Goal: Answer question/provide support: Share knowledge or assist other users

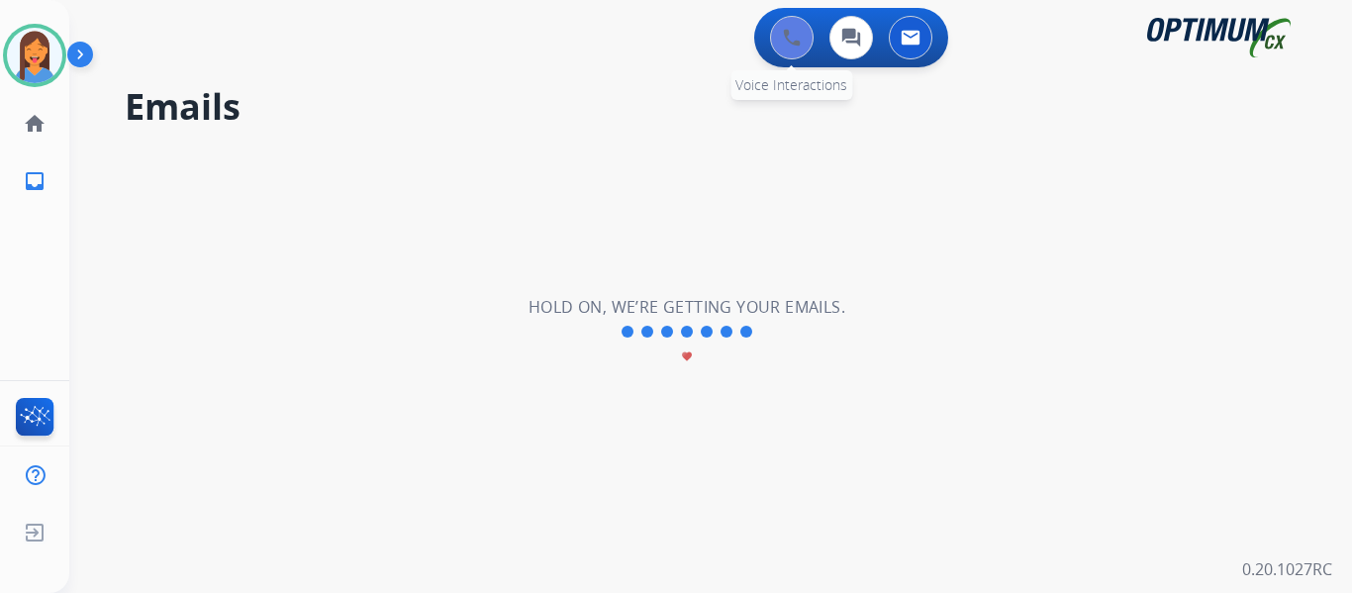
click at [799, 30] on img at bounding box center [792, 38] width 18 height 18
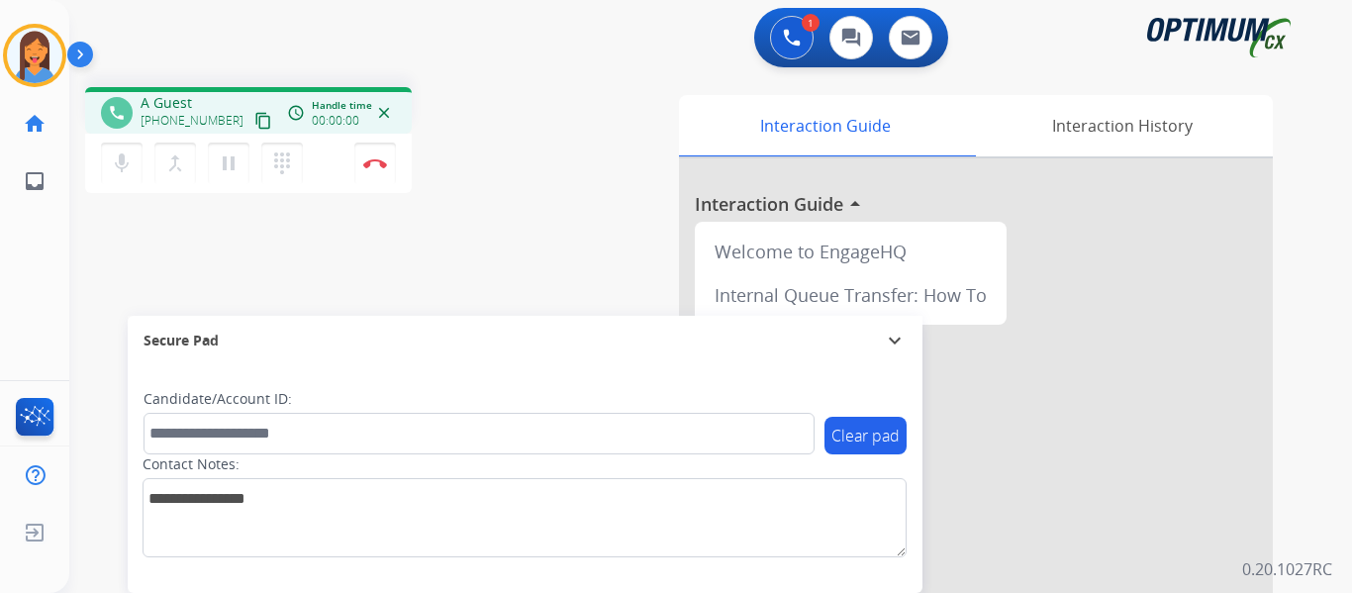
click at [254, 114] on mat-icon "content_copy" at bounding box center [263, 121] width 18 height 18
click at [375, 161] on img at bounding box center [375, 163] width 24 height 10
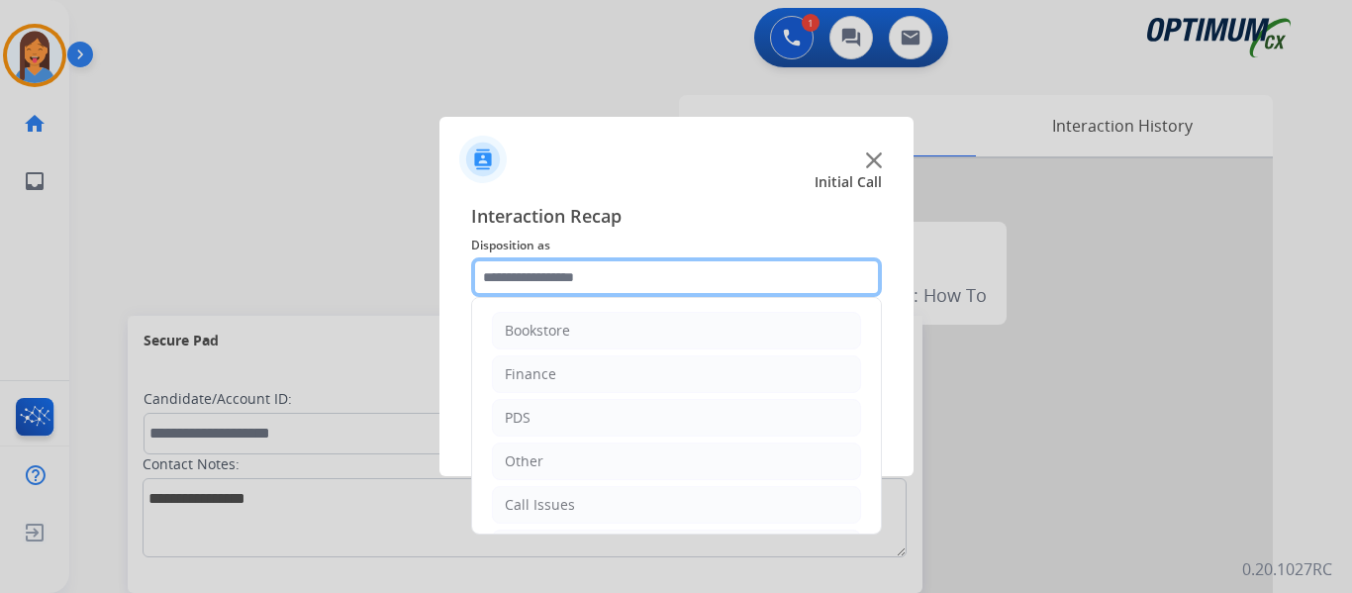
click at [536, 284] on input "text" at bounding box center [676, 277] width 411 height 40
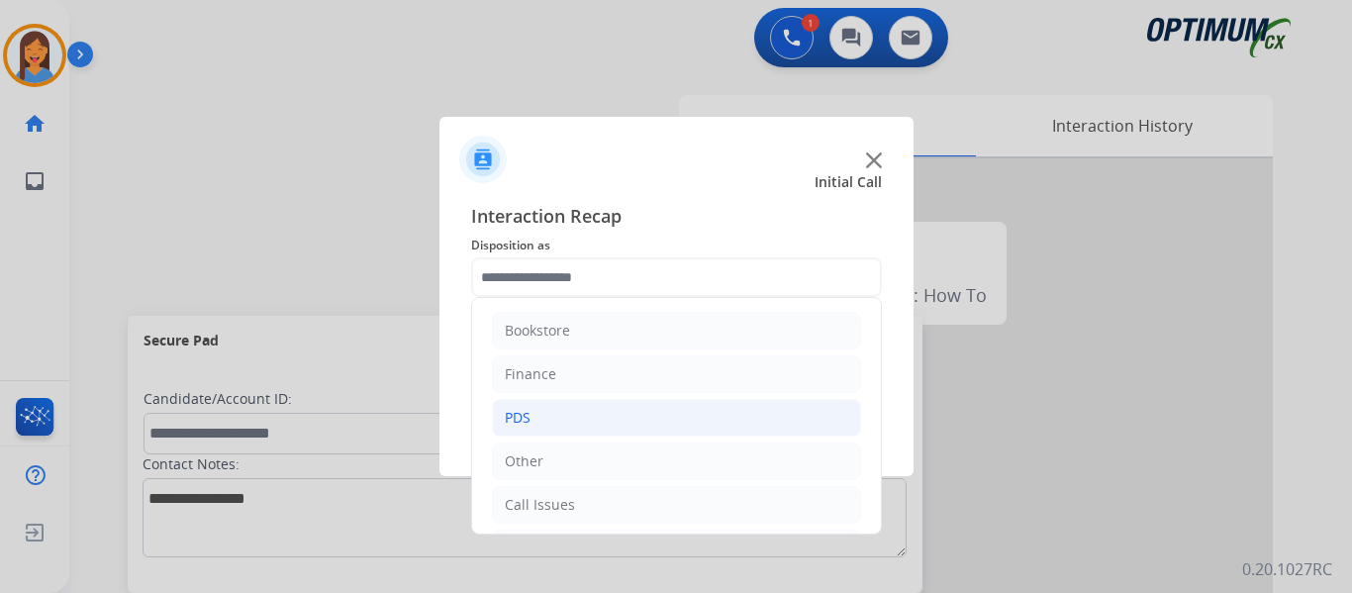
click at [550, 424] on li "PDS" at bounding box center [676, 418] width 369 height 38
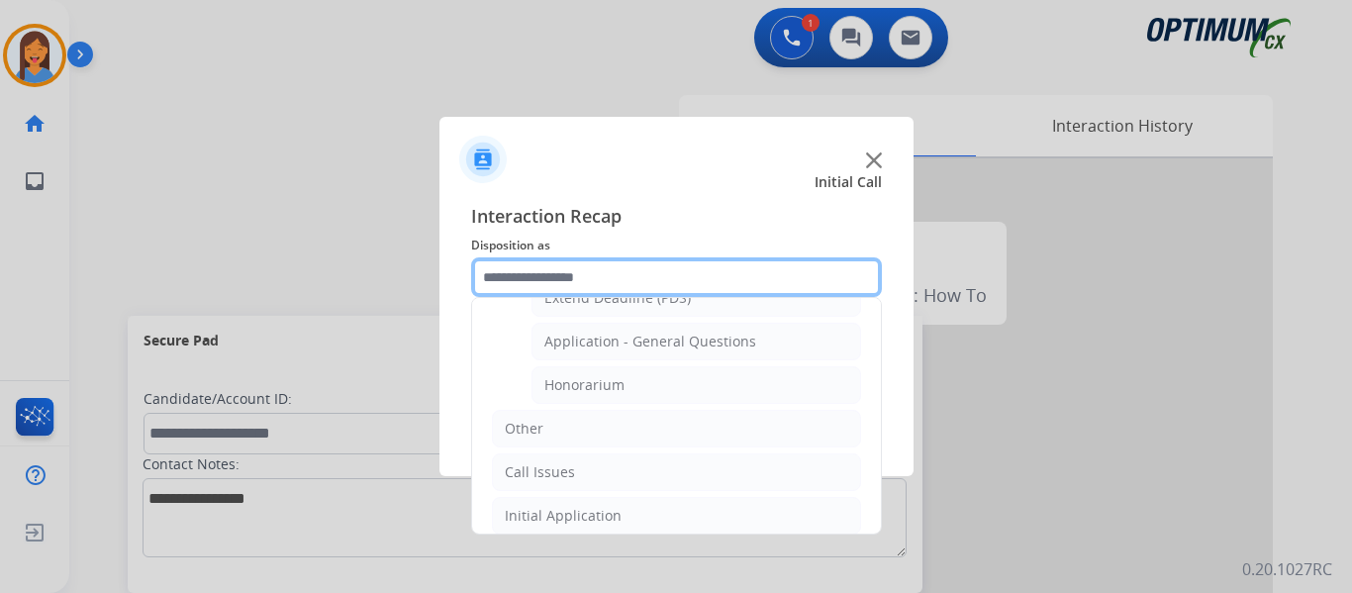
scroll to position [594, 0]
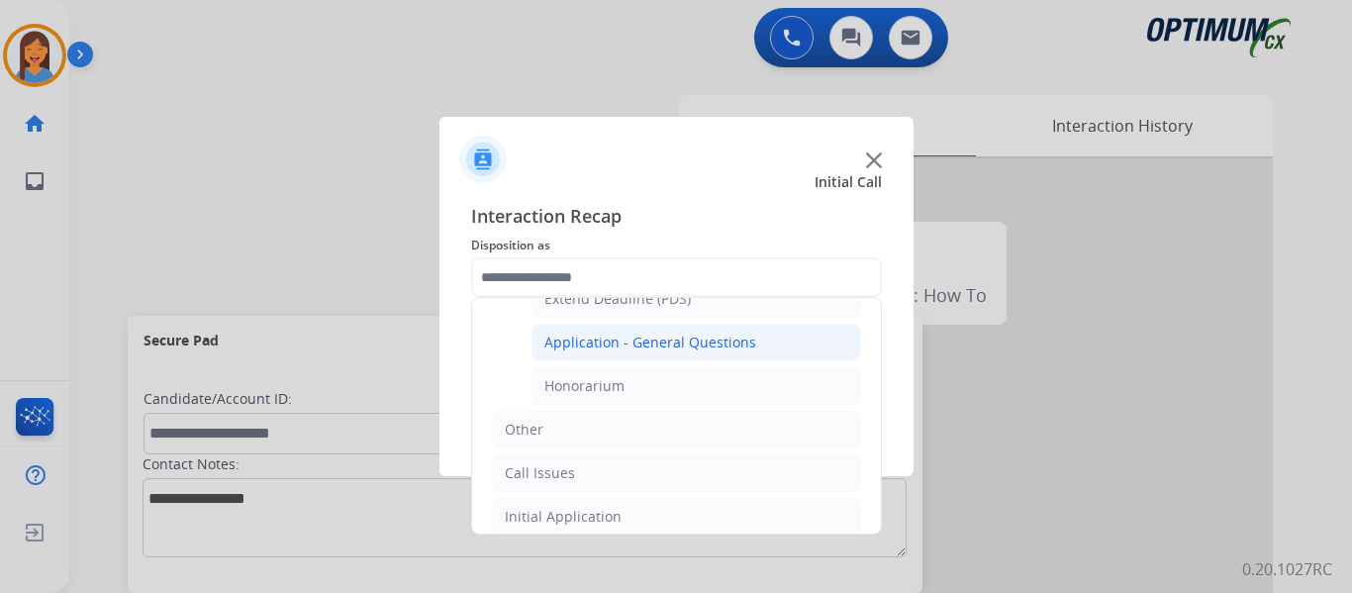
click at [651, 345] on div "Application - General Questions" at bounding box center [650, 343] width 212 height 20
type input "**********"
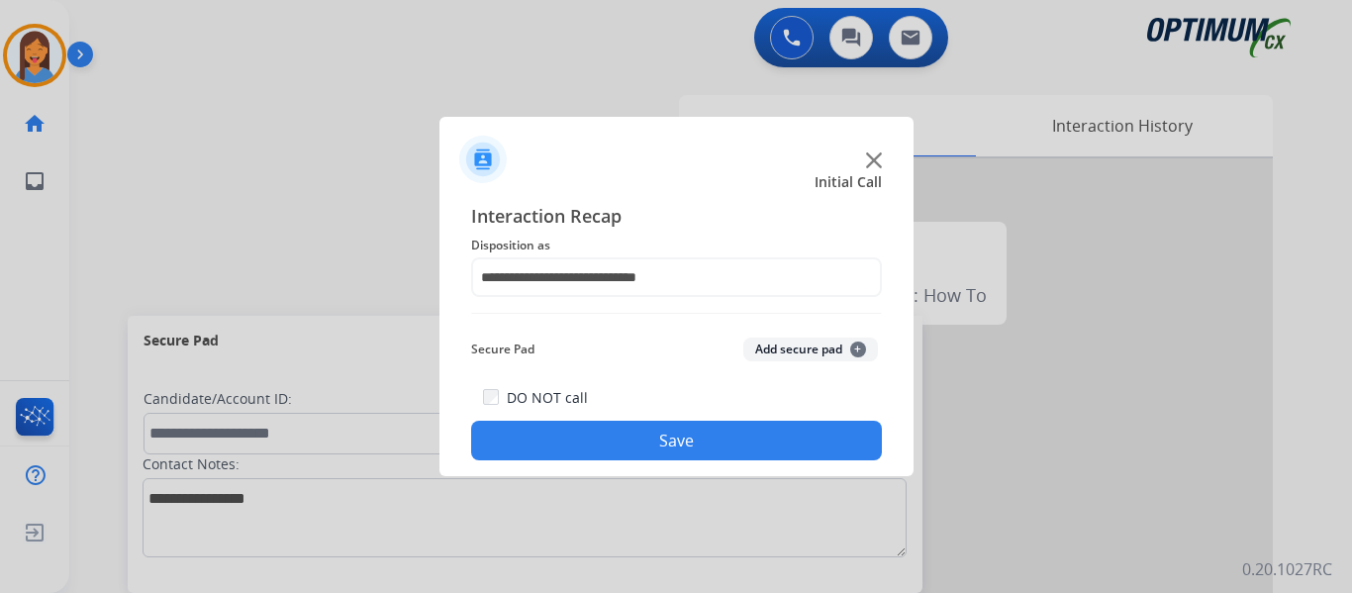
click at [673, 443] on button "Save" at bounding box center [676, 441] width 411 height 40
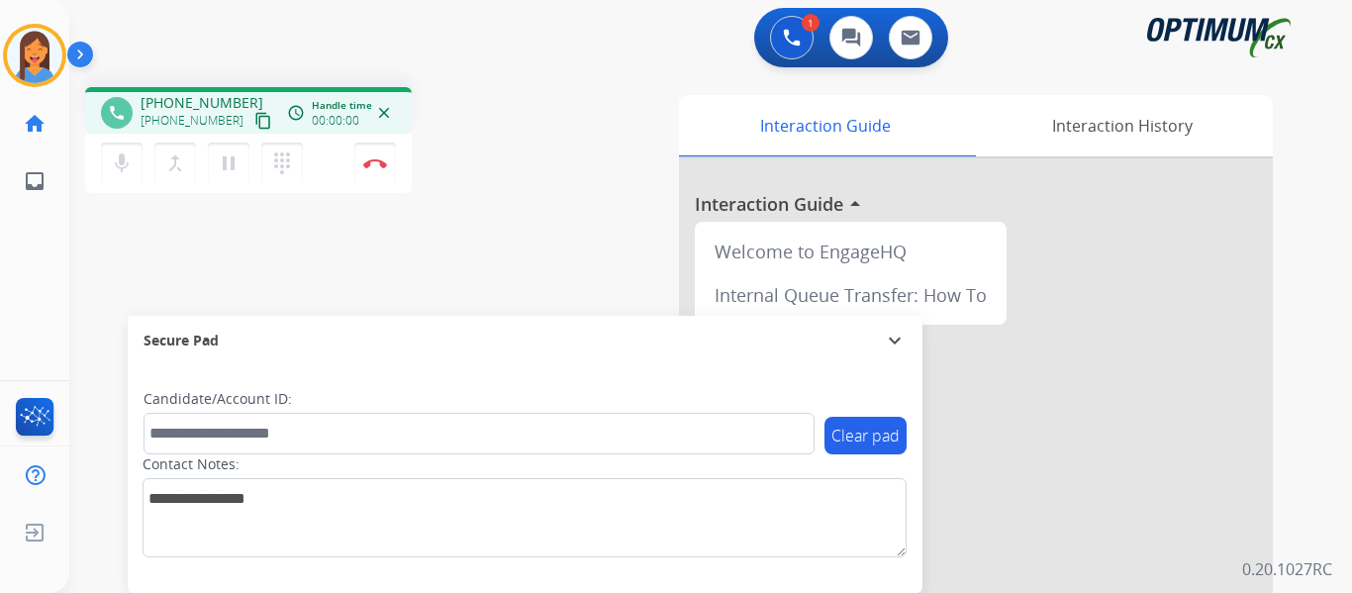
click at [254, 122] on mat-icon "content_copy" at bounding box center [263, 121] width 18 height 18
click at [373, 166] on img at bounding box center [375, 163] width 24 height 10
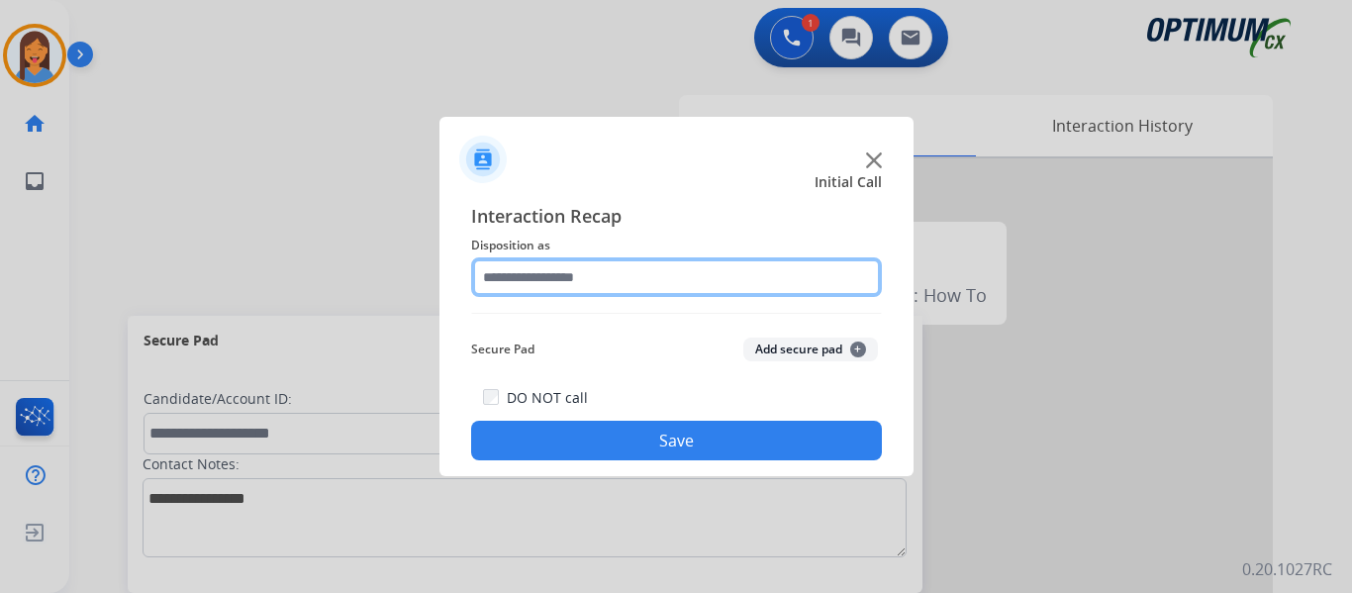
click at [555, 283] on input "text" at bounding box center [676, 277] width 411 height 40
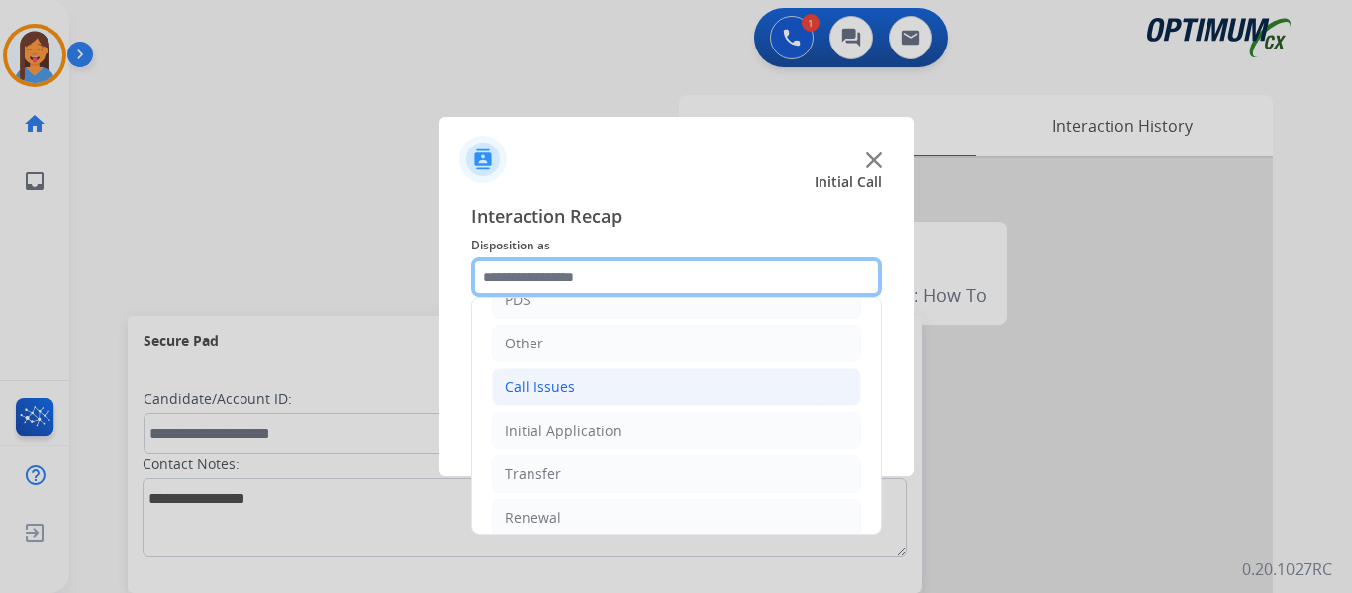
scroll to position [135, 0]
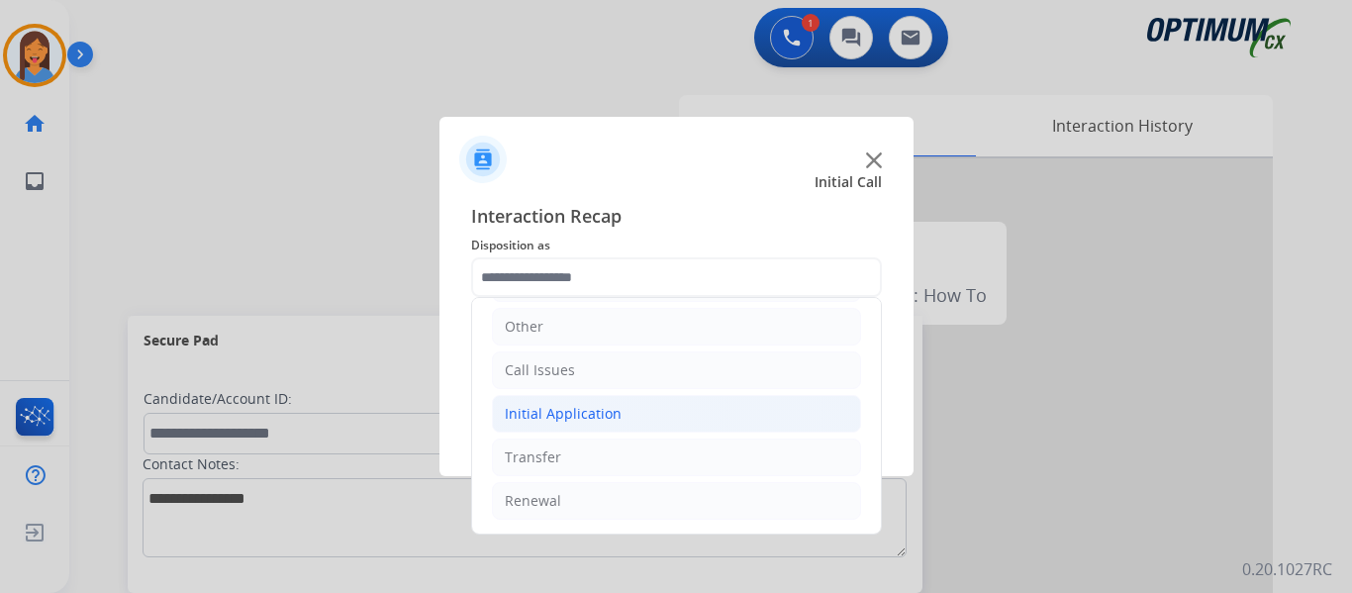
click at [606, 418] on div "Initial Application" at bounding box center [563, 414] width 117 height 20
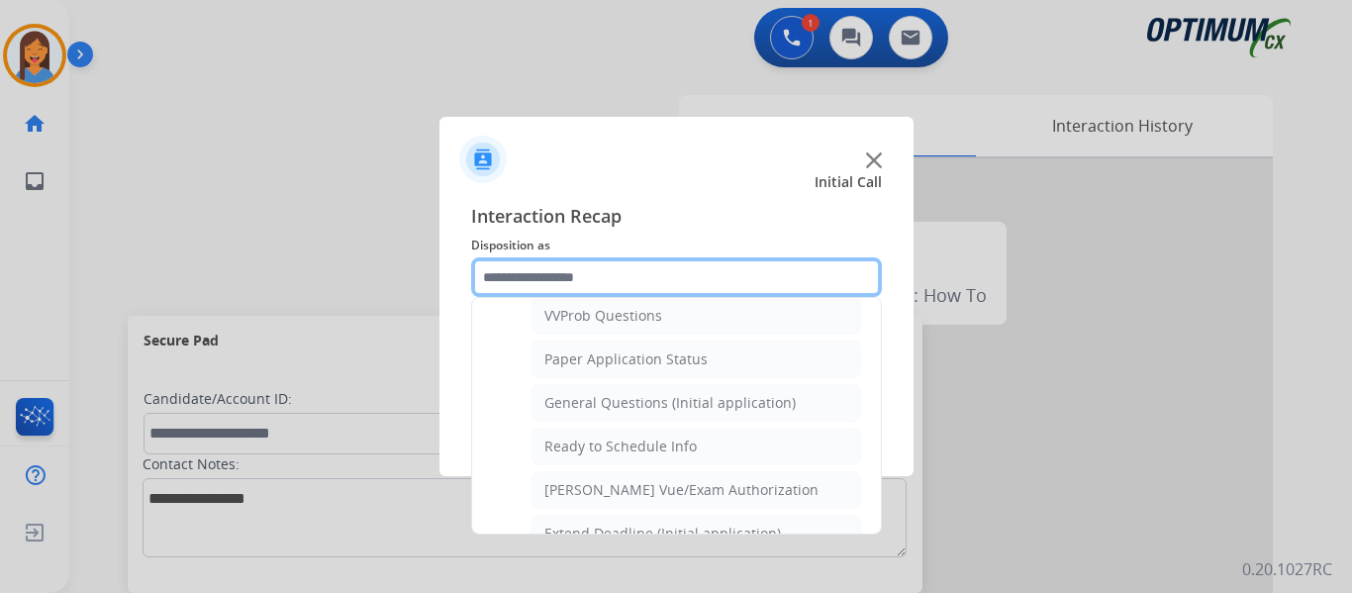
scroll to position [1125, 0]
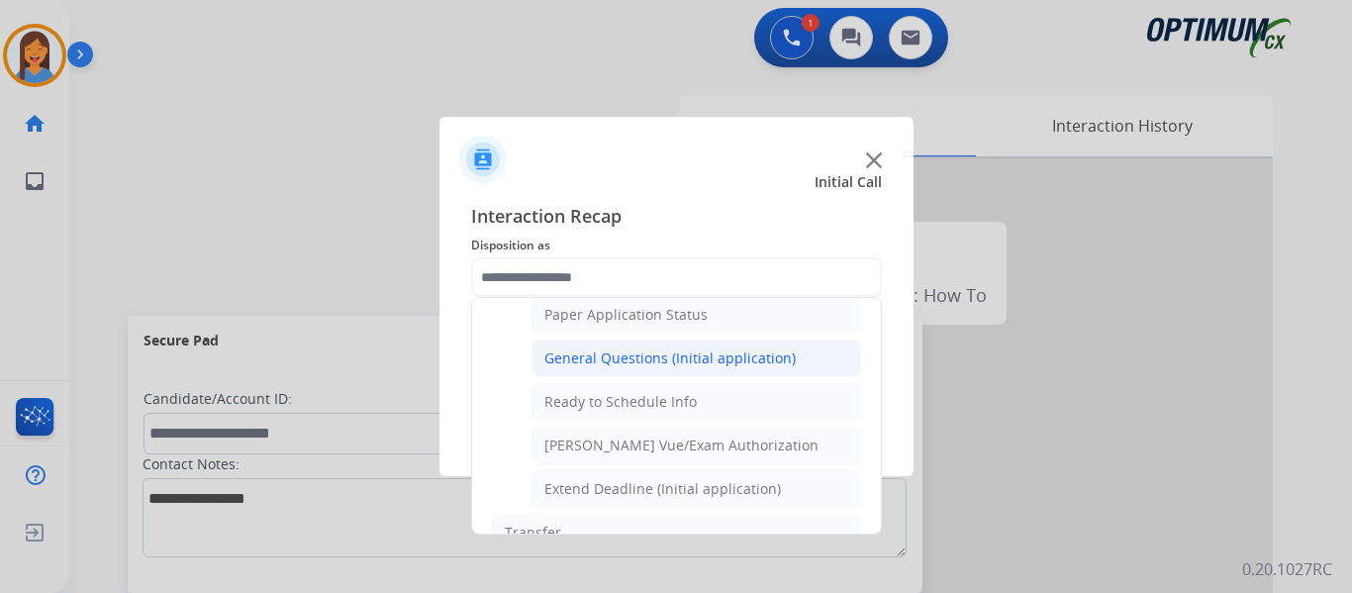
click at [605, 354] on div "General Questions (Initial application)" at bounding box center [669, 358] width 251 height 20
type input "**********"
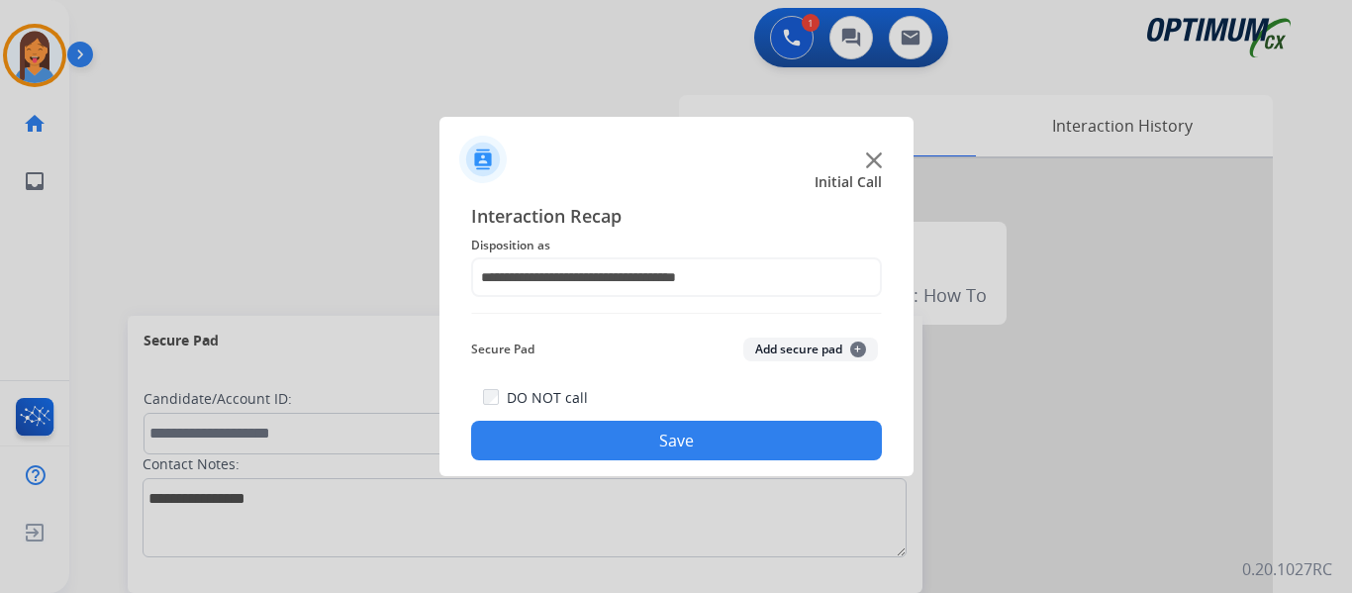
click at [663, 437] on button "Save" at bounding box center [676, 441] width 411 height 40
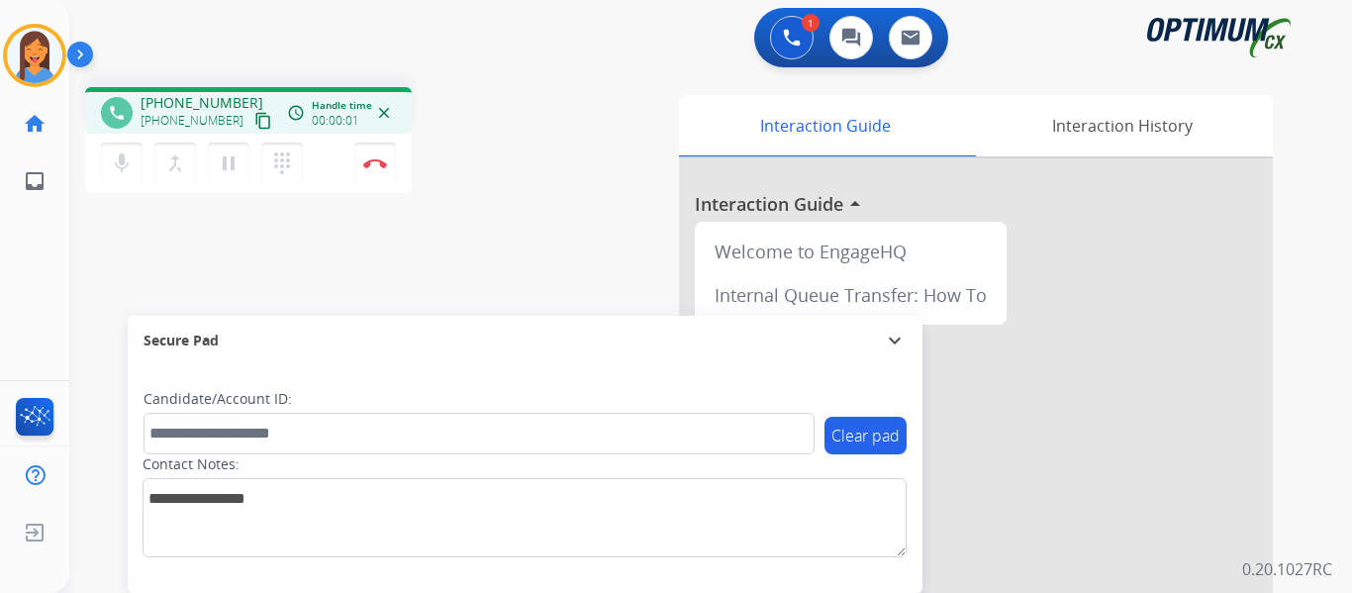
click at [254, 120] on mat-icon "content_copy" at bounding box center [263, 121] width 18 height 18
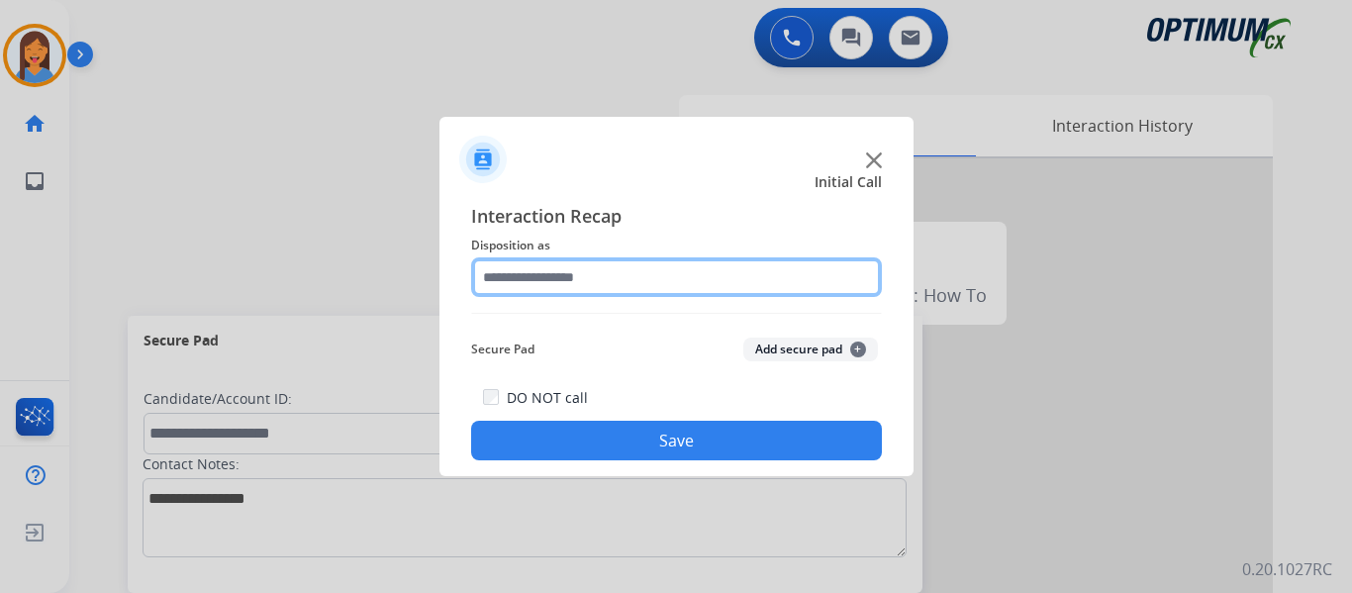
click at [553, 282] on input "text" at bounding box center [676, 277] width 411 height 40
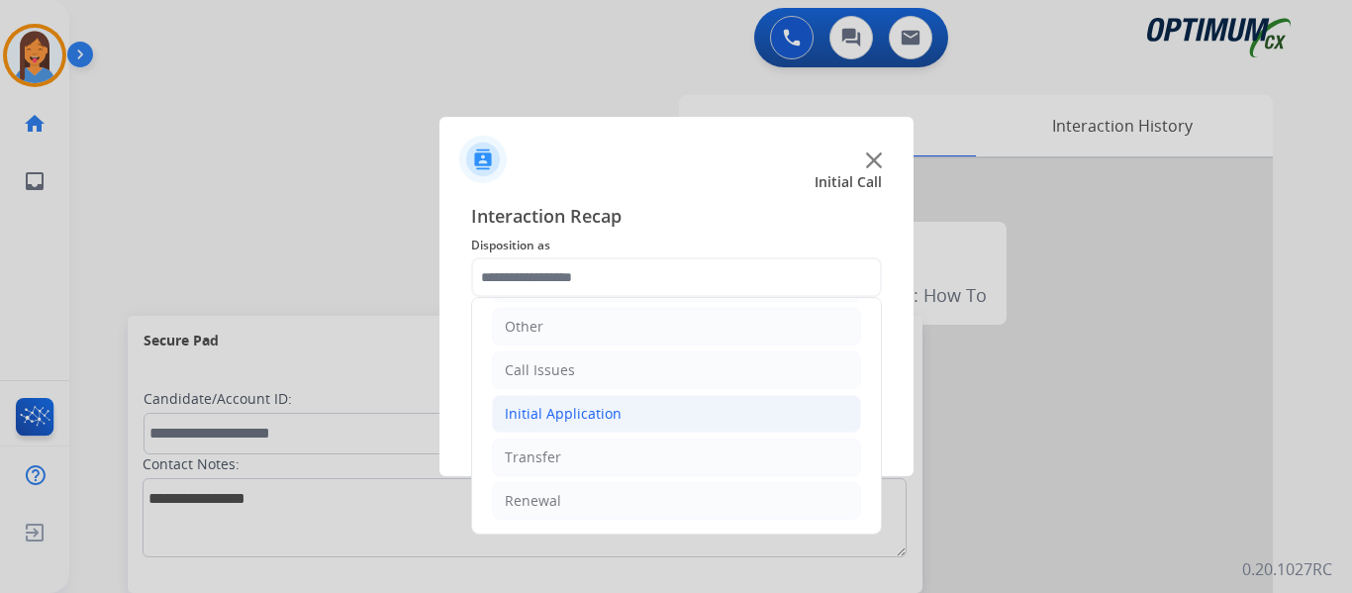
click at [579, 408] on div "Initial Application" at bounding box center [563, 414] width 117 height 20
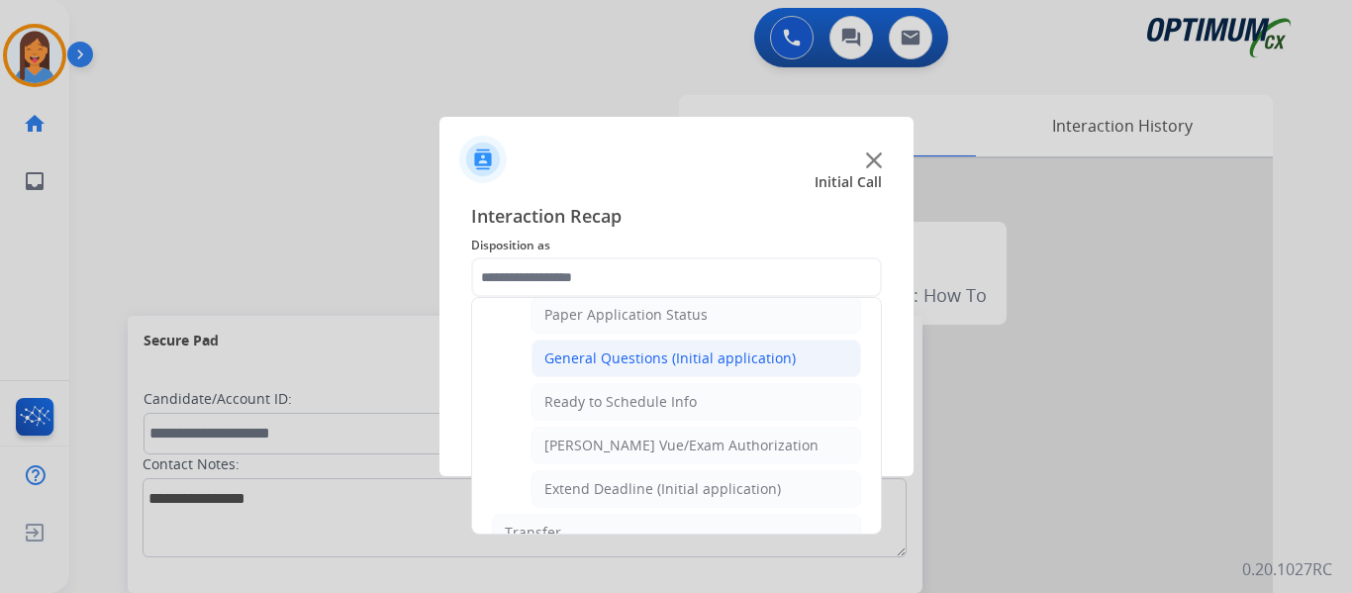
click at [621, 354] on div "General Questions (Initial application)" at bounding box center [669, 358] width 251 height 20
type input "**********"
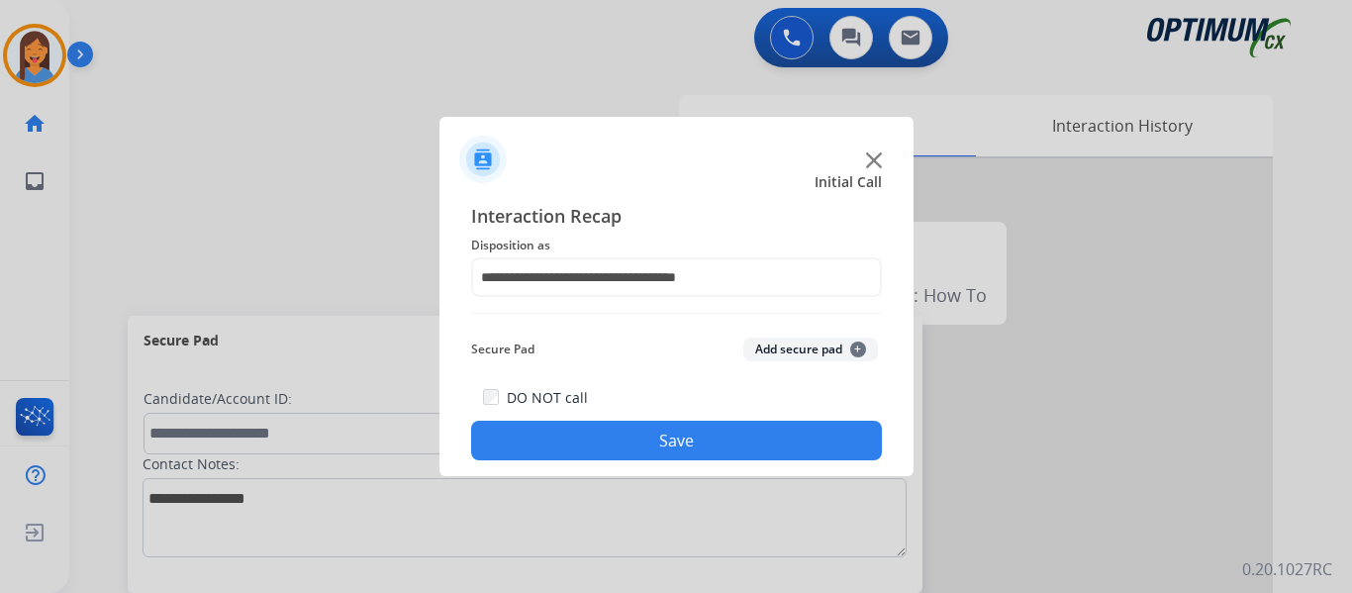
click at [652, 445] on button "Save" at bounding box center [676, 441] width 411 height 40
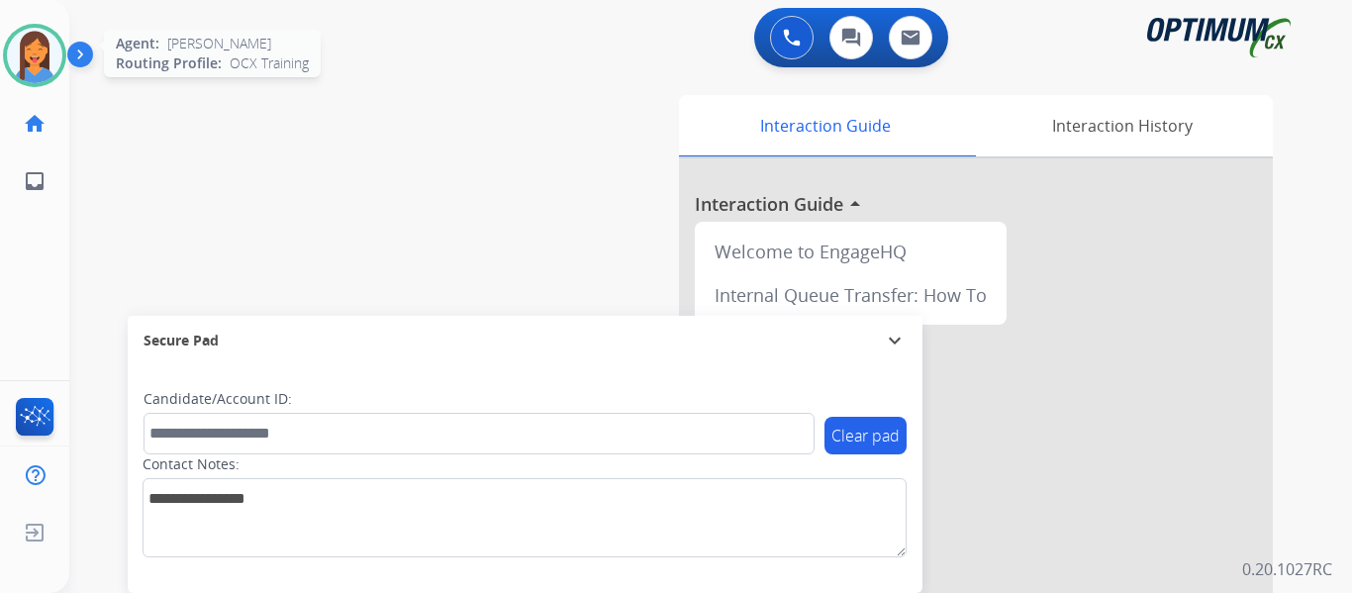
click at [27, 54] on img at bounding box center [34, 55] width 55 height 55
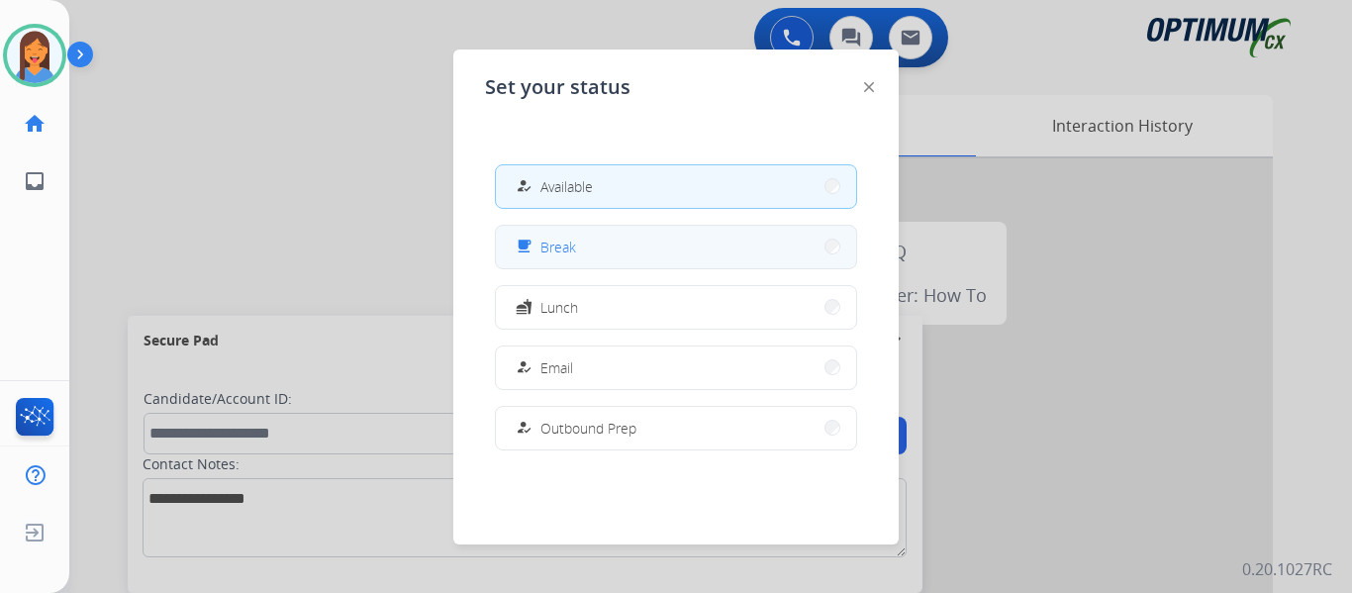
click at [618, 250] on button "free_breakfast Break" at bounding box center [676, 247] width 360 height 43
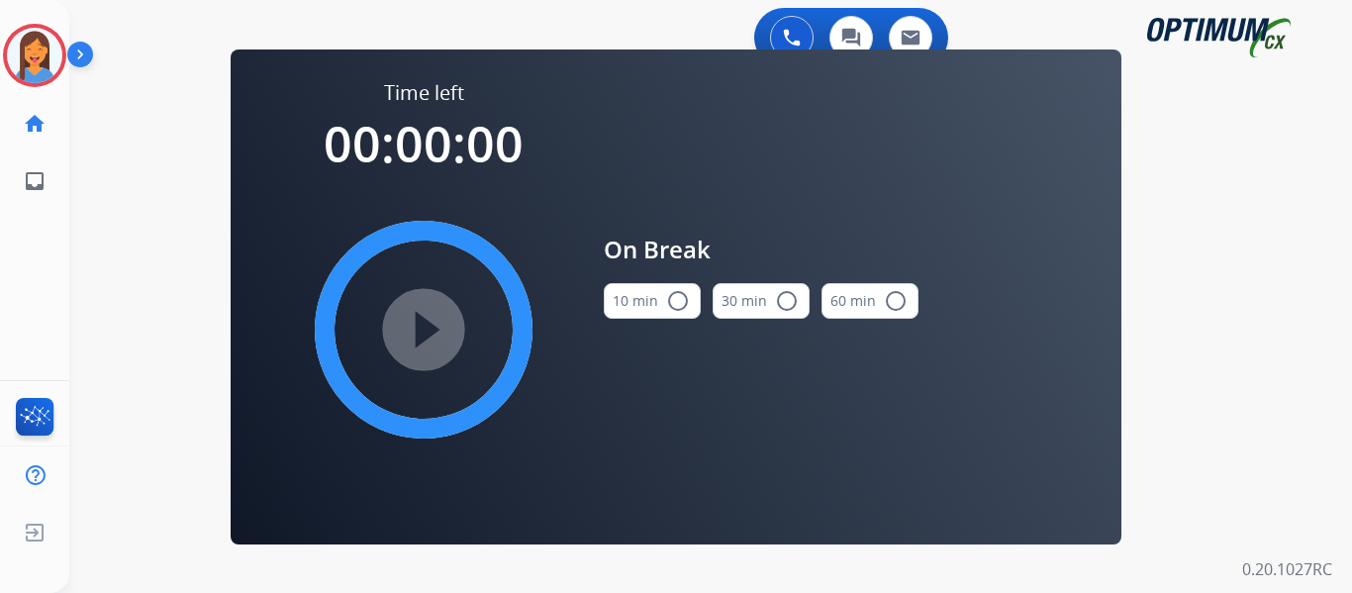
click at [654, 308] on button "10 min radio_button_unchecked" at bounding box center [652, 301] width 97 height 36
click at [436, 332] on mat-icon "play_circle_filled" at bounding box center [424, 330] width 24 height 24
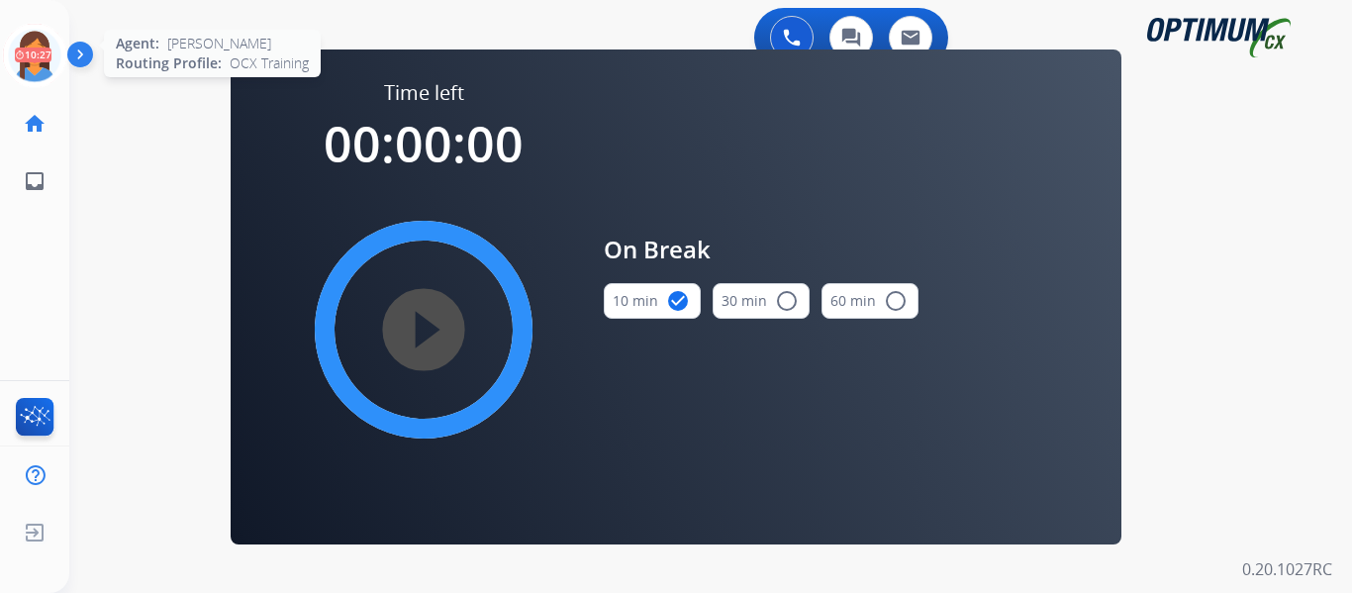
drag, startPoint x: 49, startPoint y: 49, endPoint x: 63, endPoint y: 51, distance: 15.0
click at [49, 49] on icon at bounding box center [35, 56] width 64 height 64
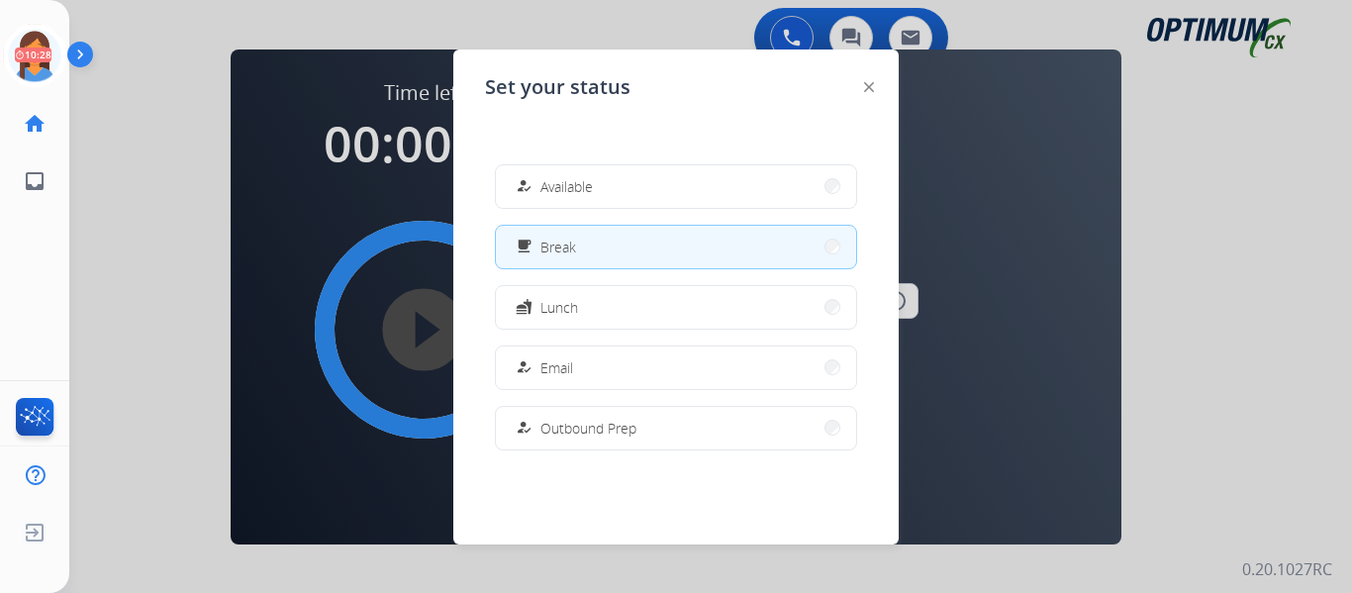
click at [564, 195] on span "Available" at bounding box center [566, 186] width 52 height 21
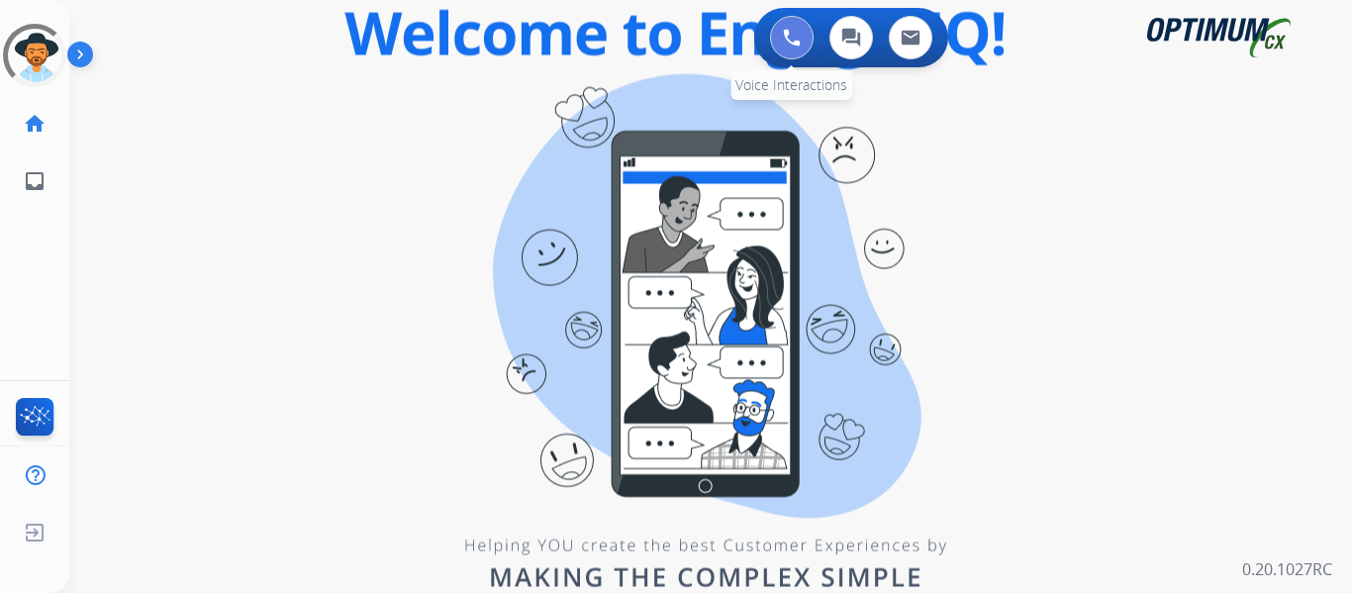
click at [802, 37] on button at bounding box center [792, 38] width 44 height 44
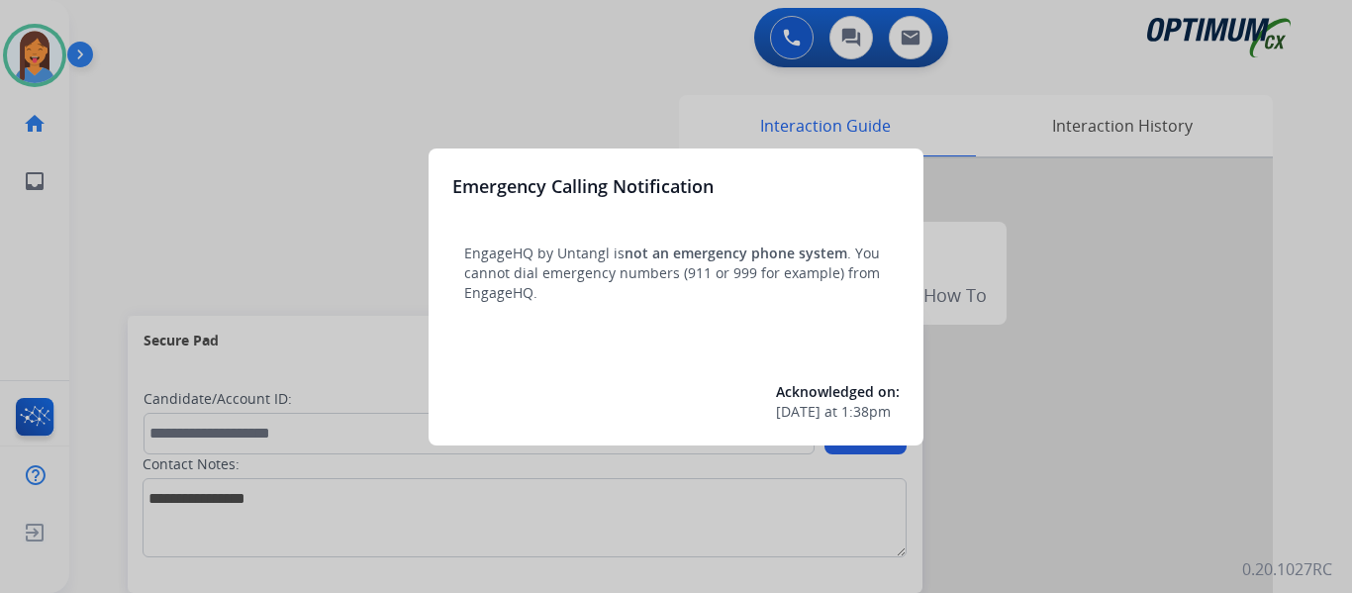
click at [107, 177] on div at bounding box center [676, 296] width 1352 height 593
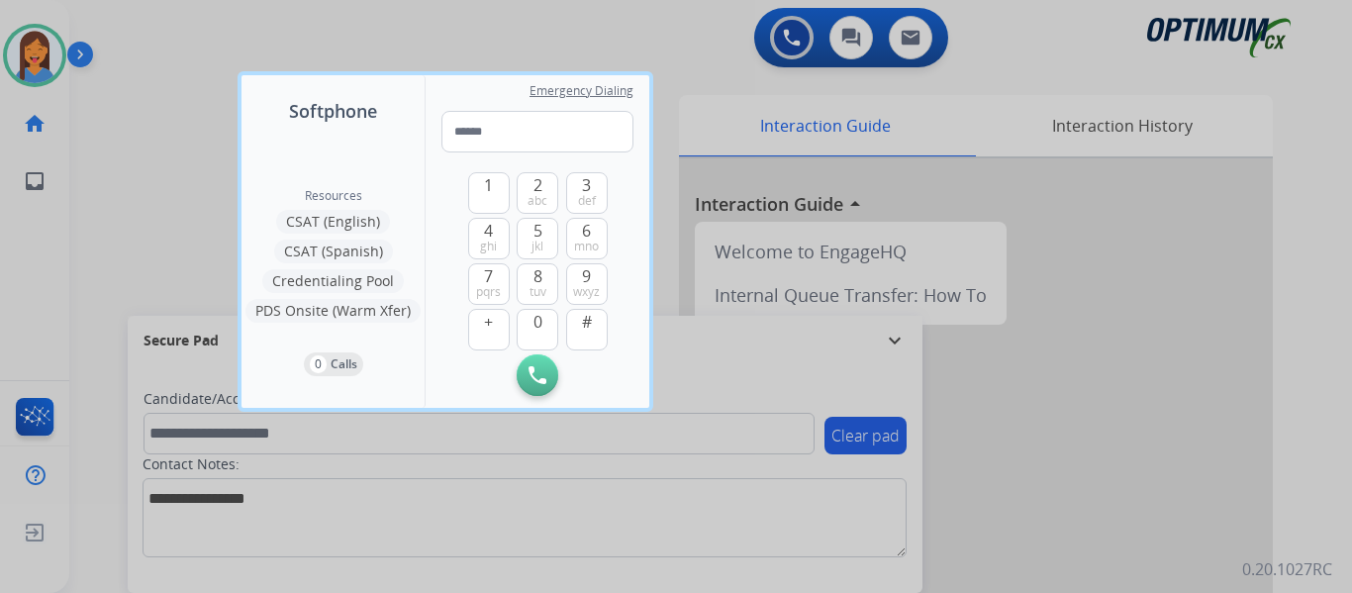
click at [107, 177] on div at bounding box center [676, 296] width 1352 height 593
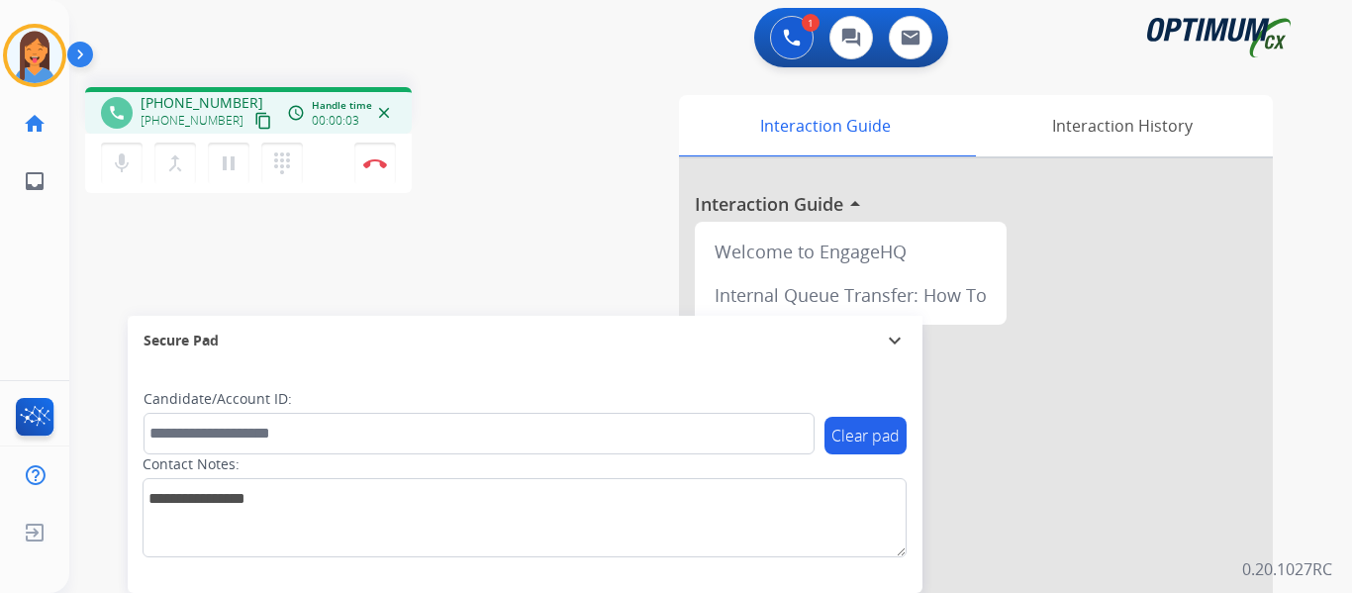
click at [254, 121] on mat-icon "content_copy" at bounding box center [263, 121] width 18 height 18
click at [383, 158] on img at bounding box center [375, 163] width 24 height 10
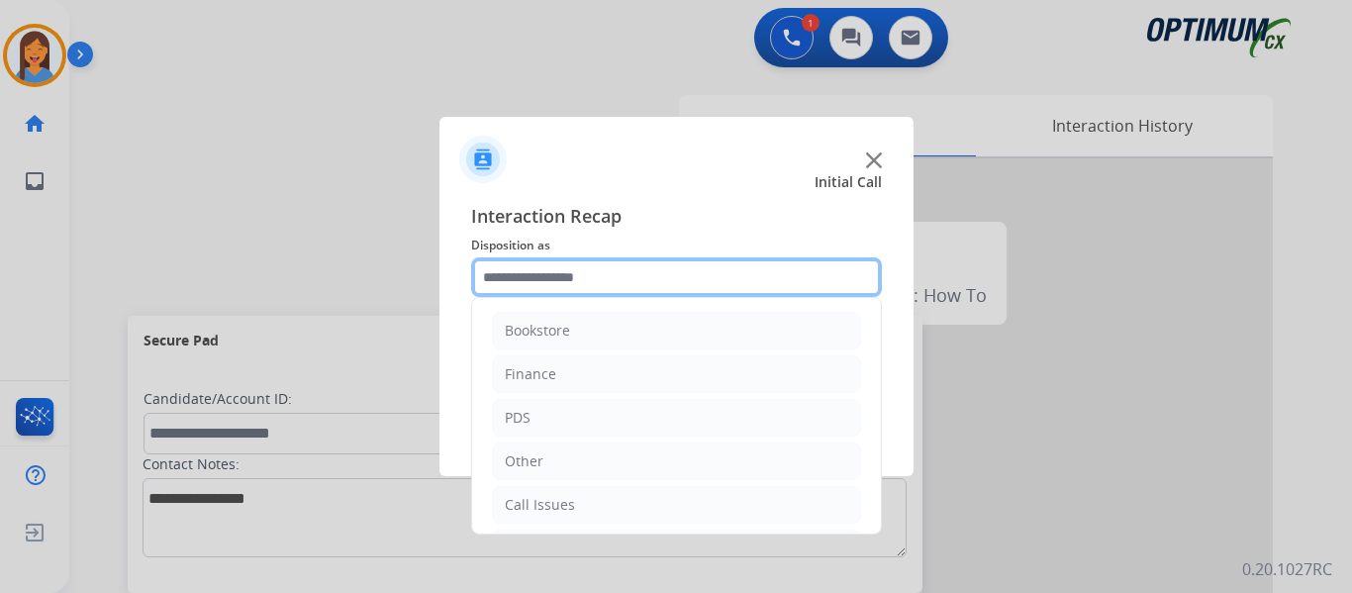
click at [629, 277] on input "text" at bounding box center [676, 277] width 411 height 40
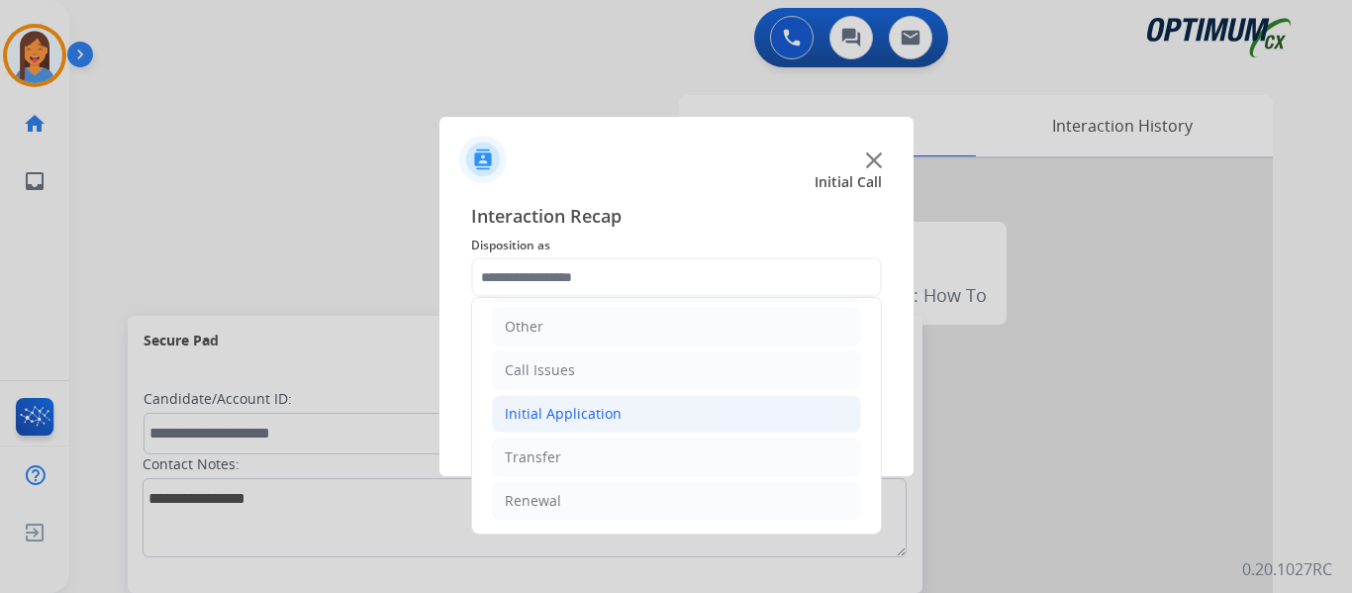
click at [573, 421] on div "Initial Application" at bounding box center [563, 414] width 117 height 20
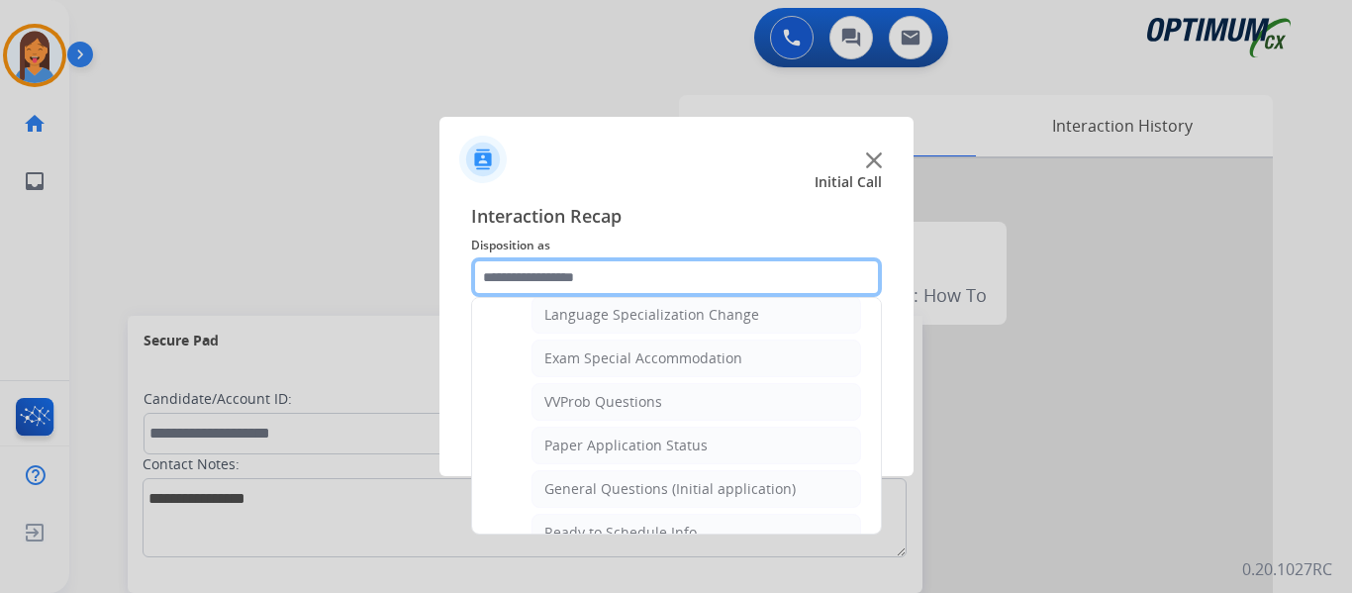
scroll to position [1026, 0]
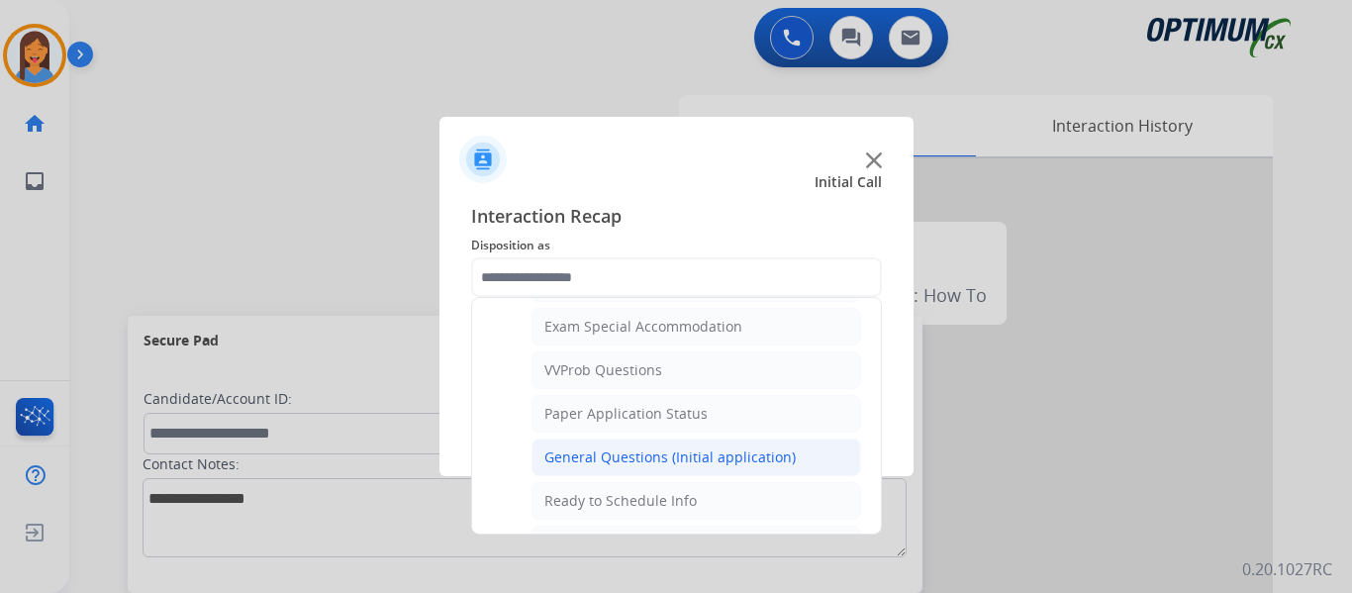
click at [601, 455] on div "General Questions (Initial application)" at bounding box center [669, 457] width 251 height 20
type input "**********"
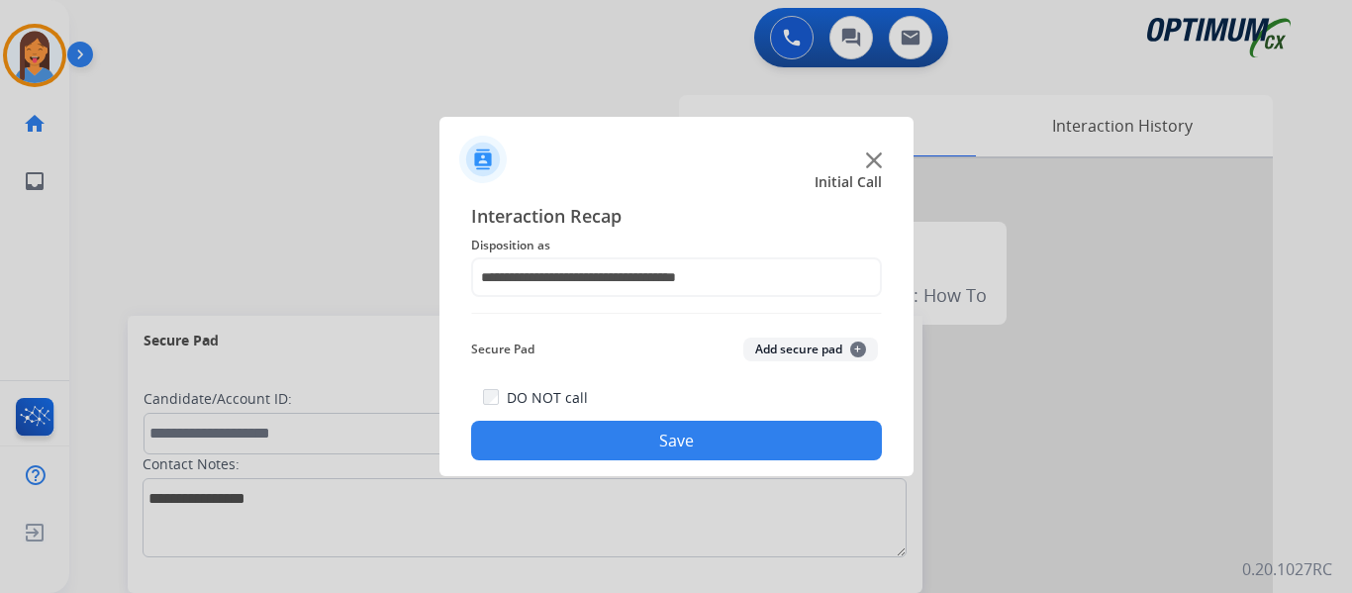
click at [665, 421] on div "DO NOT call Save" at bounding box center [676, 422] width 411 height 75
click at [860, 447] on button "Save" at bounding box center [676, 441] width 411 height 40
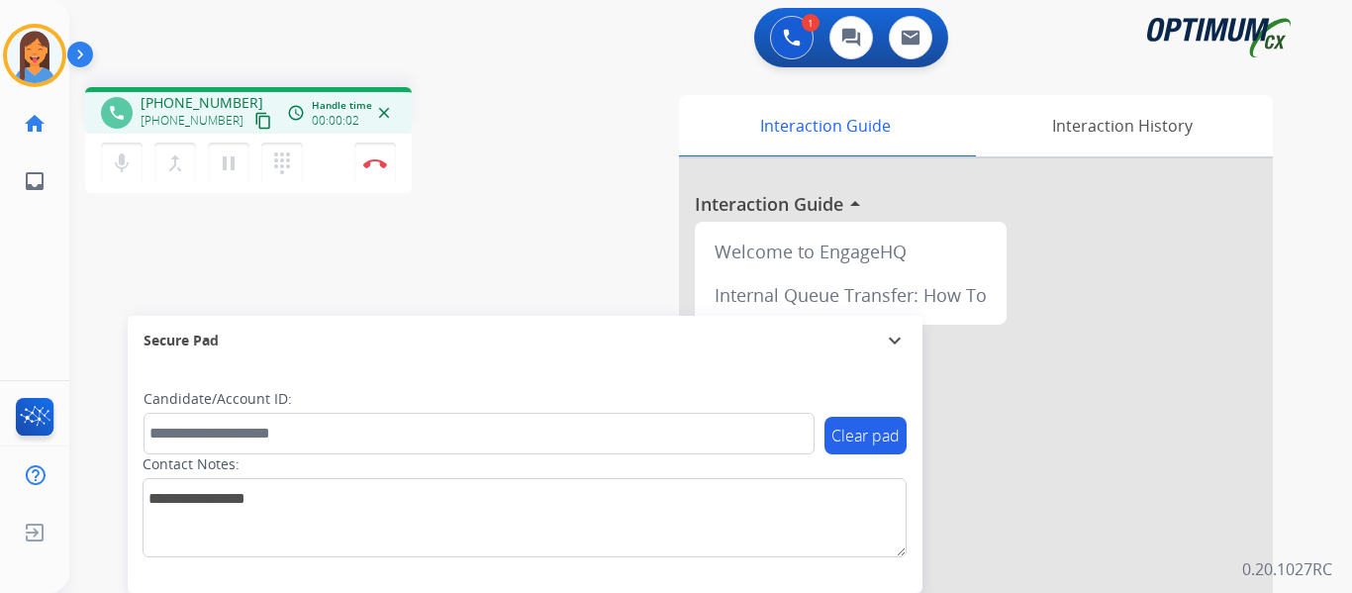
click at [254, 122] on mat-icon "content_copy" at bounding box center [263, 121] width 18 height 18
click at [377, 169] on button "Disconnect" at bounding box center [375, 164] width 42 height 42
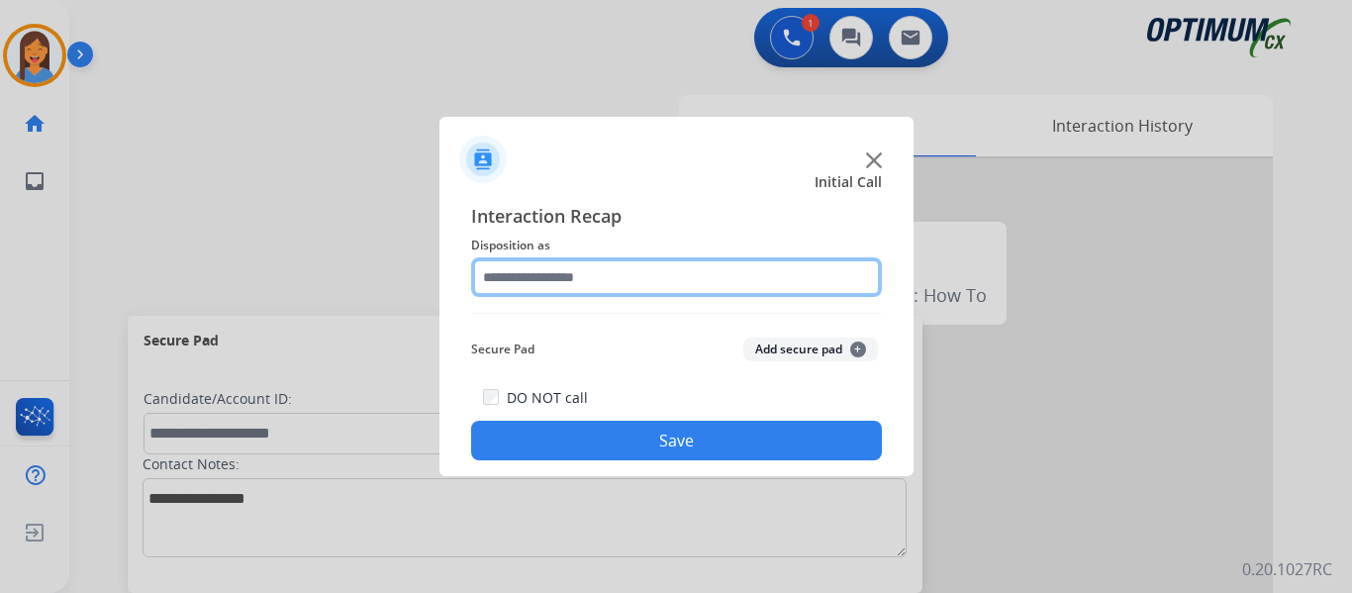
click at [637, 282] on input "text" at bounding box center [676, 277] width 411 height 40
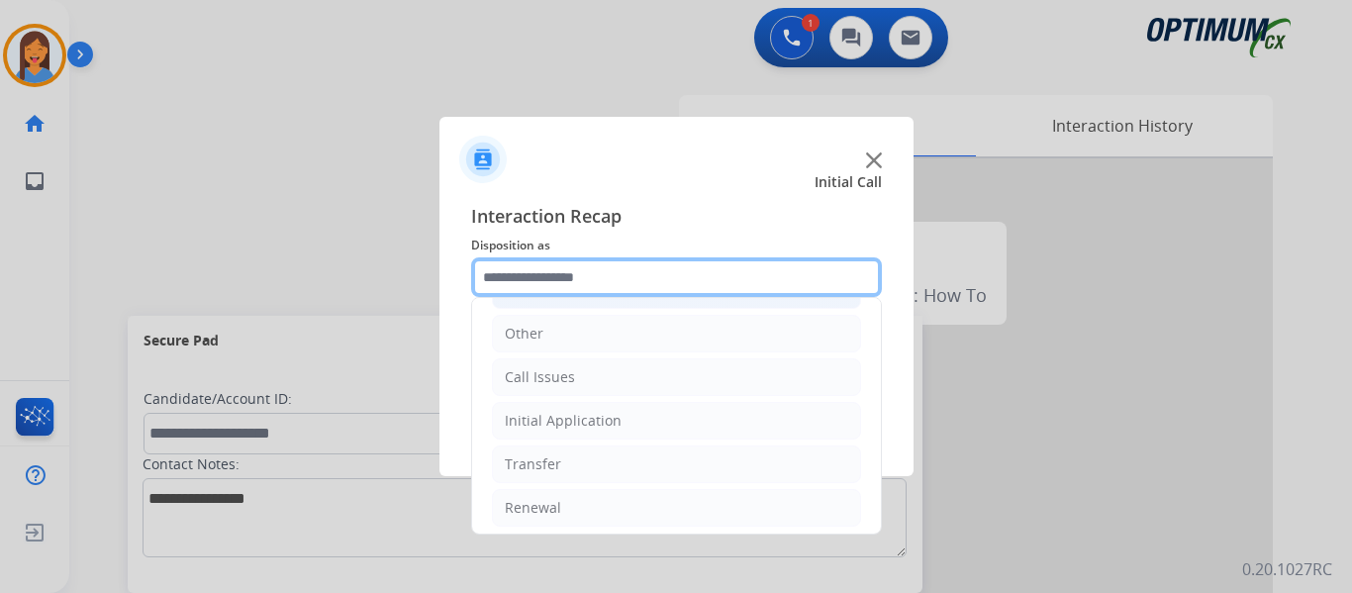
scroll to position [135, 0]
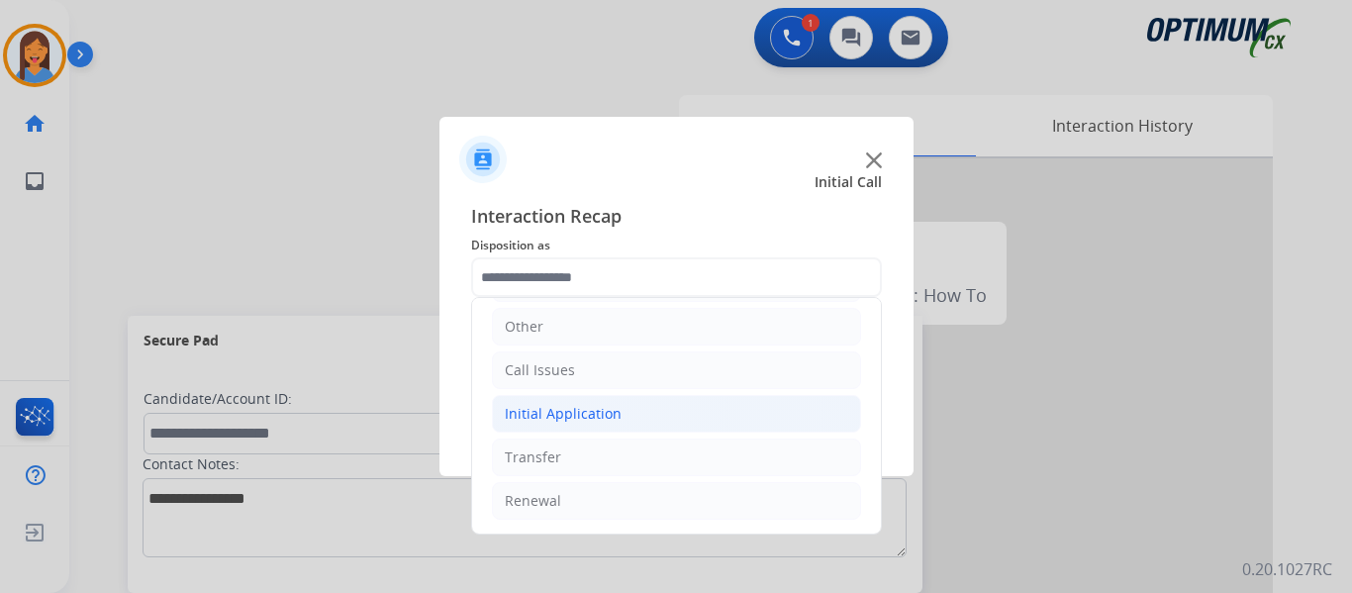
click at [604, 423] on div "Initial Application" at bounding box center [563, 414] width 117 height 20
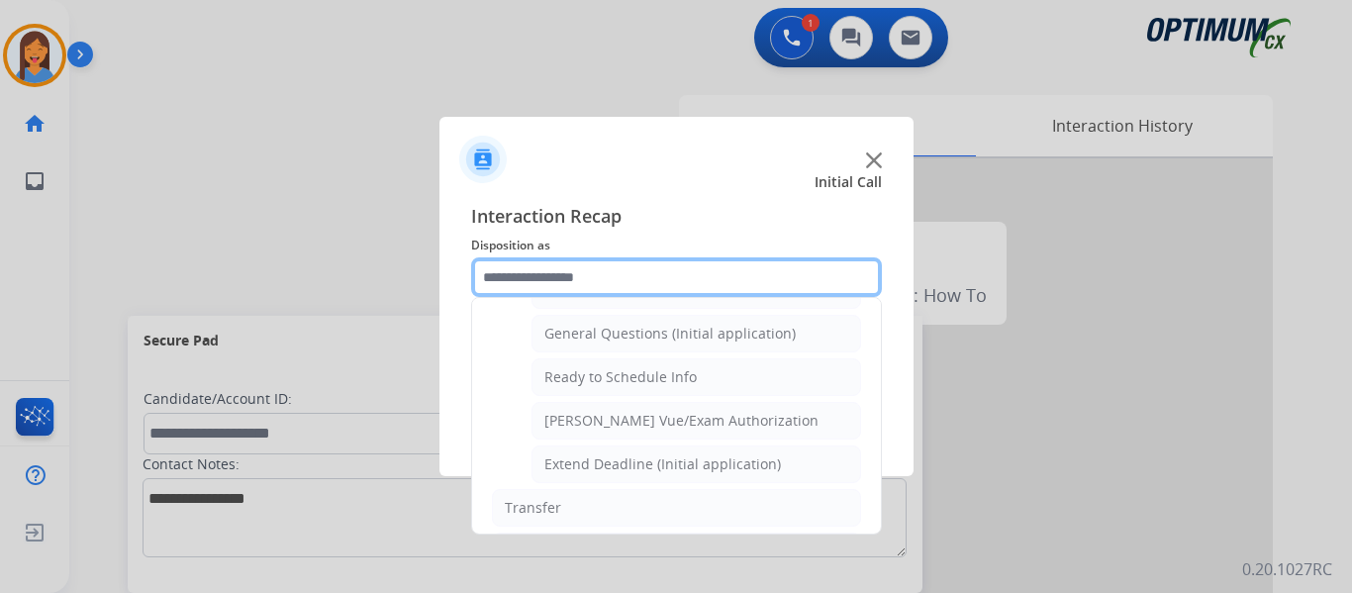
scroll to position [1101, 0]
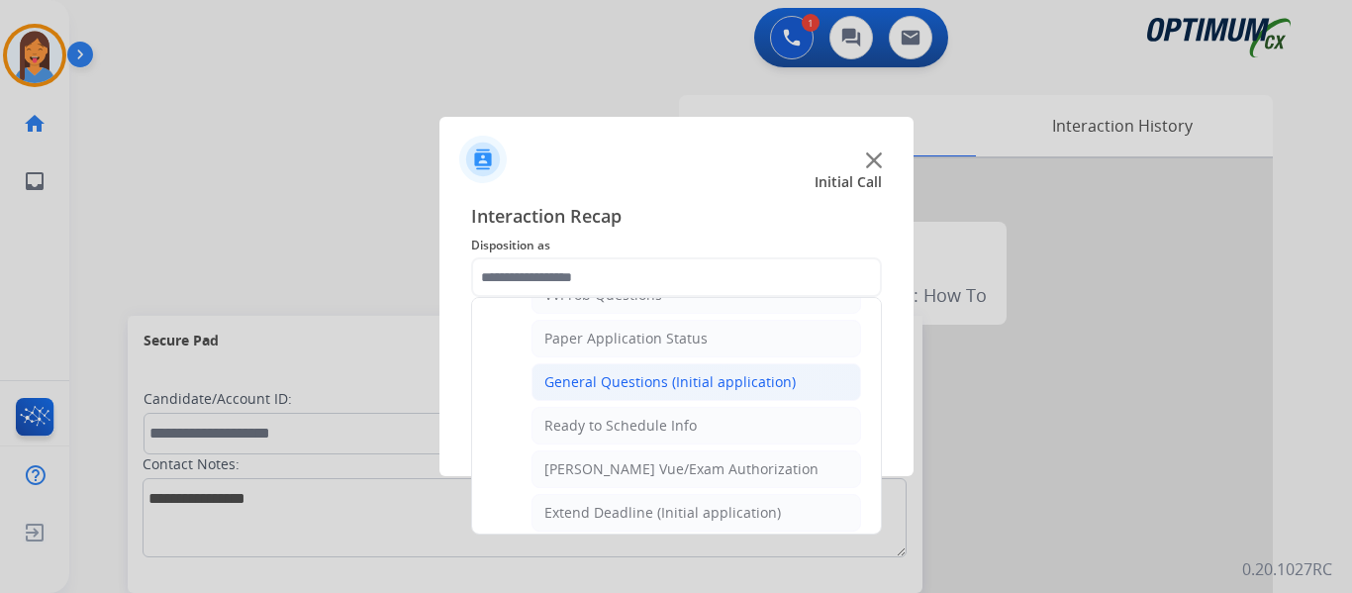
click at [626, 384] on div "General Questions (Initial application)" at bounding box center [669, 382] width 251 height 20
type input "**********"
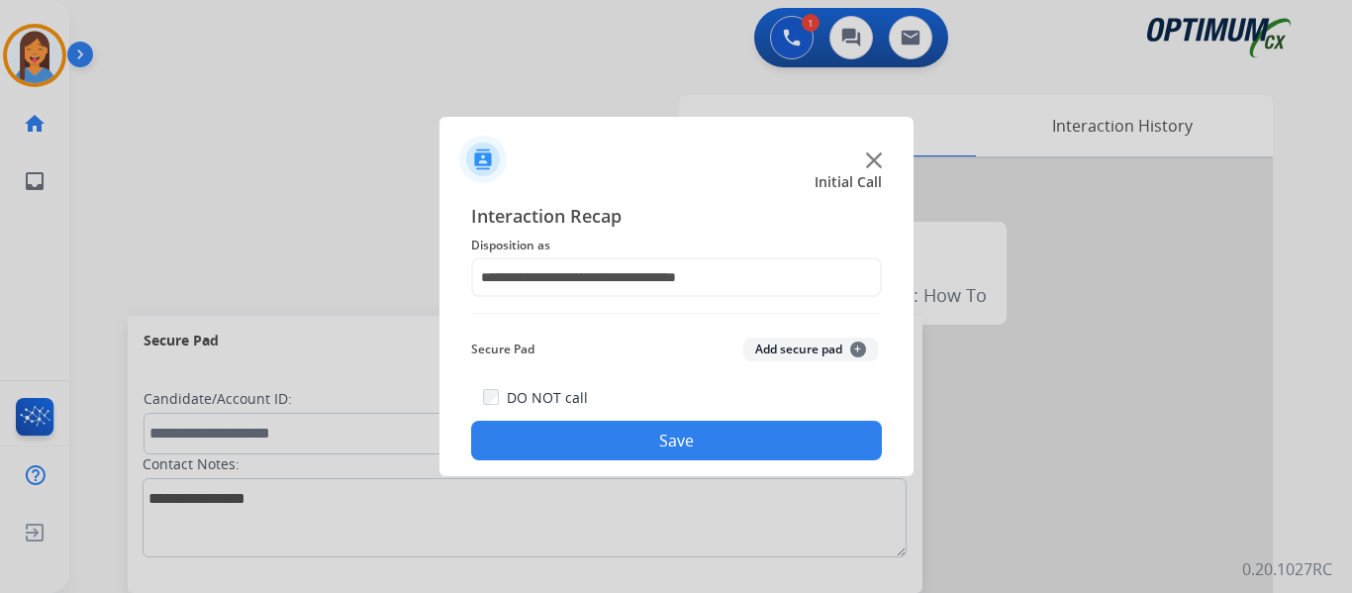
click at [662, 440] on button "Save" at bounding box center [676, 441] width 411 height 40
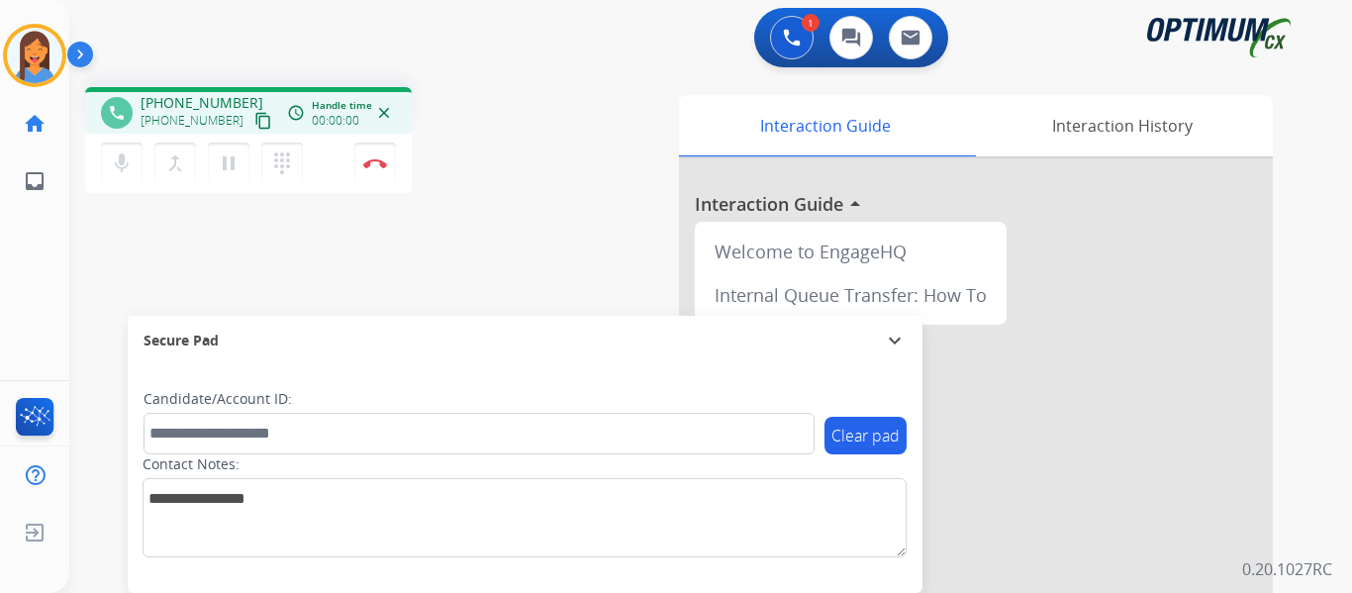
click at [254, 119] on mat-icon "content_copy" at bounding box center [263, 121] width 18 height 18
click at [376, 170] on button "Disconnect" at bounding box center [375, 164] width 42 height 42
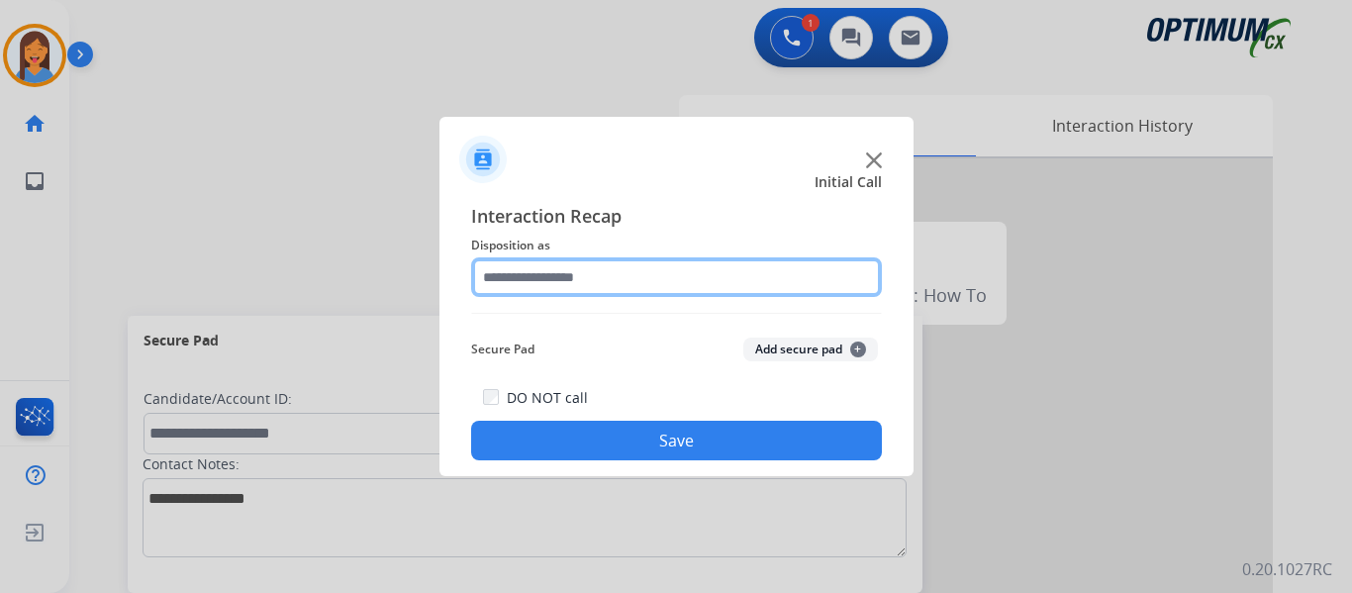
click at [547, 272] on input "text" at bounding box center [676, 277] width 411 height 40
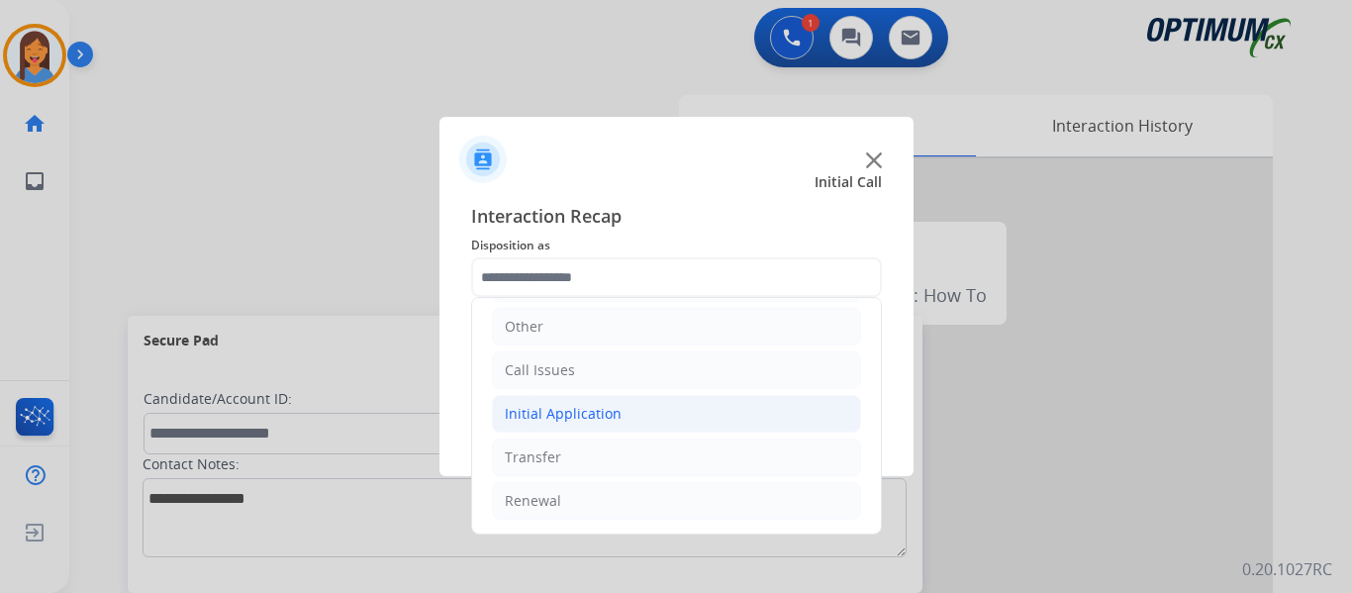
click at [601, 402] on li "Initial Application" at bounding box center [676, 414] width 369 height 38
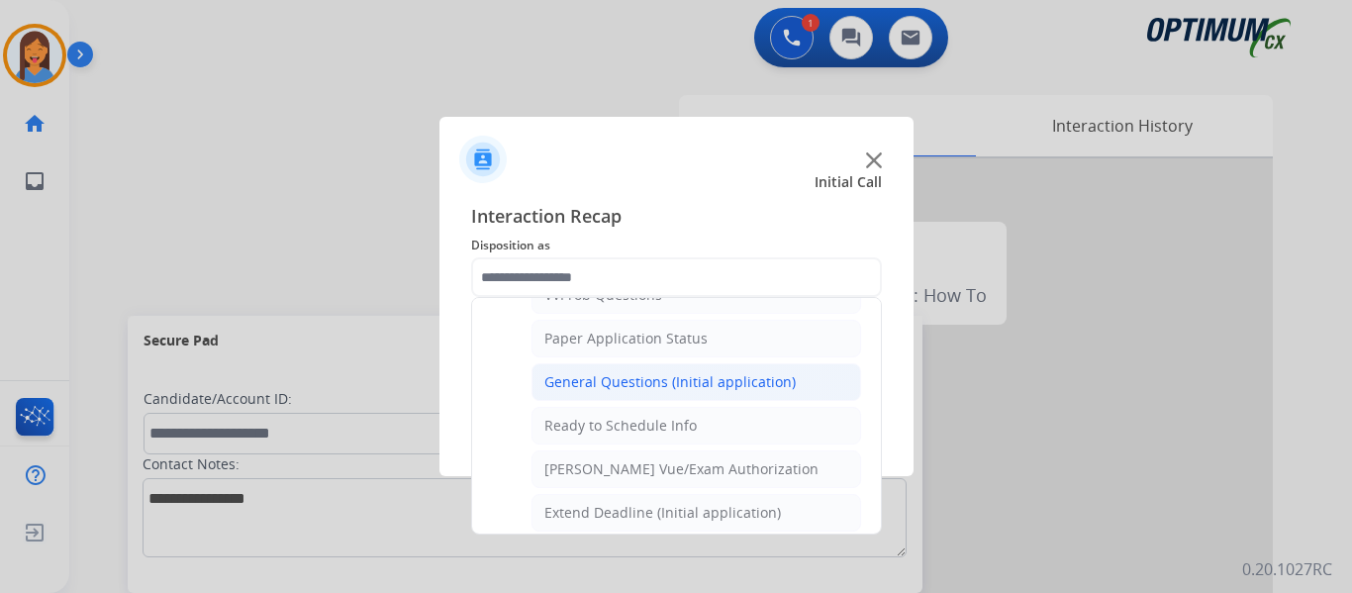
click at [617, 380] on div "General Questions (Initial application)" at bounding box center [669, 382] width 251 height 20
type input "**********"
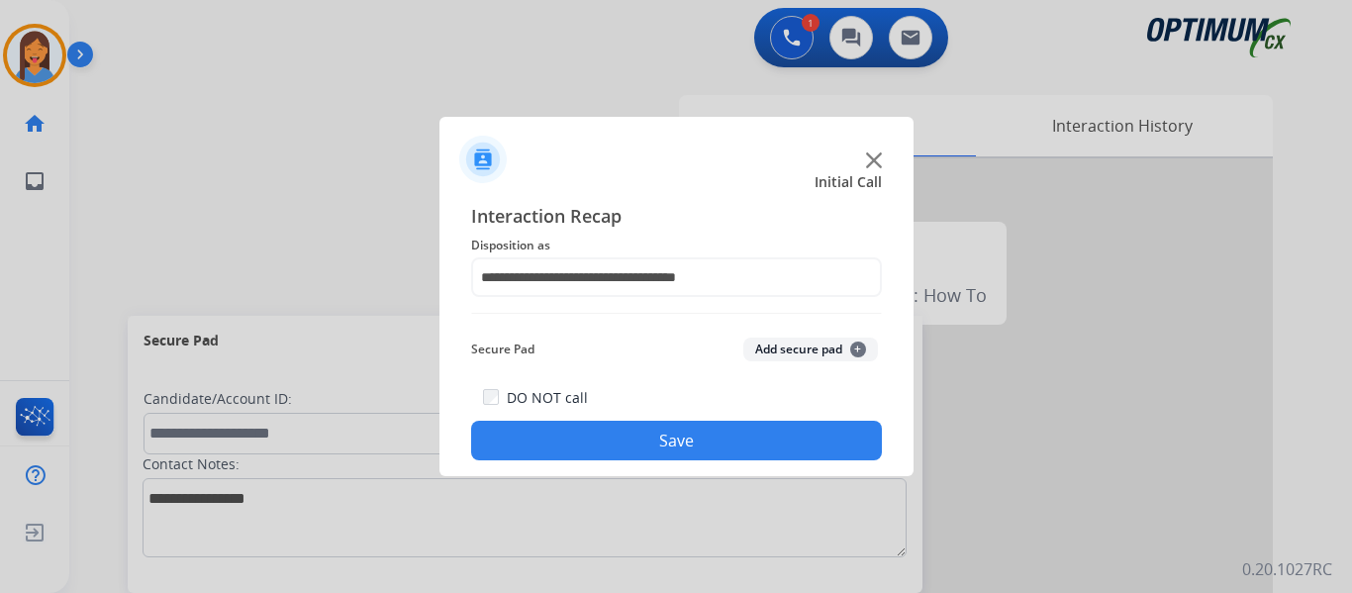
click at [662, 431] on button "Save" at bounding box center [676, 441] width 411 height 40
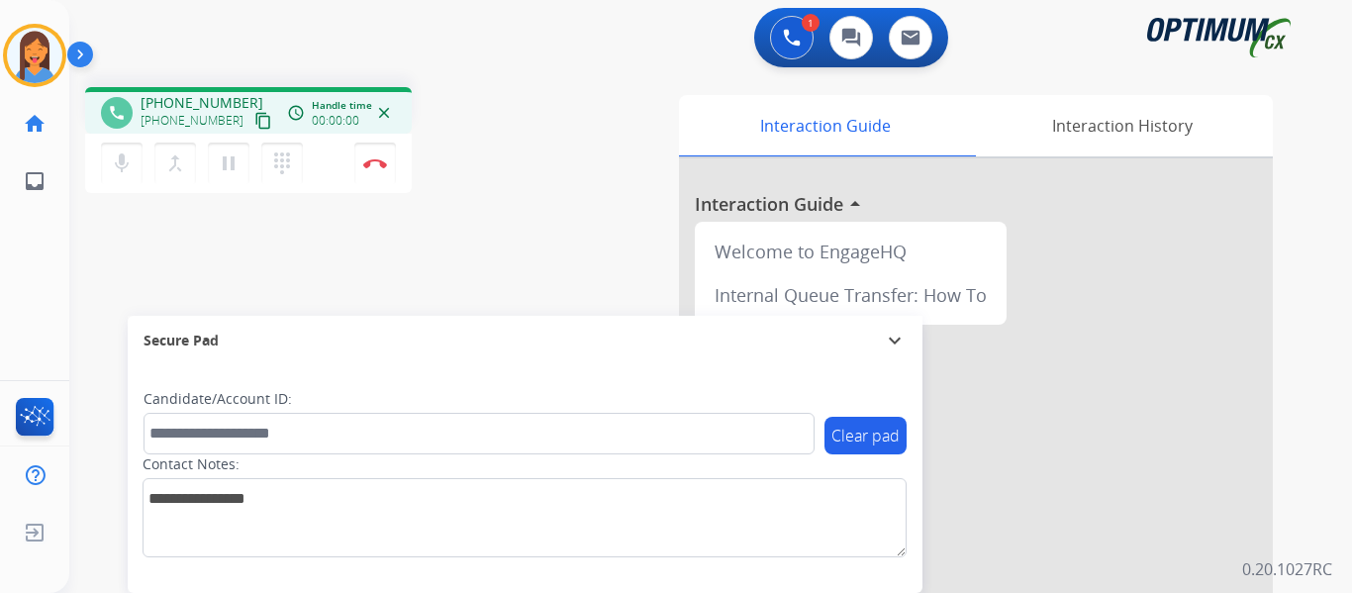
click at [254, 121] on mat-icon "content_copy" at bounding box center [263, 121] width 18 height 18
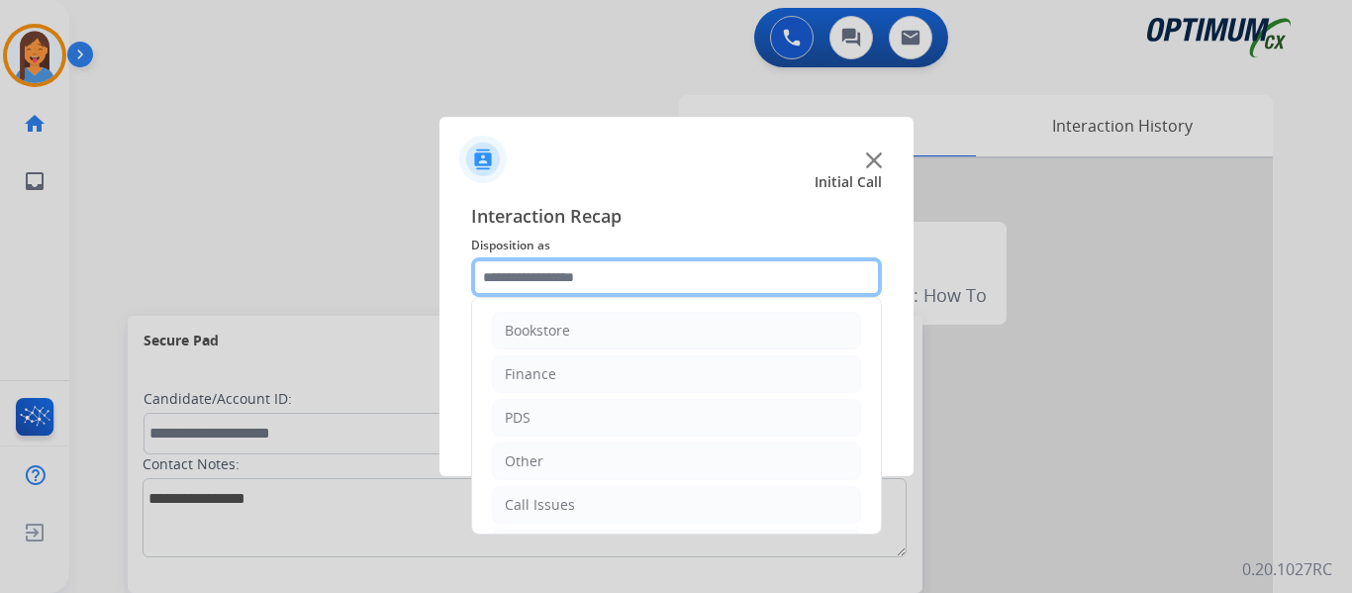
click at [536, 291] on input "text" at bounding box center [676, 277] width 411 height 40
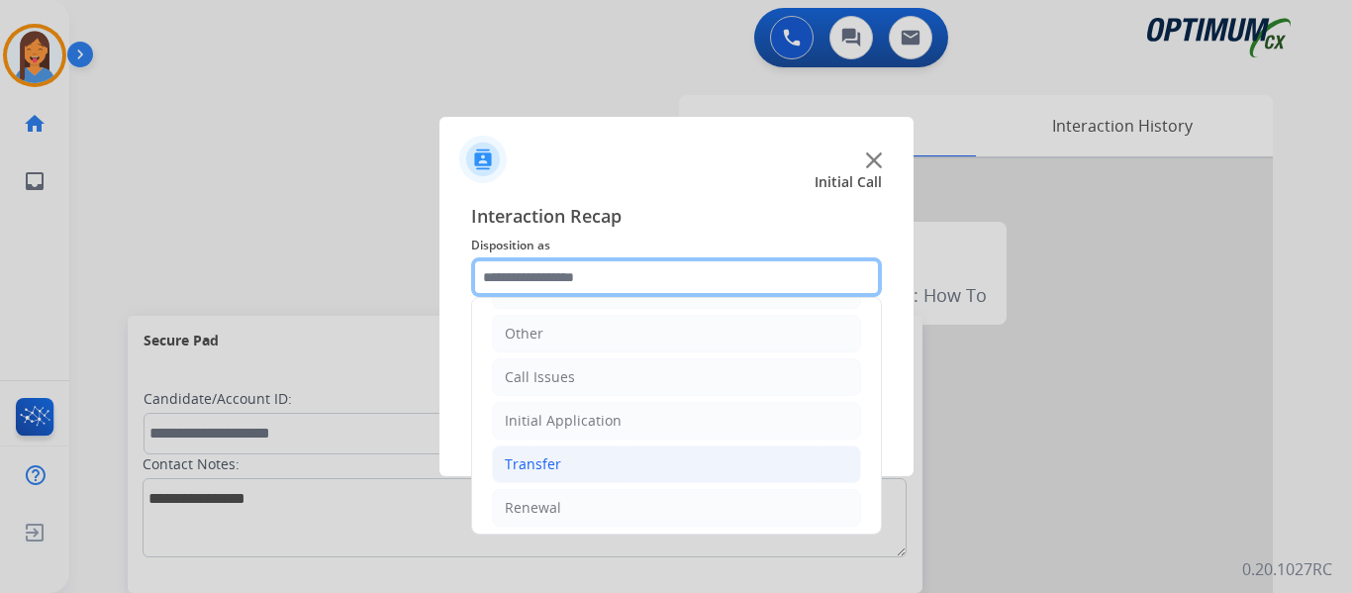
scroll to position [135, 0]
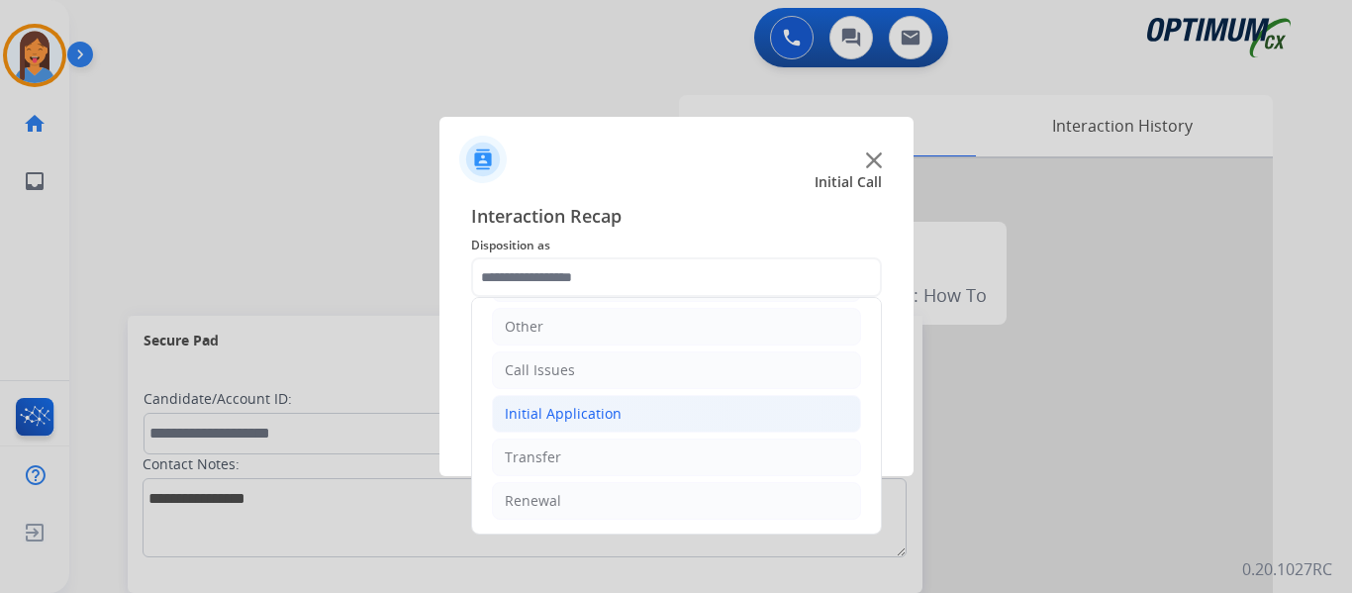
click at [588, 426] on li "Initial Application" at bounding box center [676, 414] width 369 height 38
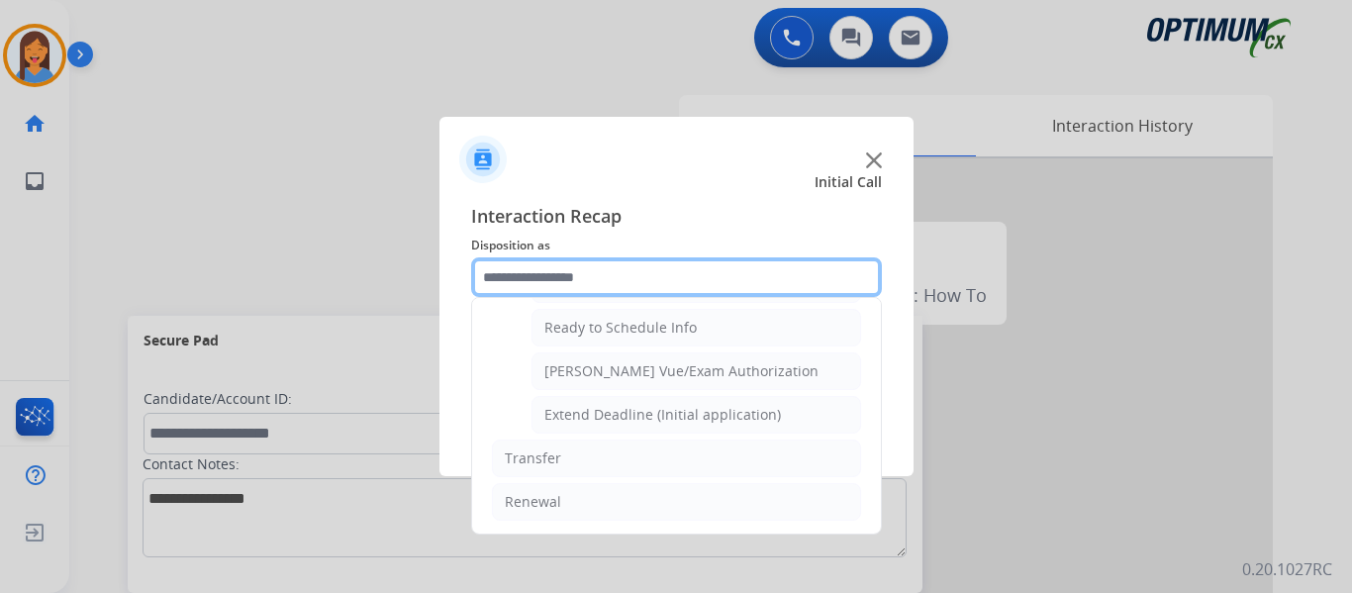
scroll to position [1200, 0]
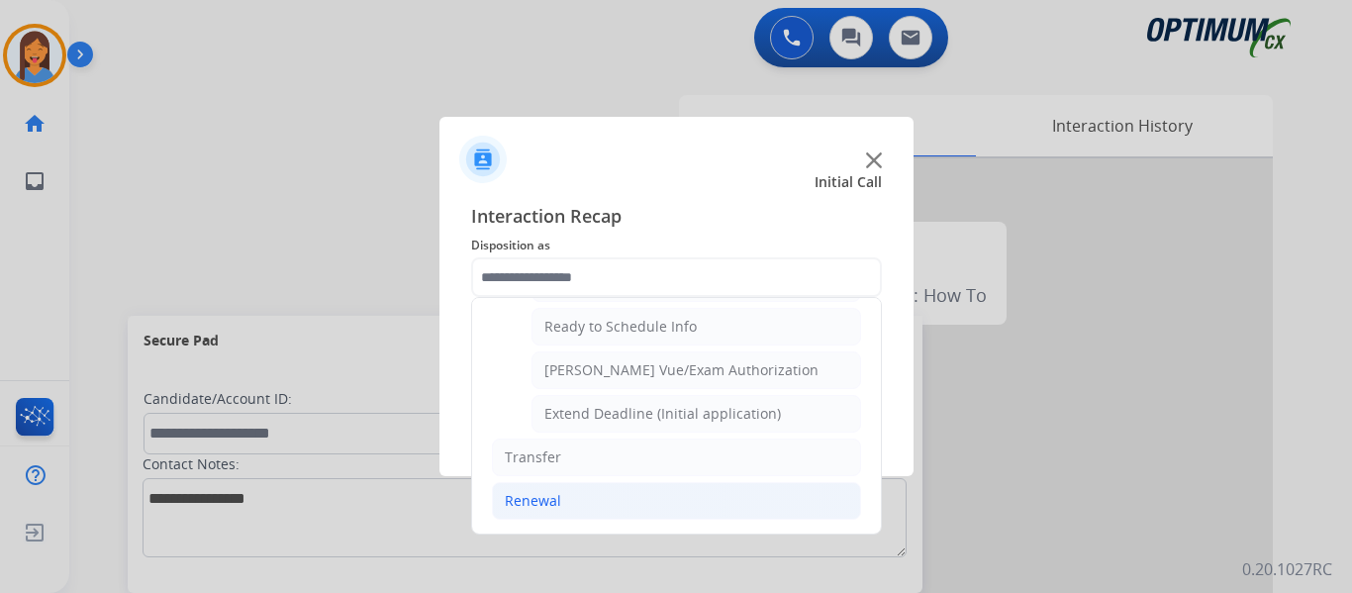
click at [550, 509] on div "Renewal" at bounding box center [533, 501] width 56 height 20
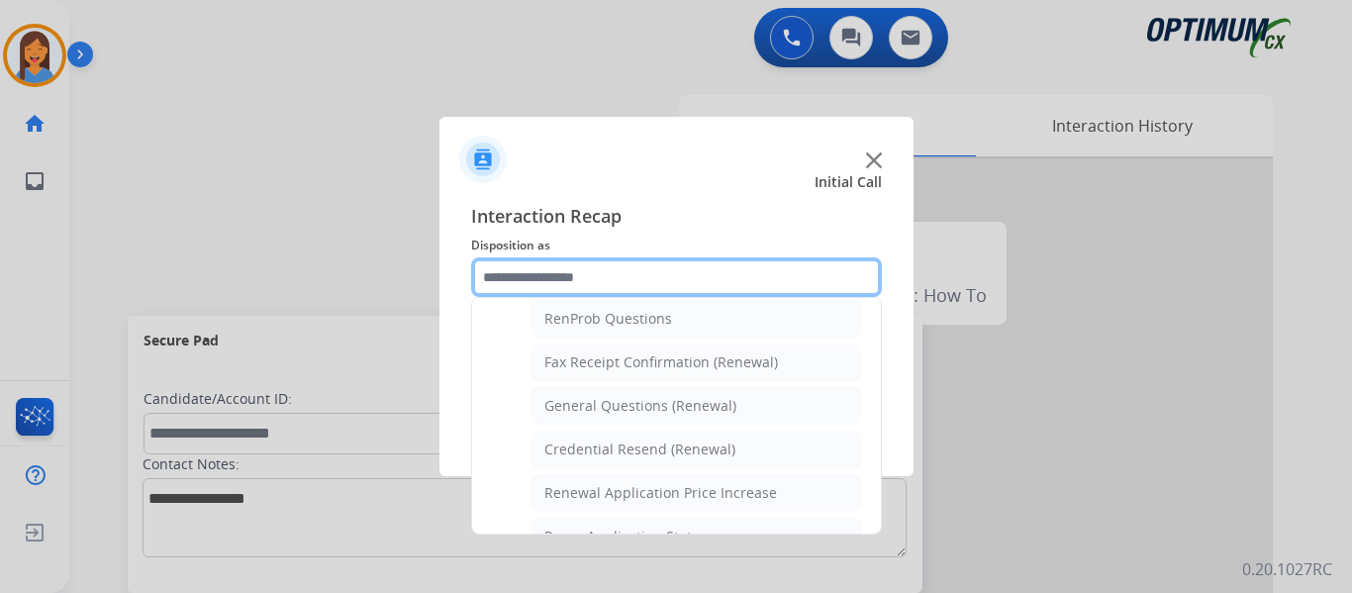
scroll to position [467, 0]
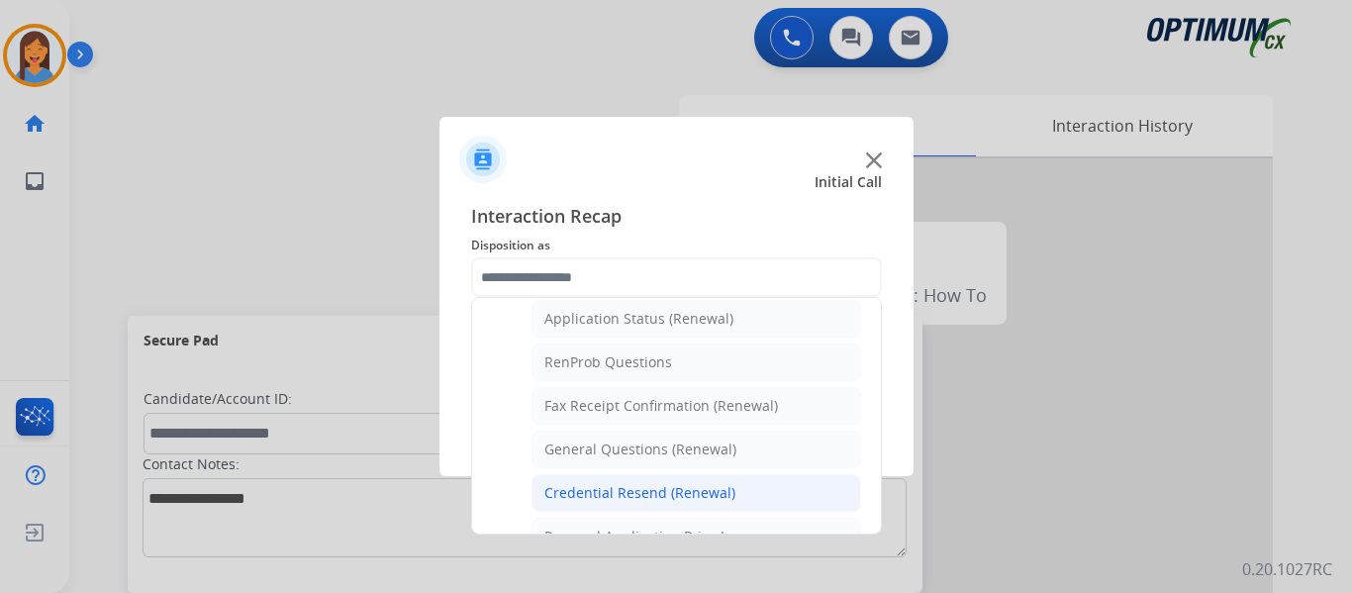
click at [635, 495] on div "Credential Resend (Renewal)" at bounding box center [639, 493] width 191 height 20
type input "**********"
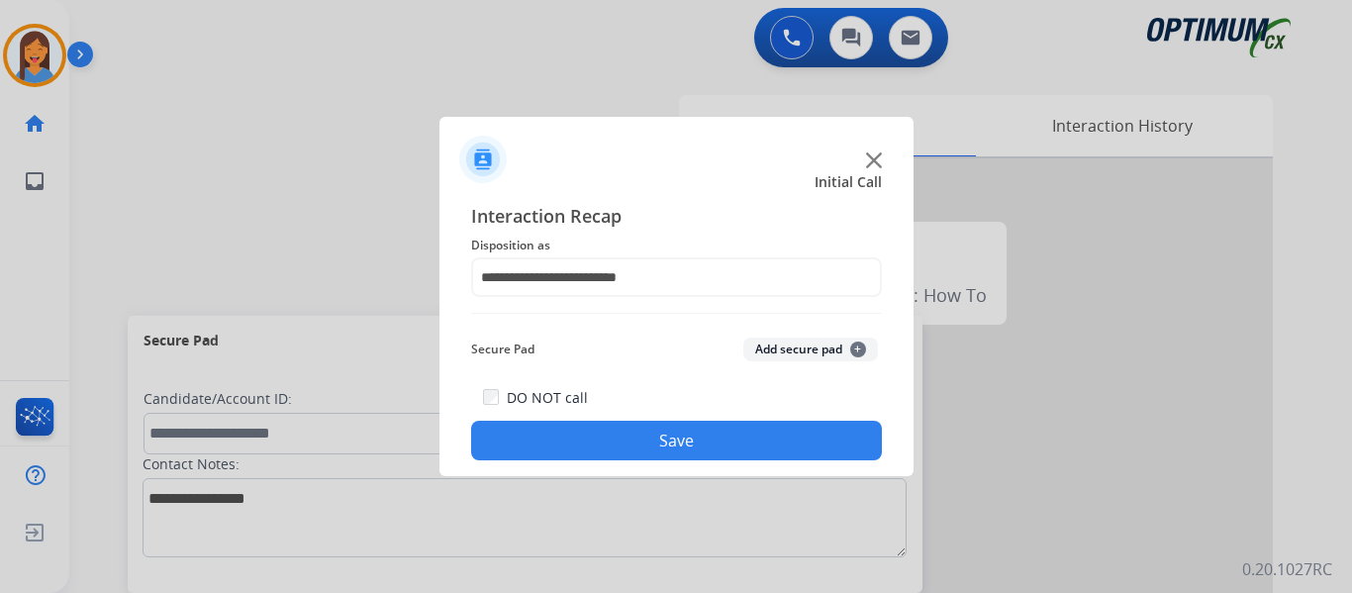
click at [673, 440] on button "Save" at bounding box center [676, 441] width 411 height 40
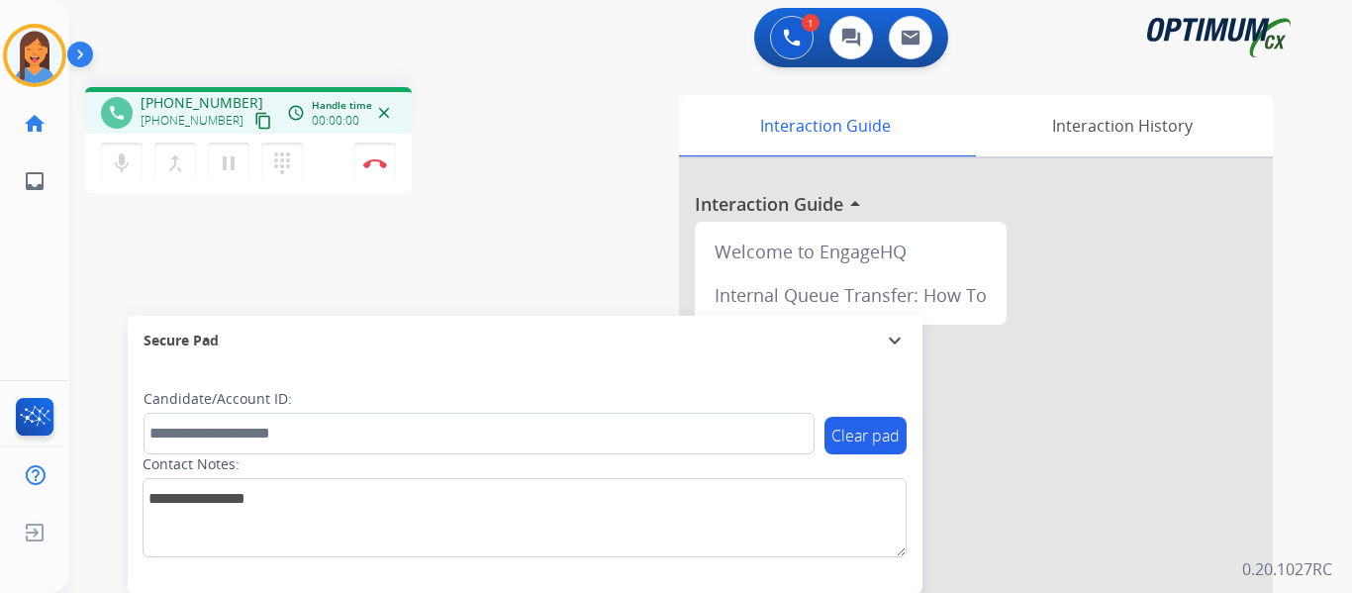
click at [254, 123] on mat-icon "content_copy" at bounding box center [263, 121] width 18 height 18
click at [373, 162] on img at bounding box center [375, 163] width 24 height 10
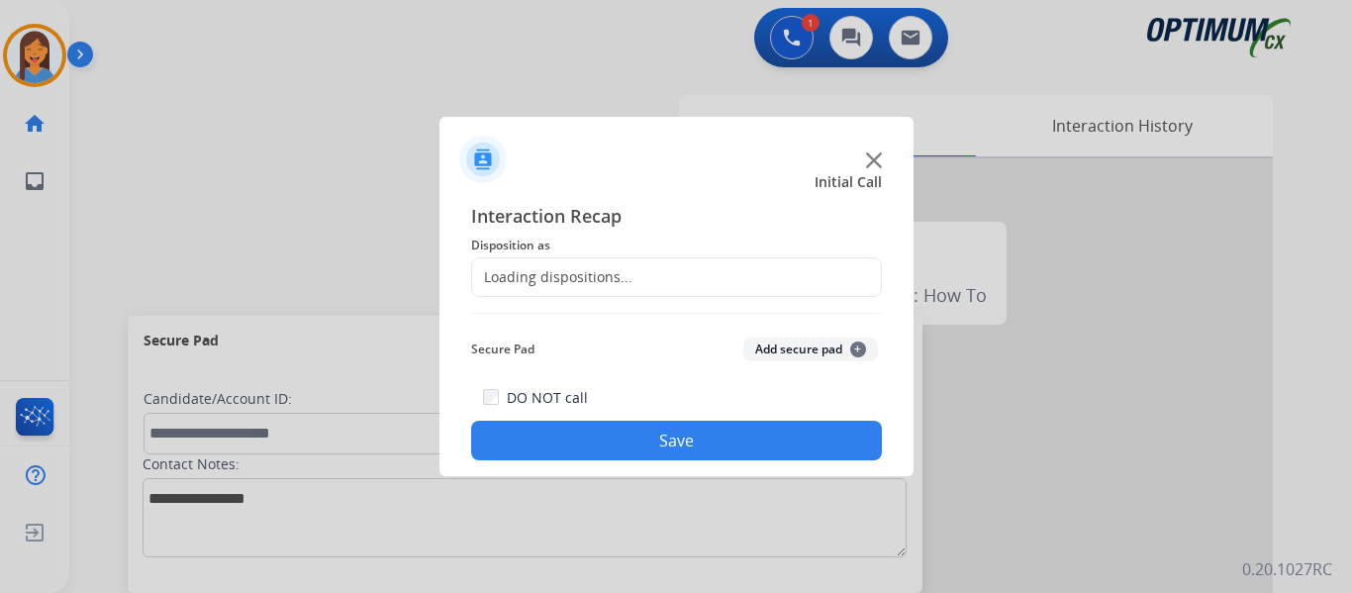
click at [545, 254] on span "Disposition as" at bounding box center [676, 246] width 411 height 24
click at [551, 272] on div "Loading dispositions..." at bounding box center [552, 277] width 160 height 20
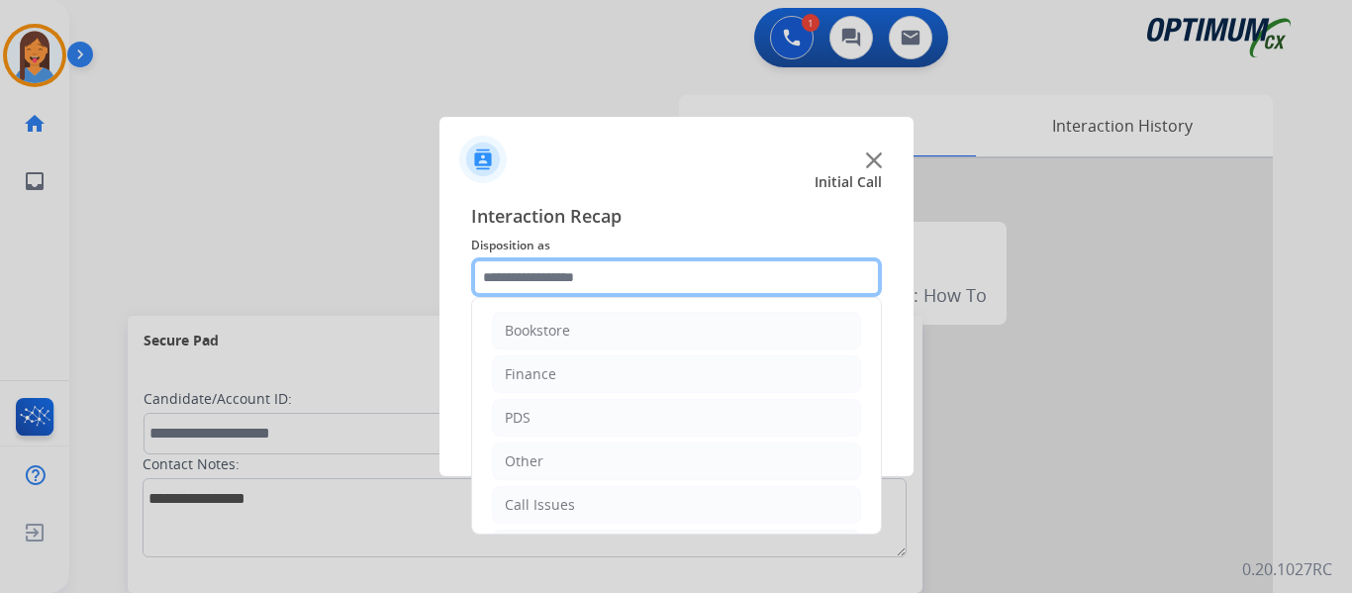
click at [610, 275] on input "text" at bounding box center [676, 277] width 411 height 40
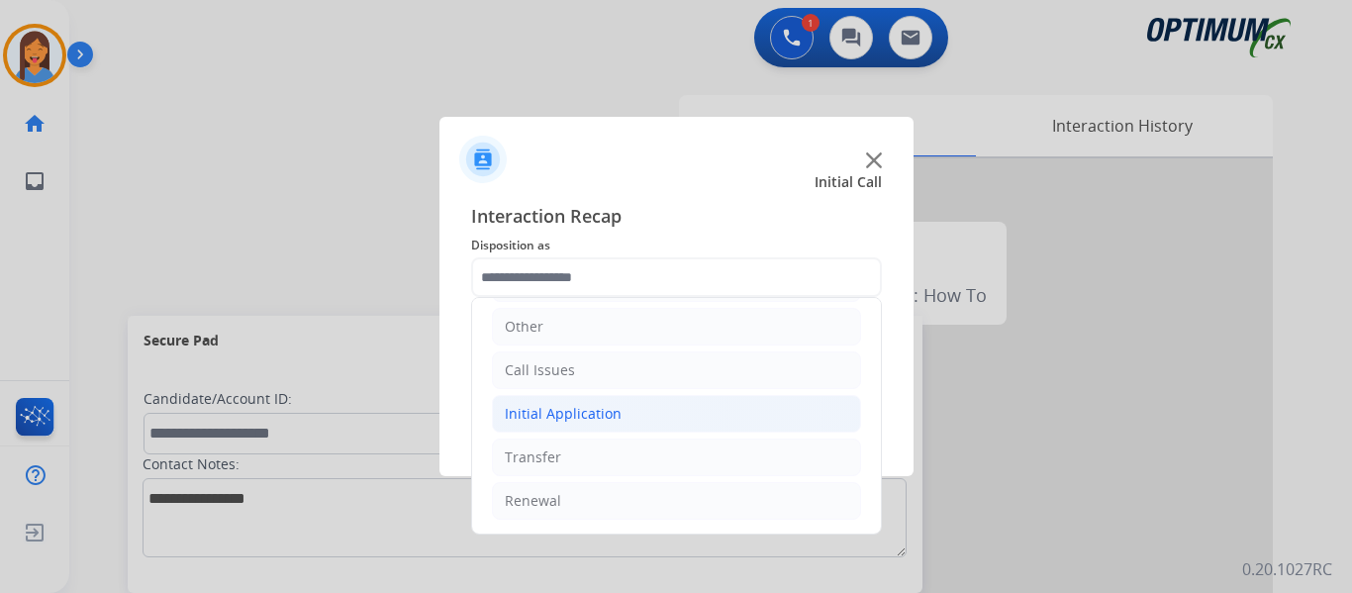
click at [589, 410] on div "Initial Application" at bounding box center [563, 414] width 117 height 20
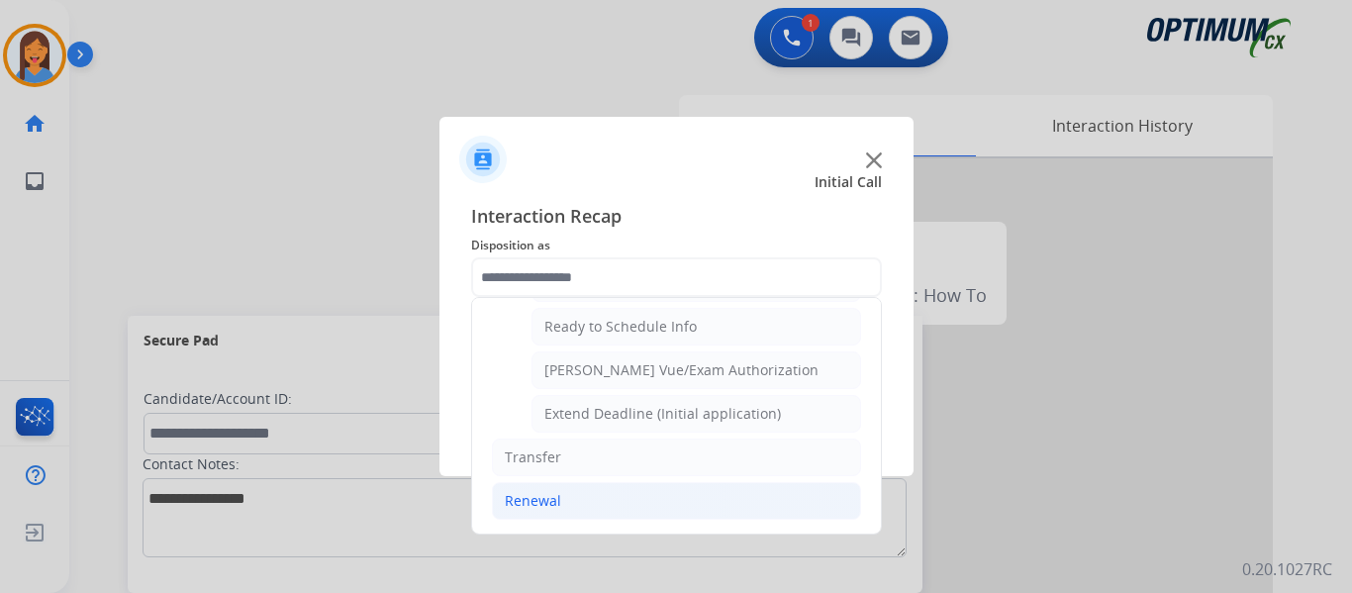
click at [554, 504] on div "Renewal" at bounding box center [533, 501] width 56 height 20
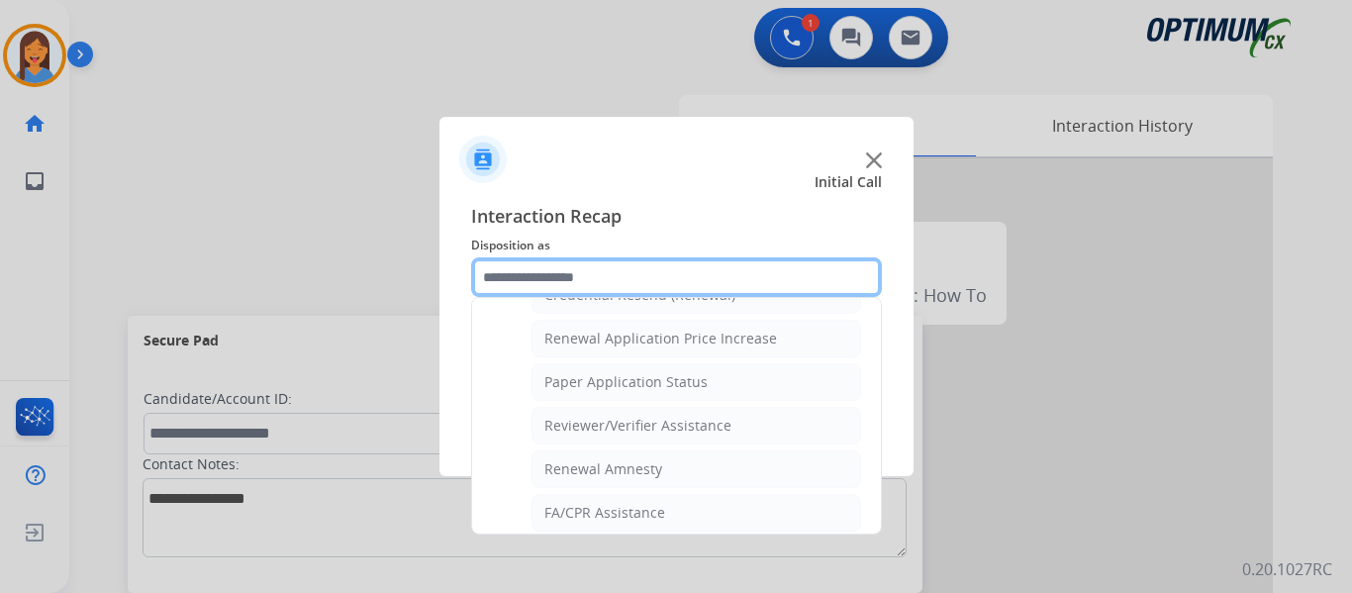
scroll to position [566, 0]
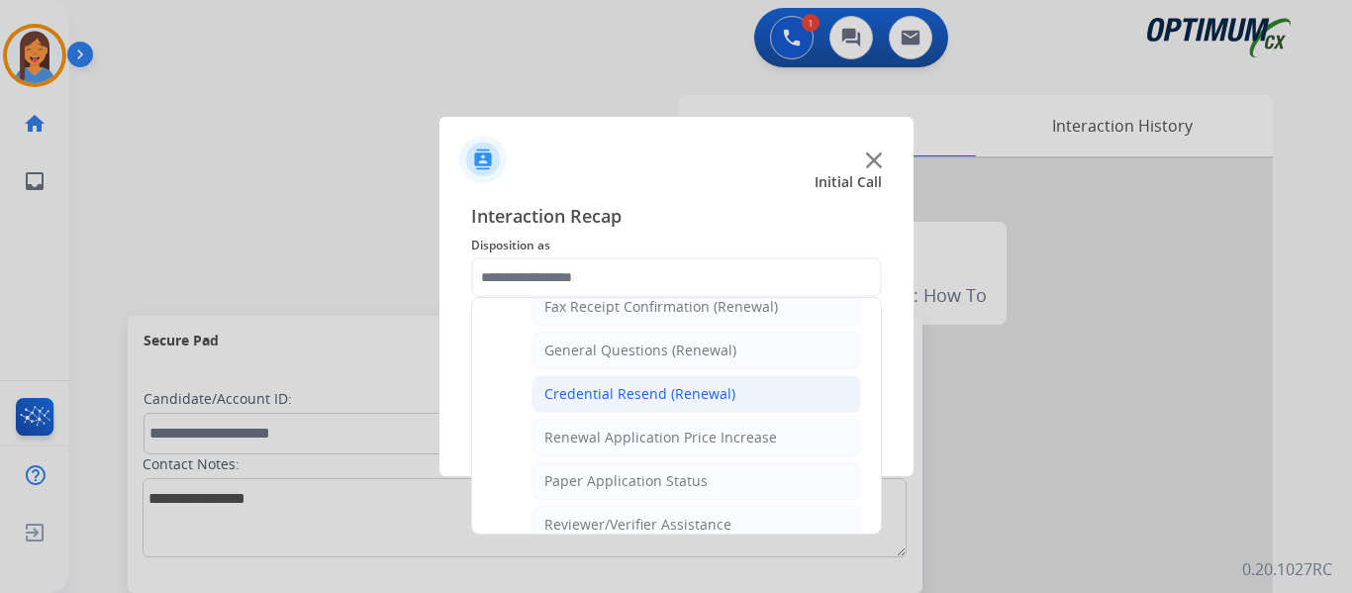
click at [622, 390] on div "Credential Resend (Renewal)" at bounding box center [639, 394] width 191 height 20
type input "**********"
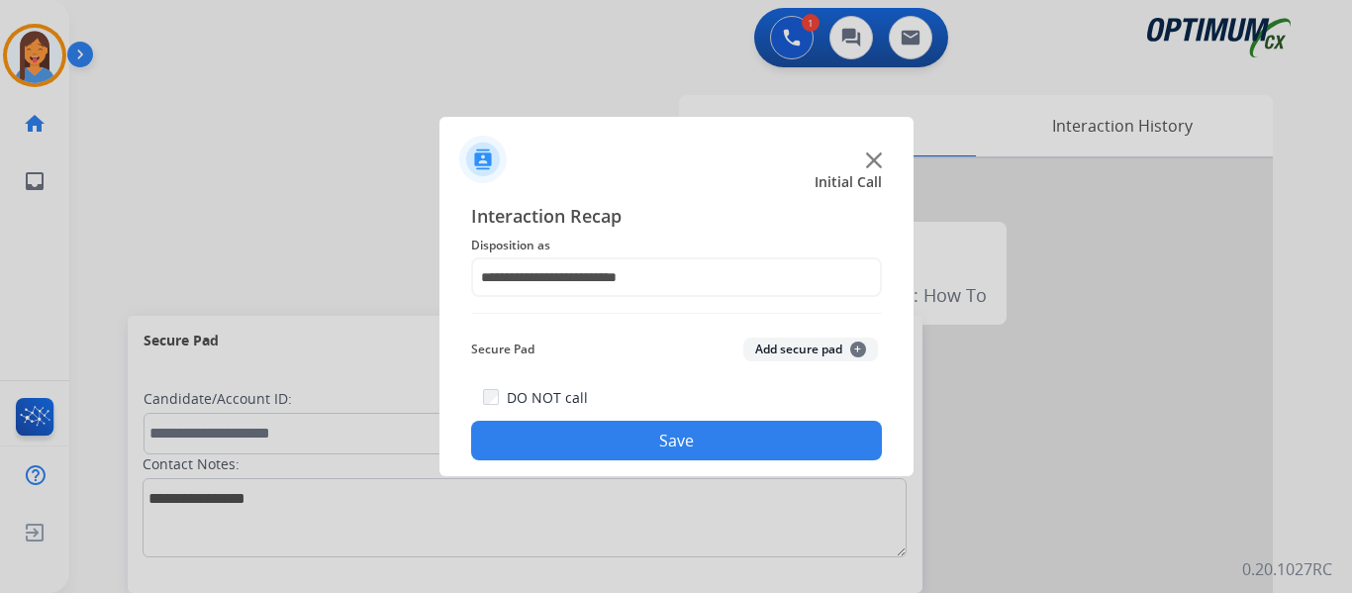
click at [661, 440] on button "Save" at bounding box center [676, 441] width 411 height 40
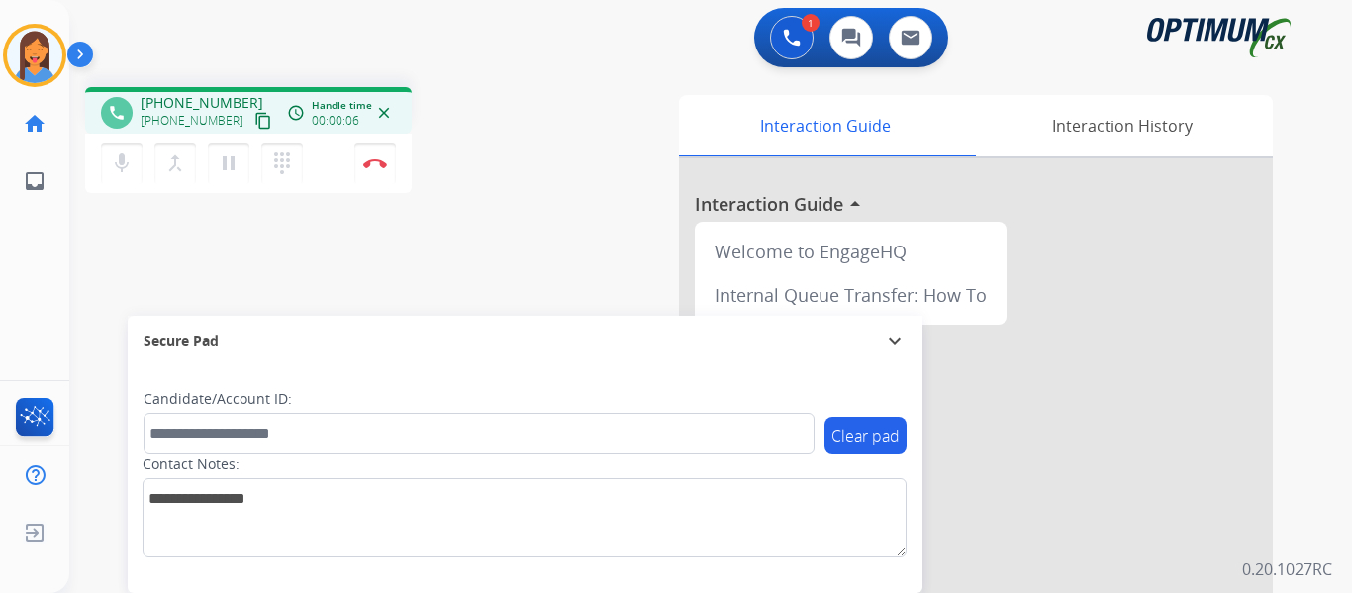
click at [254, 123] on mat-icon "content_copy" at bounding box center [263, 121] width 18 height 18
click at [230, 162] on mat-icon "pause" at bounding box center [229, 163] width 24 height 24
click at [281, 162] on mat-icon "dialpad" at bounding box center [282, 163] width 24 height 24
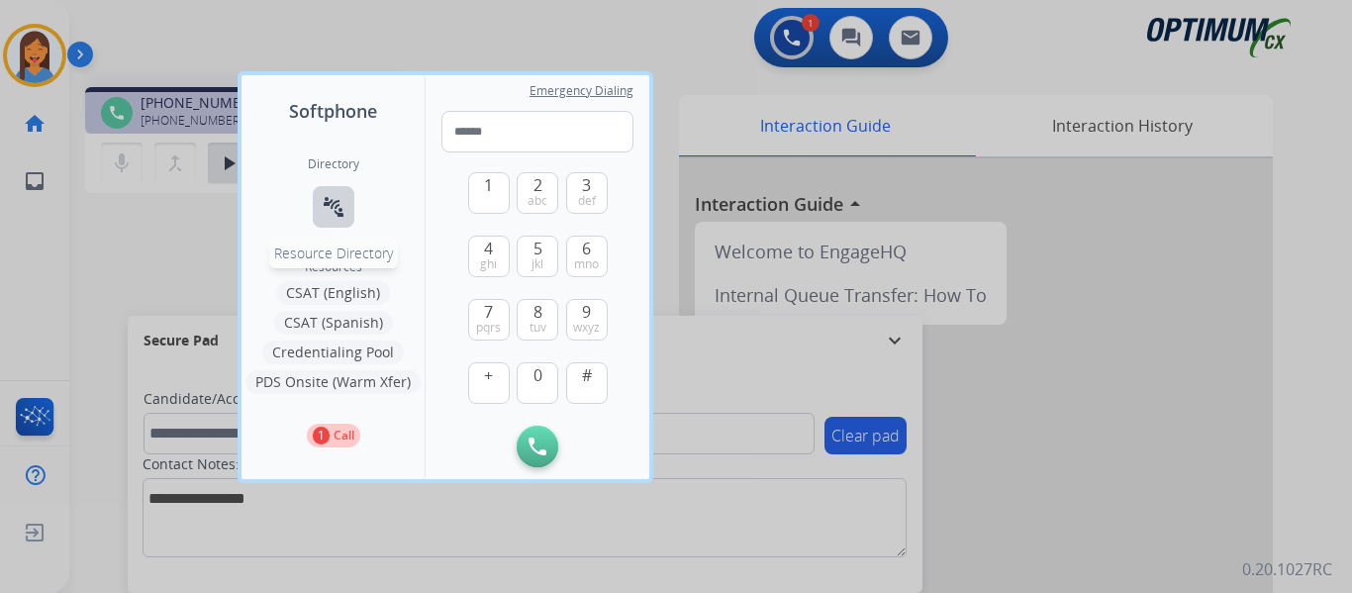
click at [329, 203] on mat-icon "connect_without_contact" at bounding box center [334, 207] width 24 height 24
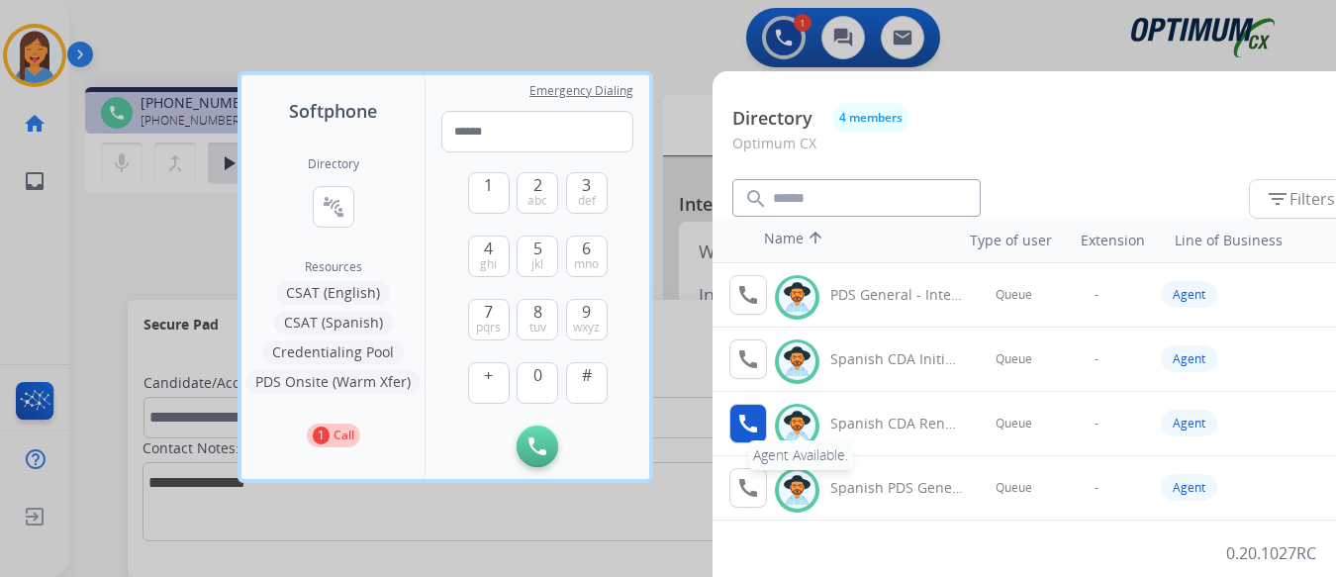
click at [741, 424] on mat-icon "call" at bounding box center [748, 424] width 24 height 24
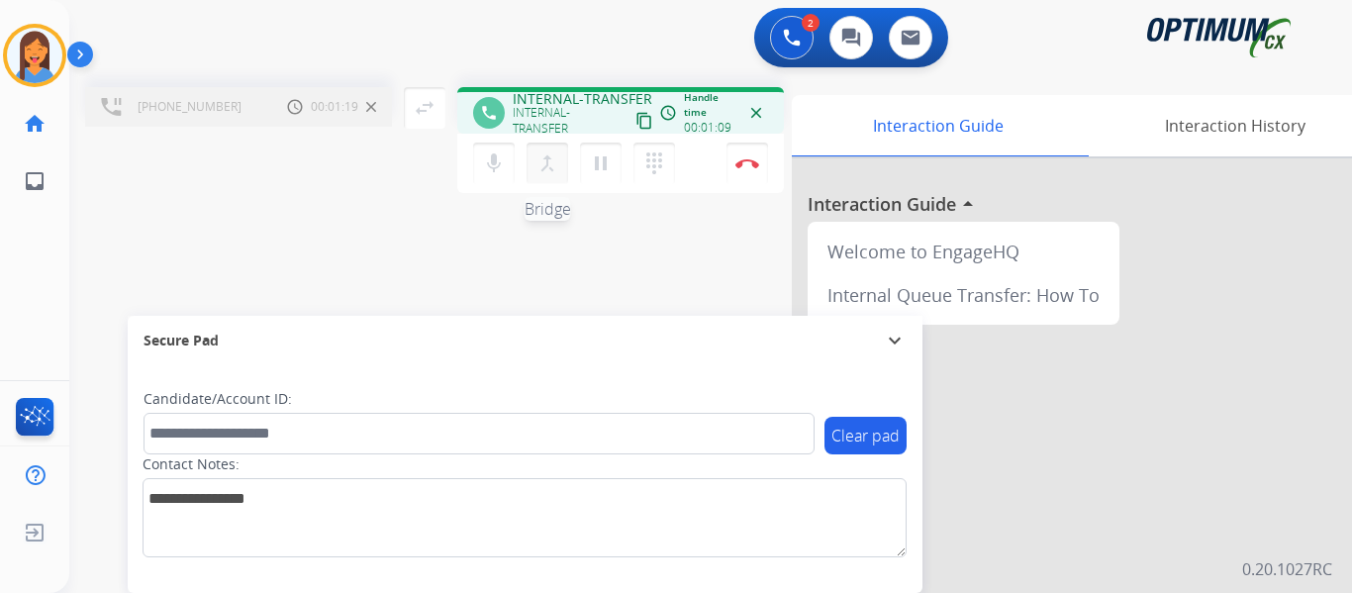
click at [550, 160] on mat-icon "merge_type" at bounding box center [548, 163] width 24 height 24
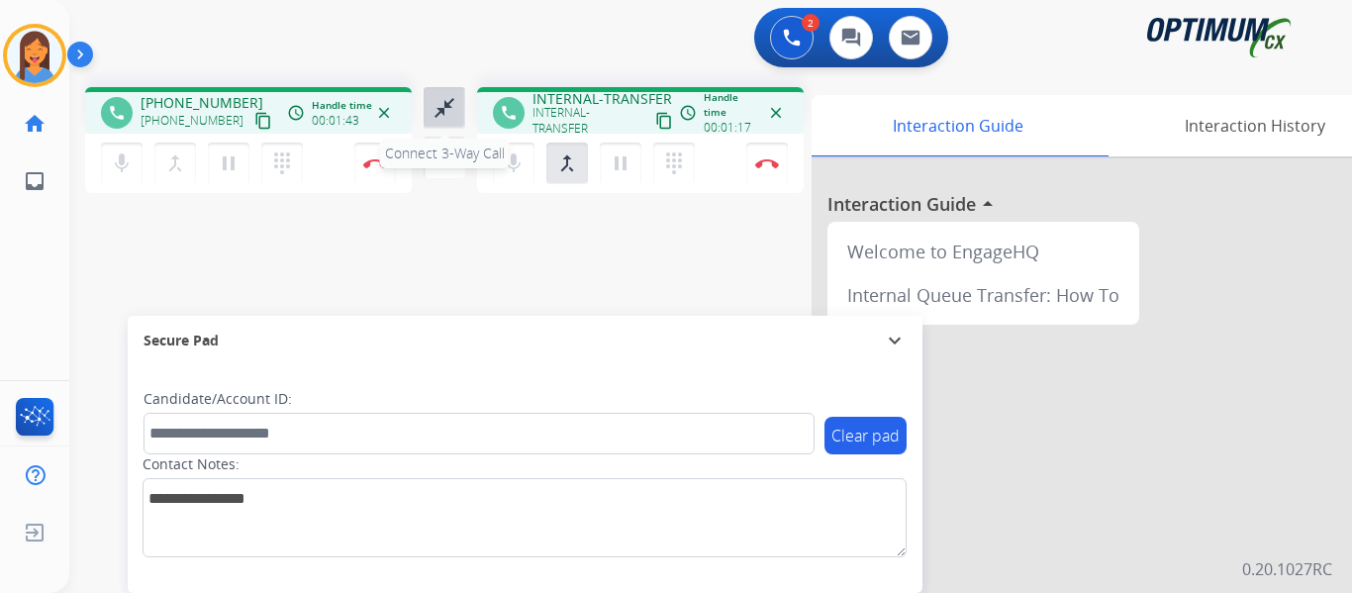
click at [444, 106] on mat-icon "close_fullscreen" at bounding box center [445, 108] width 24 height 24
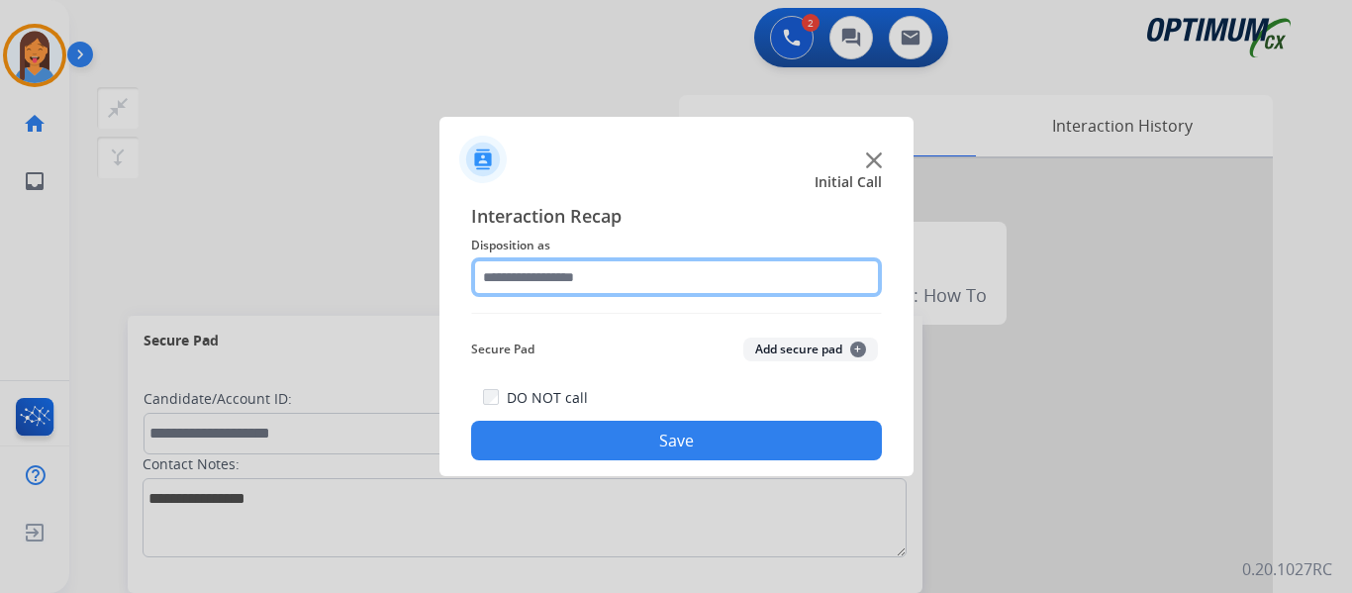
click at [585, 275] on input "text" at bounding box center [676, 277] width 411 height 40
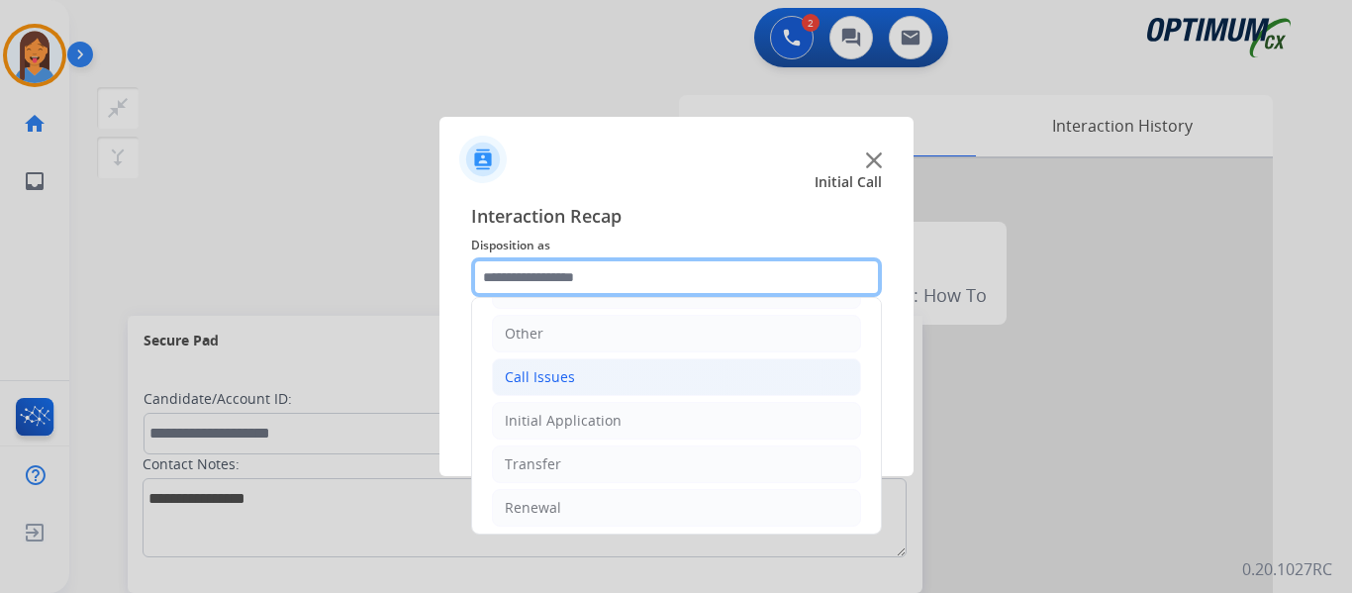
scroll to position [135, 0]
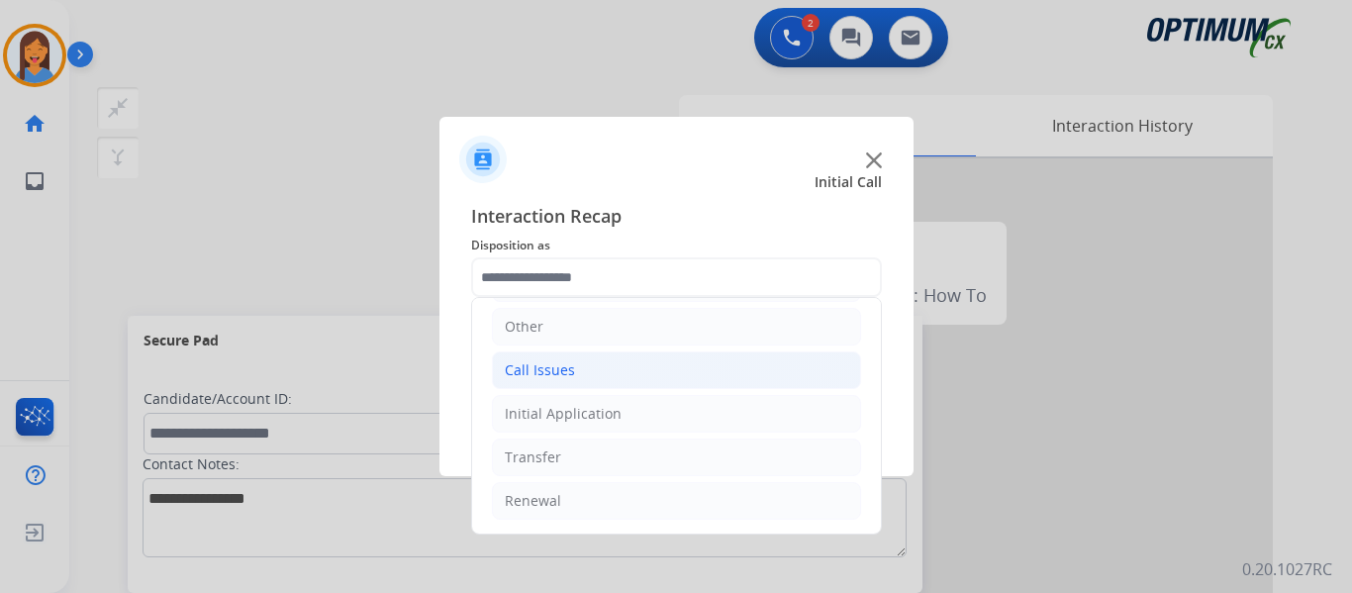
click at [572, 372] on li "Call Issues" at bounding box center [676, 370] width 369 height 38
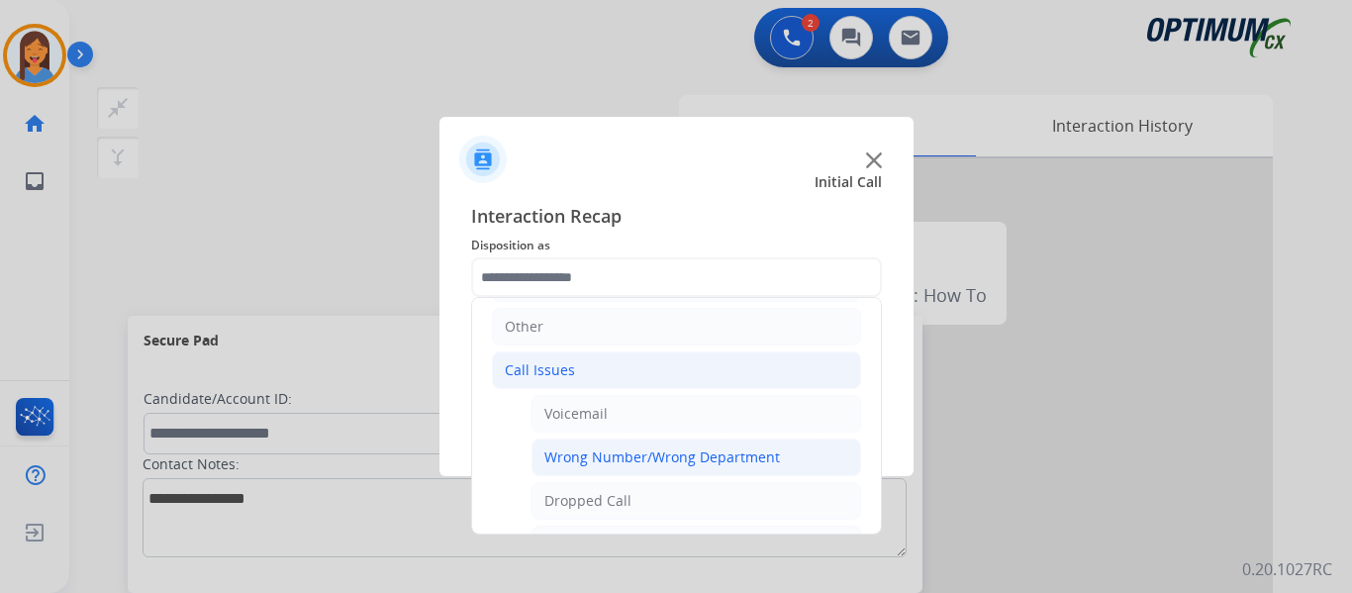
click at [656, 452] on div "Wrong Number/Wrong Department" at bounding box center [662, 457] width 236 height 20
type input "**********"
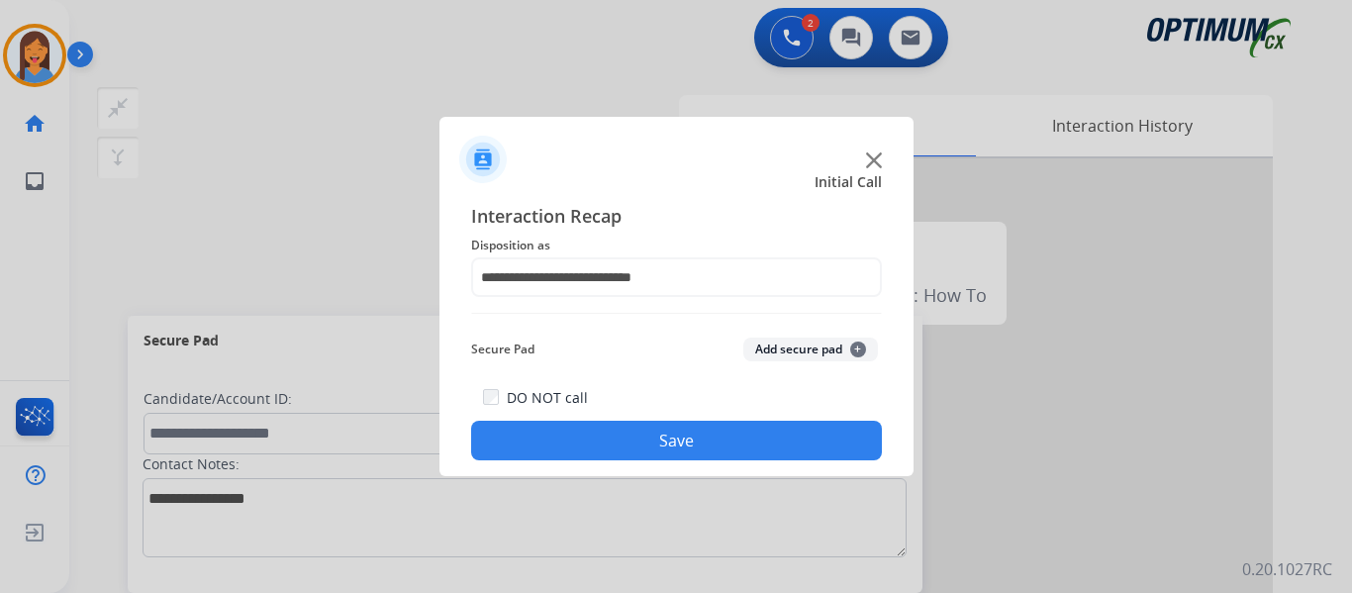
click at [662, 433] on button "Save" at bounding box center [676, 441] width 411 height 40
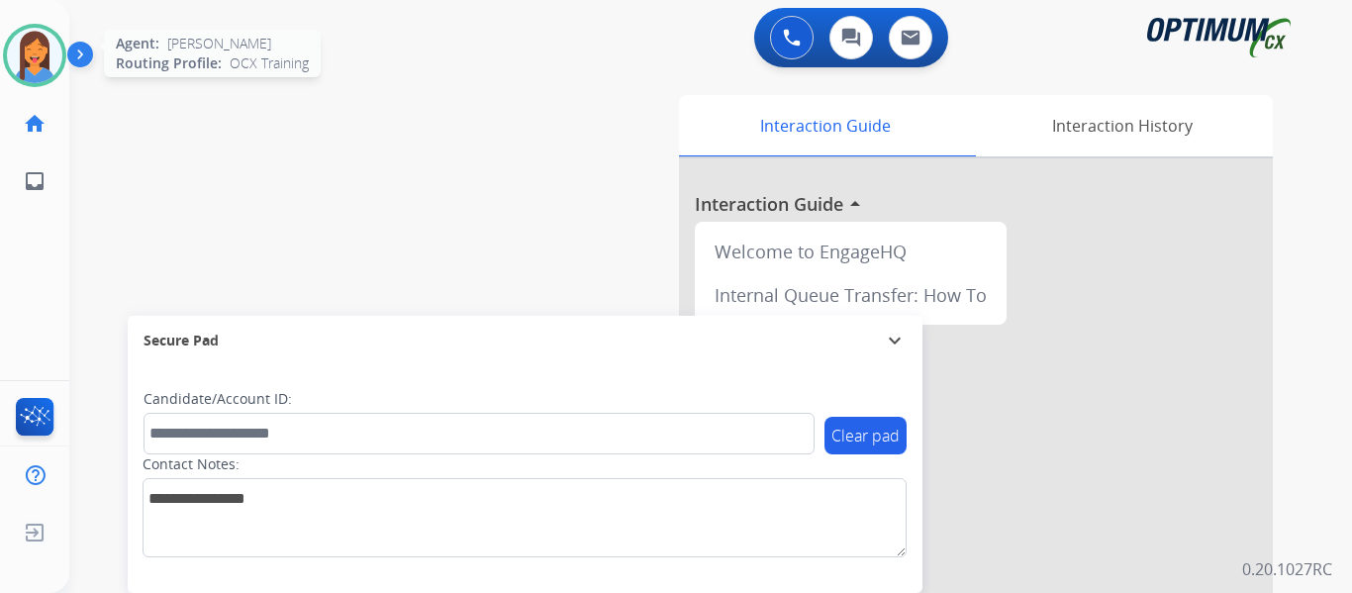
click at [53, 51] on img at bounding box center [34, 55] width 55 height 55
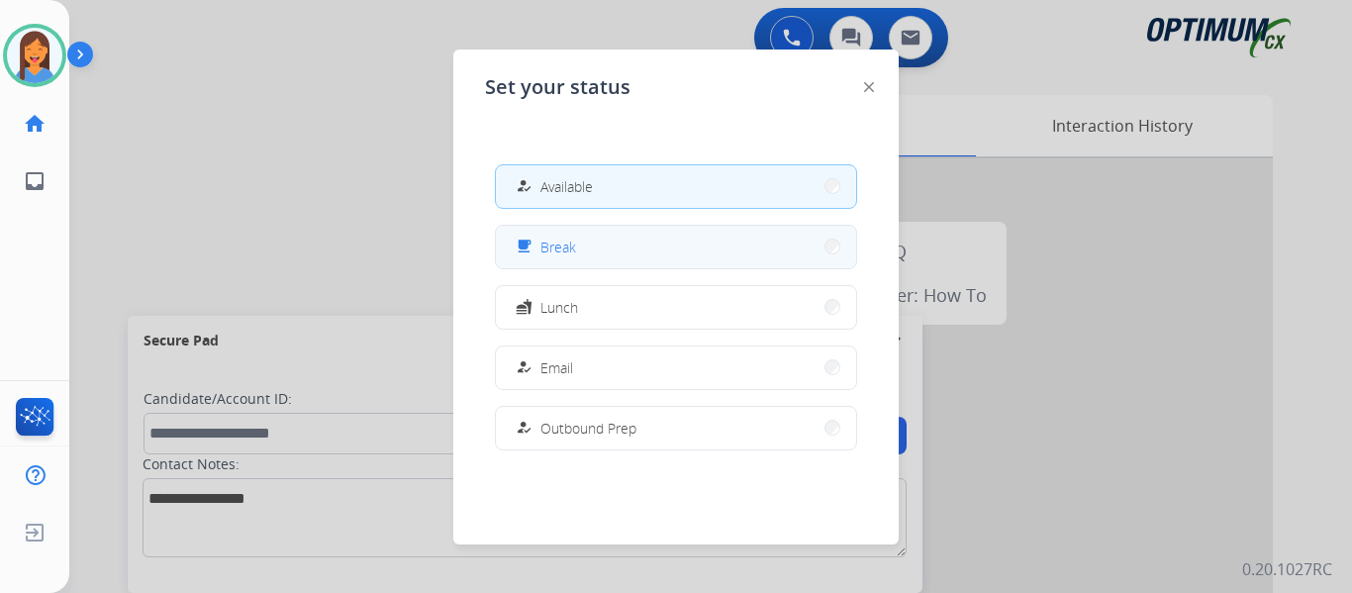
click at [593, 257] on button "free_breakfast Break" at bounding box center [676, 247] width 360 height 43
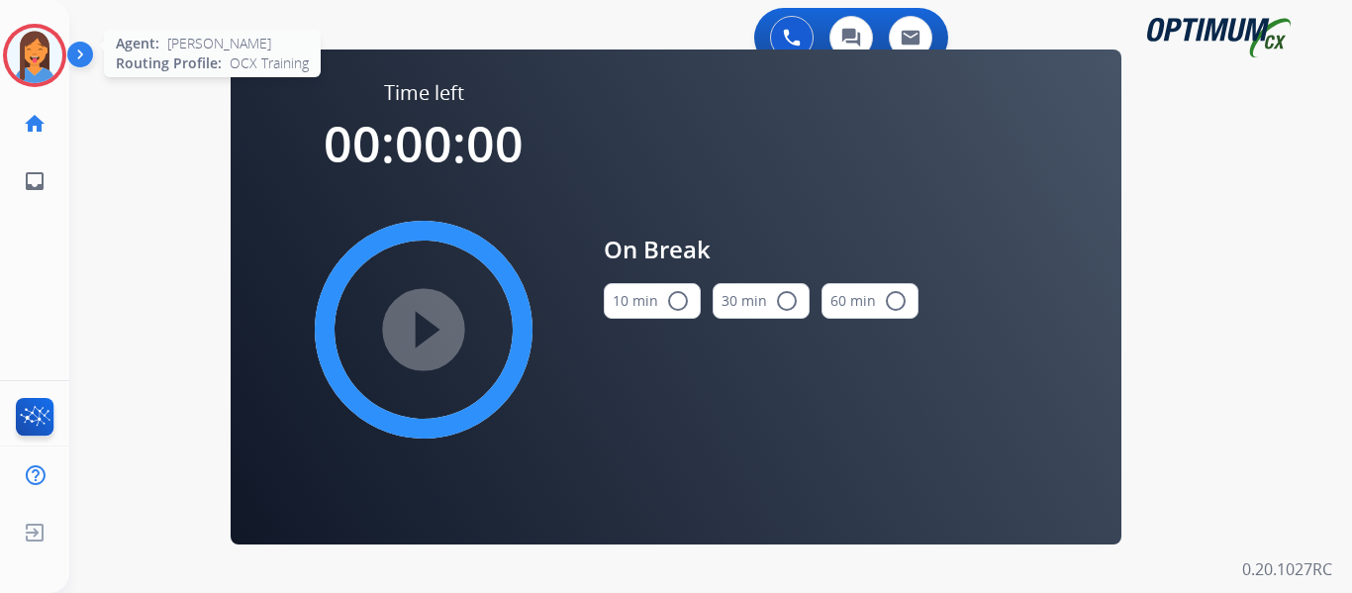
click at [29, 62] on img at bounding box center [34, 55] width 55 height 55
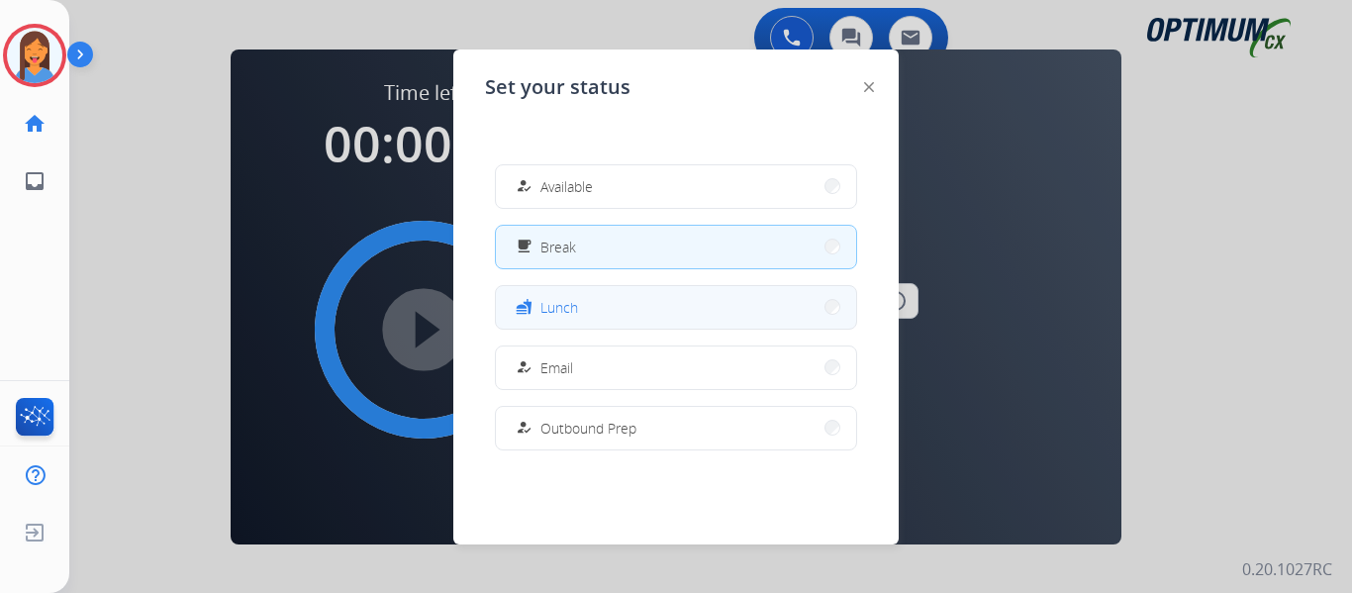
click at [608, 309] on button "fastfood Lunch" at bounding box center [676, 307] width 360 height 43
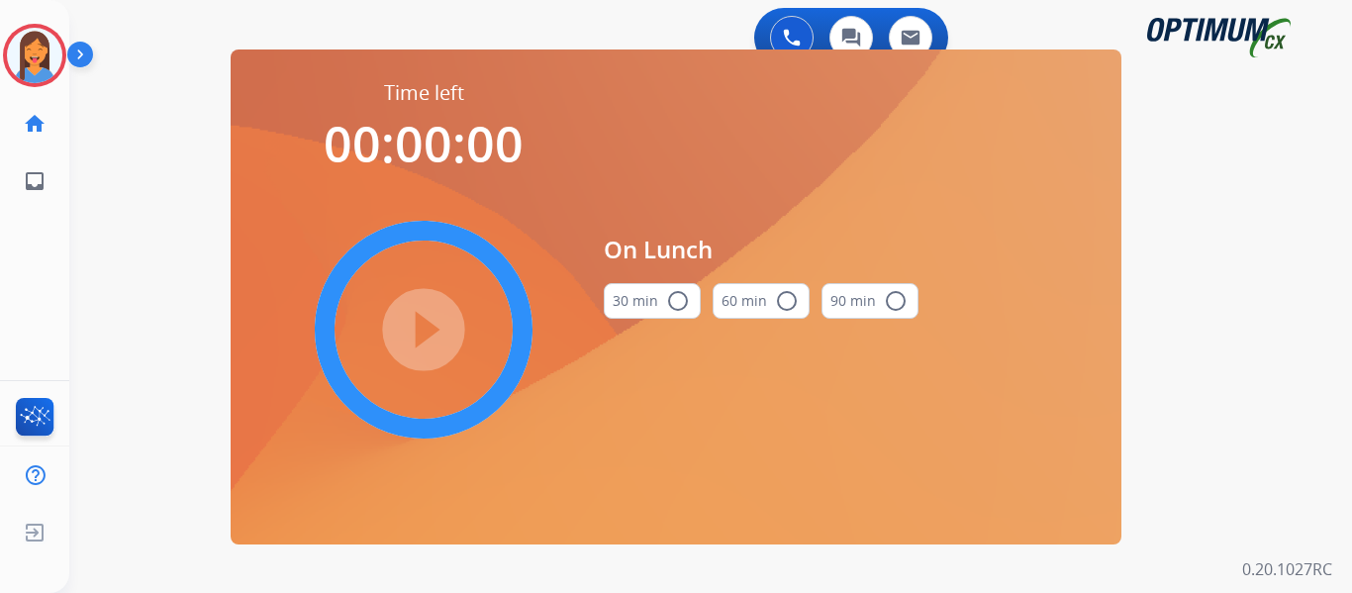
click at [650, 305] on button "30 min radio_button_unchecked" at bounding box center [652, 301] width 97 height 36
click at [435, 325] on mat-icon "play_circle_filled" at bounding box center [424, 330] width 24 height 24
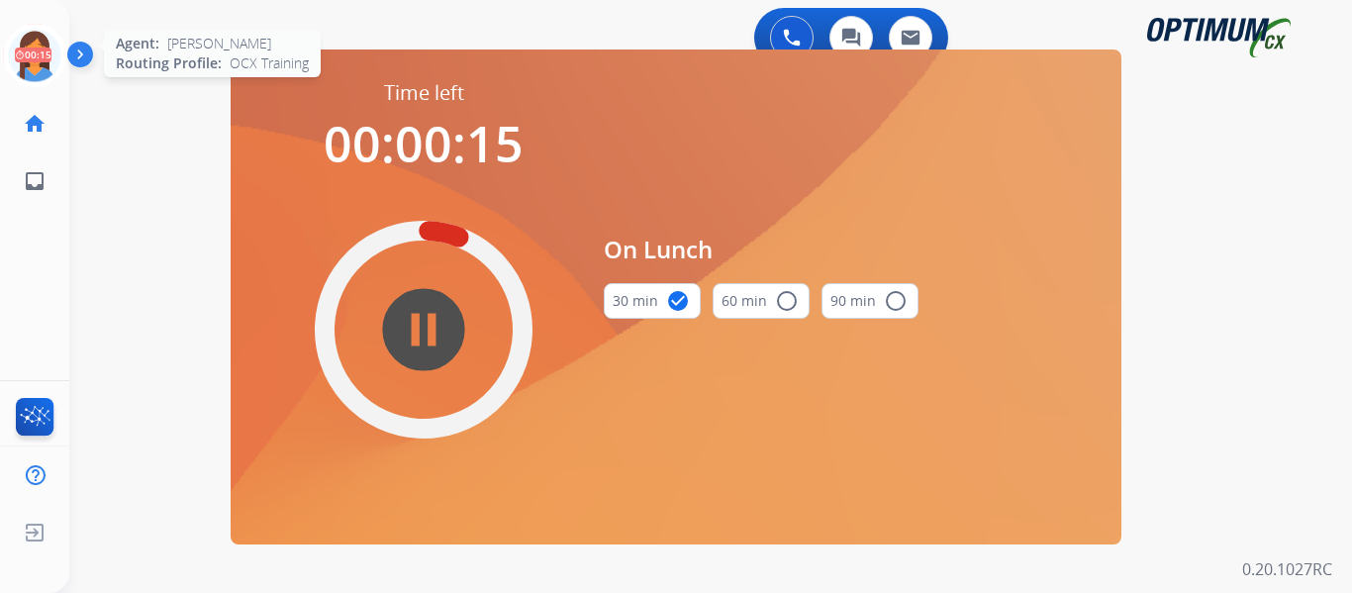
click at [39, 62] on icon at bounding box center [35, 56] width 64 height 64
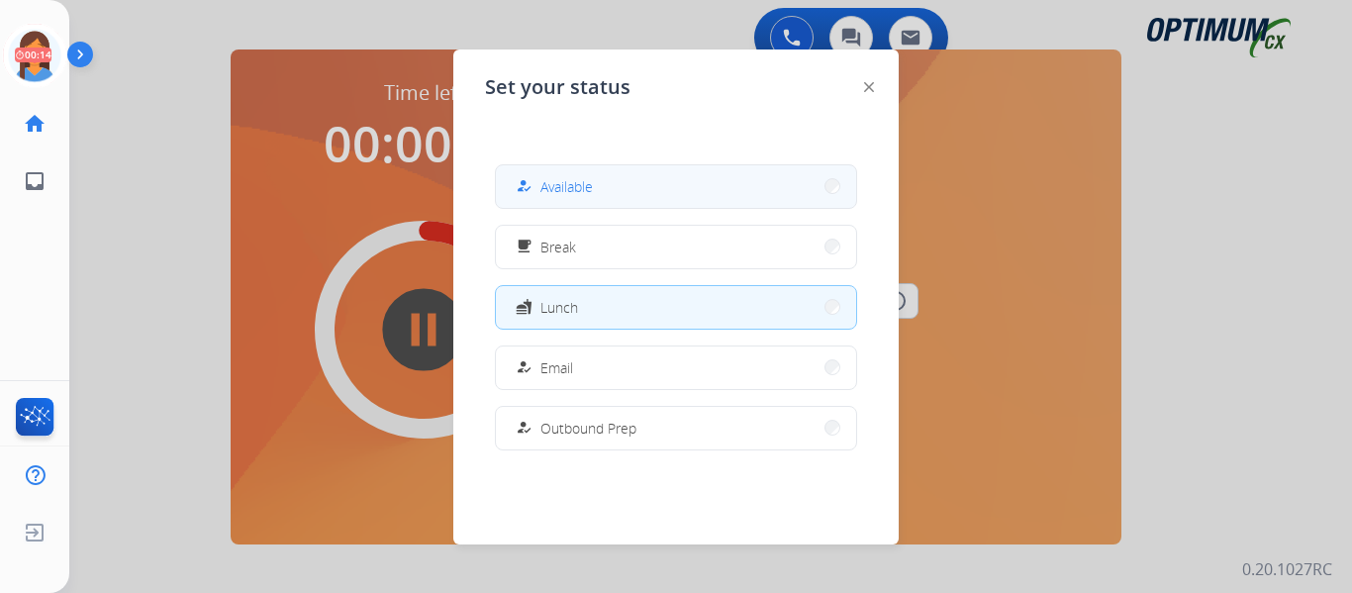
click at [564, 194] on span "Available" at bounding box center [566, 186] width 52 height 21
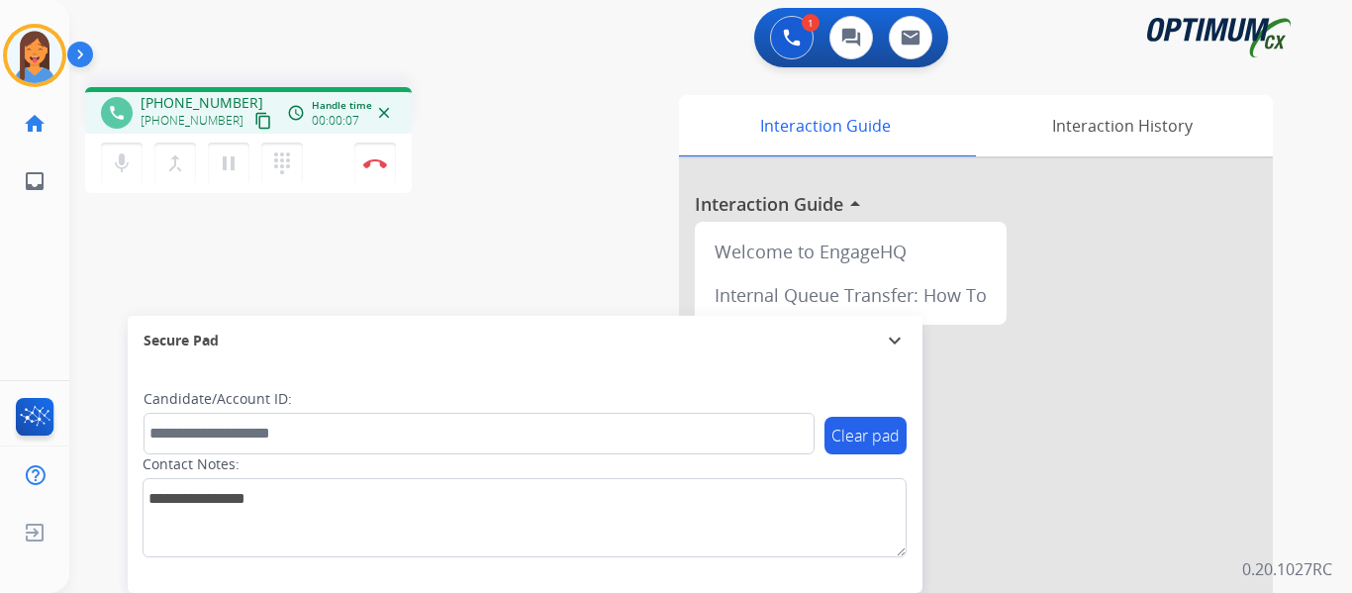
click at [254, 120] on mat-icon "content_copy" at bounding box center [263, 121] width 18 height 18
click at [254, 124] on mat-icon "content_copy" at bounding box center [263, 121] width 18 height 18
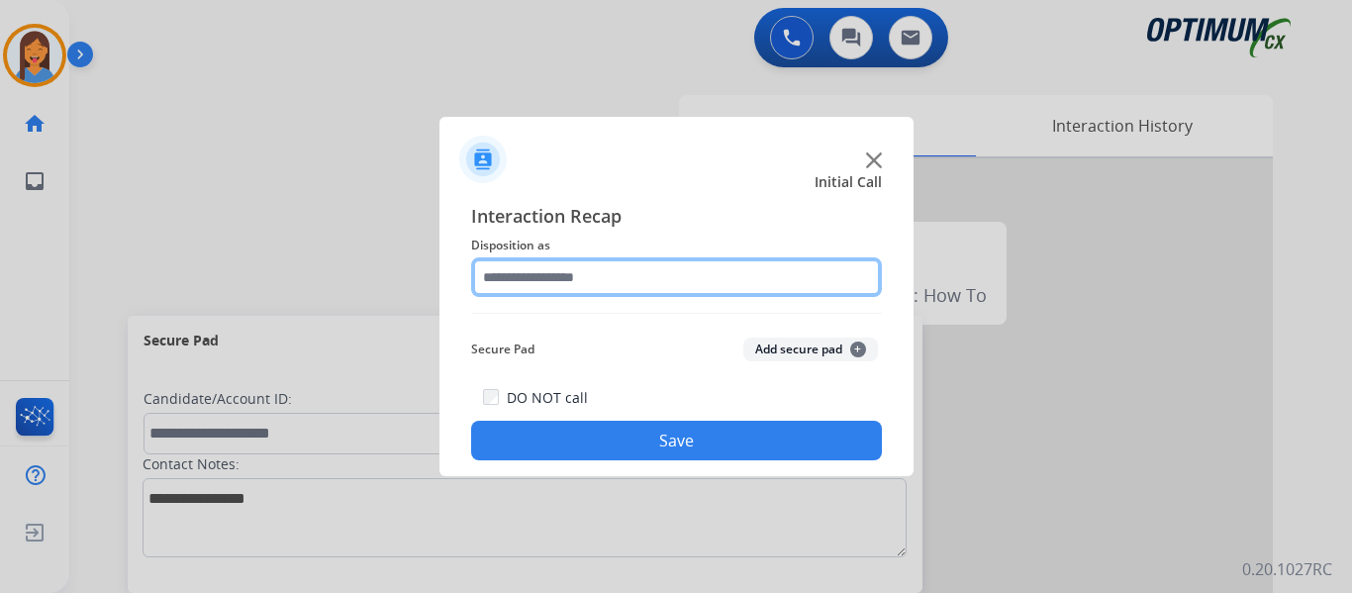
click at [653, 262] on input "text" at bounding box center [676, 277] width 411 height 40
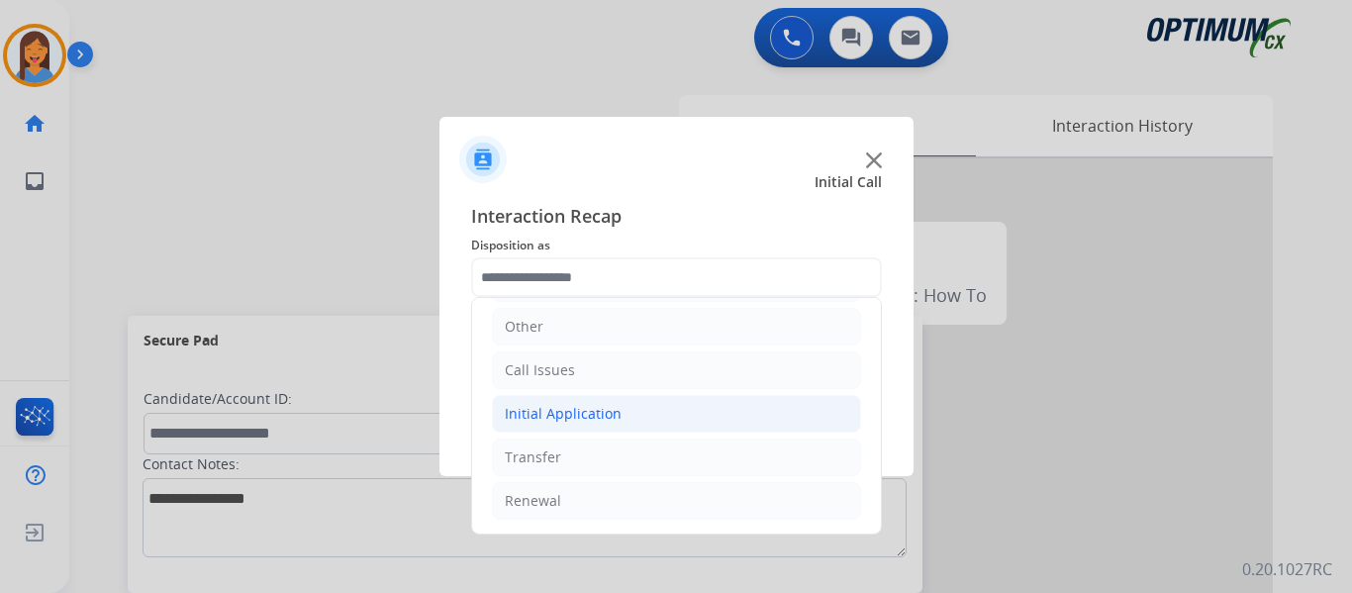
click at [555, 429] on li "Initial Application" at bounding box center [676, 414] width 369 height 38
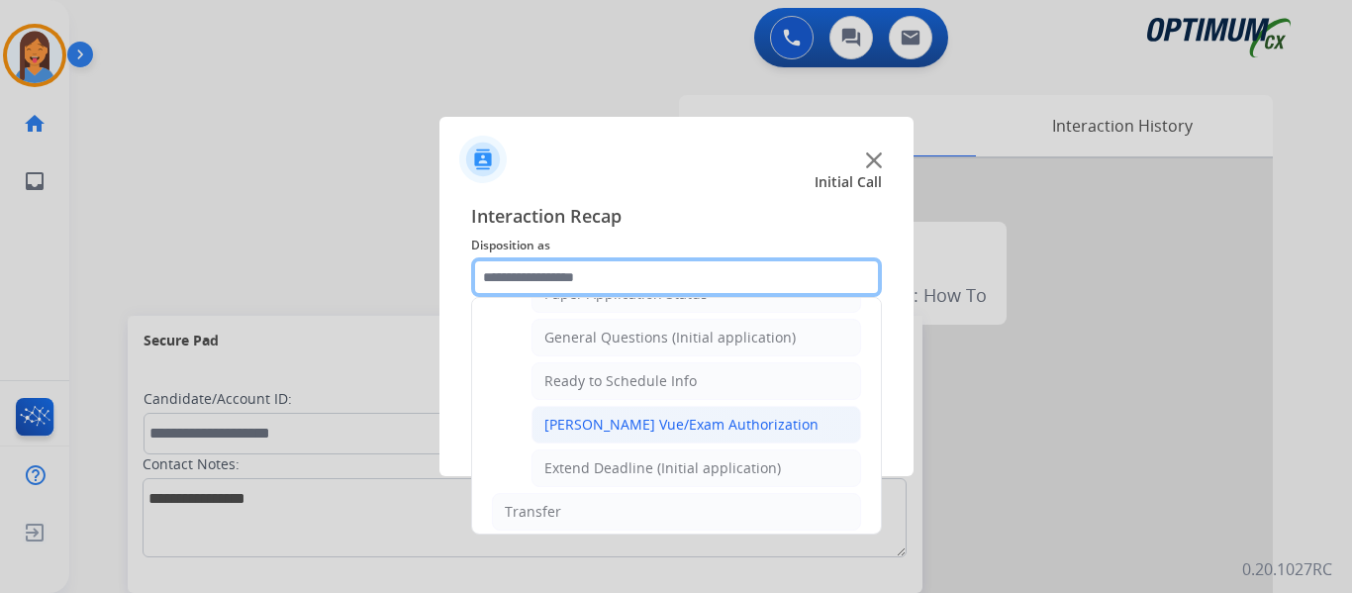
scroll to position [1101, 0]
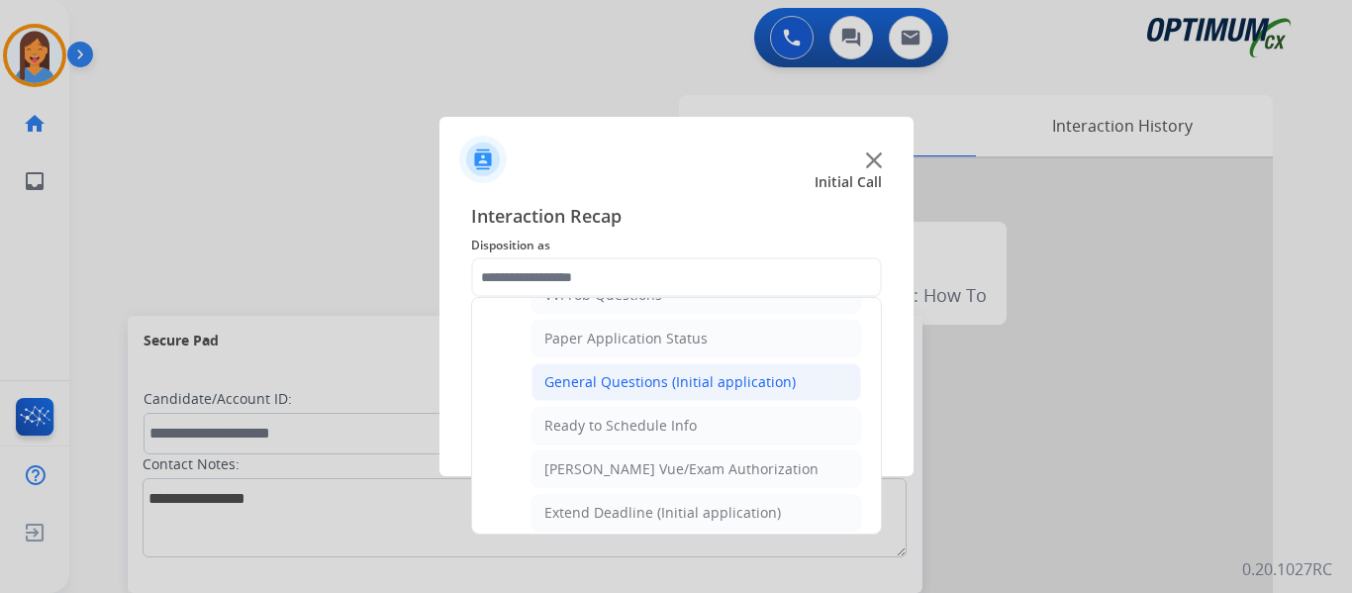
click at [622, 384] on div "General Questions (Initial application)" at bounding box center [669, 382] width 251 height 20
type input "**********"
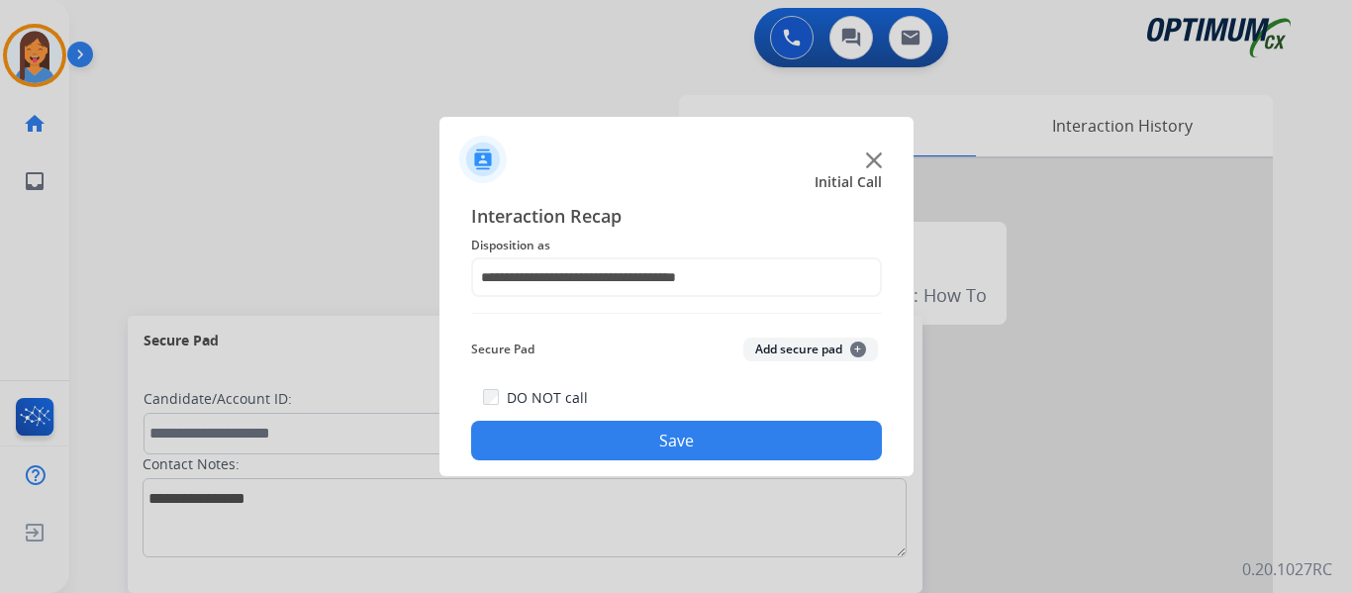
click at [638, 440] on button "Save" at bounding box center [676, 441] width 411 height 40
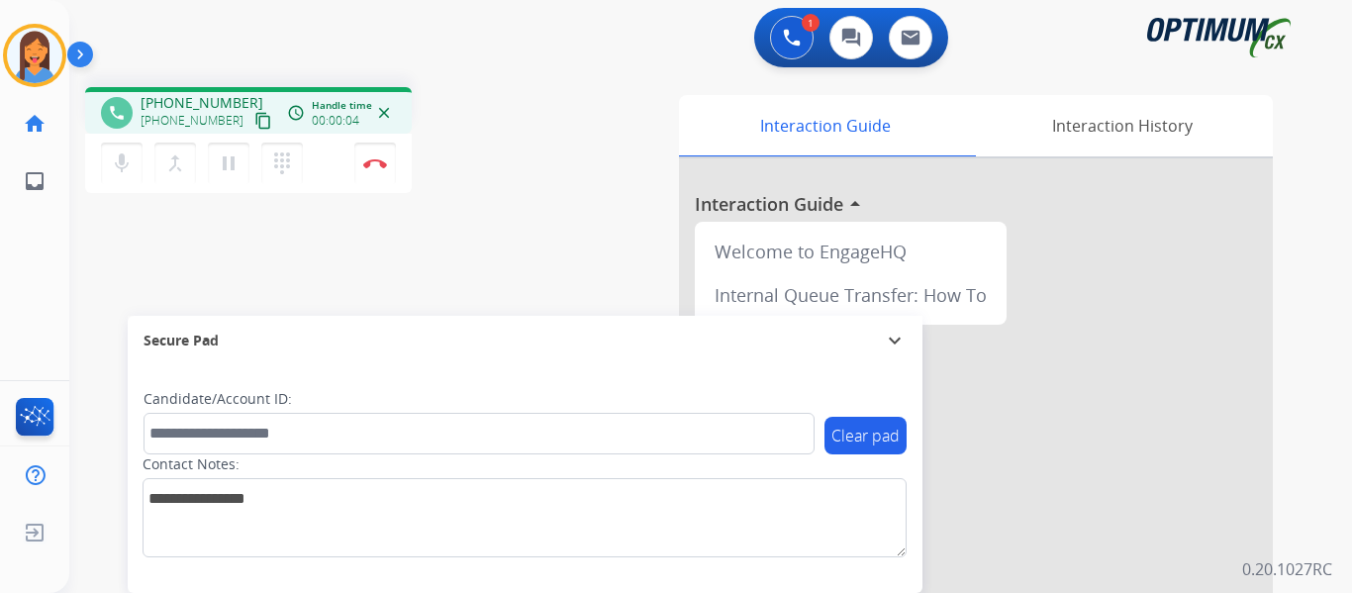
click at [254, 121] on mat-icon "content_copy" at bounding box center [263, 121] width 18 height 18
click at [371, 159] on img at bounding box center [375, 163] width 24 height 10
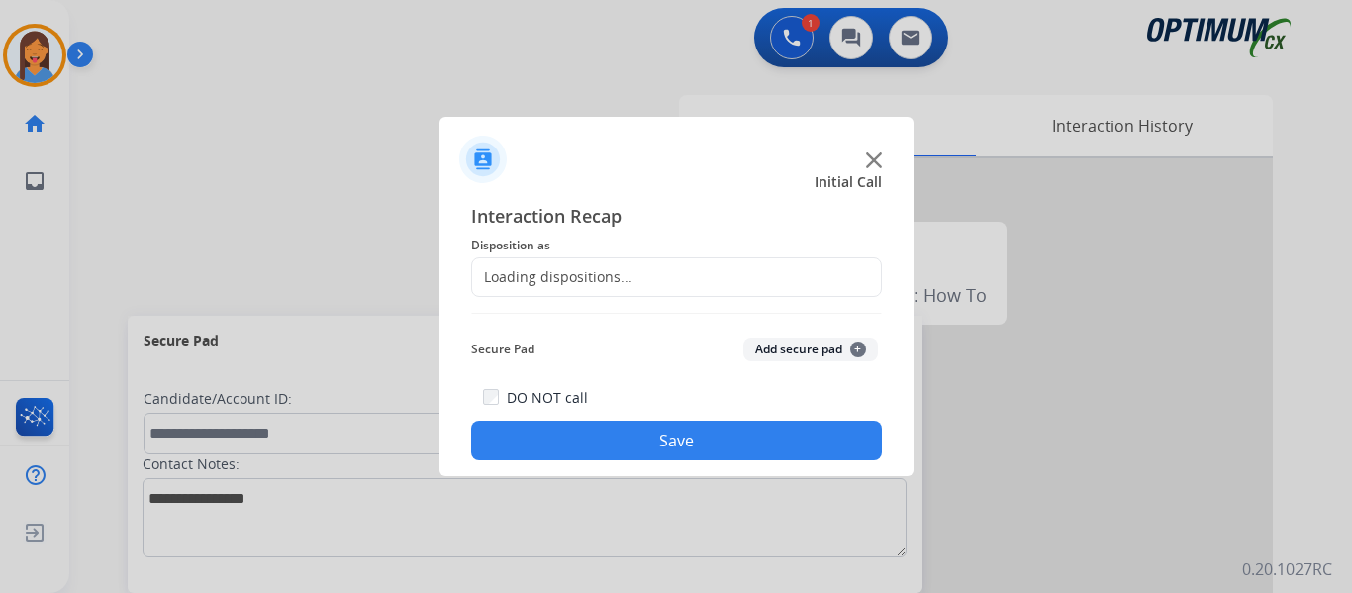
click at [540, 279] on div "Loading dispositions..." at bounding box center [552, 277] width 160 height 20
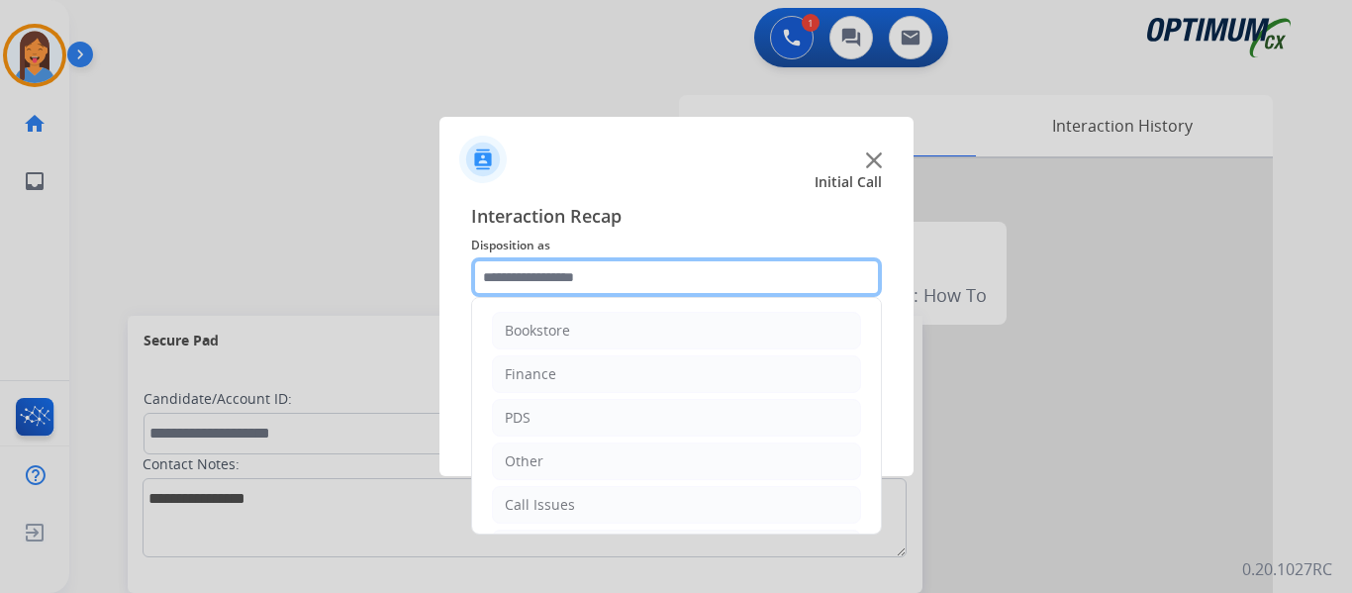
click at [628, 275] on input "text" at bounding box center [676, 277] width 411 height 40
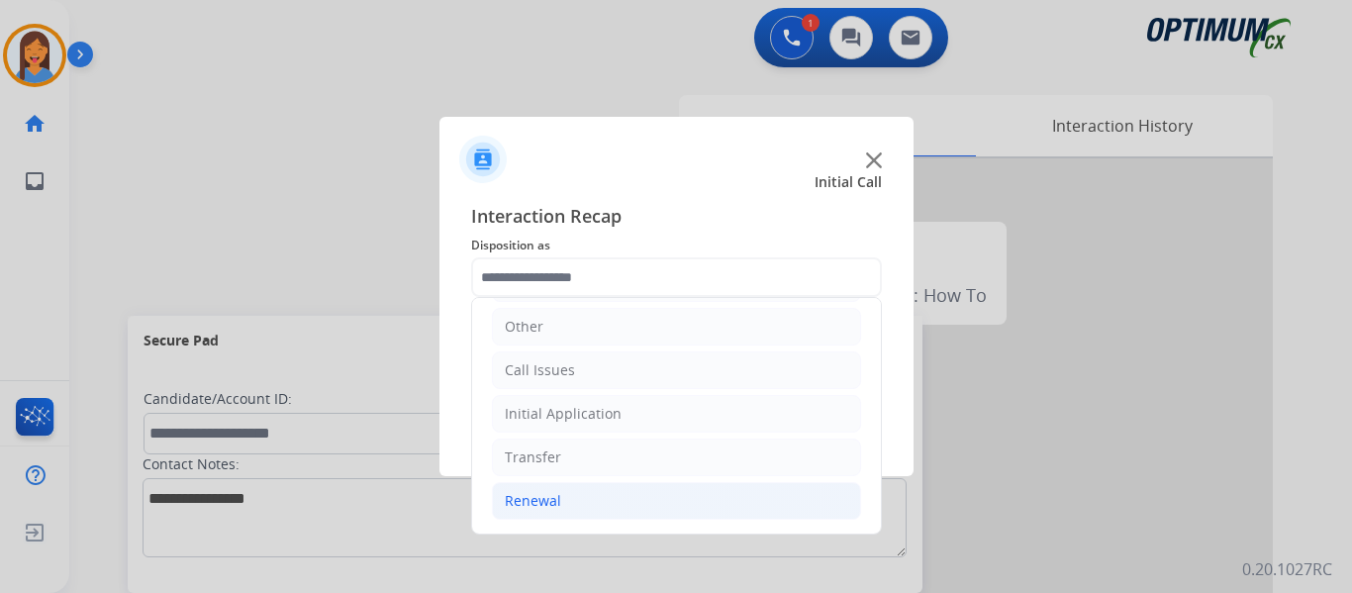
click at [555, 498] on div "Renewal" at bounding box center [533, 501] width 56 height 20
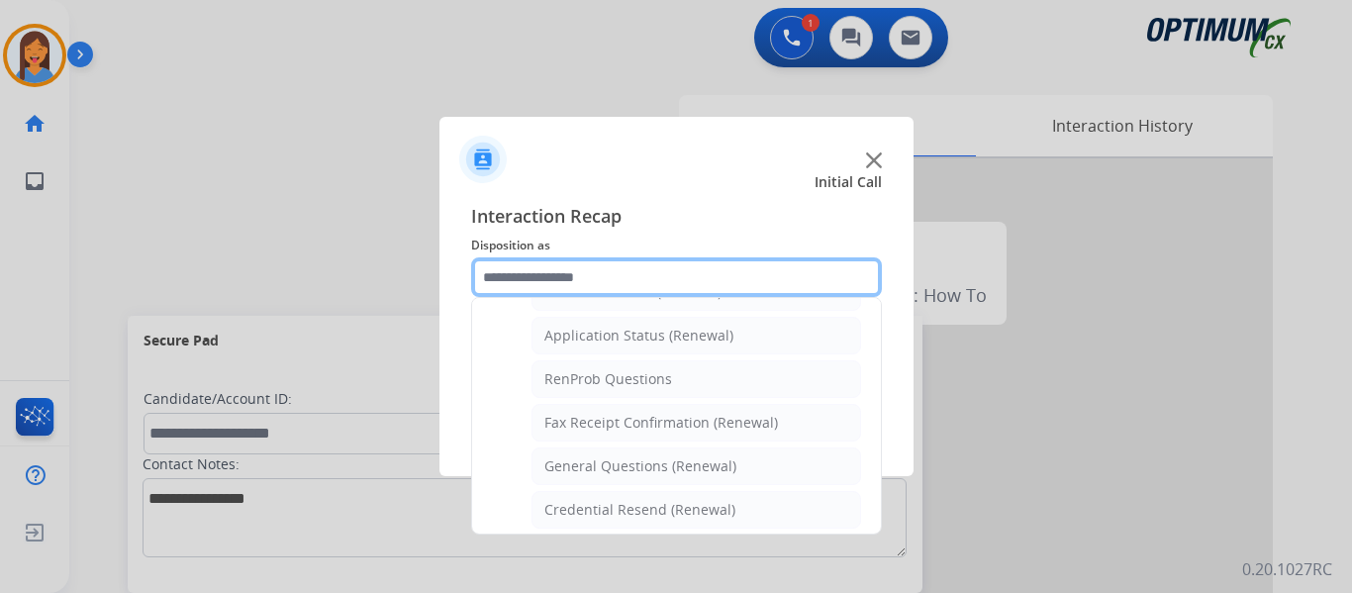
scroll to position [531, 0]
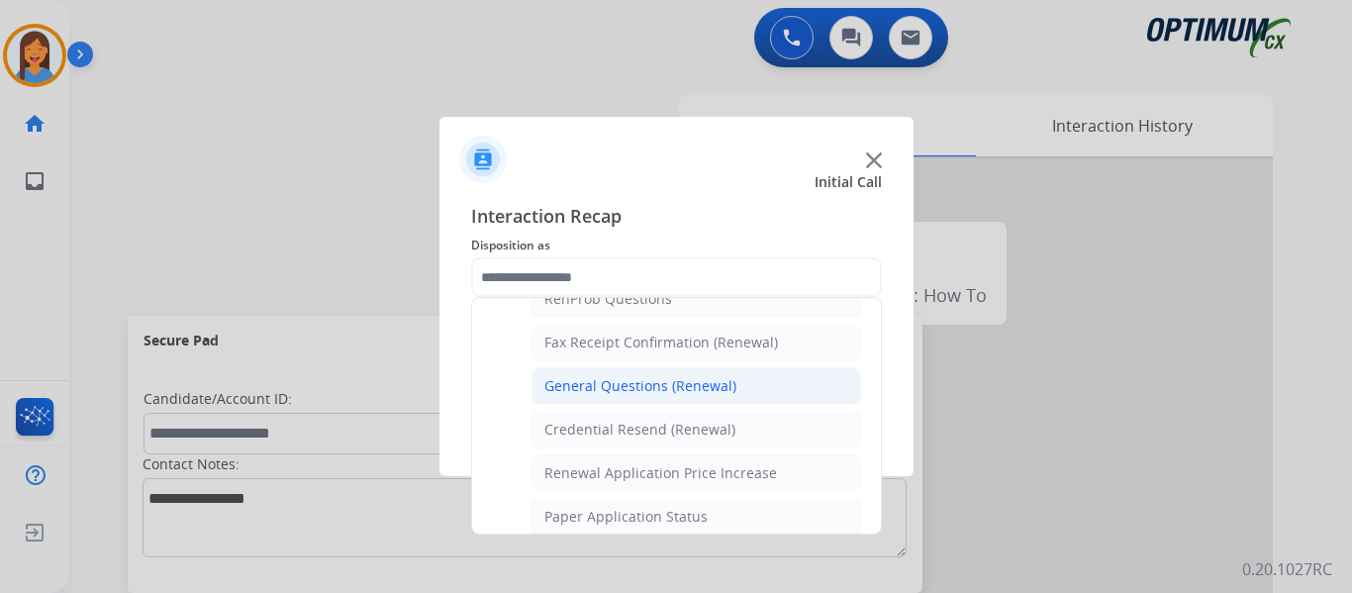
click at [655, 388] on div "General Questions (Renewal)" at bounding box center [640, 386] width 192 height 20
type input "**********"
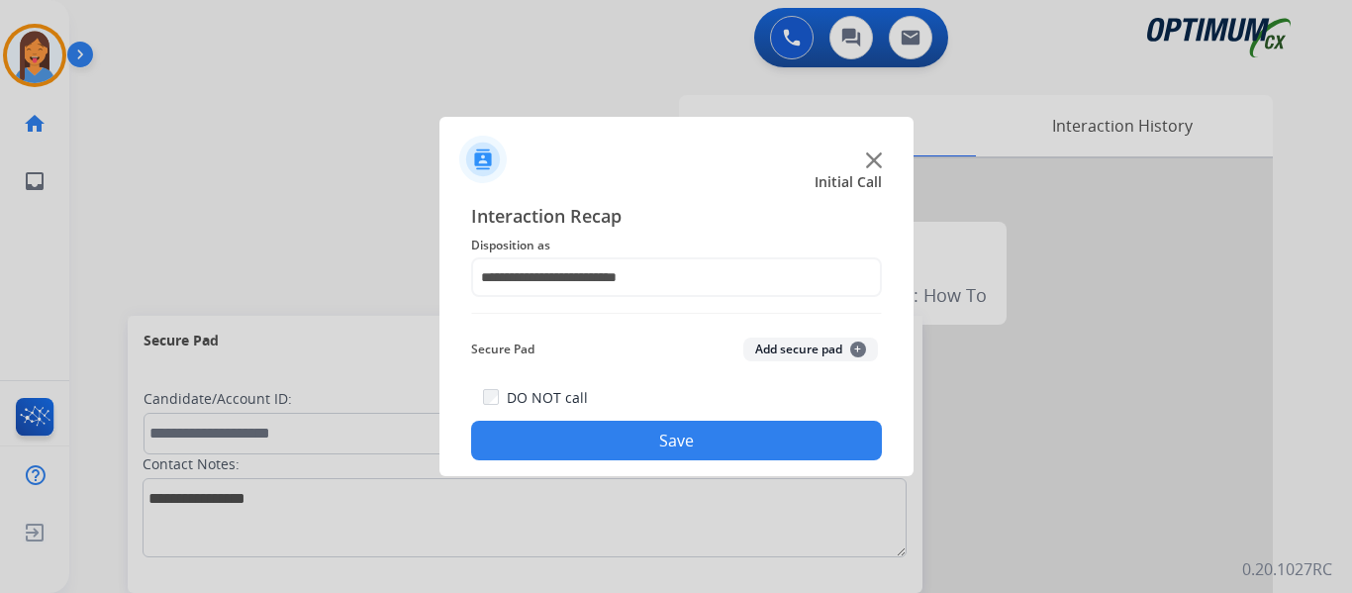
click at [722, 435] on button "Save" at bounding box center [676, 441] width 411 height 40
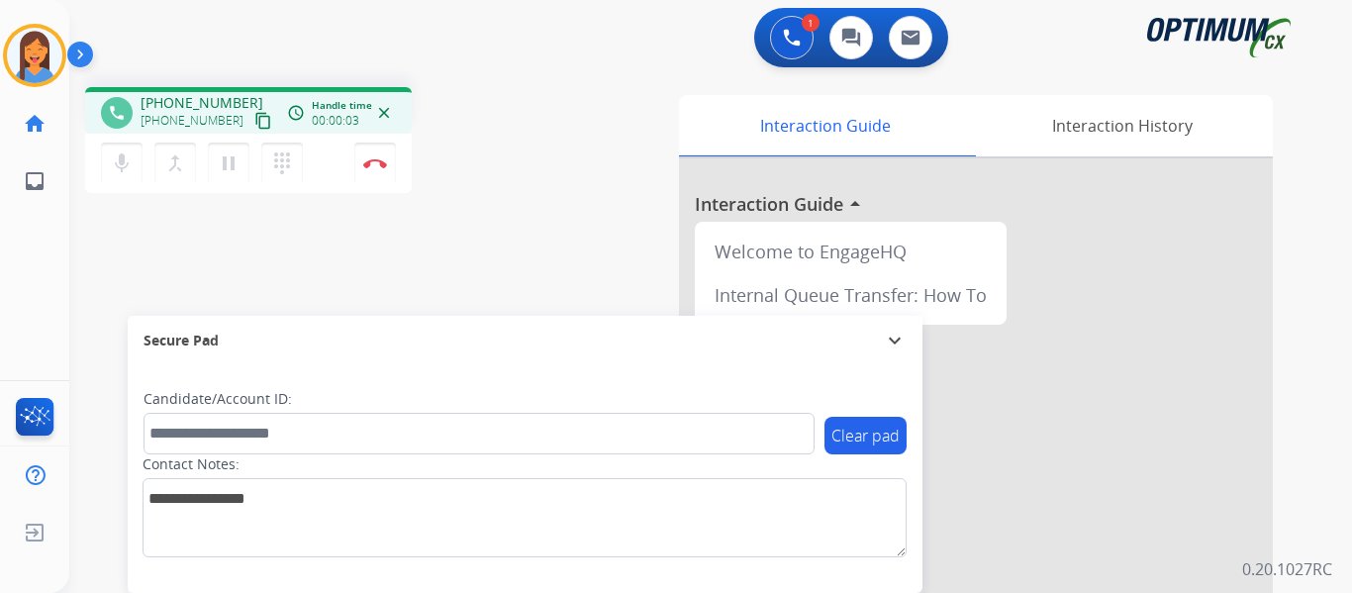
click at [254, 126] on mat-icon "content_copy" at bounding box center [263, 121] width 18 height 18
click at [385, 165] on img at bounding box center [375, 163] width 24 height 10
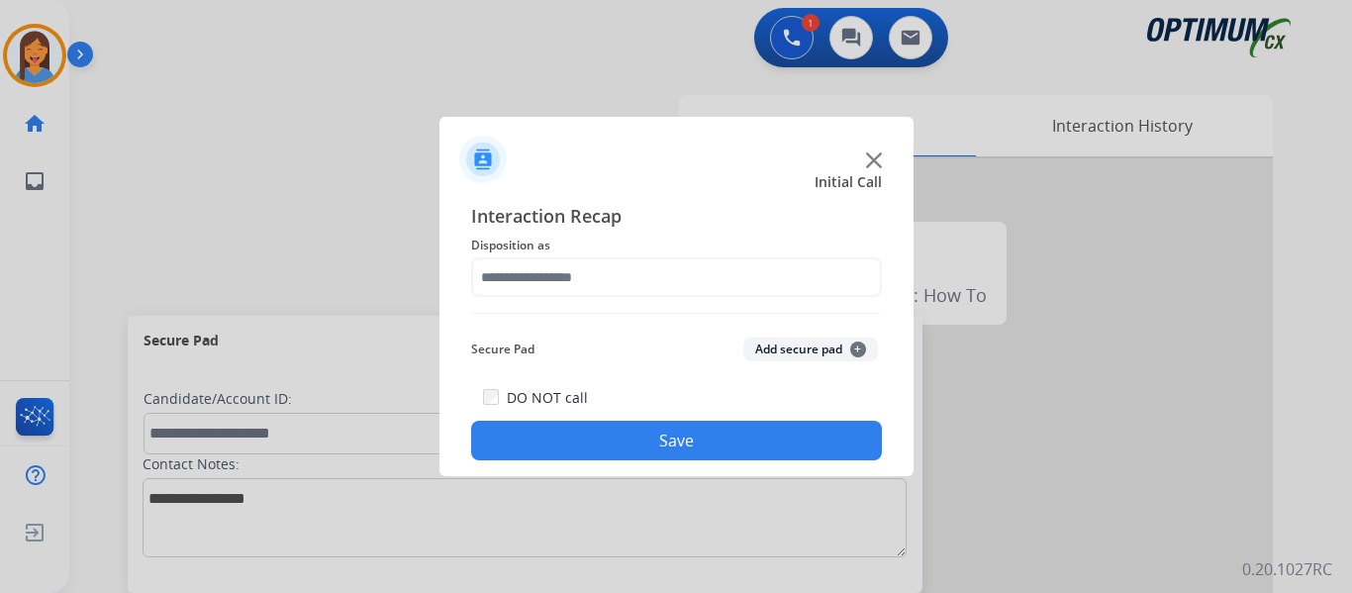
click at [523, 249] on span "Disposition as" at bounding box center [676, 246] width 411 height 24
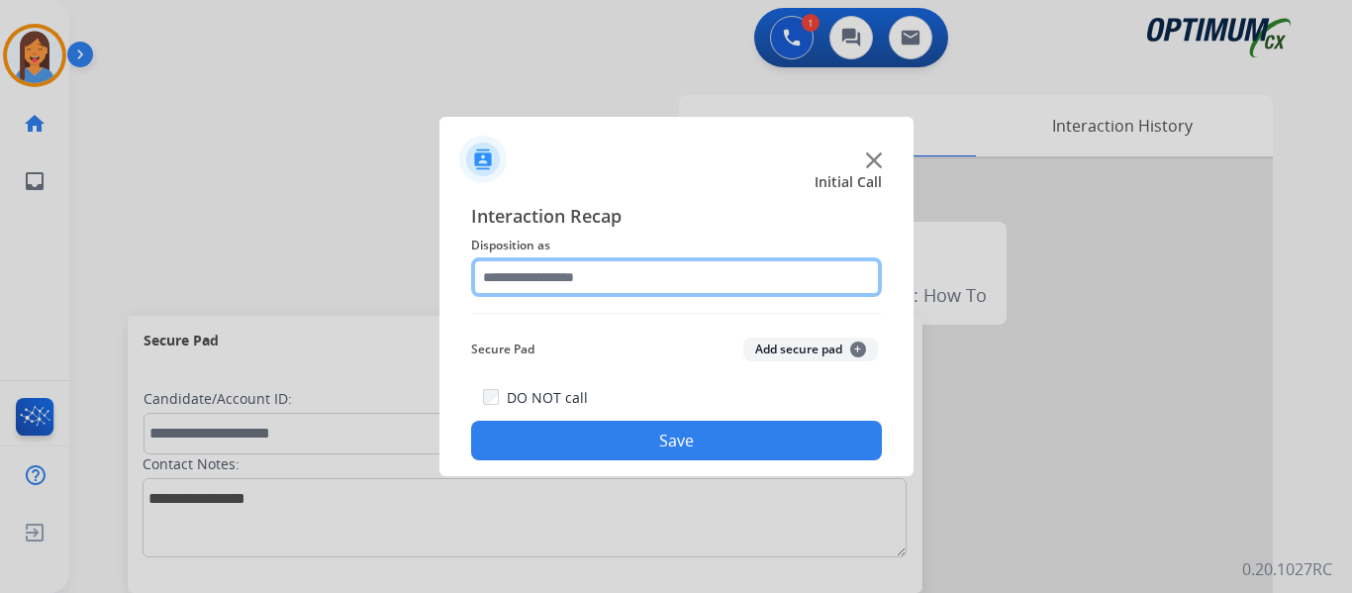
click at [550, 280] on input "text" at bounding box center [676, 277] width 411 height 40
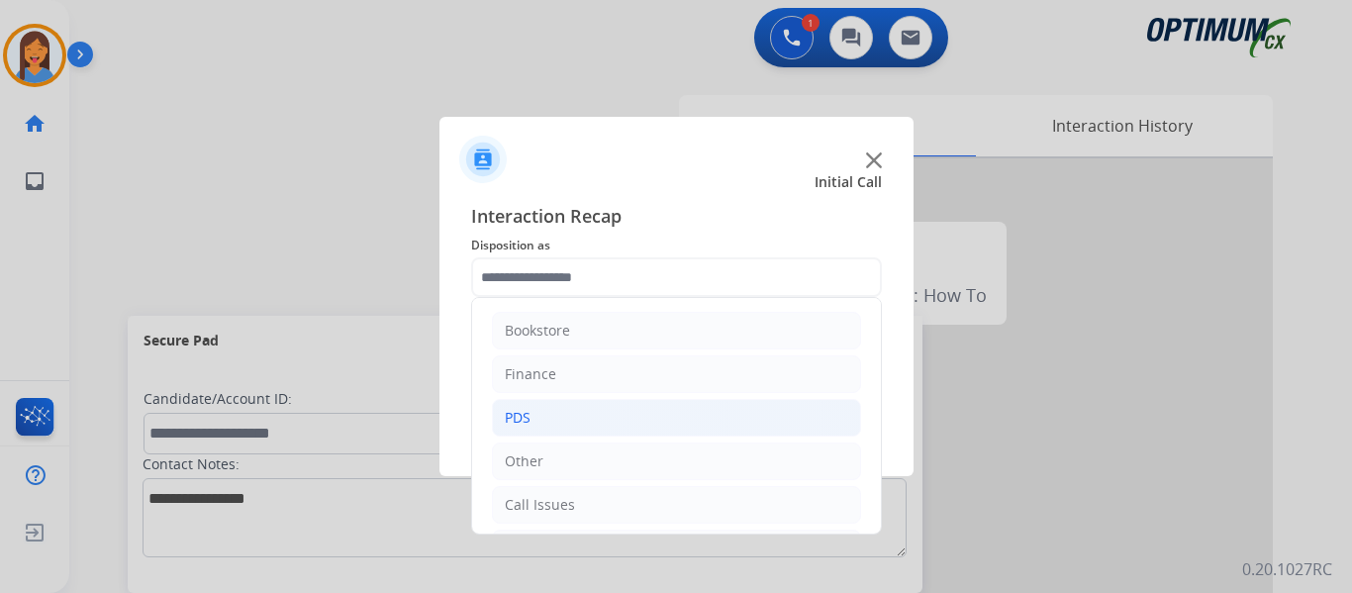
click at [560, 413] on li "PDS" at bounding box center [676, 418] width 369 height 38
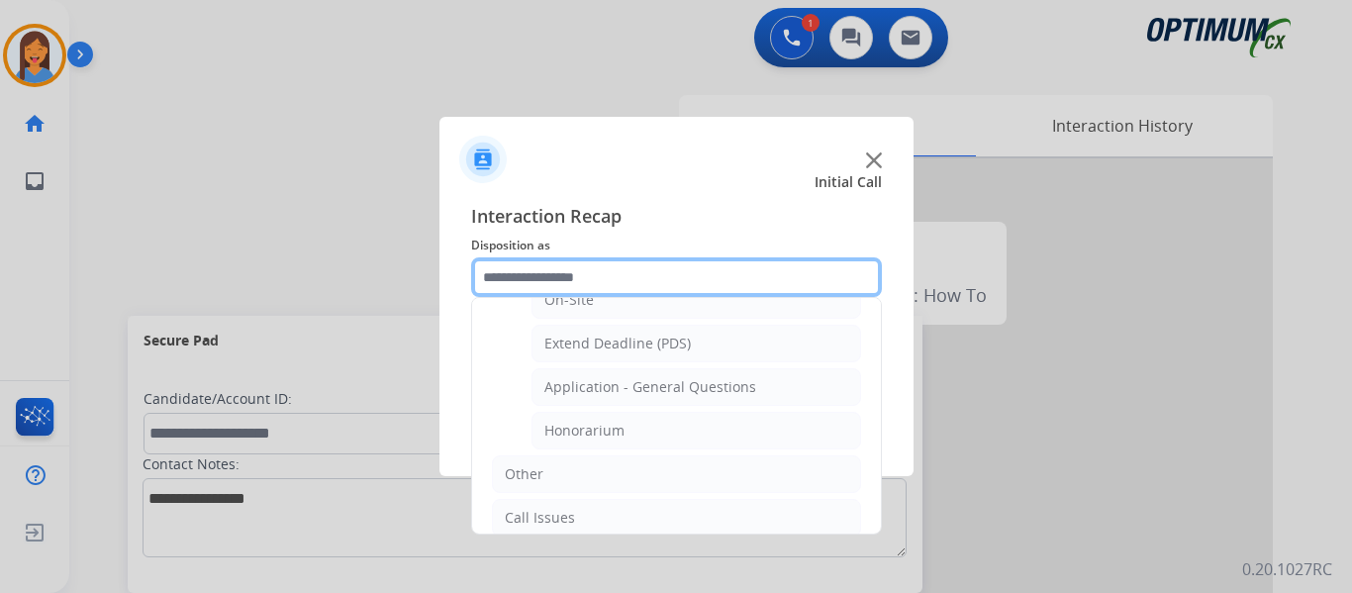
scroll to position [594, 0]
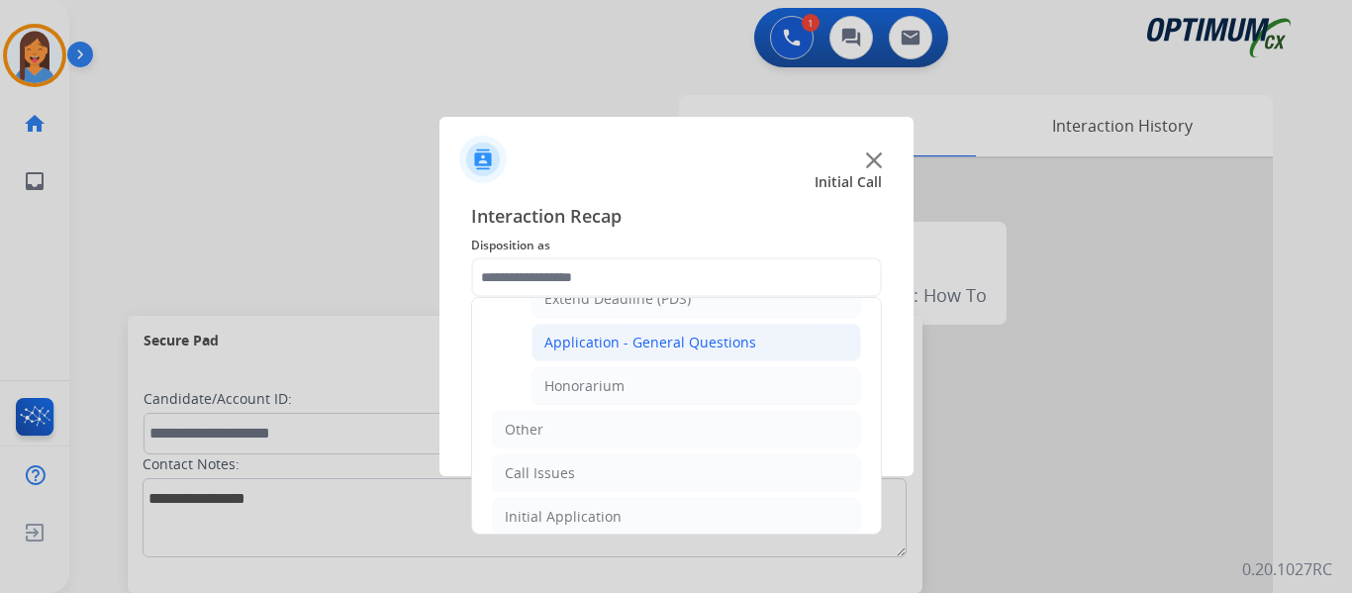
click at [690, 339] on div "Application - General Questions" at bounding box center [650, 343] width 212 height 20
type input "**********"
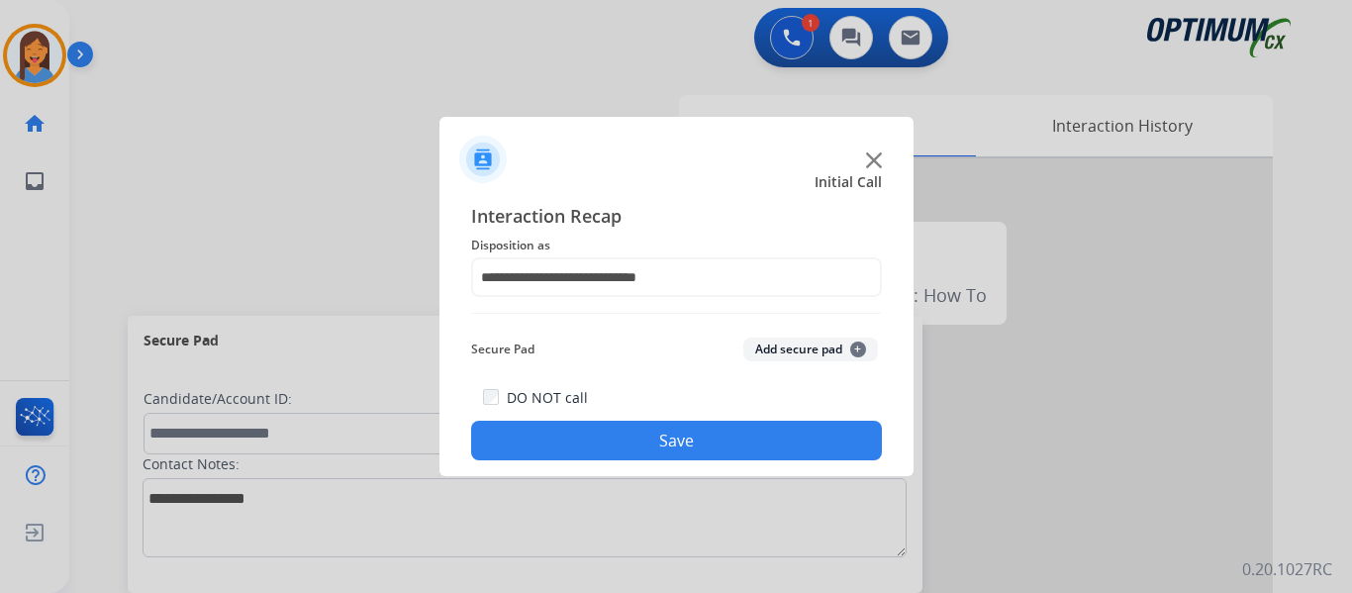
click at [735, 442] on button "Save" at bounding box center [676, 441] width 411 height 40
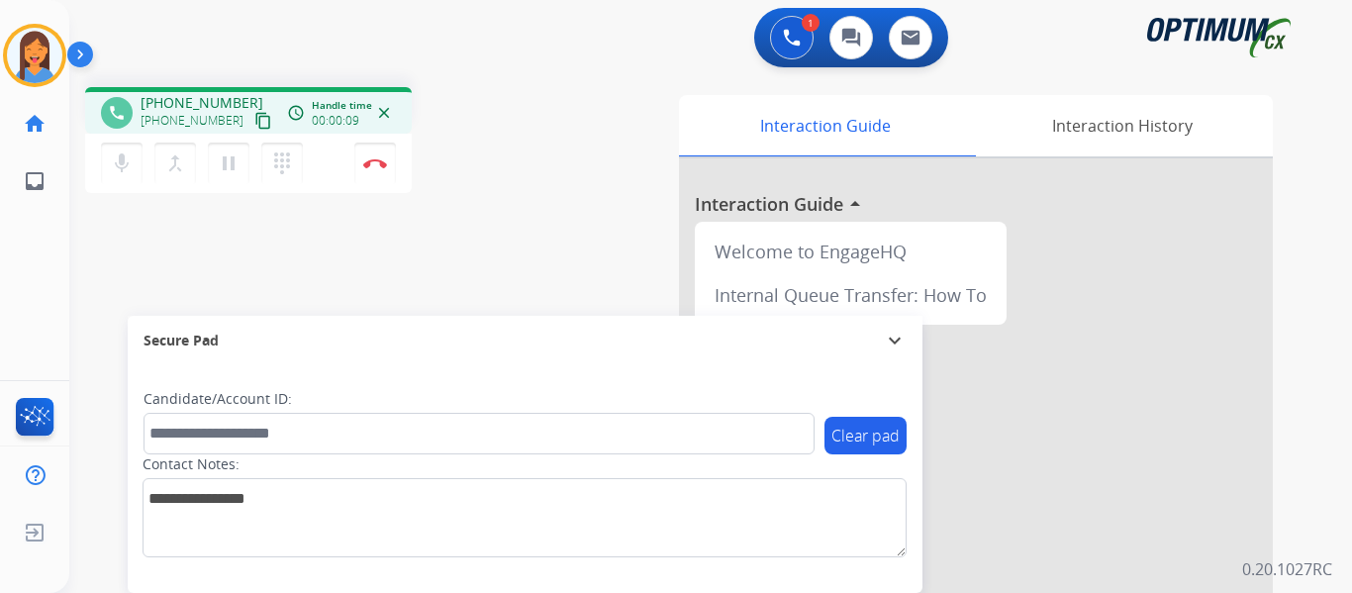
click at [254, 118] on mat-icon "content_copy" at bounding box center [263, 121] width 18 height 18
click at [254, 121] on mat-icon "content_copy" at bounding box center [263, 121] width 18 height 18
click at [381, 160] on img at bounding box center [375, 163] width 24 height 10
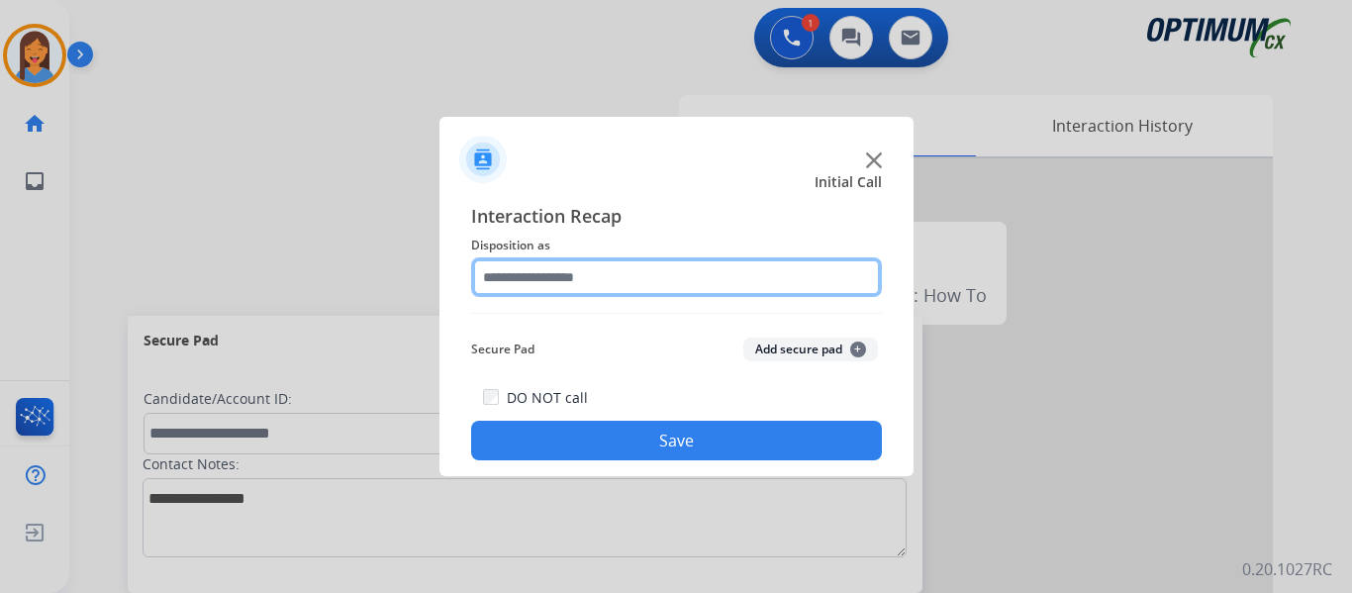
click at [549, 281] on input "text" at bounding box center [676, 277] width 411 height 40
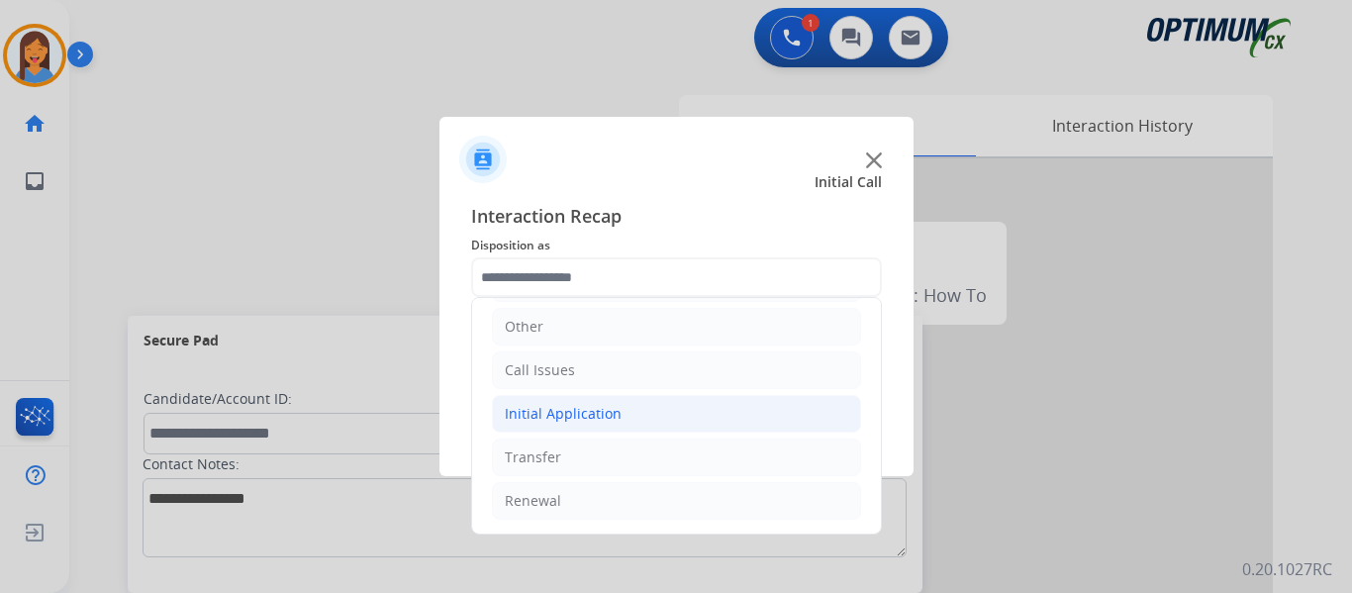
click at [553, 413] on div "Initial Application" at bounding box center [563, 414] width 117 height 20
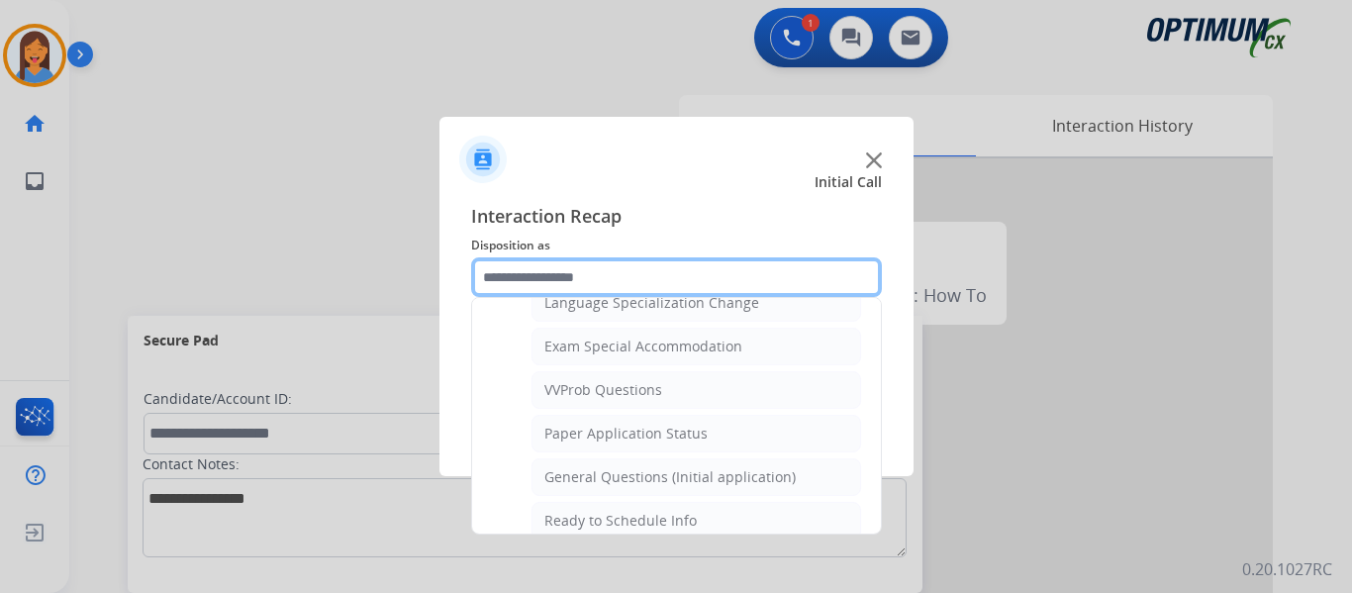
scroll to position [1026, 0]
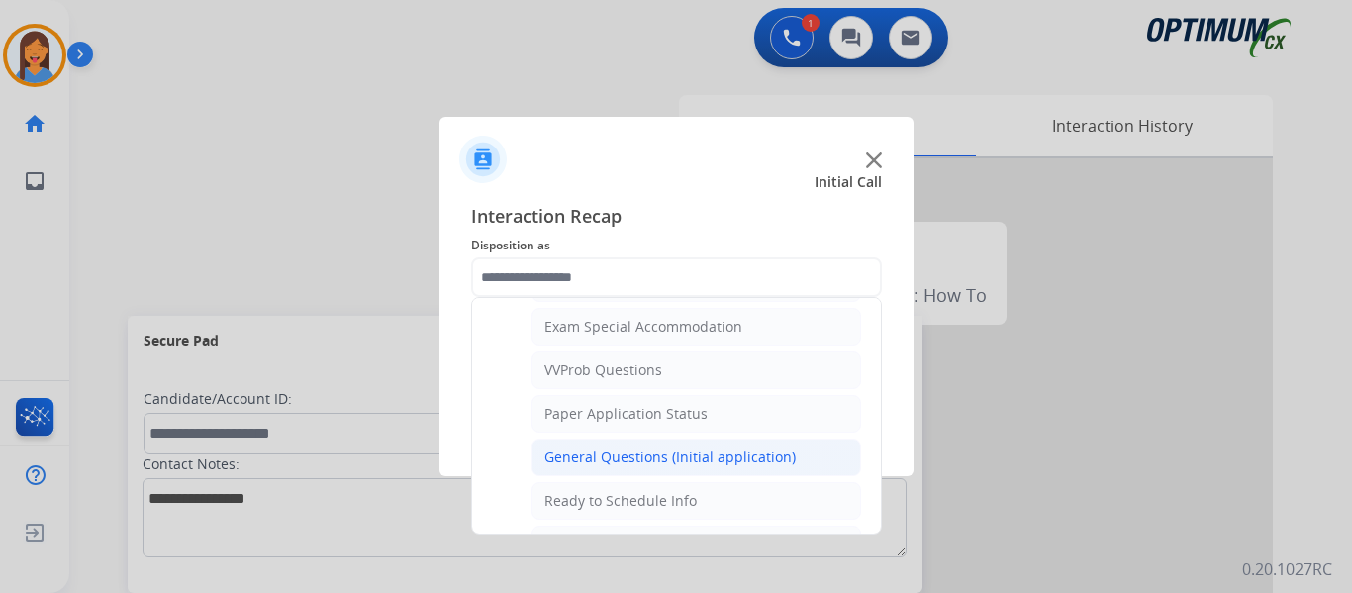
click at [614, 456] on div "General Questions (Initial application)" at bounding box center [669, 457] width 251 height 20
type input "**********"
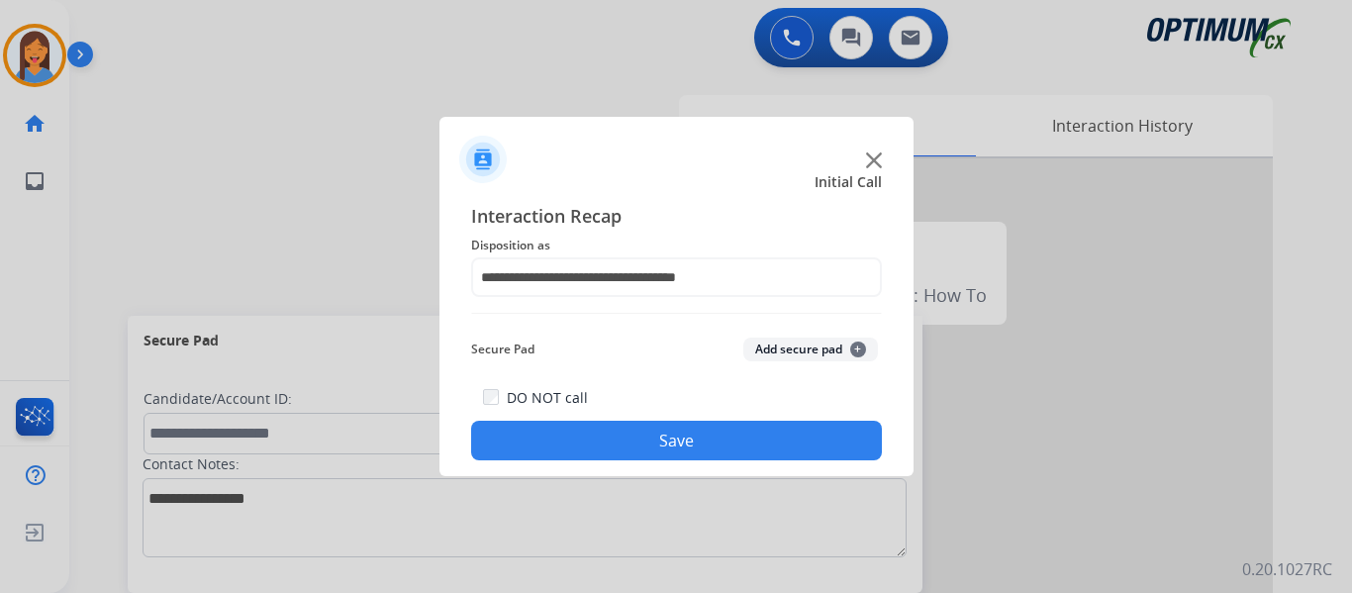
drag, startPoint x: 669, startPoint y: 429, endPoint x: 775, endPoint y: 437, distance: 106.2
click at [670, 429] on button "Save" at bounding box center [676, 441] width 411 height 40
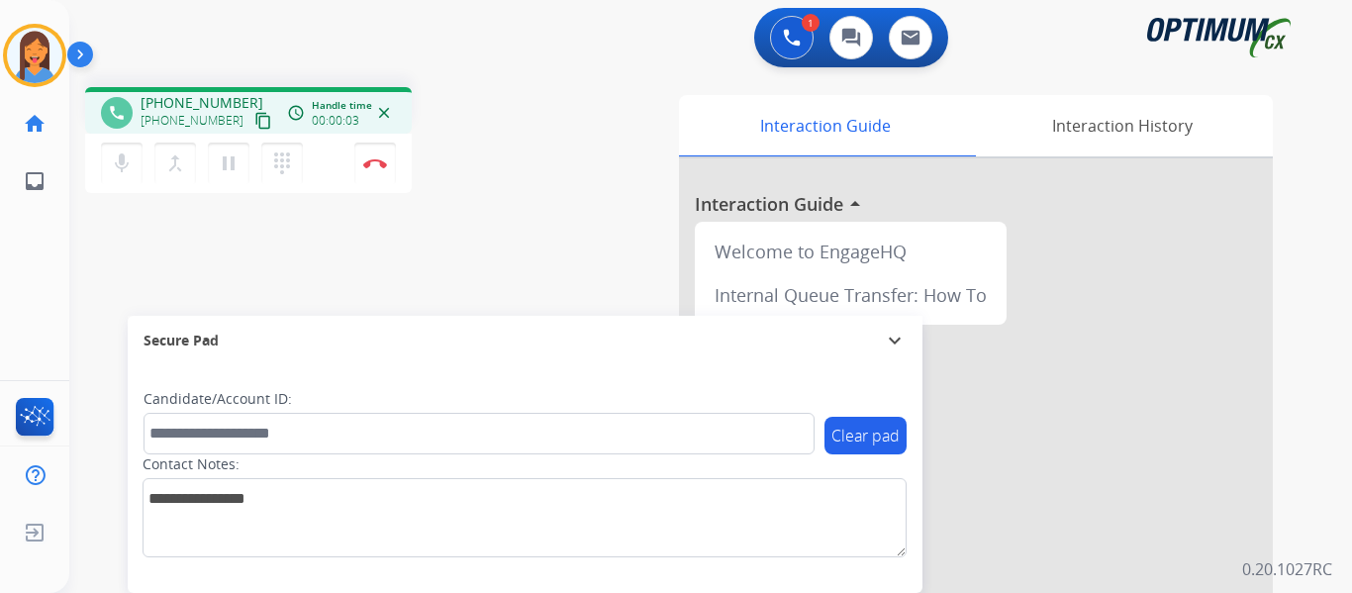
drag, startPoint x: 241, startPoint y: 118, endPoint x: 257, endPoint y: 134, distance: 23.1
click at [254, 118] on mat-icon "content_copy" at bounding box center [263, 121] width 18 height 18
click at [377, 168] on button "Disconnect" at bounding box center [375, 164] width 42 height 42
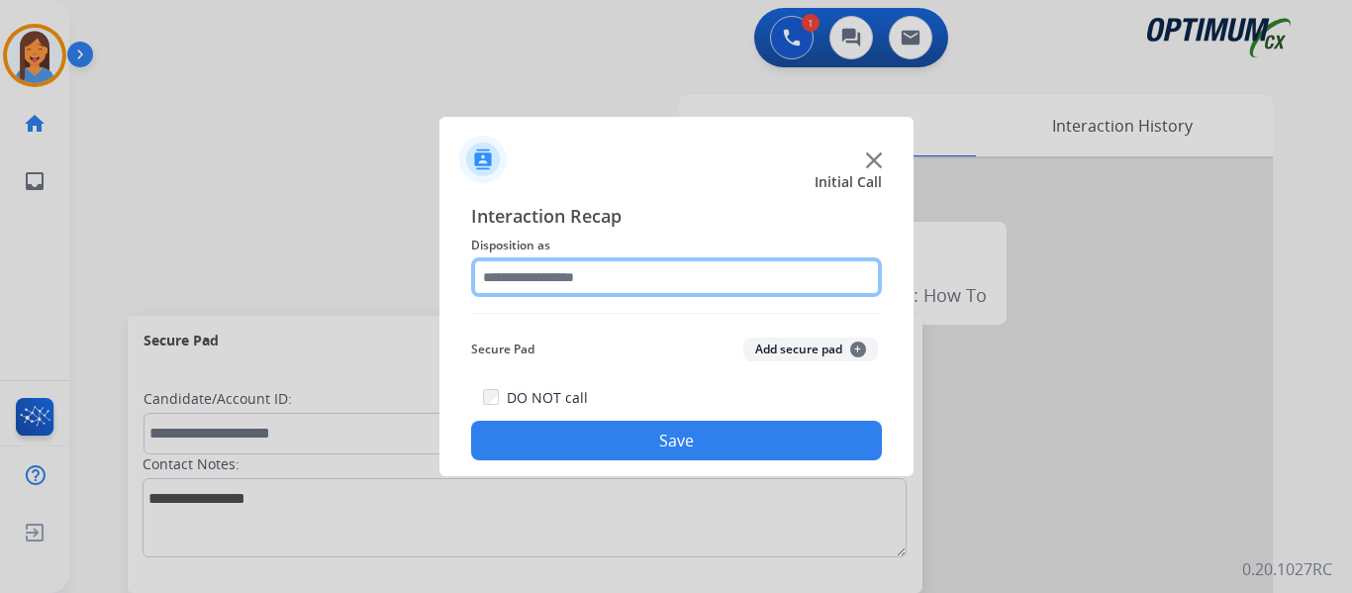
click at [646, 268] on input "text" at bounding box center [676, 277] width 411 height 40
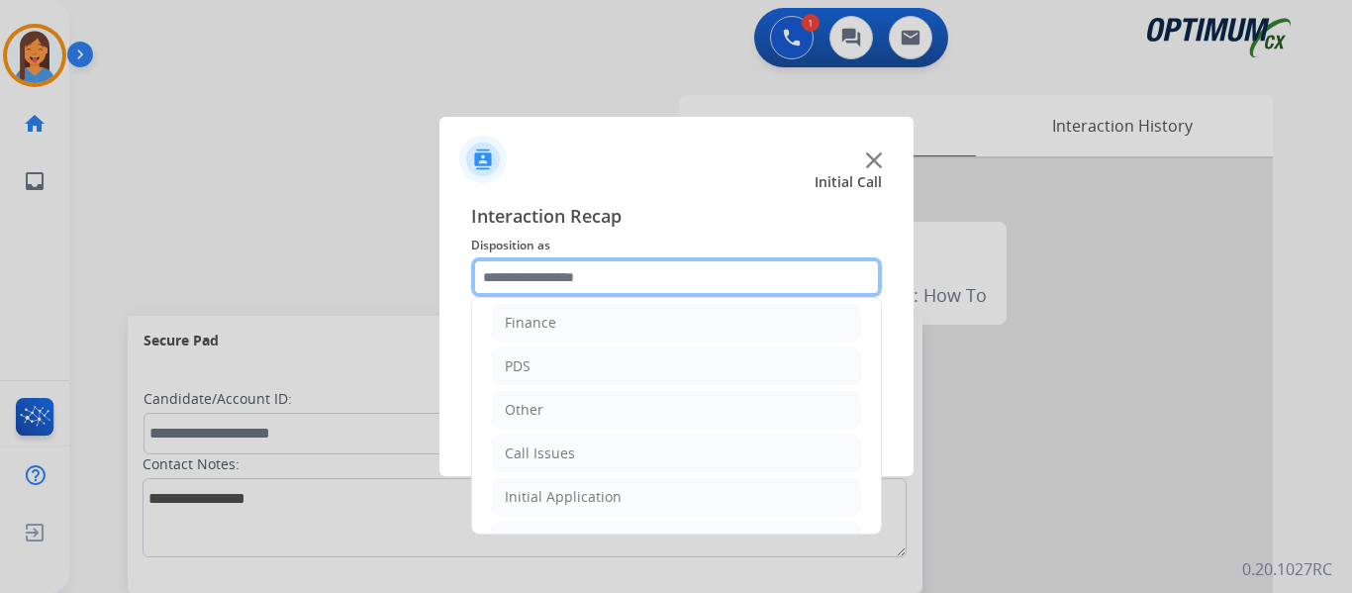
scroll to position [135, 0]
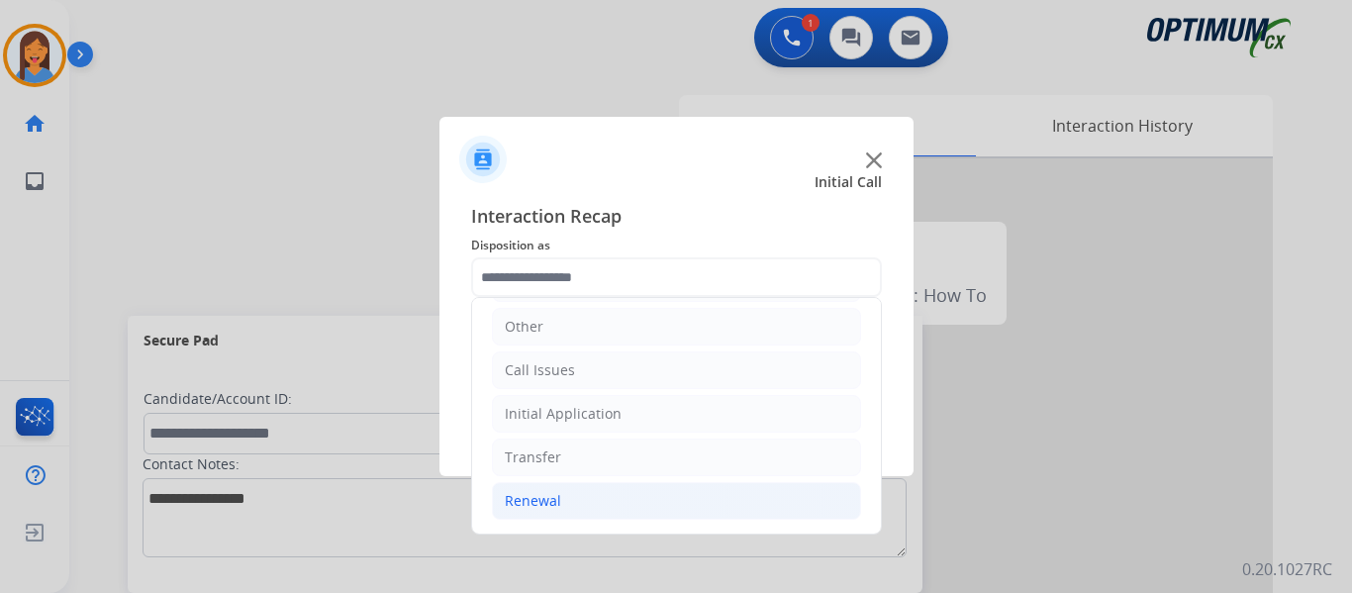
click at [557, 499] on div "Renewal" at bounding box center [533, 501] width 56 height 20
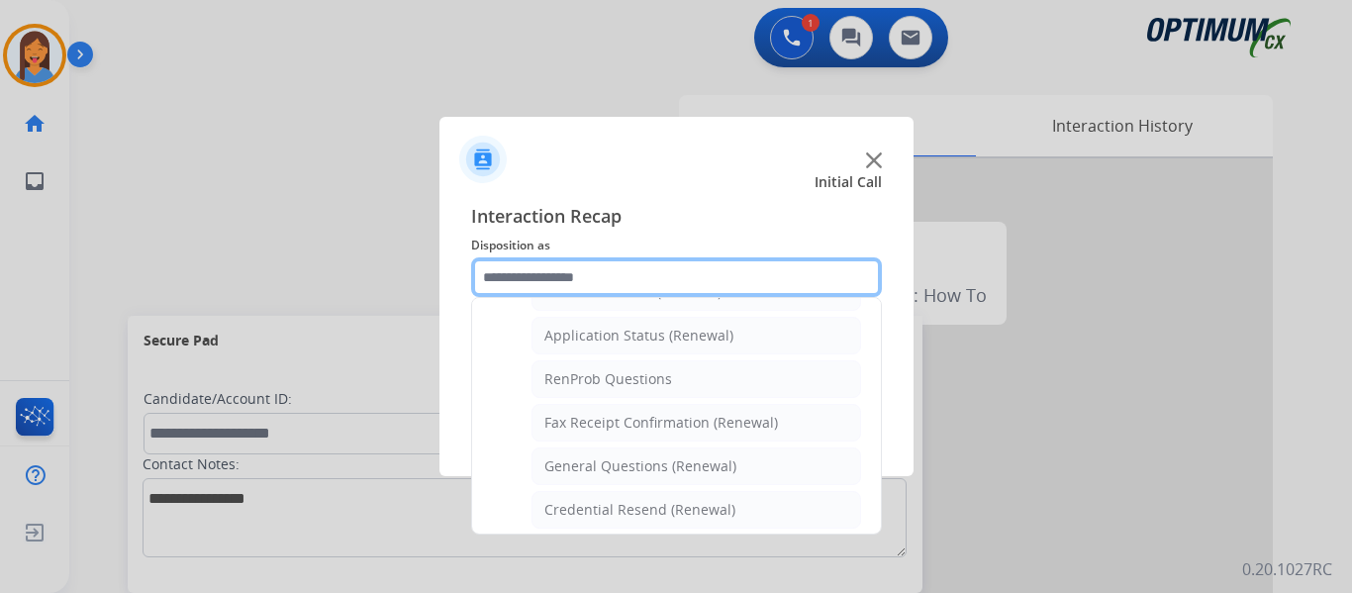
scroll to position [531, 0]
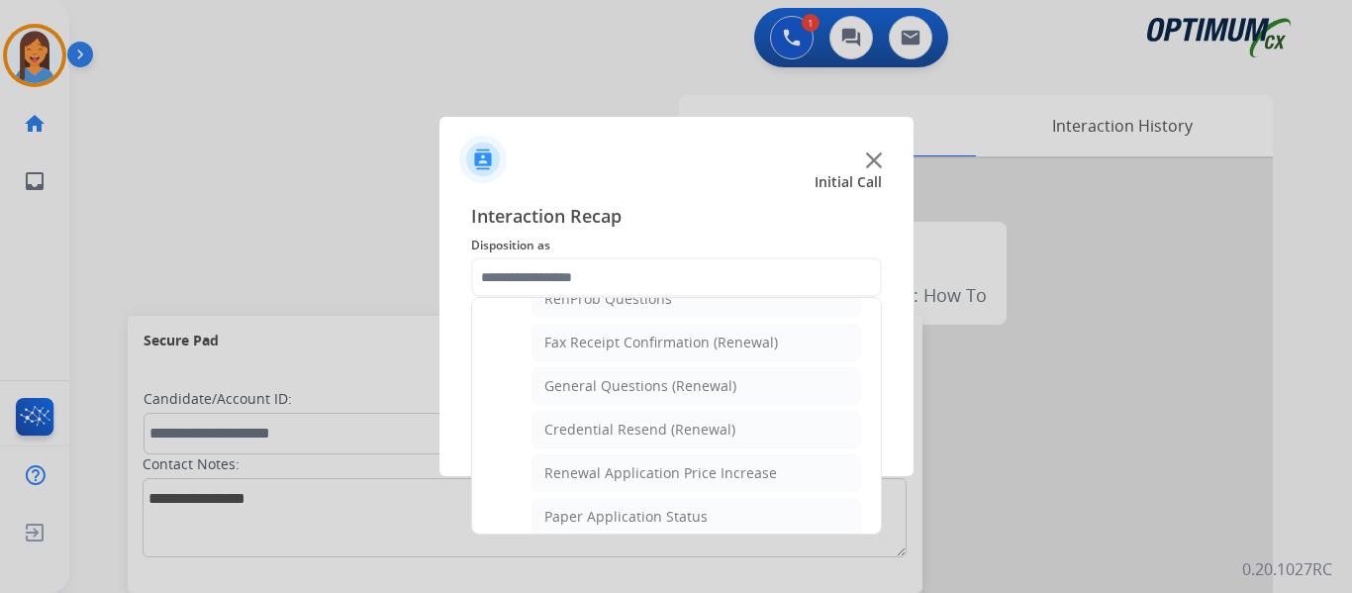
click at [582, 408] on ul "Names Change Questions/Assistance (Renewal) Extend Deadline (Renewal) Applicati…" at bounding box center [676, 442] width 369 height 624
click at [584, 422] on div "Credential Resend (Renewal)" at bounding box center [639, 430] width 191 height 20
type input "**********"
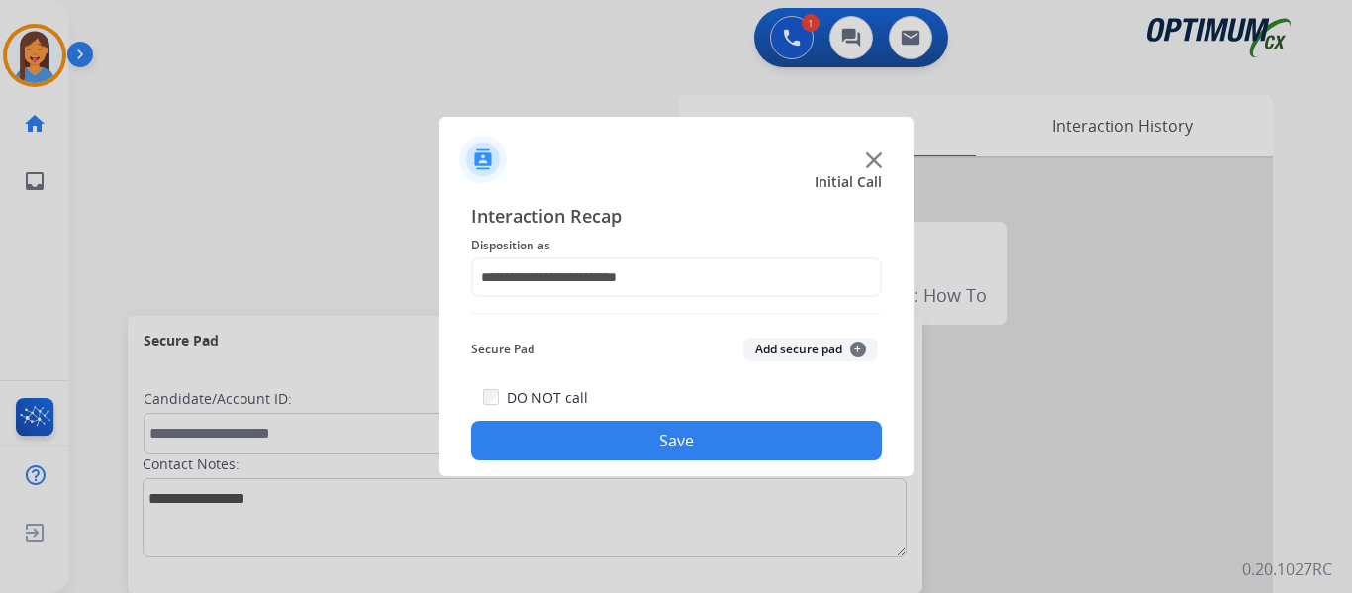
click at [591, 435] on button "Save" at bounding box center [676, 441] width 411 height 40
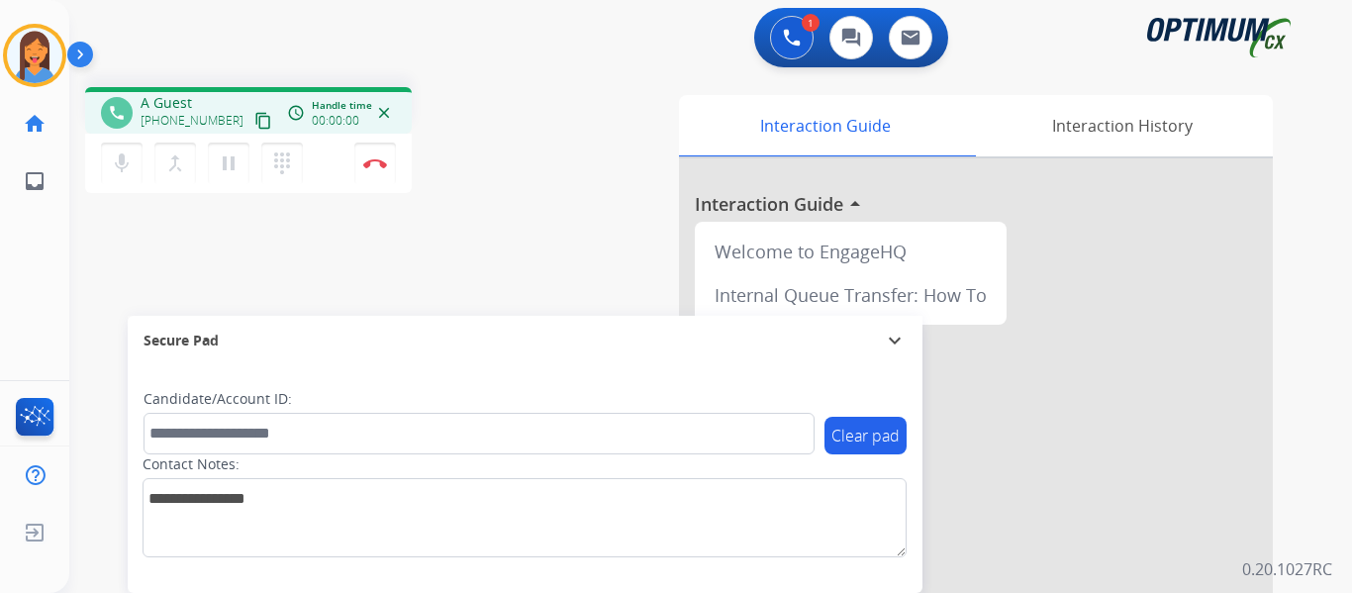
click at [254, 124] on mat-icon "content_copy" at bounding box center [263, 121] width 18 height 18
click at [535, 244] on div "phone [PHONE_NUMBER] [PHONE_NUMBER] content_copy access_time Call metrics Queue…" at bounding box center [686, 484] width 1235 height 826
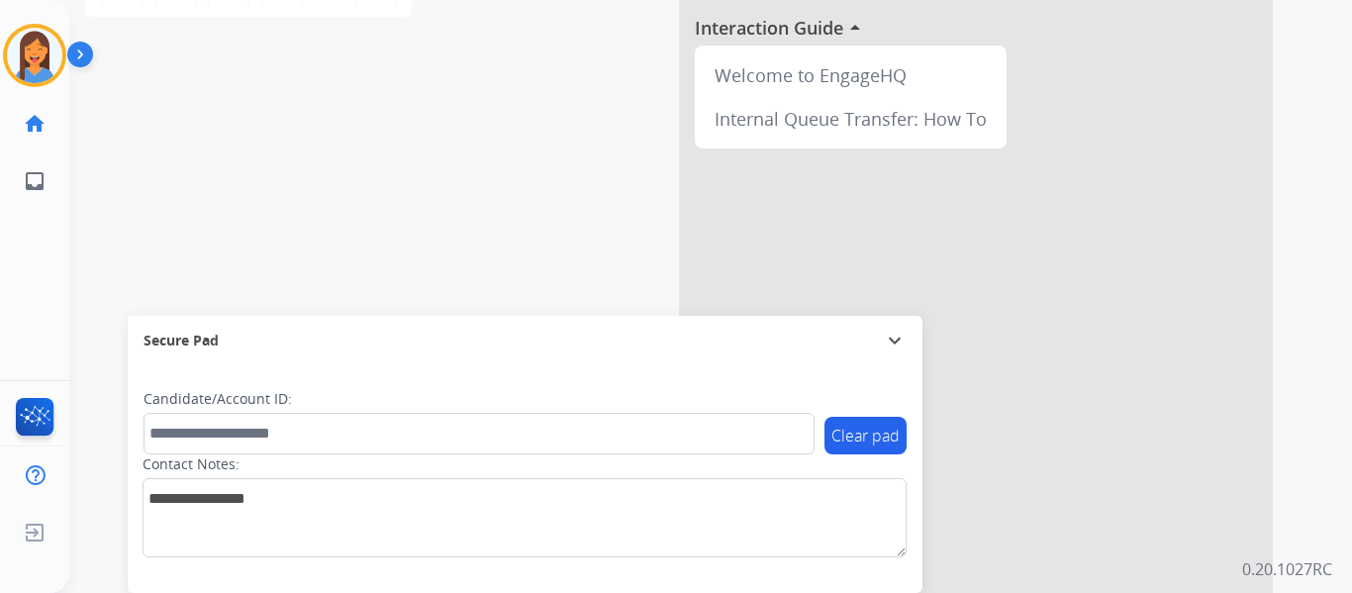
scroll to position [0, 0]
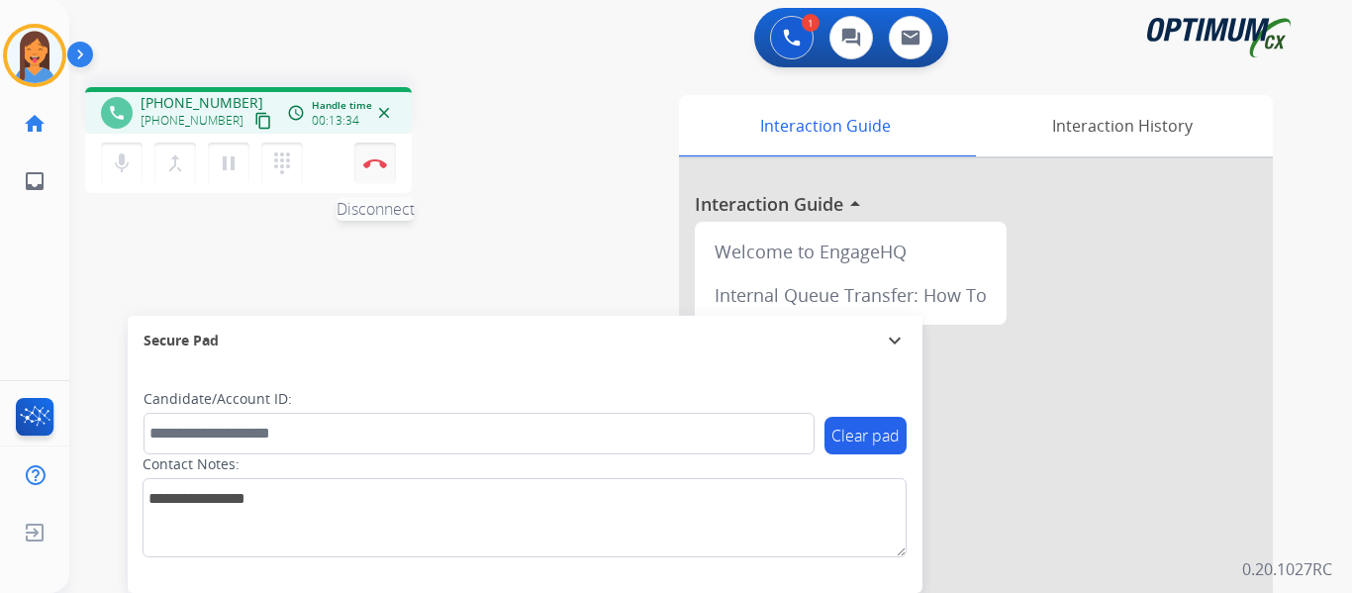
click at [368, 166] on img at bounding box center [375, 163] width 24 height 10
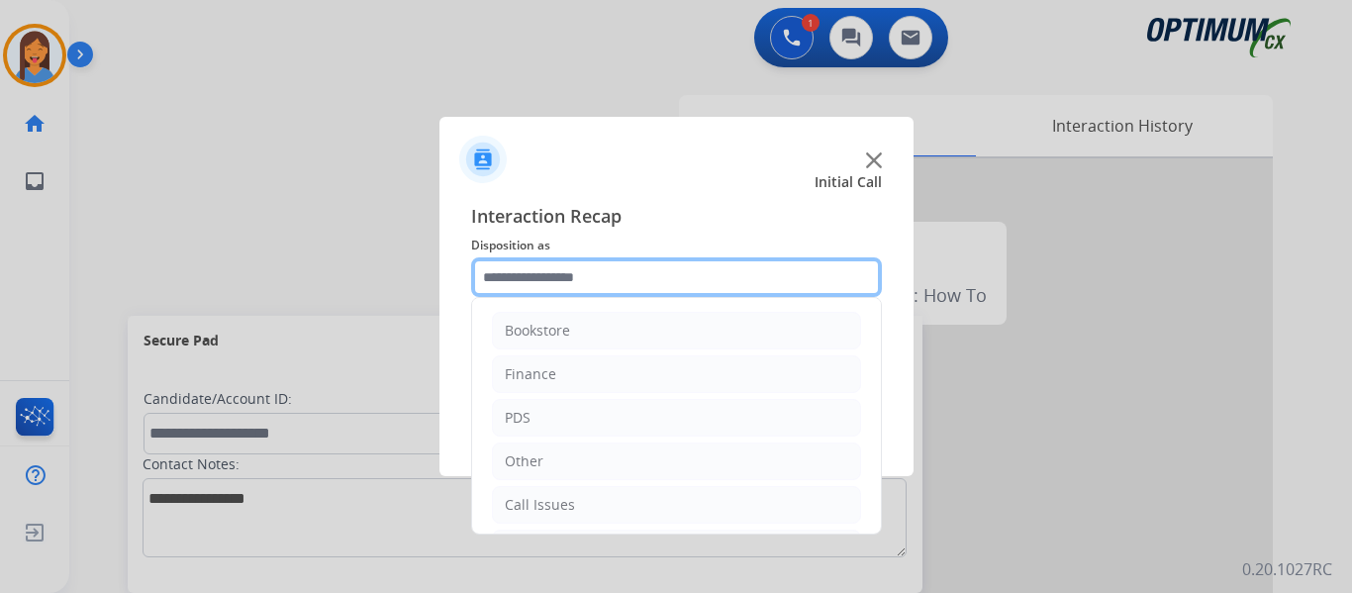
click at [508, 278] on input "text" at bounding box center [676, 277] width 411 height 40
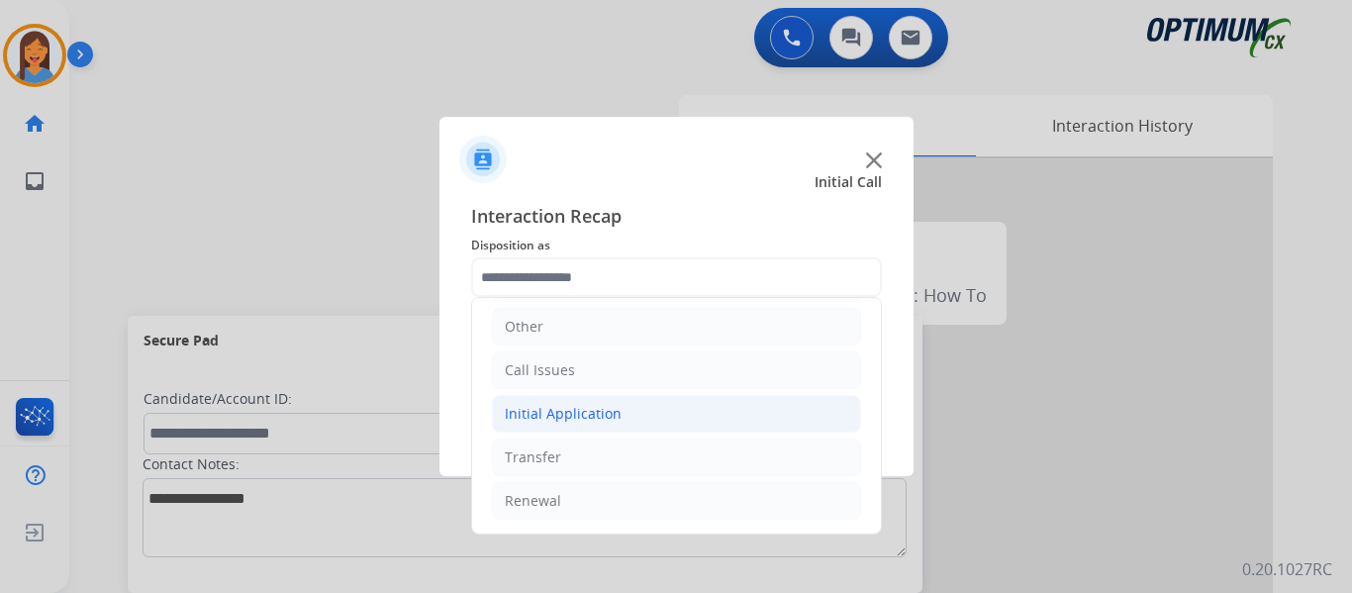
click at [595, 413] on div "Initial Application" at bounding box center [563, 414] width 117 height 20
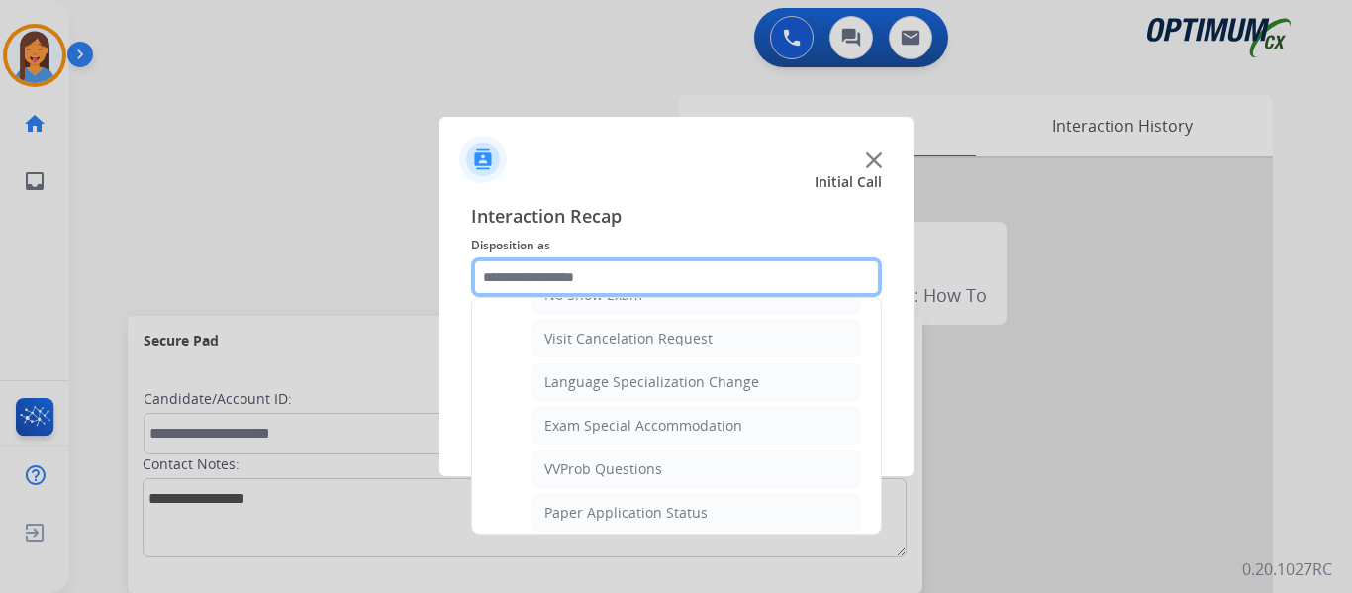
scroll to position [1026, 0]
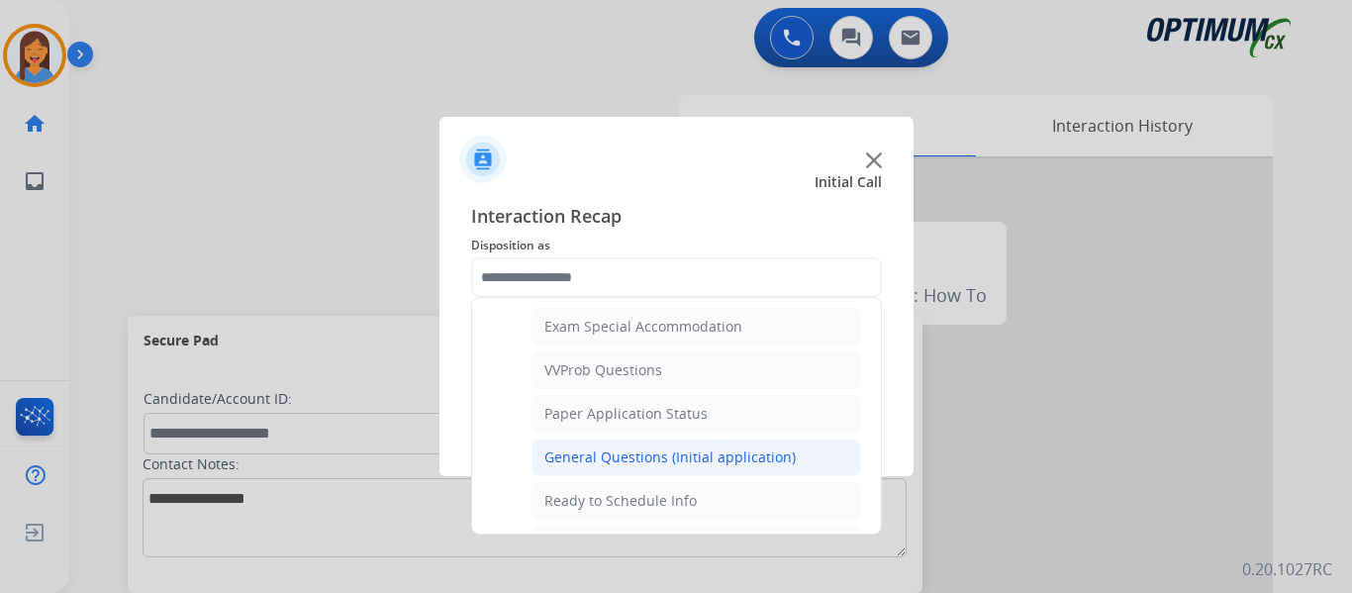
click at [640, 460] on div "General Questions (Initial application)" at bounding box center [669, 457] width 251 height 20
type input "**********"
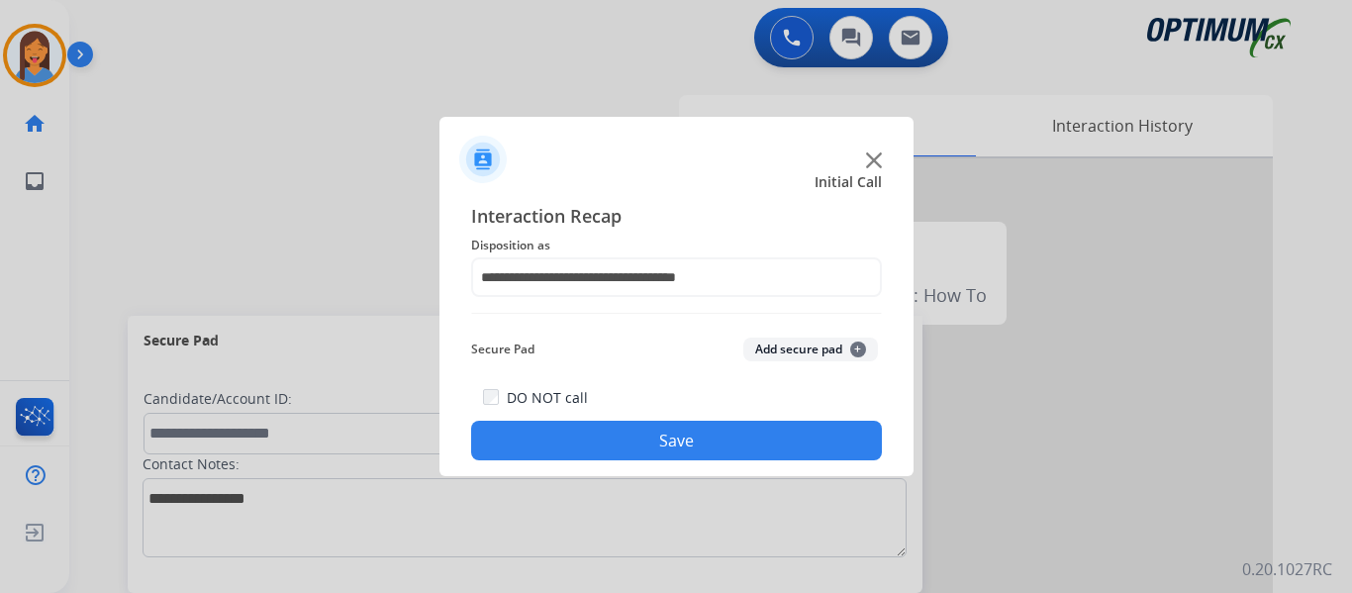
click at [644, 435] on button "Save" at bounding box center [676, 441] width 411 height 40
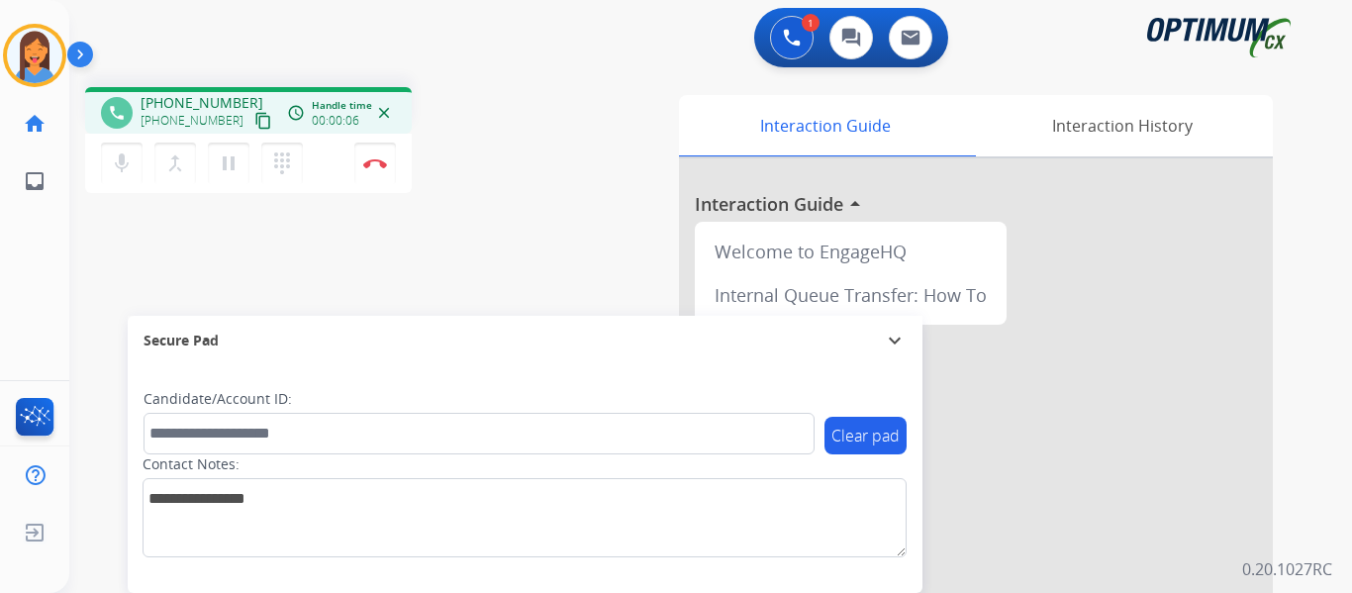
click at [254, 117] on mat-icon "content_copy" at bounding box center [263, 121] width 18 height 18
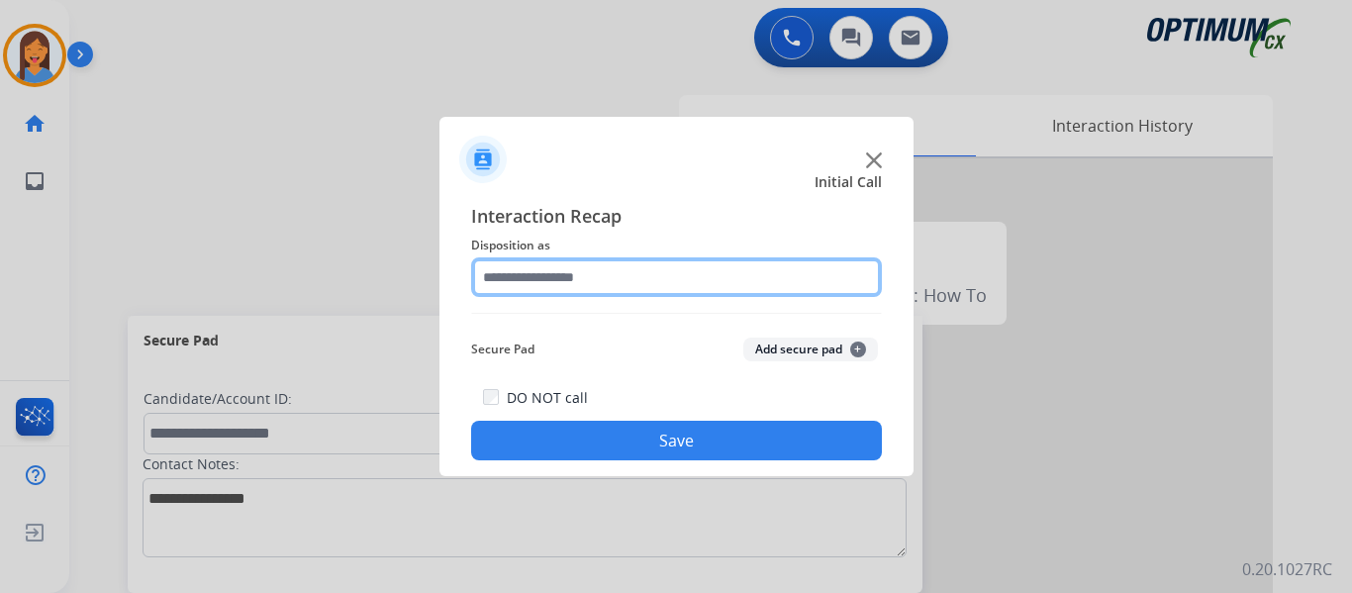
click at [543, 284] on input "text" at bounding box center [676, 277] width 411 height 40
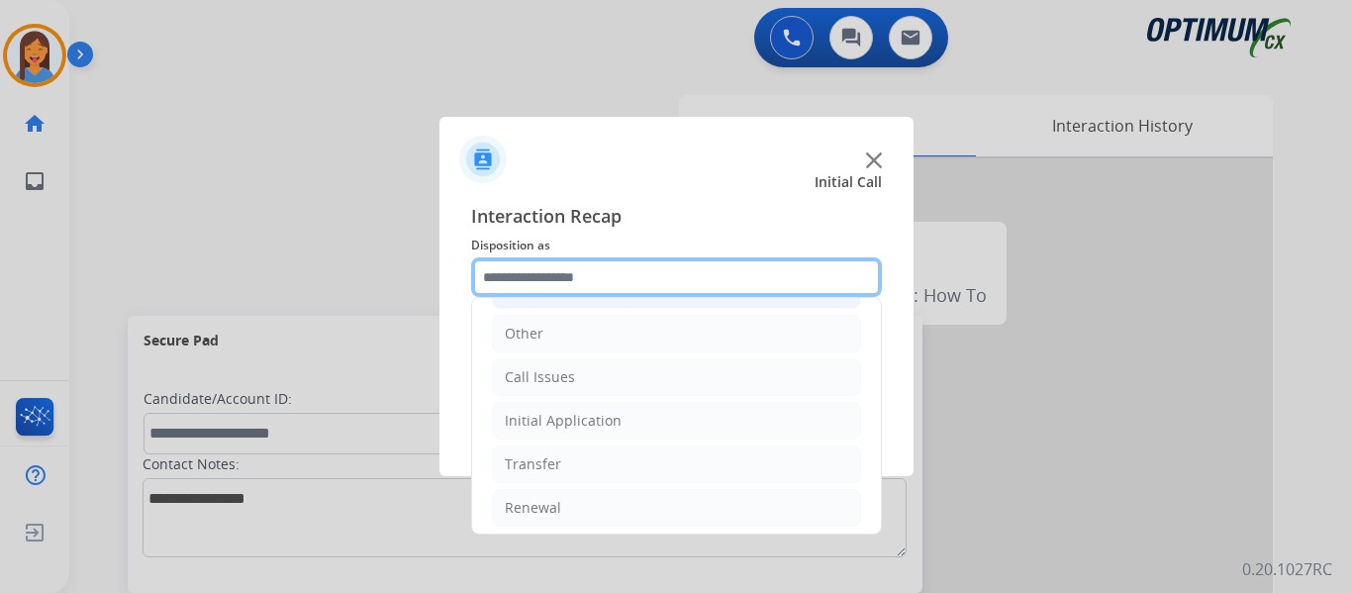
scroll to position [135, 0]
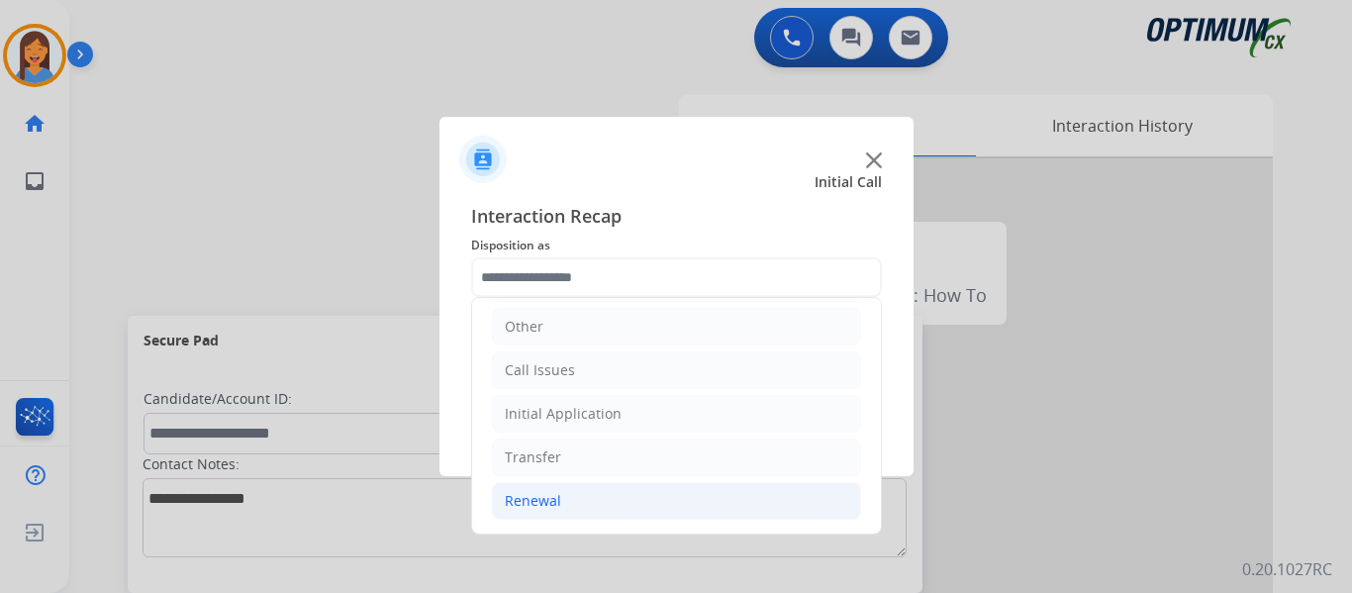
click at [533, 504] on div "Renewal" at bounding box center [533, 501] width 56 height 20
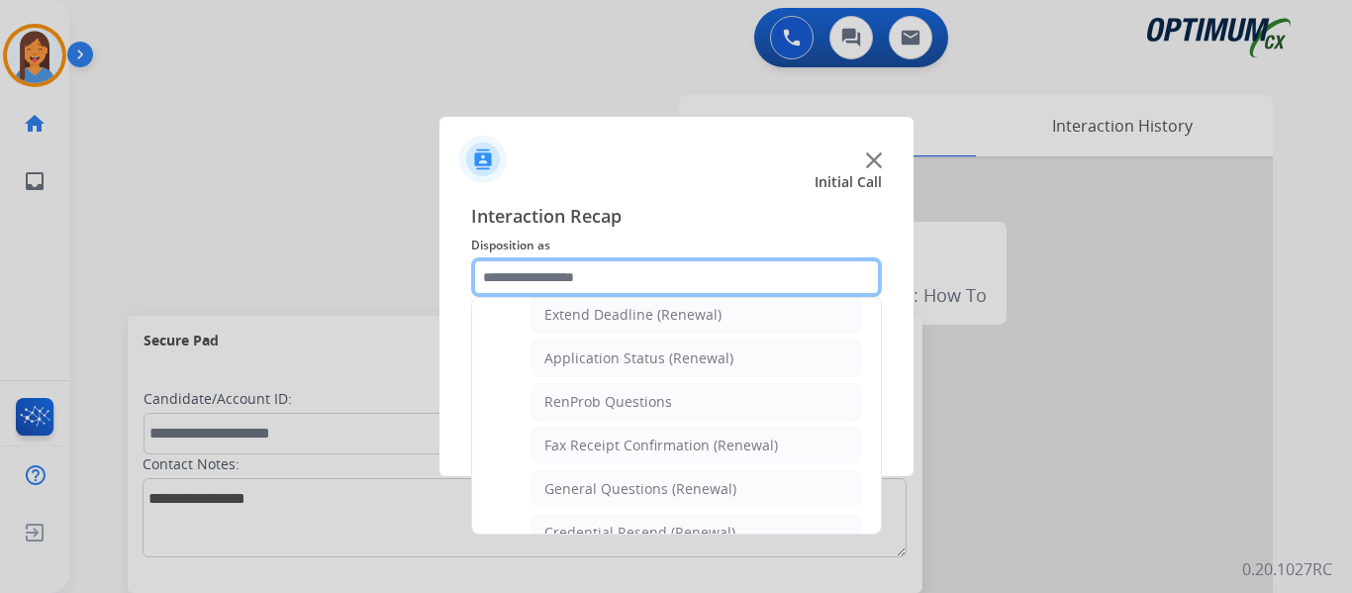
scroll to position [432, 0]
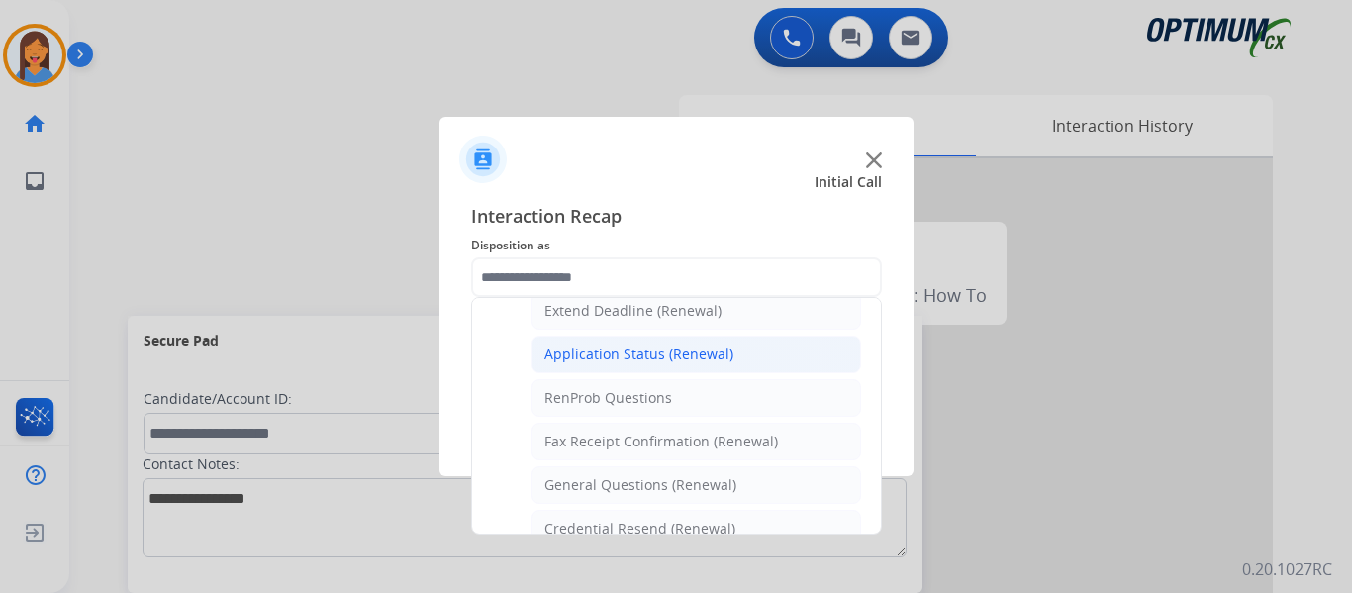
click at [623, 359] on div "Application Status (Renewal)" at bounding box center [638, 354] width 189 height 20
type input "**********"
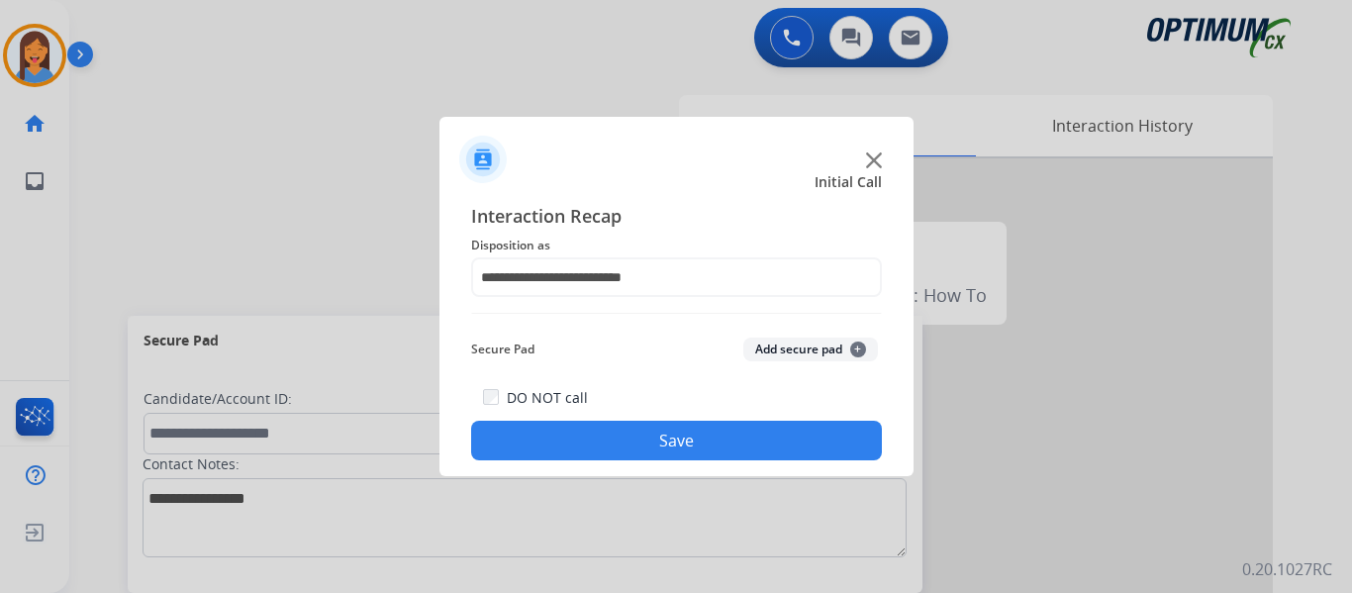
click at [648, 440] on button "Save" at bounding box center [676, 441] width 411 height 40
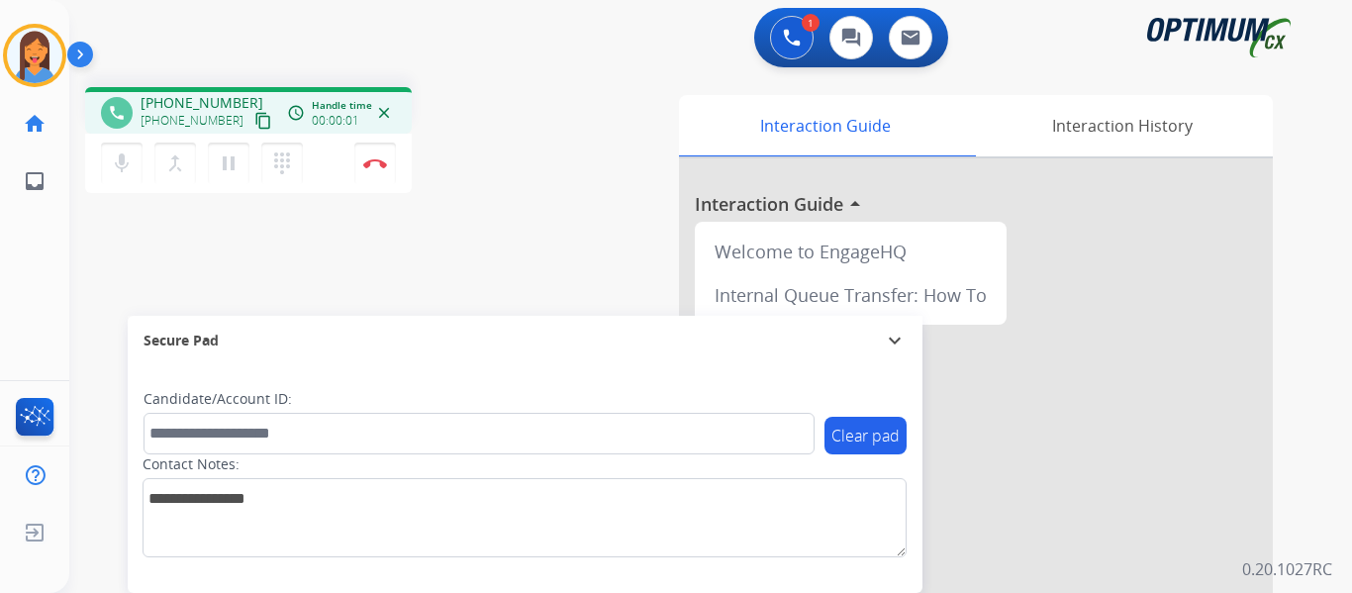
click at [254, 120] on mat-icon "content_copy" at bounding box center [263, 121] width 18 height 18
click at [375, 160] on img at bounding box center [375, 163] width 24 height 10
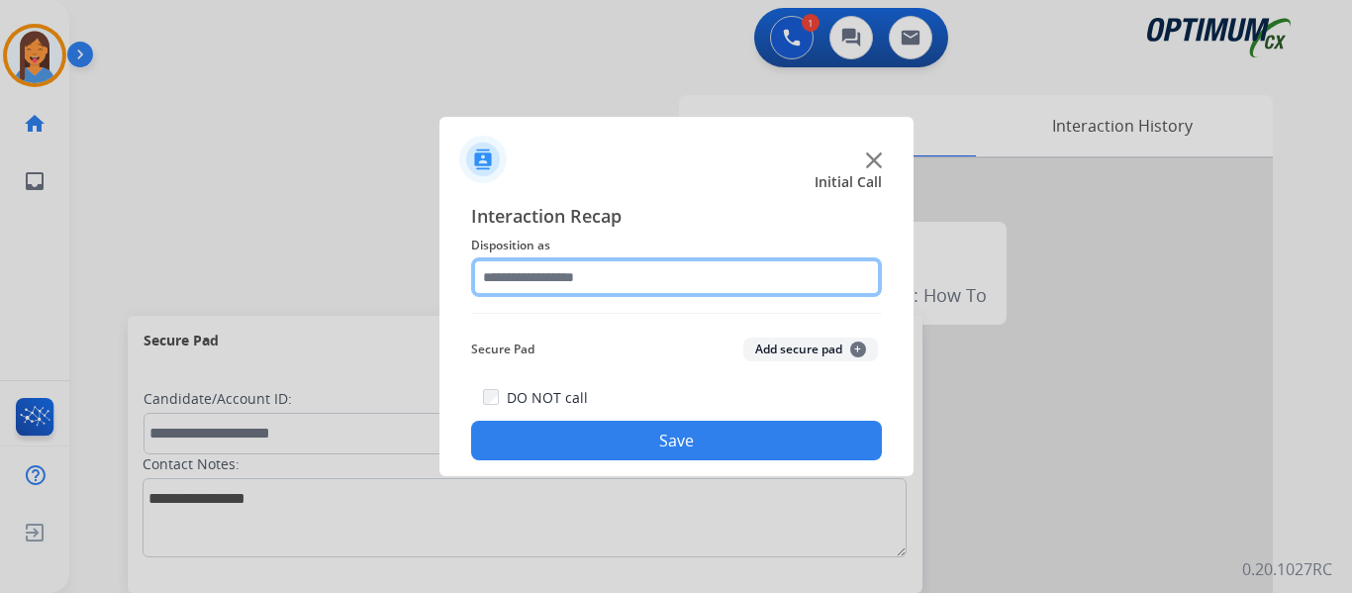
click at [587, 286] on input "text" at bounding box center [676, 277] width 411 height 40
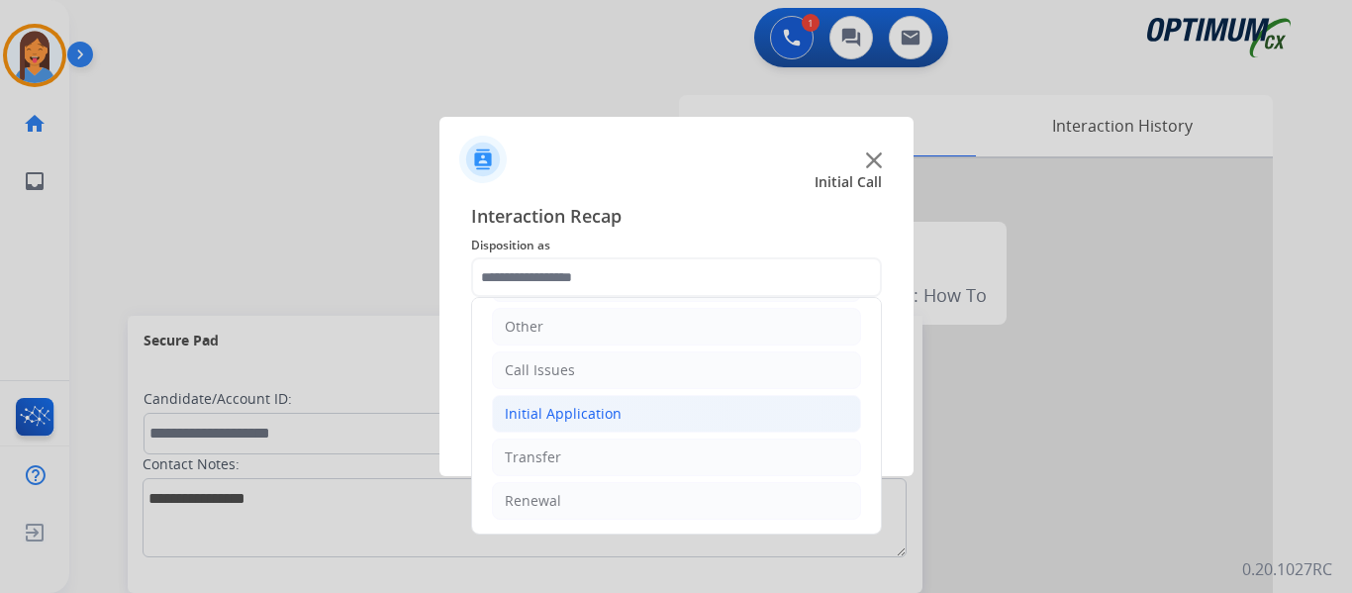
click at [599, 420] on div "Initial Application" at bounding box center [563, 414] width 117 height 20
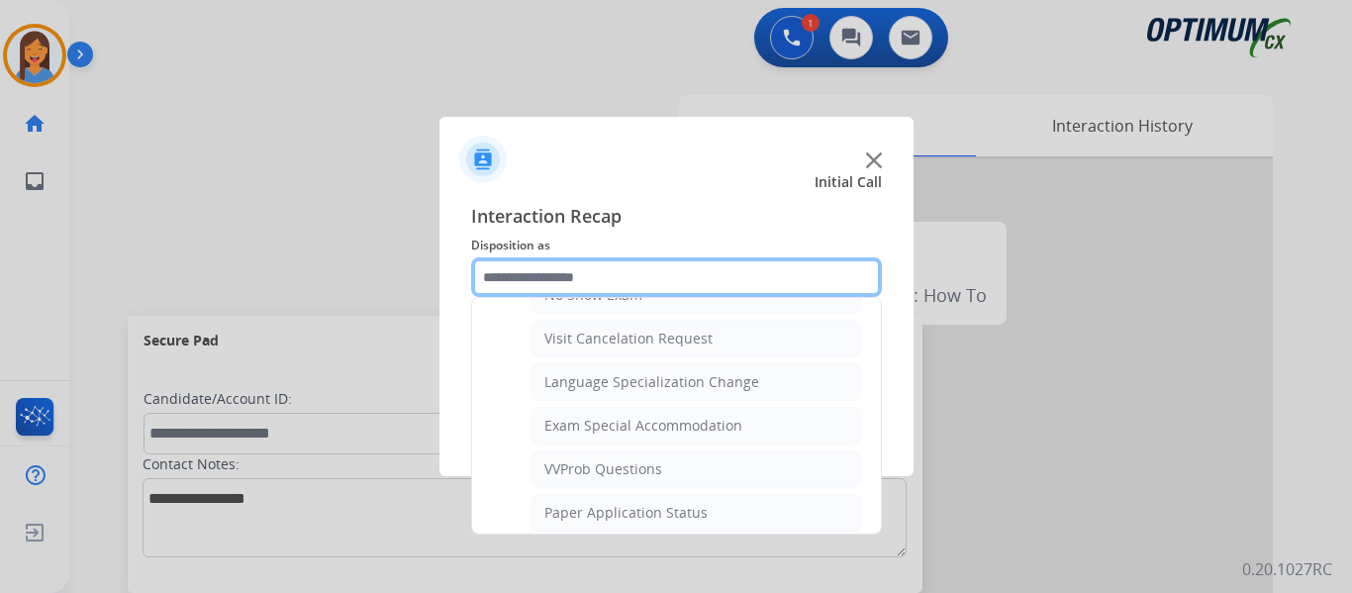
scroll to position [1026, 0]
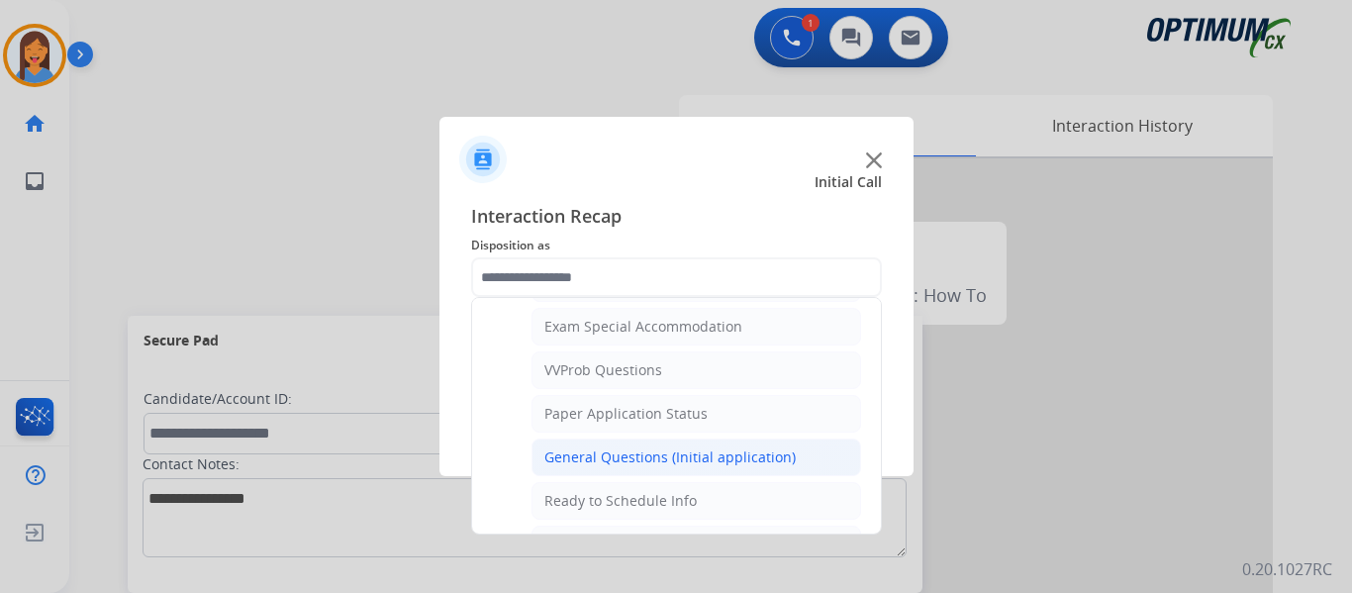
click at [615, 455] on div "General Questions (Initial application)" at bounding box center [669, 457] width 251 height 20
type input "**********"
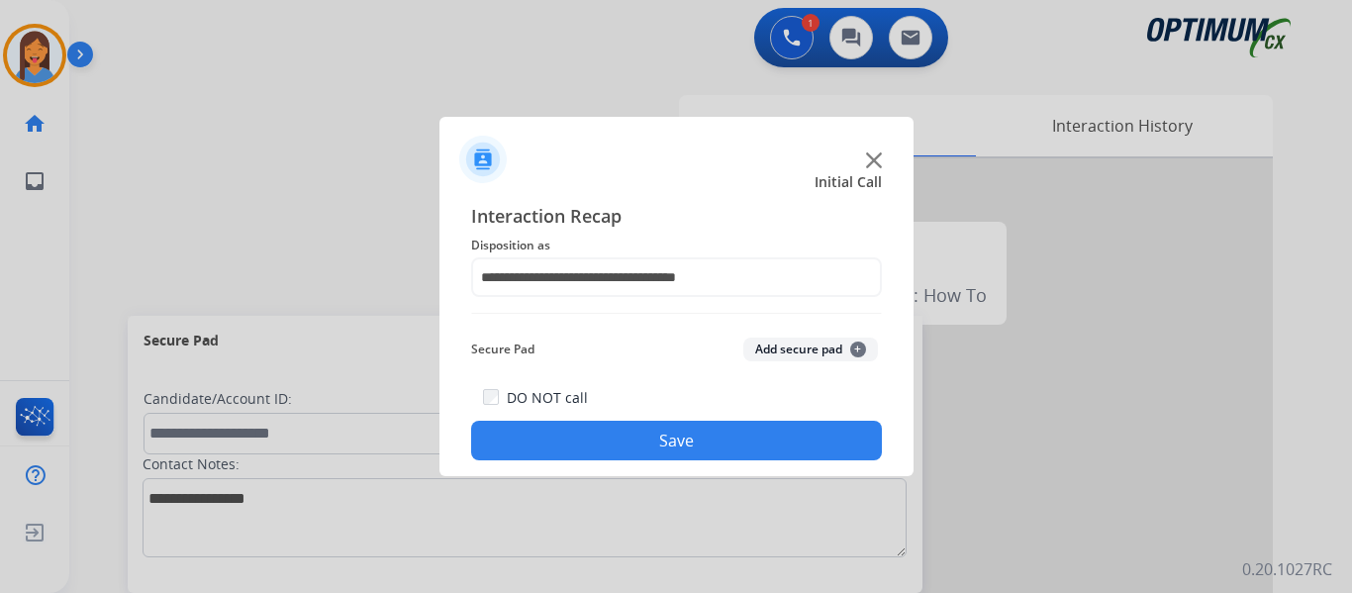
click at [620, 446] on button "Save" at bounding box center [676, 441] width 411 height 40
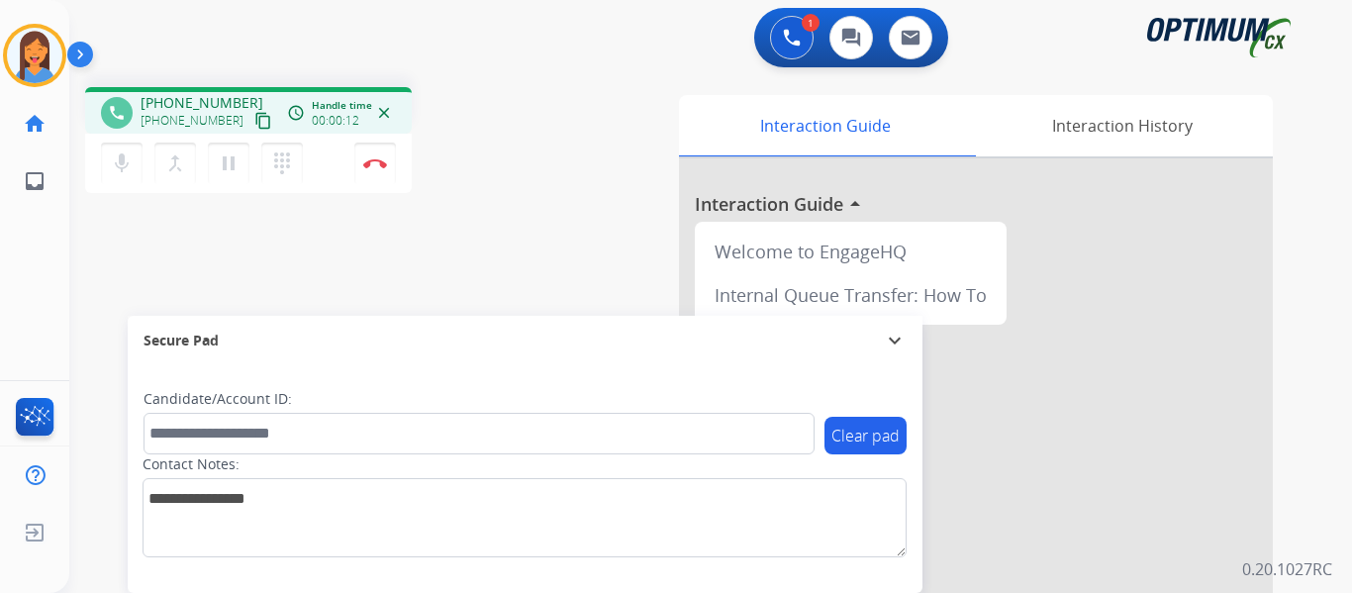
drag, startPoint x: 240, startPoint y: 118, endPoint x: 306, endPoint y: 179, distance: 90.4
click at [254, 118] on mat-icon "content_copy" at bounding box center [263, 121] width 18 height 18
click at [384, 165] on img at bounding box center [375, 163] width 24 height 10
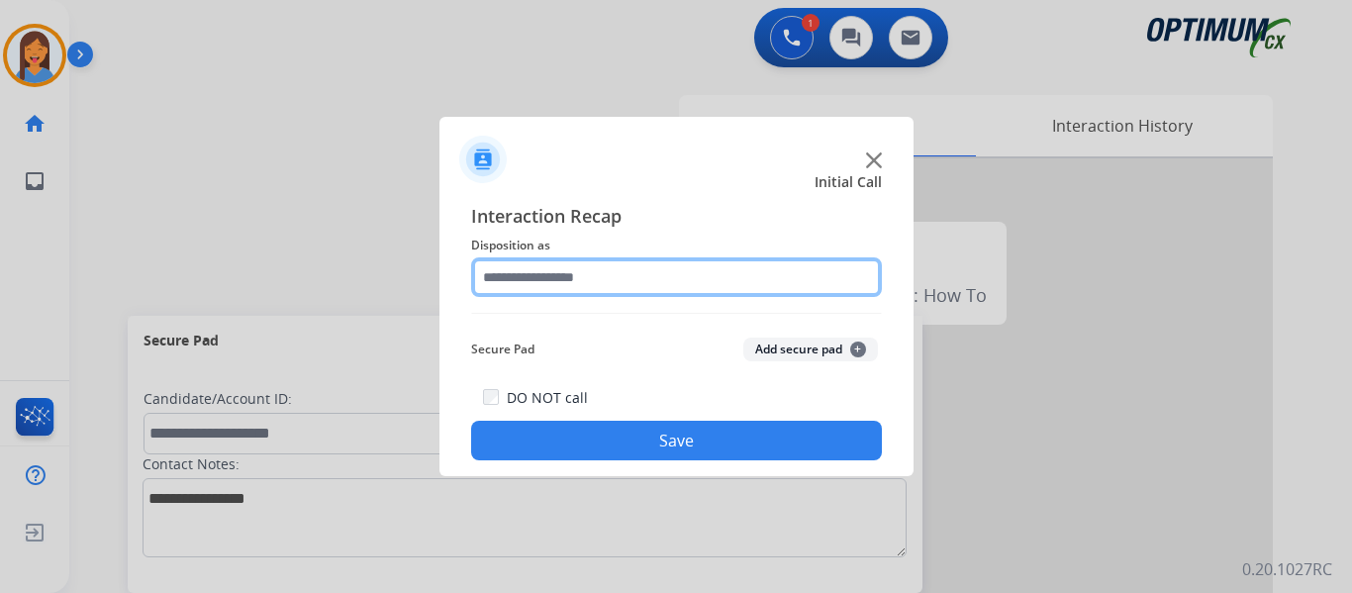
click at [561, 276] on input "text" at bounding box center [676, 277] width 411 height 40
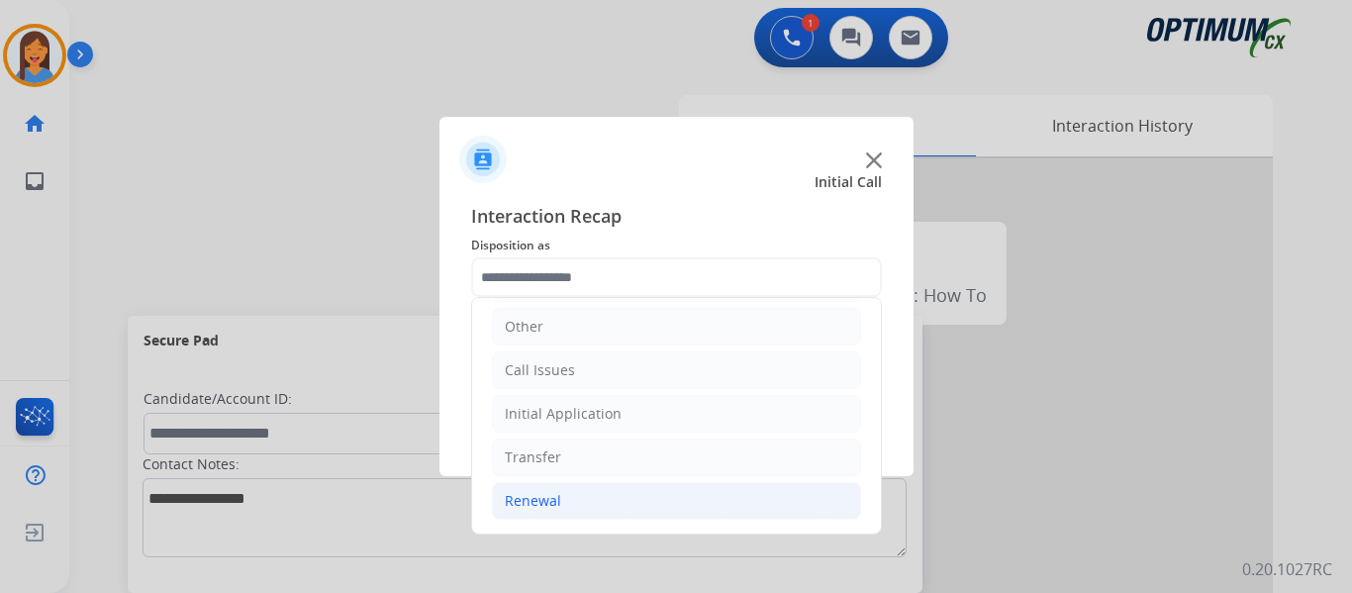
click at [550, 503] on div "Renewal" at bounding box center [533, 501] width 56 height 20
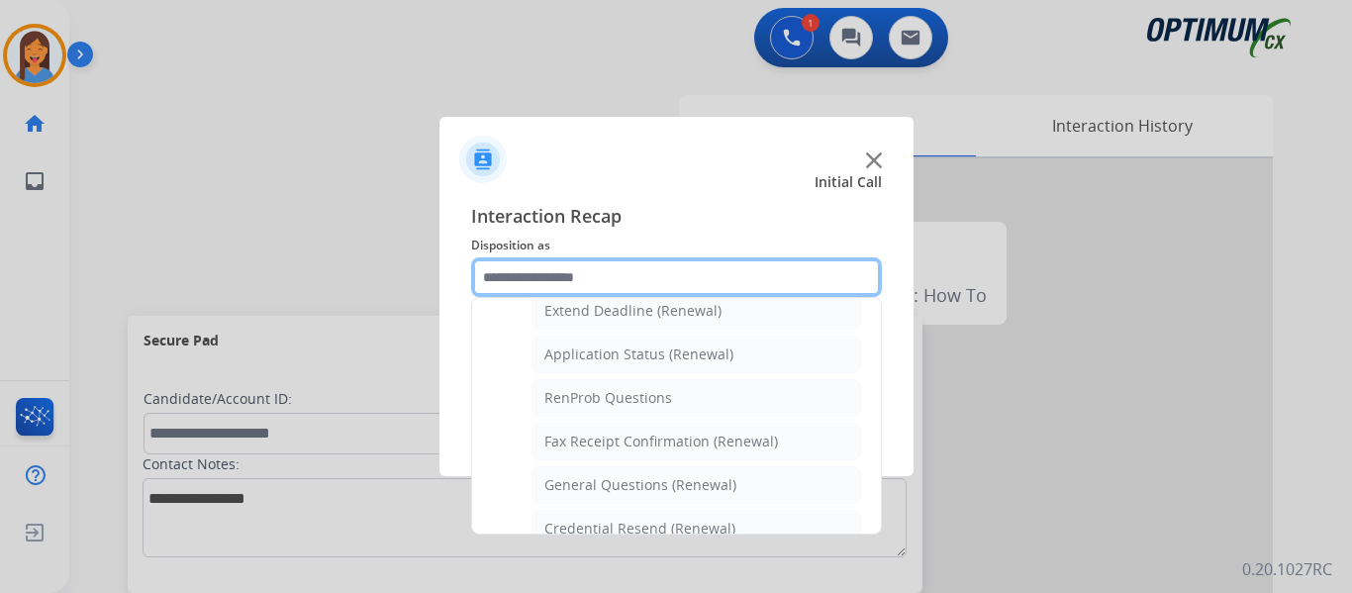
scroll to position [531, 0]
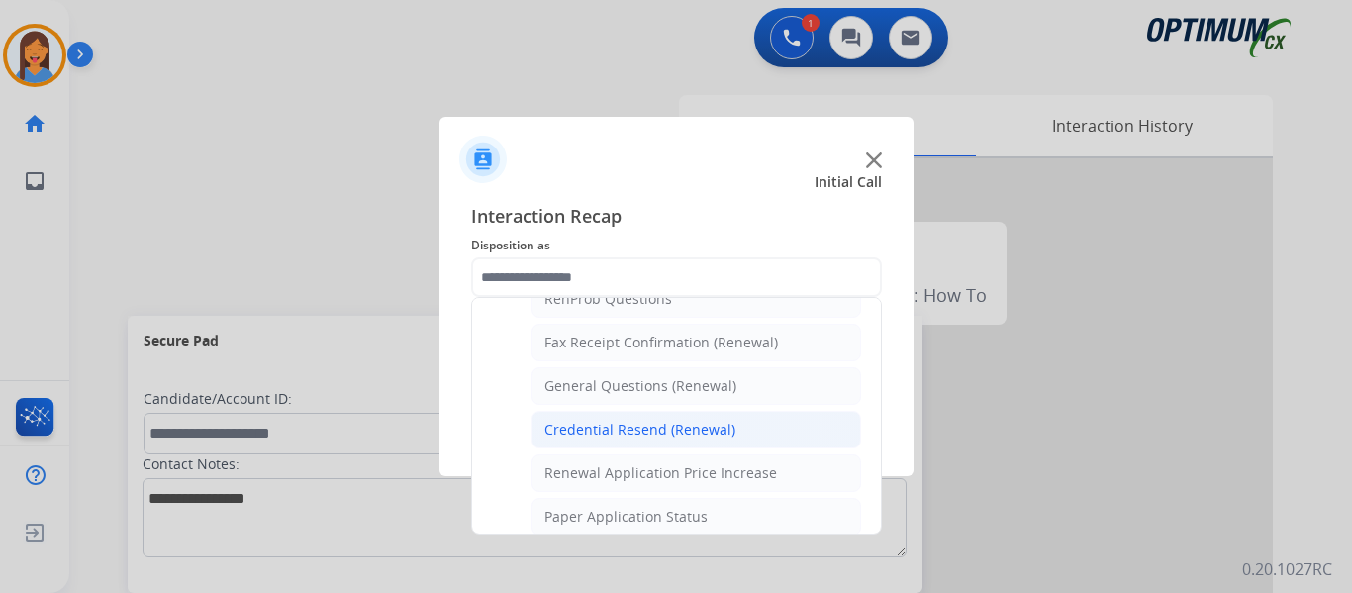
click at [590, 430] on div "Credential Resend (Renewal)" at bounding box center [639, 430] width 191 height 20
type input "**********"
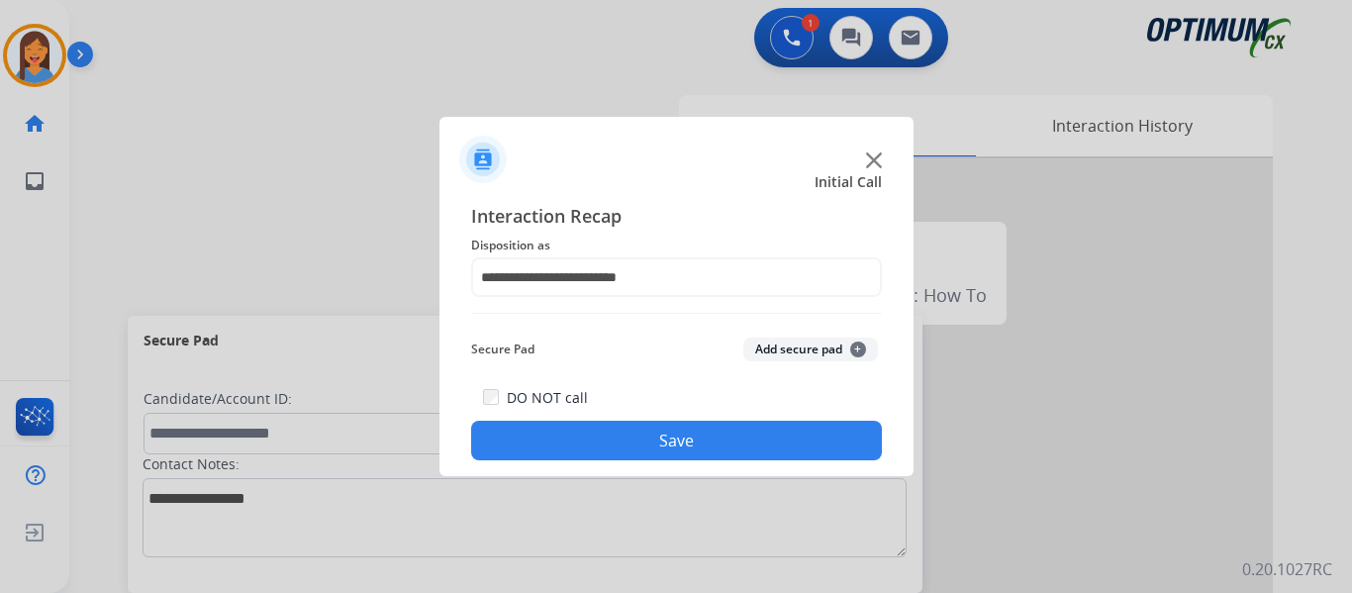
click at [604, 452] on button "Save" at bounding box center [676, 441] width 411 height 40
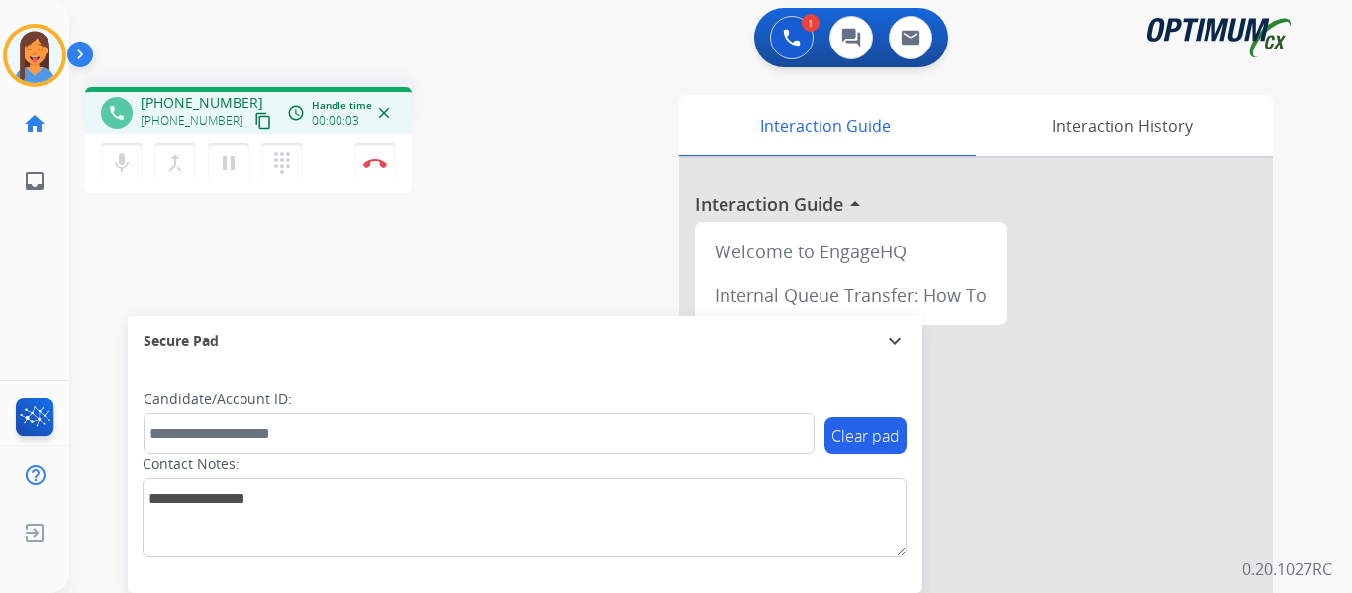
click at [254, 127] on mat-icon "content_copy" at bounding box center [263, 121] width 18 height 18
click at [381, 165] on img at bounding box center [375, 163] width 24 height 10
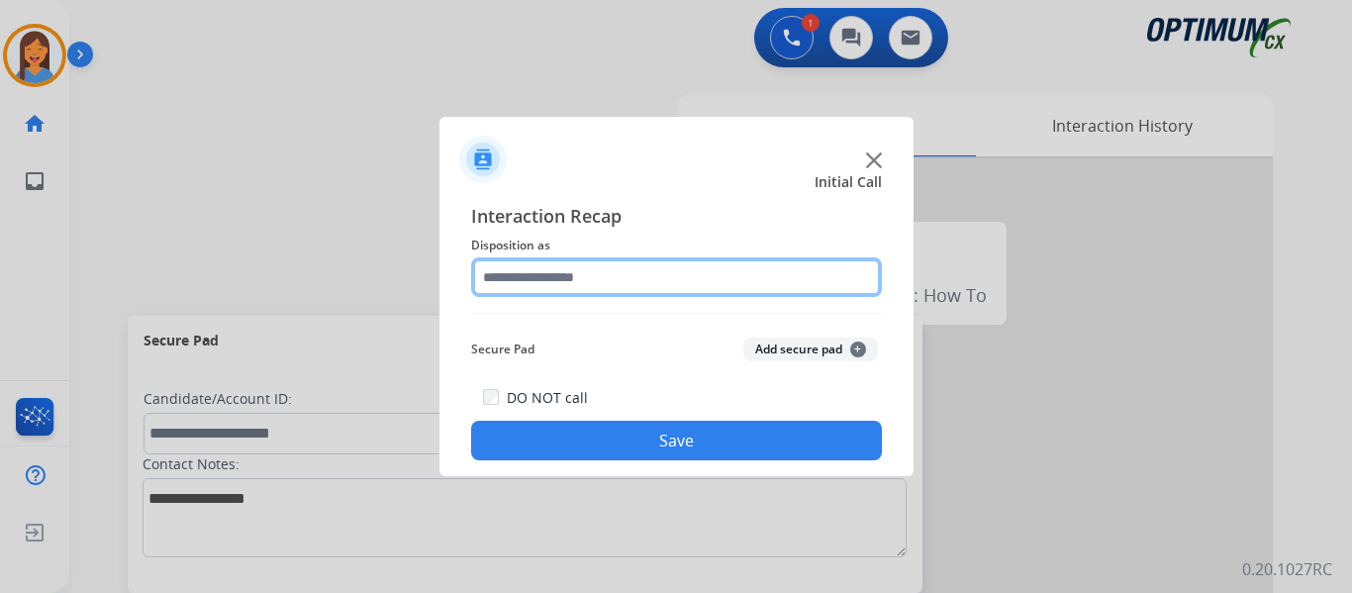
click at [562, 271] on input "text" at bounding box center [676, 277] width 411 height 40
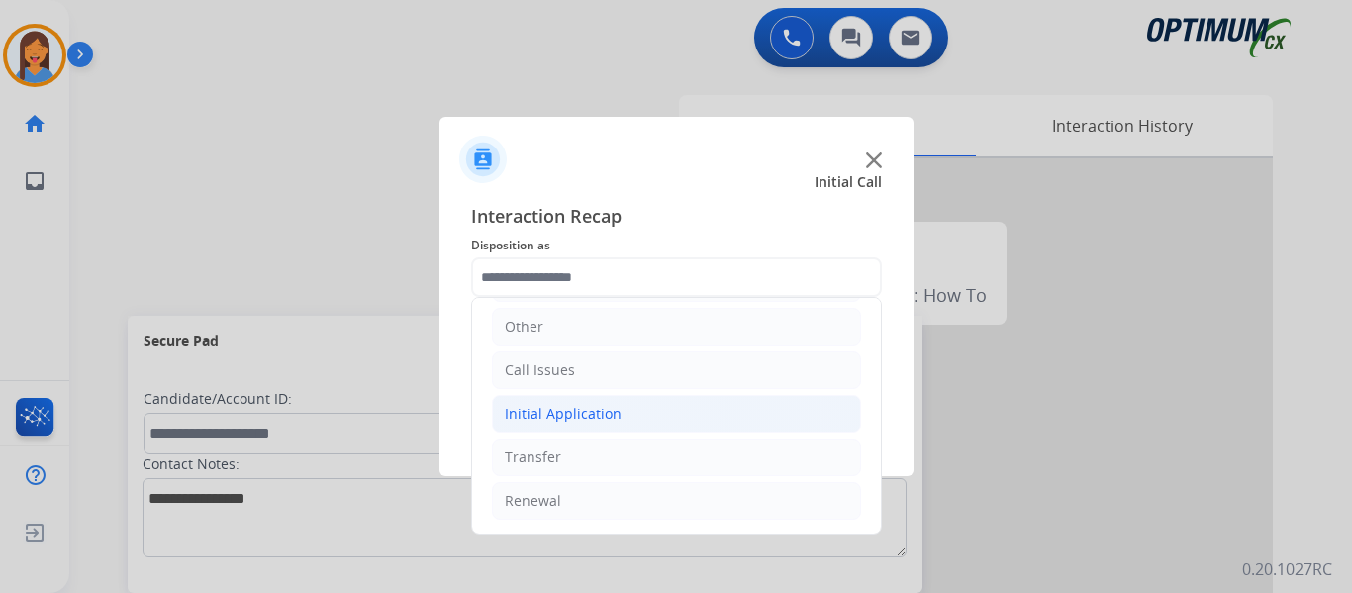
click at [571, 412] on div "Initial Application" at bounding box center [563, 414] width 117 height 20
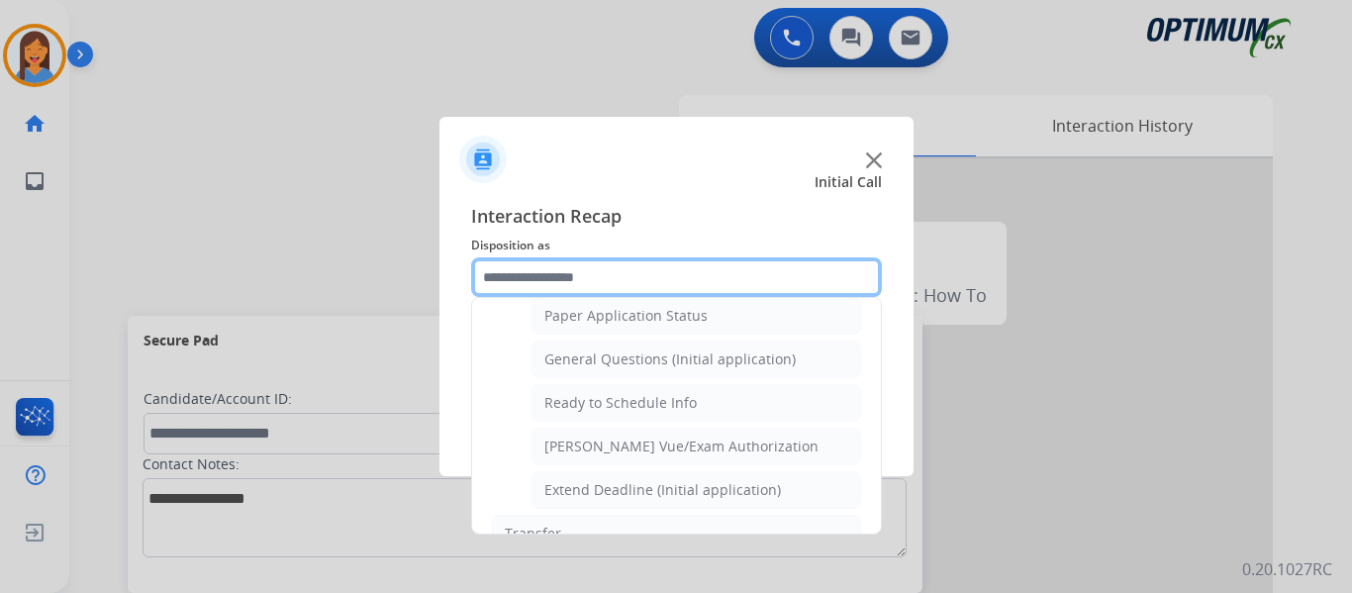
scroll to position [1125, 0]
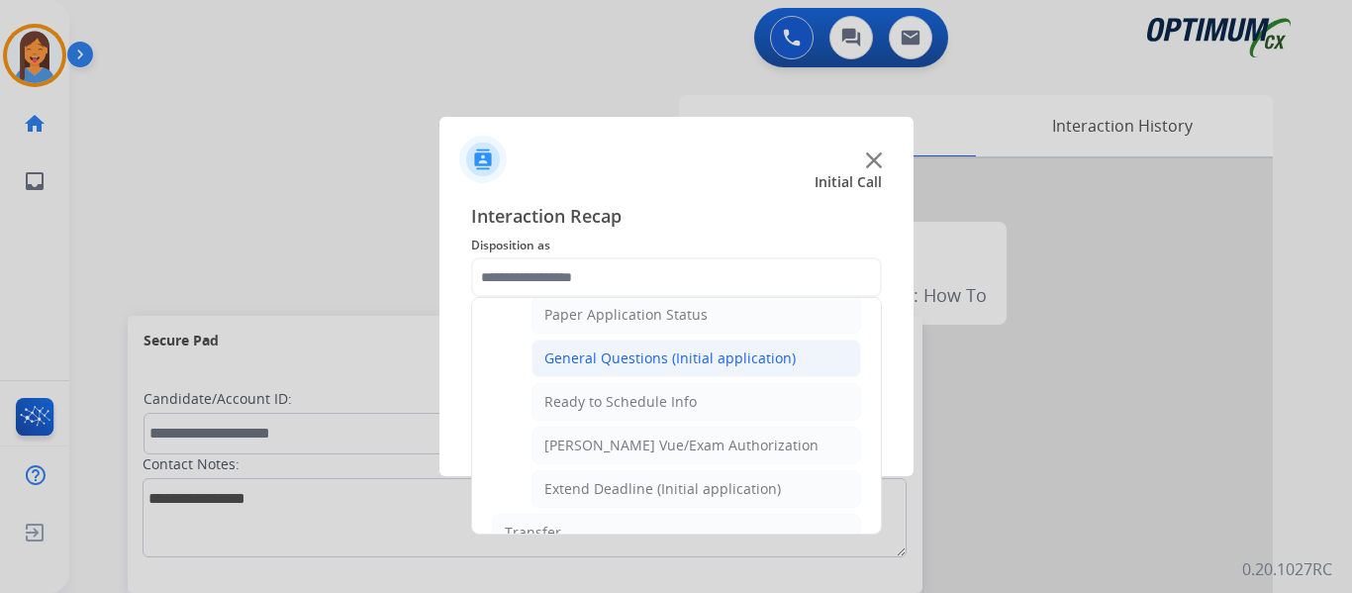
click at [617, 362] on div "General Questions (Initial application)" at bounding box center [669, 358] width 251 height 20
type input "**********"
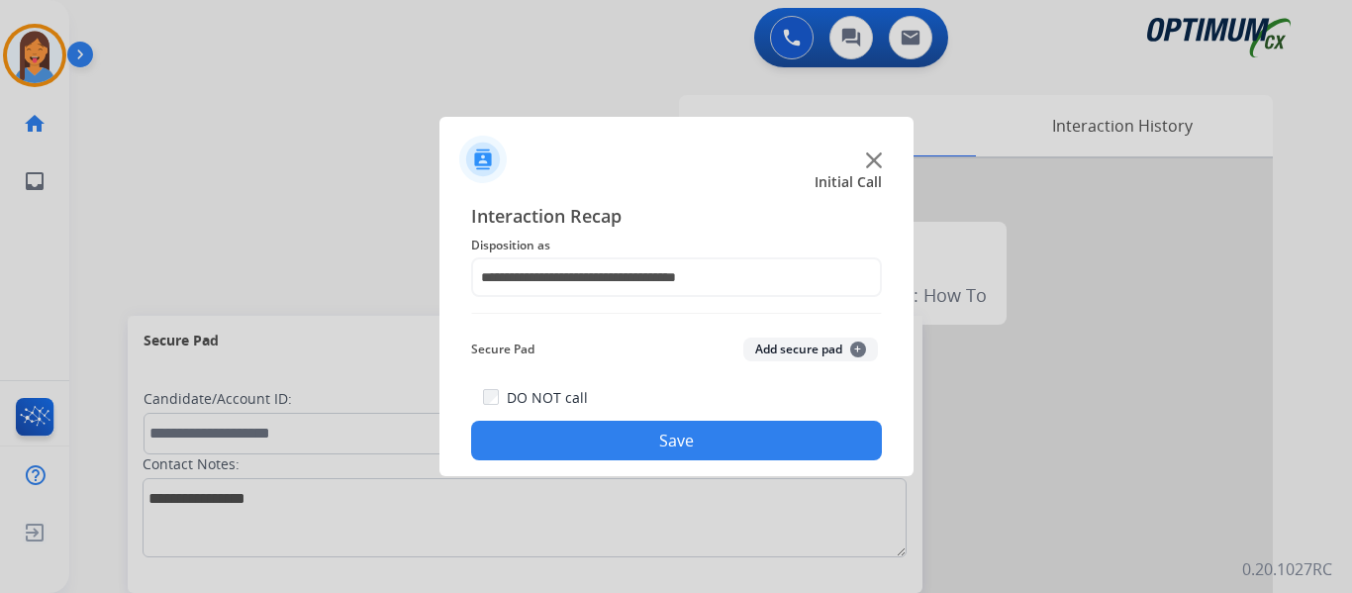
click at [632, 436] on button "Save" at bounding box center [676, 441] width 411 height 40
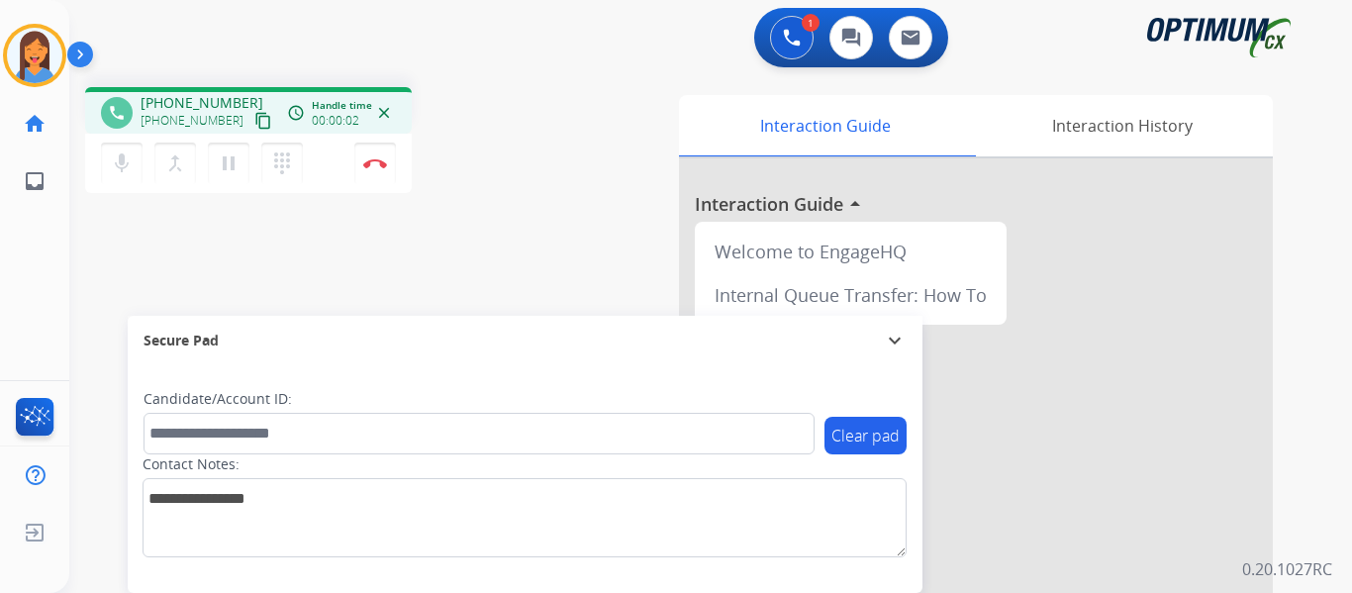
click at [254, 125] on mat-icon "content_copy" at bounding box center [263, 121] width 18 height 18
click at [367, 162] on img at bounding box center [375, 163] width 24 height 10
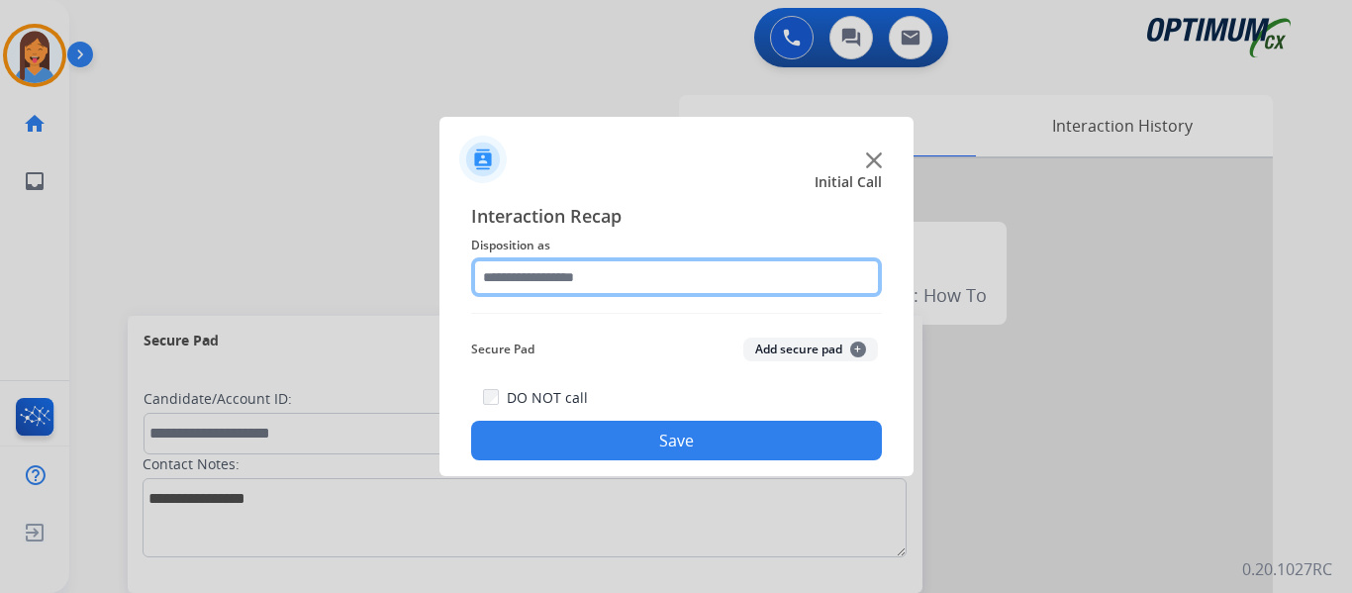
click at [531, 285] on input "text" at bounding box center [676, 277] width 411 height 40
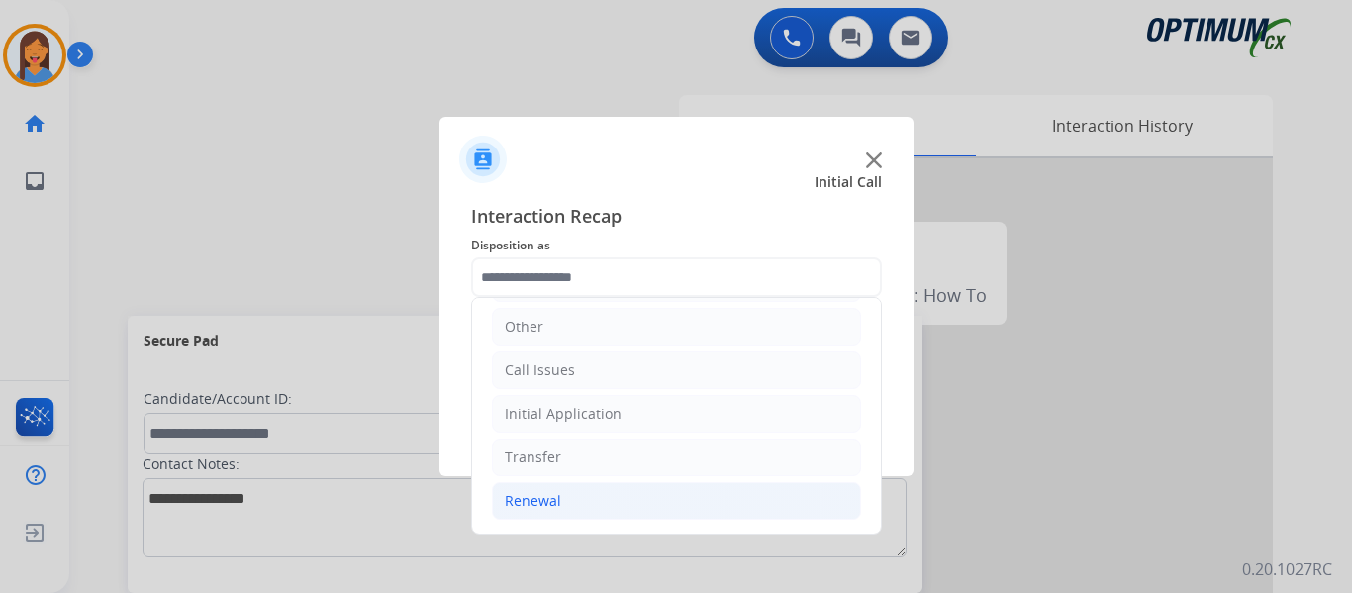
click at [556, 505] on div "Renewal" at bounding box center [533, 501] width 56 height 20
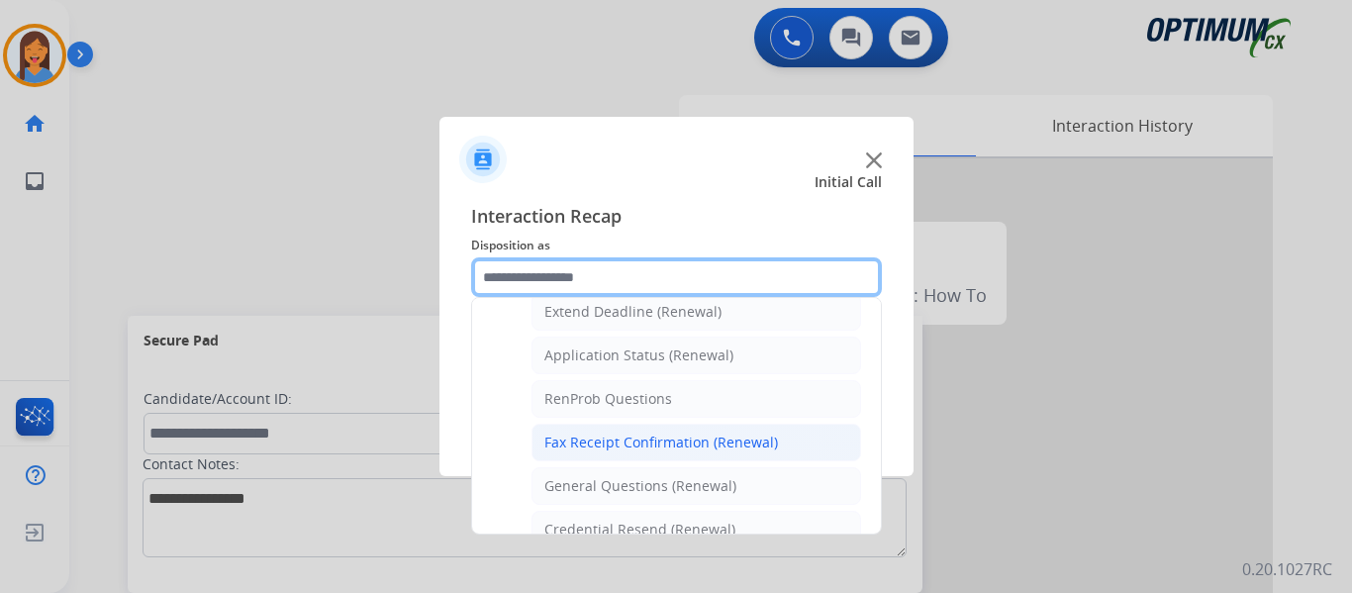
scroll to position [432, 0]
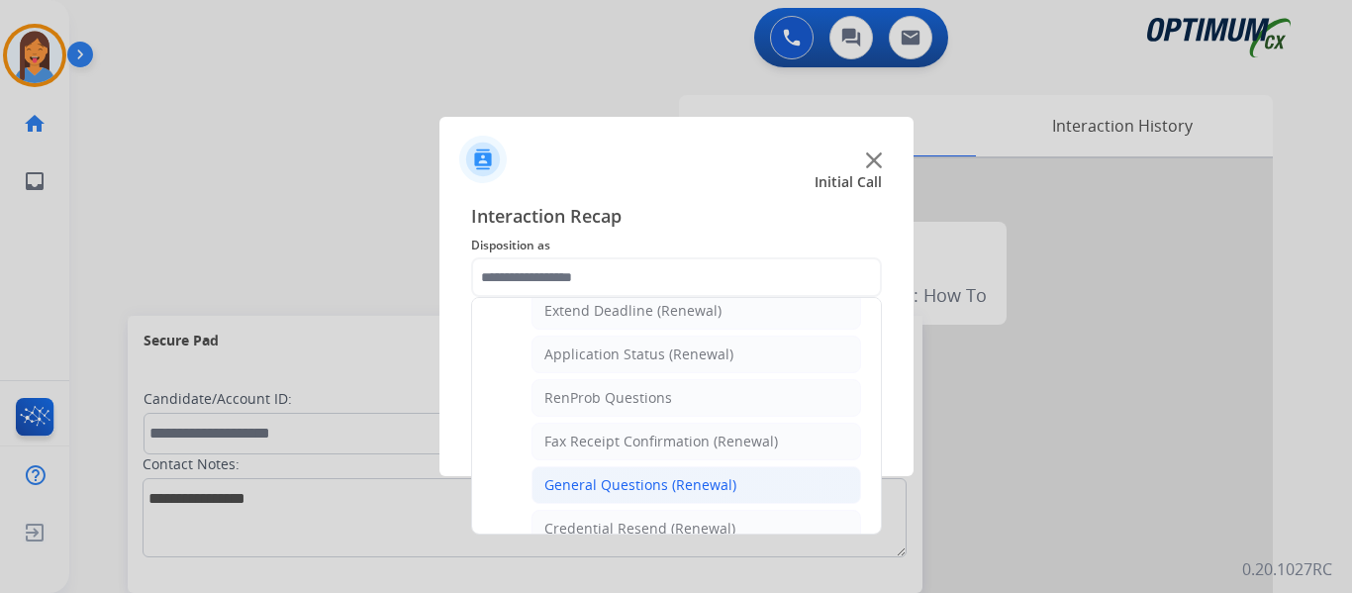
click at [647, 484] on div "General Questions (Renewal)" at bounding box center [640, 485] width 192 height 20
type input "**********"
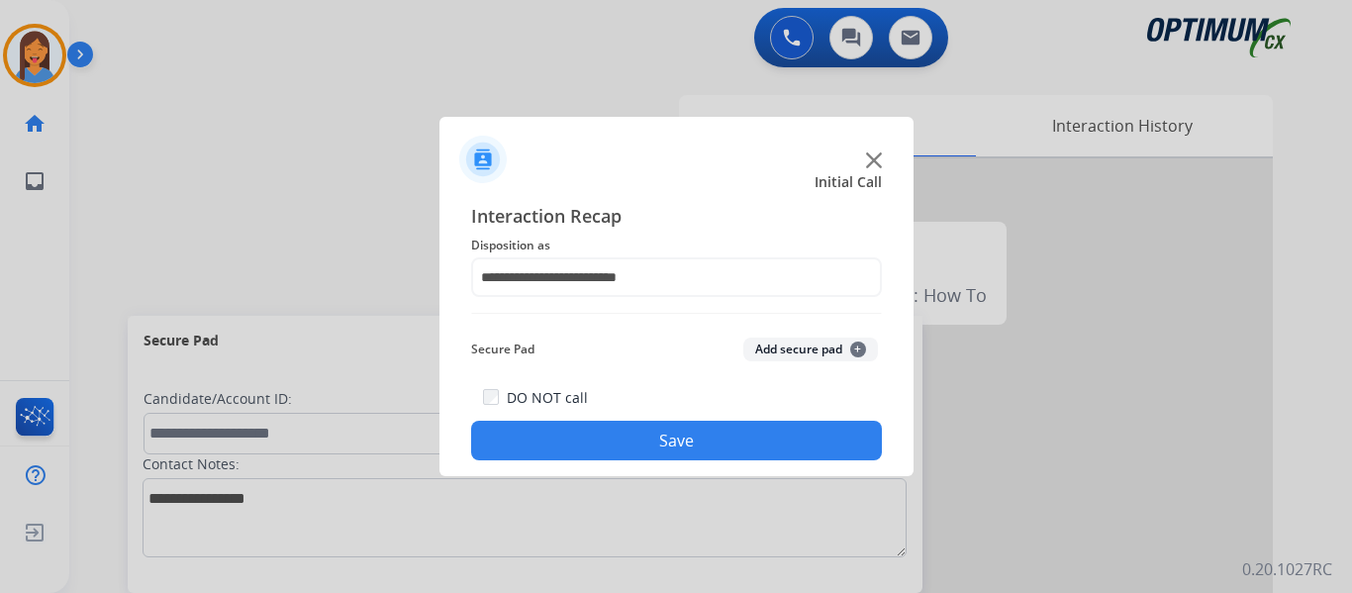
click at [690, 439] on button "Save" at bounding box center [676, 441] width 411 height 40
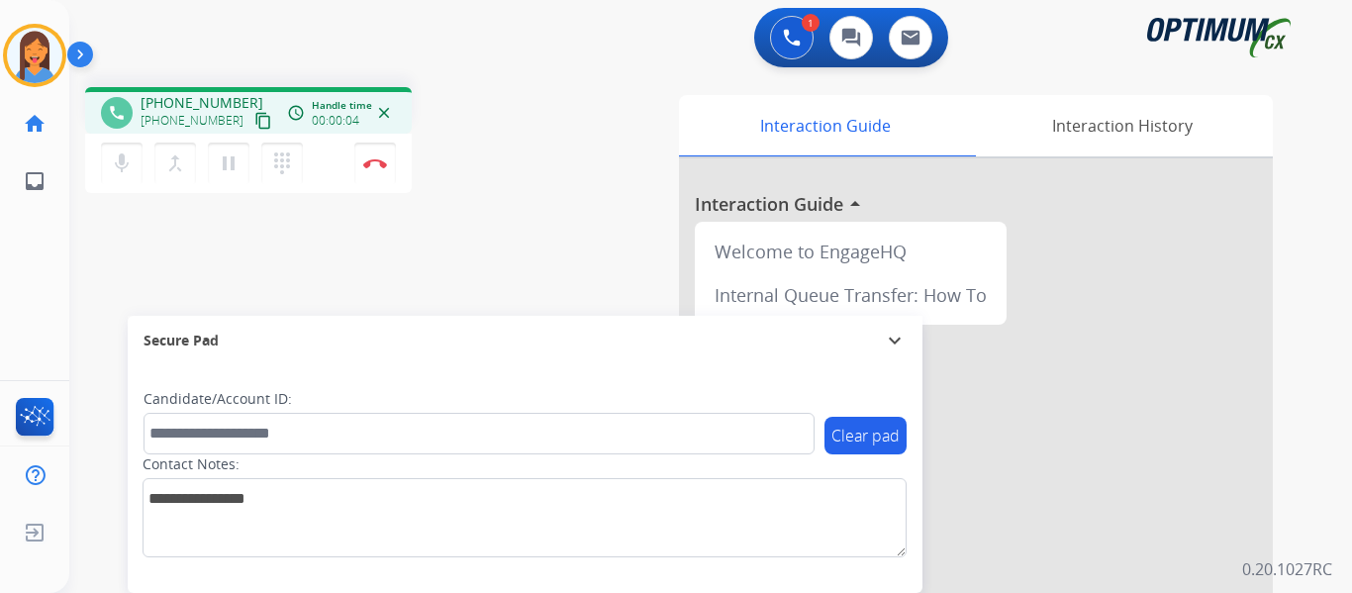
click at [254, 124] on mat-icon "content_copy" at bounding box center [263, 121] width 18 height 18
click at [379, 166] on img at bounding box center [375, 163] width 24 height 10
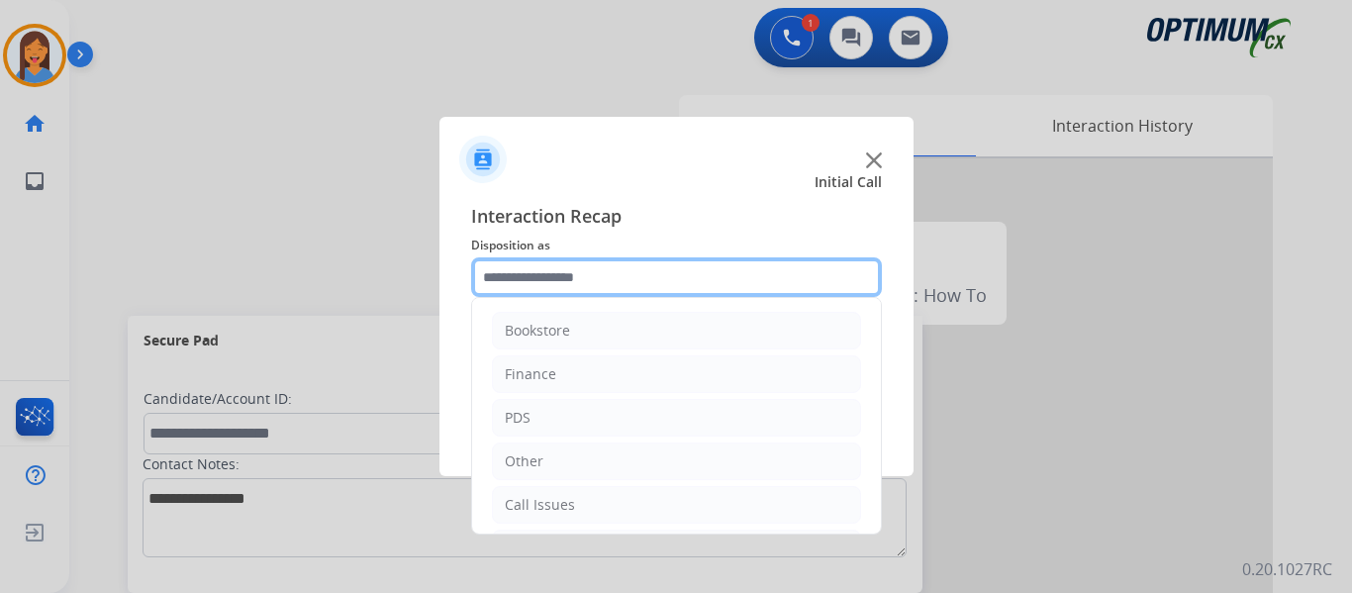
drag, startPoint x: 636, startPoint y: 294, endPoint x: 611, endPoint y: 290, distance: 25.1
click at [631, 293] on input "text" at bounding box center [676, 277] width 411 height 40
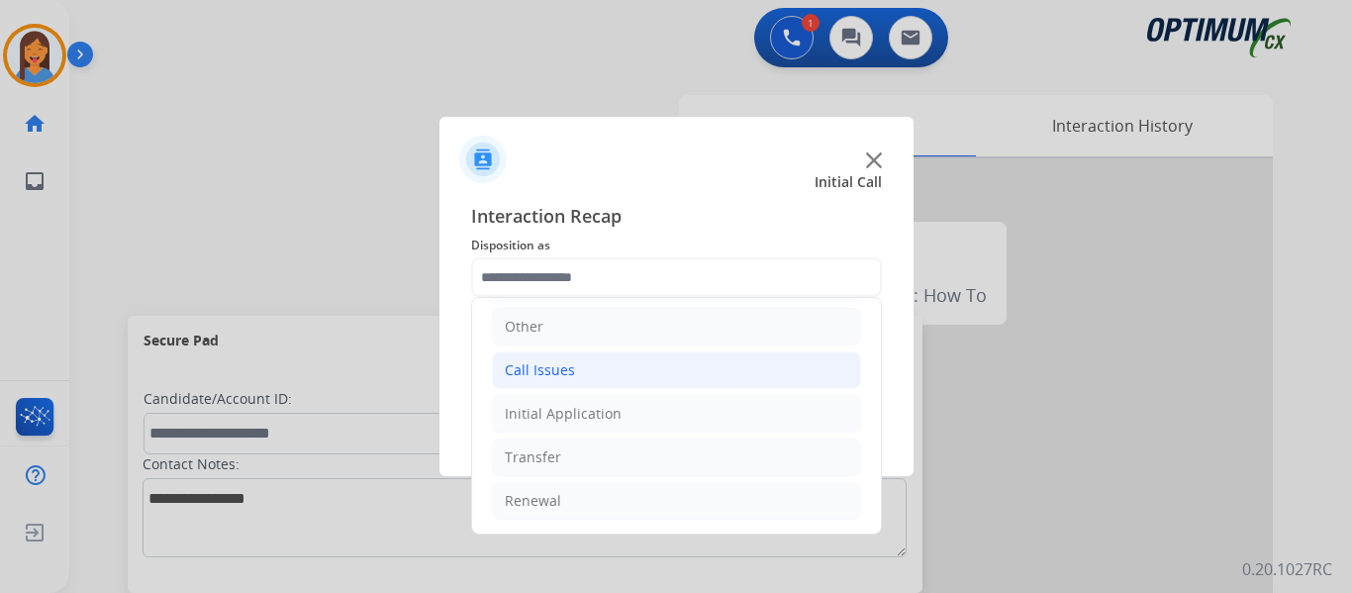
click at [576, 371] on li "Call Issues" at bounding box center [676, 370] width 369 height 38
click at [547, 362] on div "Call Issues" at bounding box center [540, 370] width 70 height 20
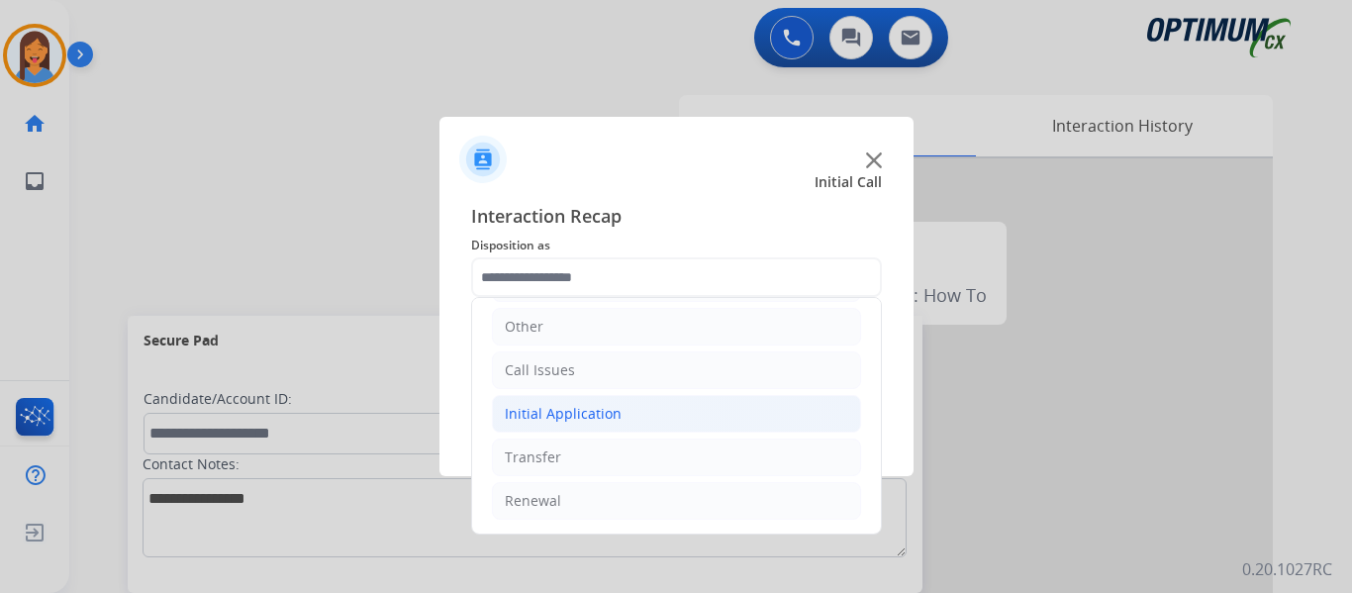
click at [571, 410] on div "Initial Application" at bounding box center [563, 414] width 117 height 20
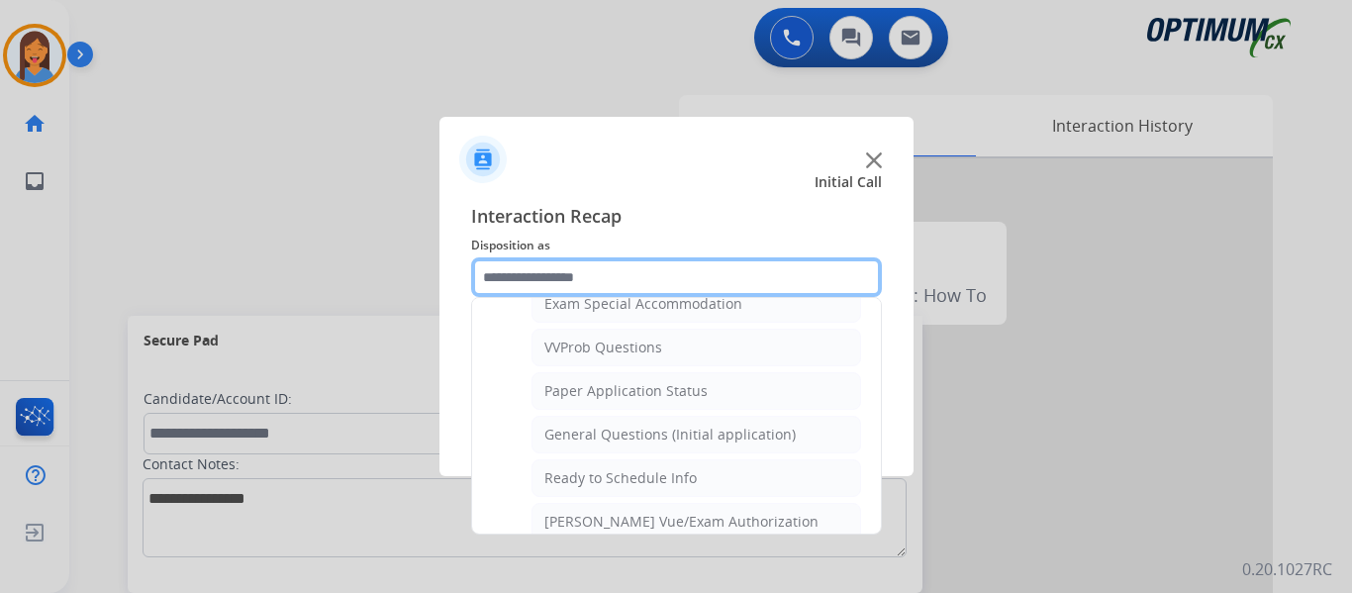
scroll to position [1002, 0]
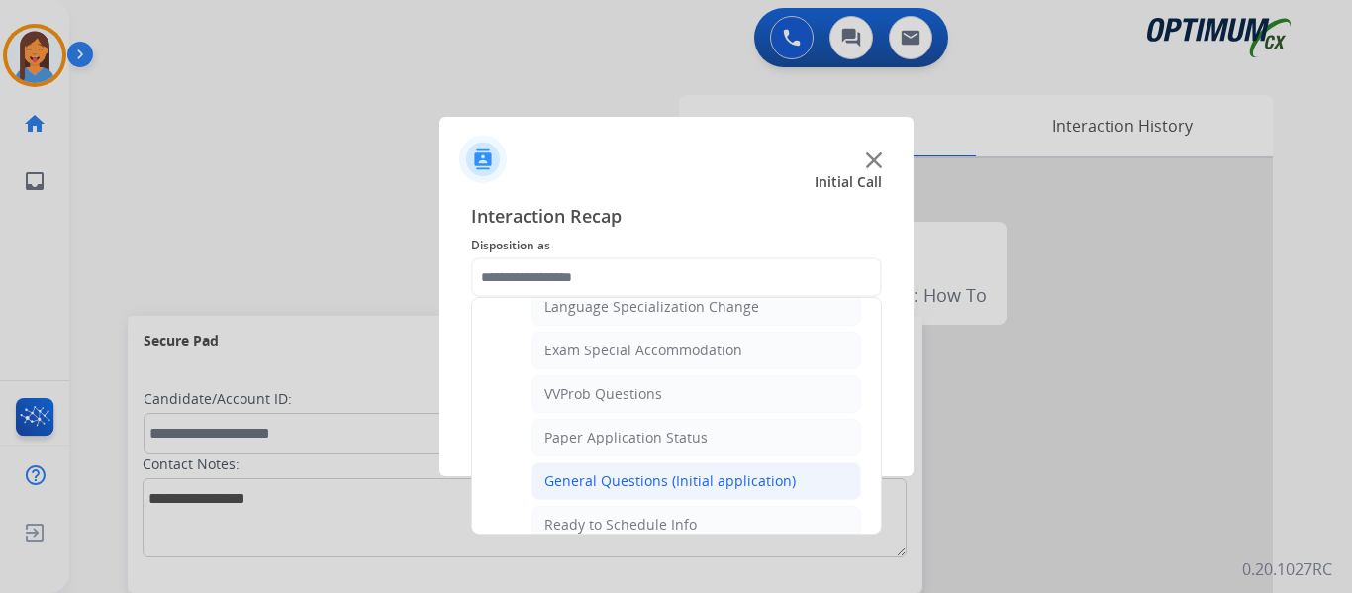
click at [608, 477] on div "General Questions (Initial application)" at bounding box center [669, 481] width 251 height 20
type input "**********"
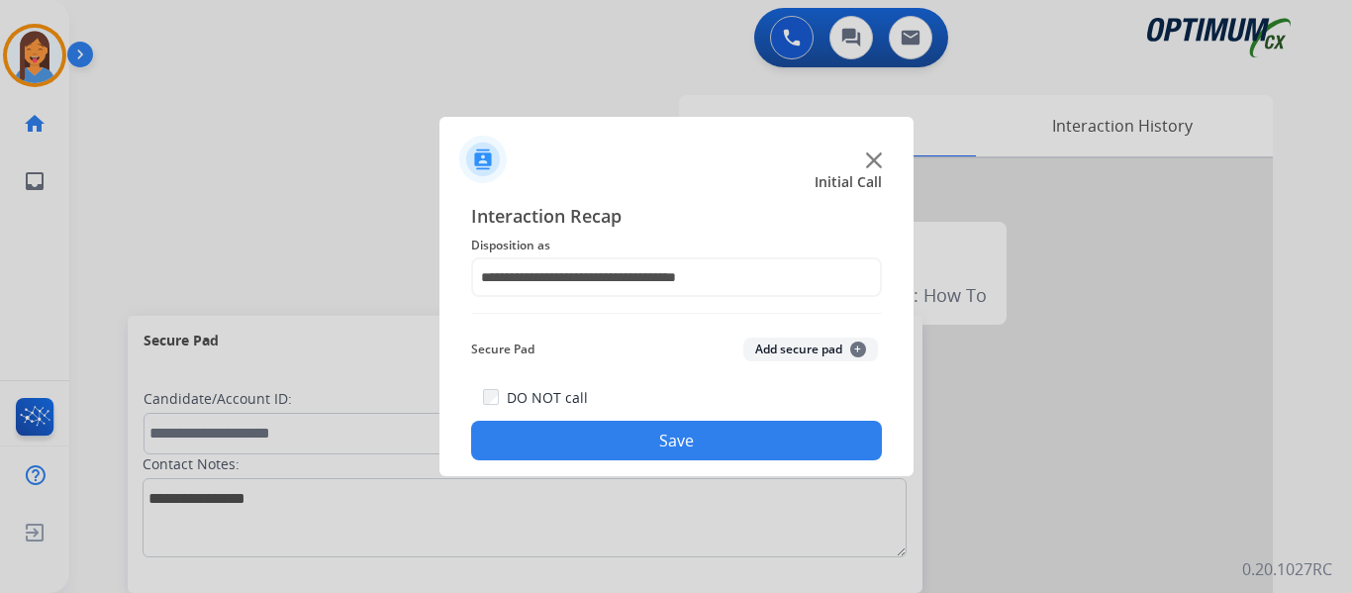
click at [607, 443] on button "Save" at bounding box center [676, 441] width 411 height 40
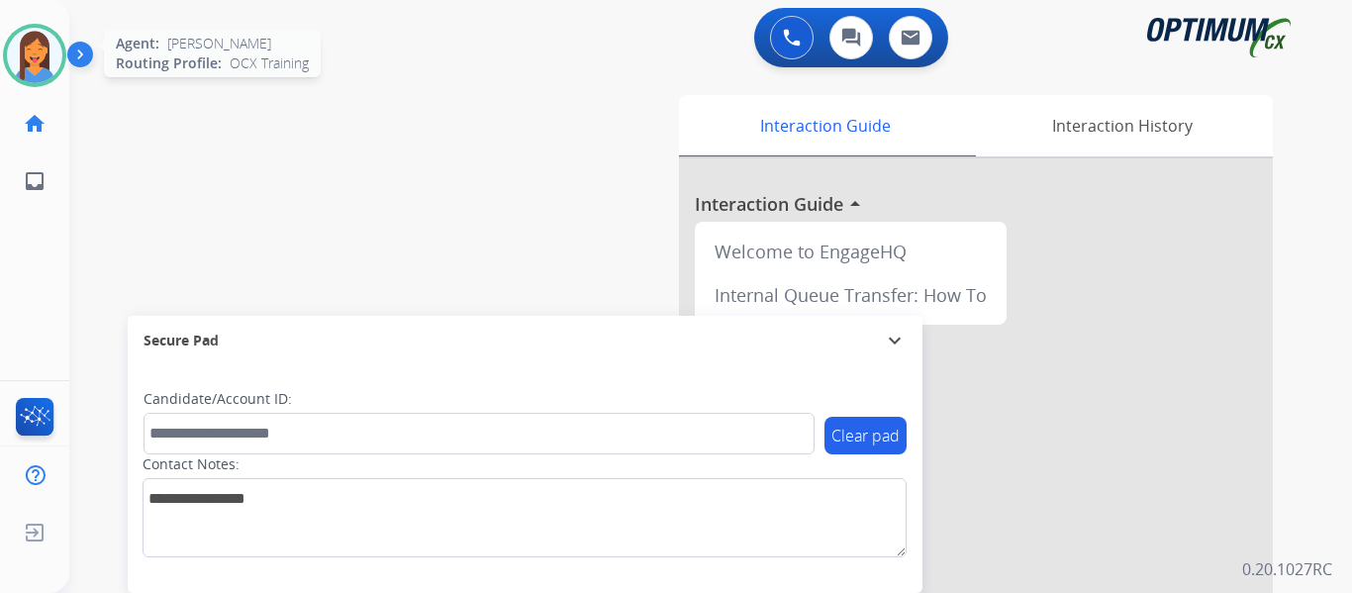
click at [31, 75] on img at bounding box center [34, 55] width 55 height 55
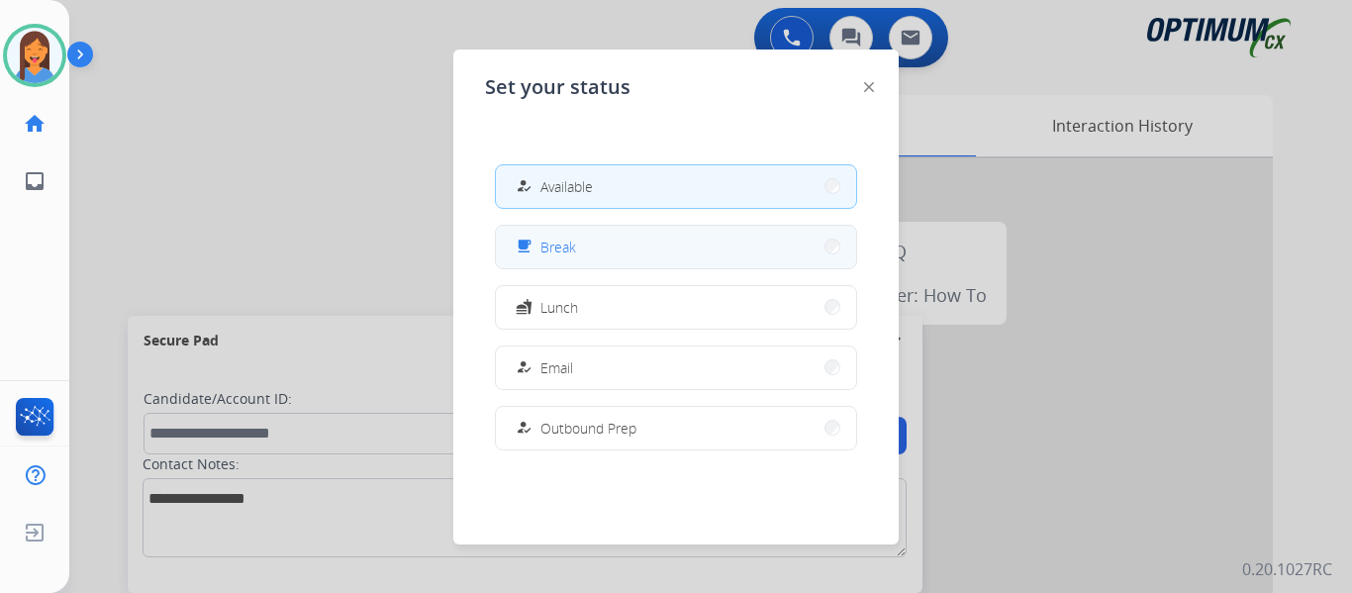
click at [537, 247] on div "free_breakfast" at bounding box center [526, 247] width 29 height 24
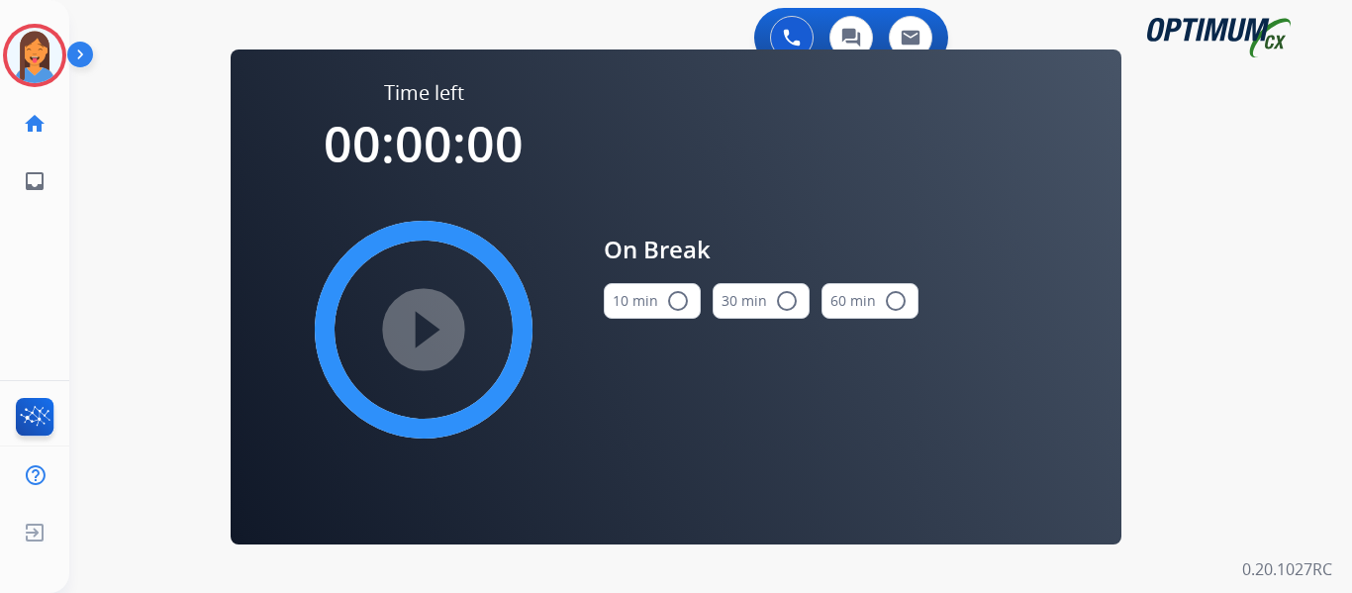
click at [649, 309] on button "10 min radio_button_unchecked" at bounding box center [652, 301] width 97 height 36
click at [427, 329] on mat-icon "play_circle_filled" at bounding box center [424, 330] width 24 height 24
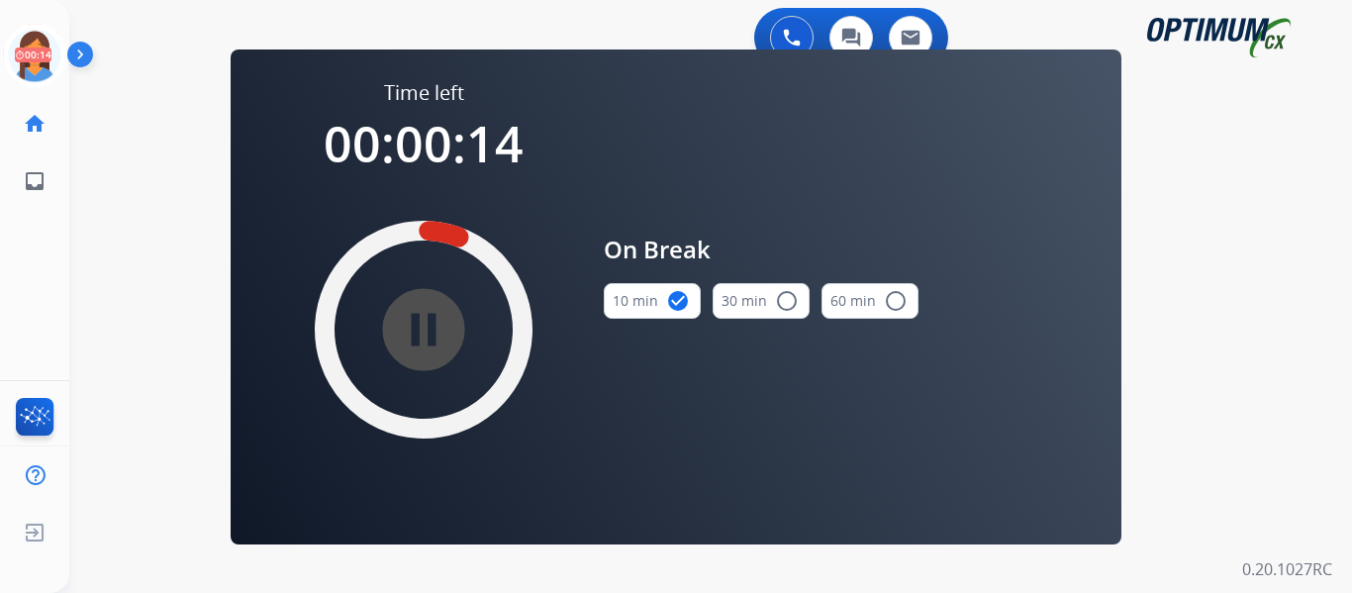
drag, startPoint x: 37, startPoint y: 54, endPoint x: 71, endPoint y: 76, distance: 40.9
click at [37, 54] on icon at bounding box center [35, 56] width 64 height 64
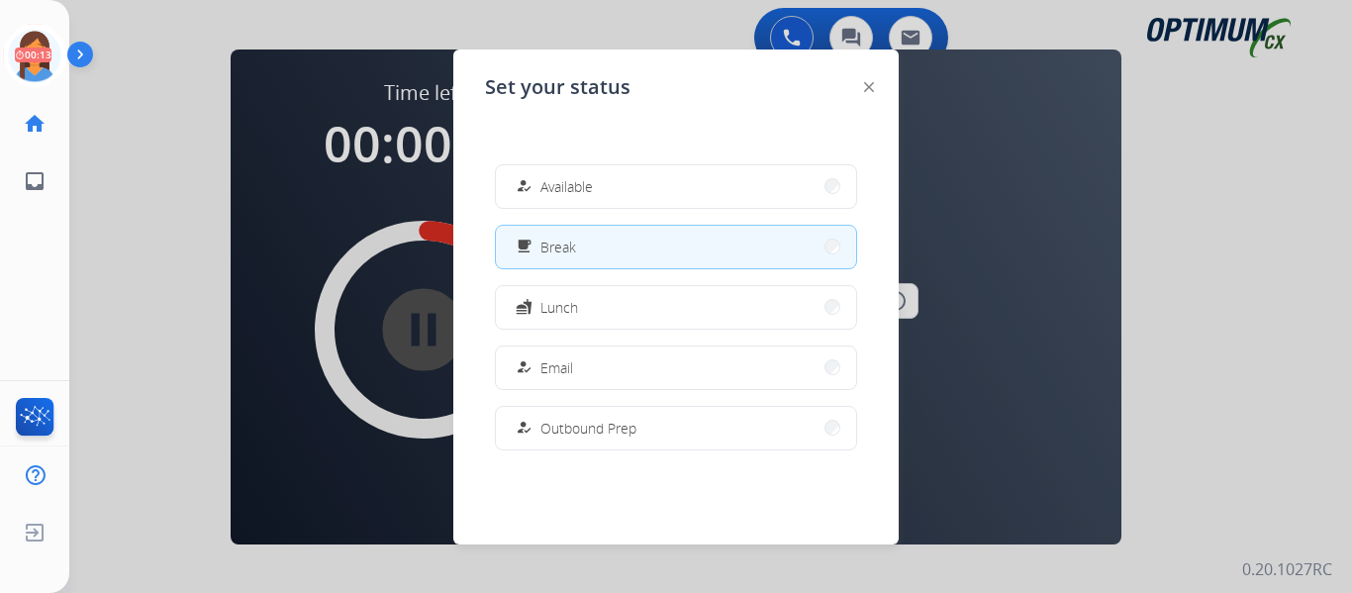
click at [553, 191] on span "Available" at bounding box center [566, 186] width 52 height 21
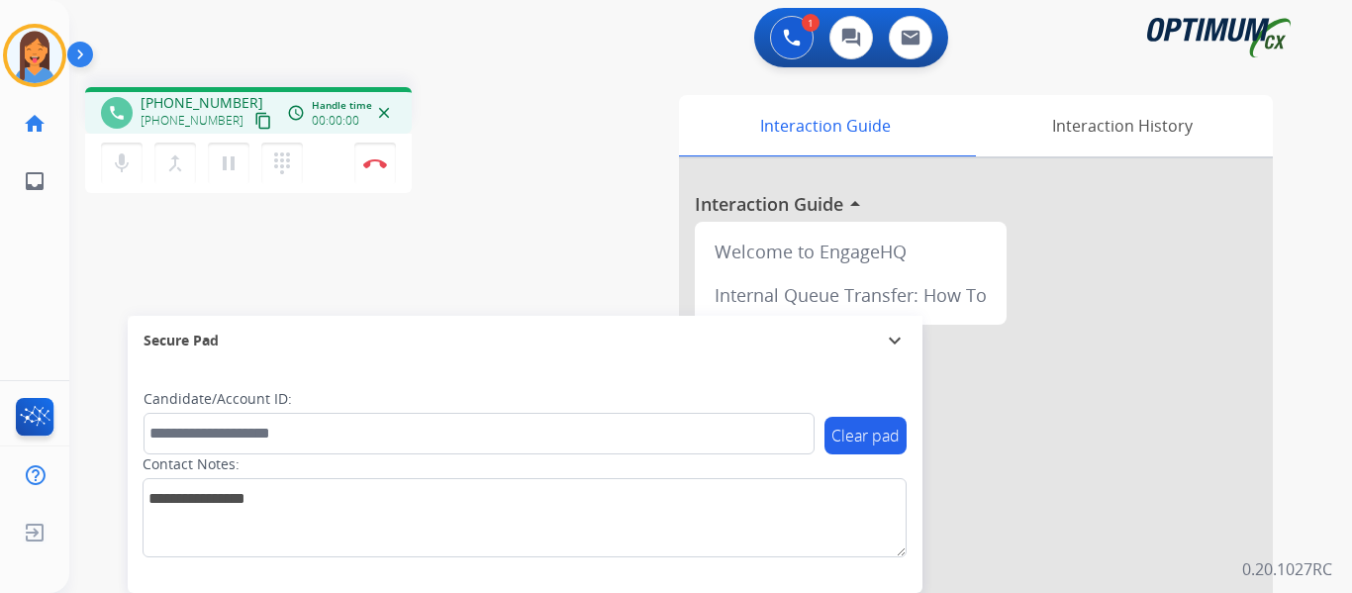
click at [254, 121] on mat-icon "content_copy" at bounding box center [263, 121] width 18 height 18
click at [374, 160] on img at bounding box center [375, 163] width 24 height 10
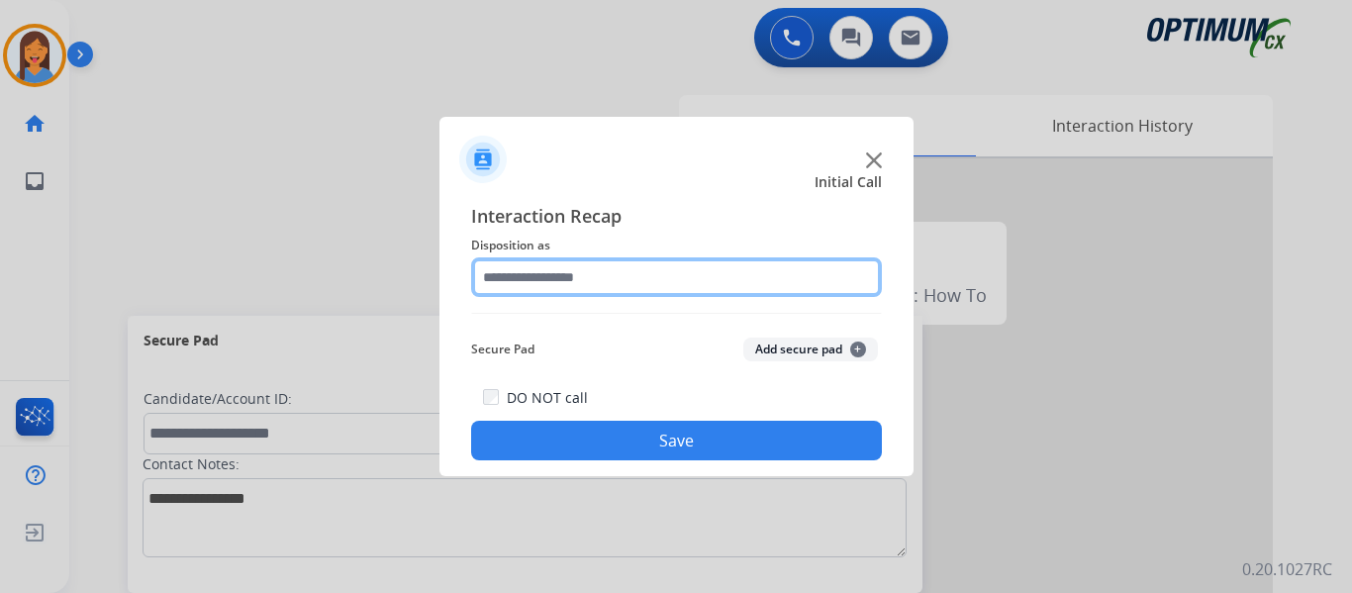
click at [590, 269] on input "text" at bounding box center [676, 277] width 411 height 40
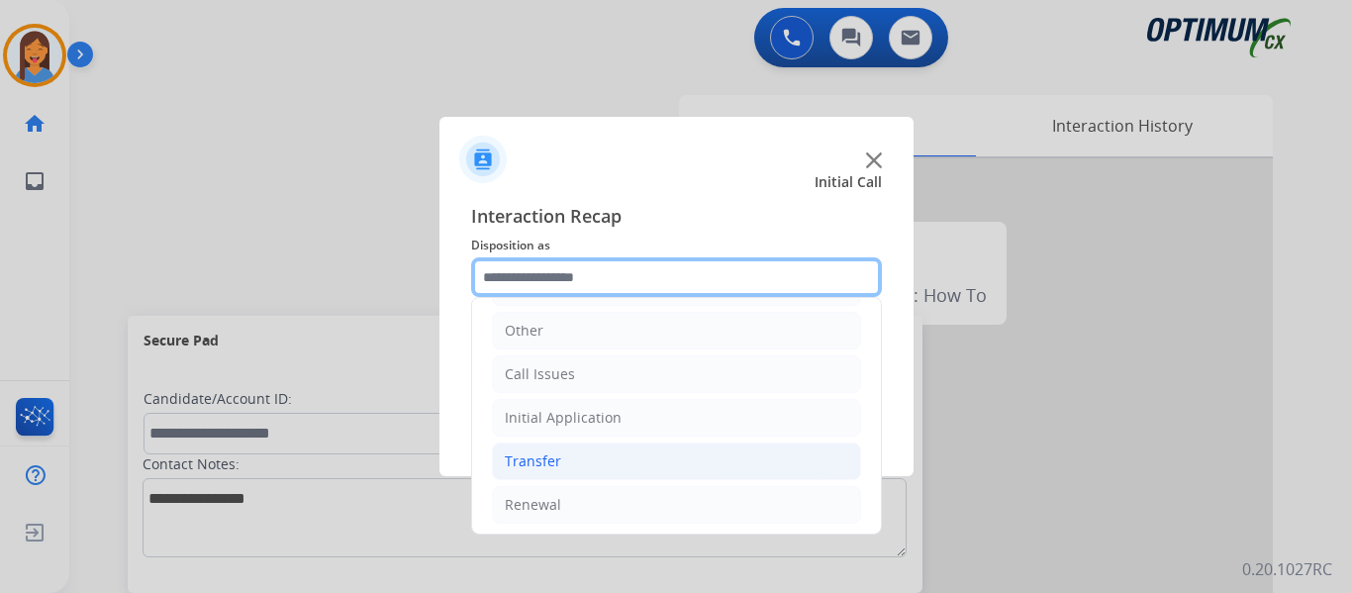
scroll to position [135, 0]
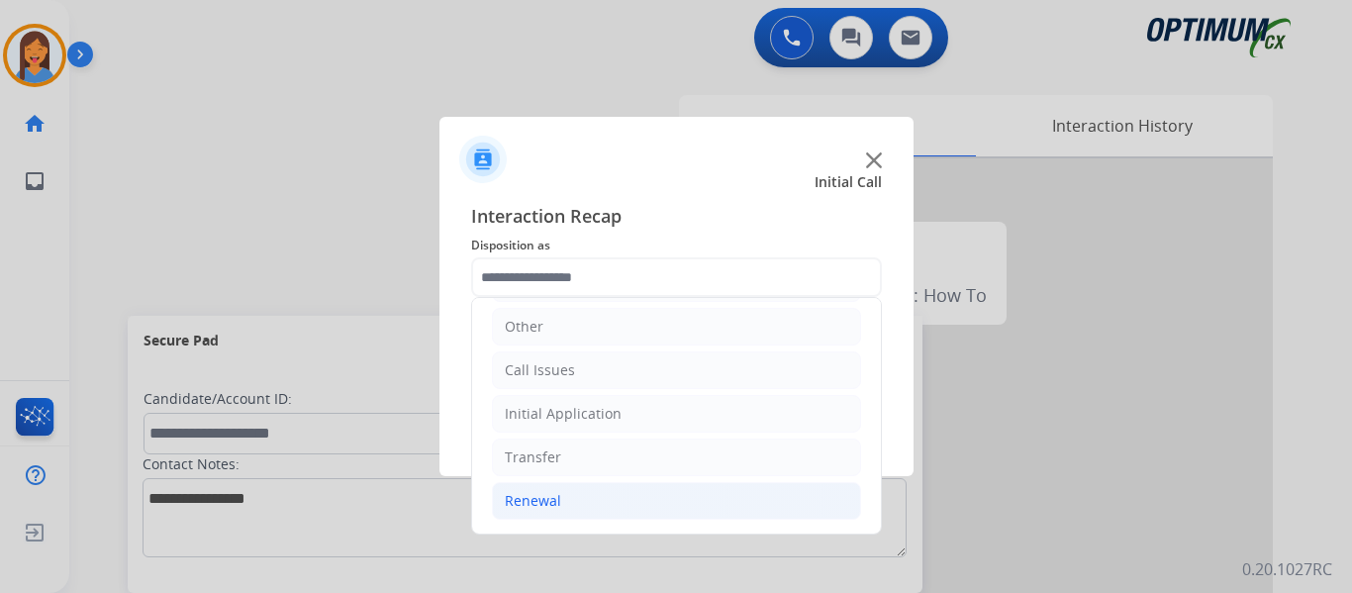
click at [527, 501] on div "Renewal" at bounding box center [533, 501] width 56 height 20
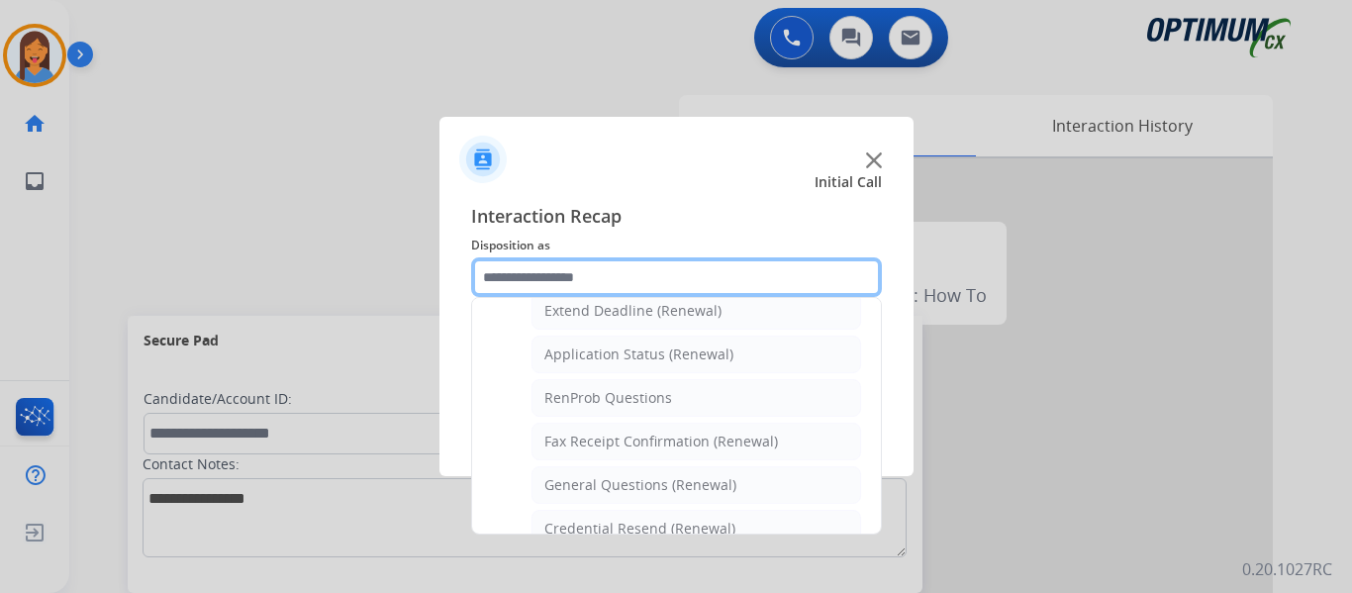
scroll to position [531, 0]
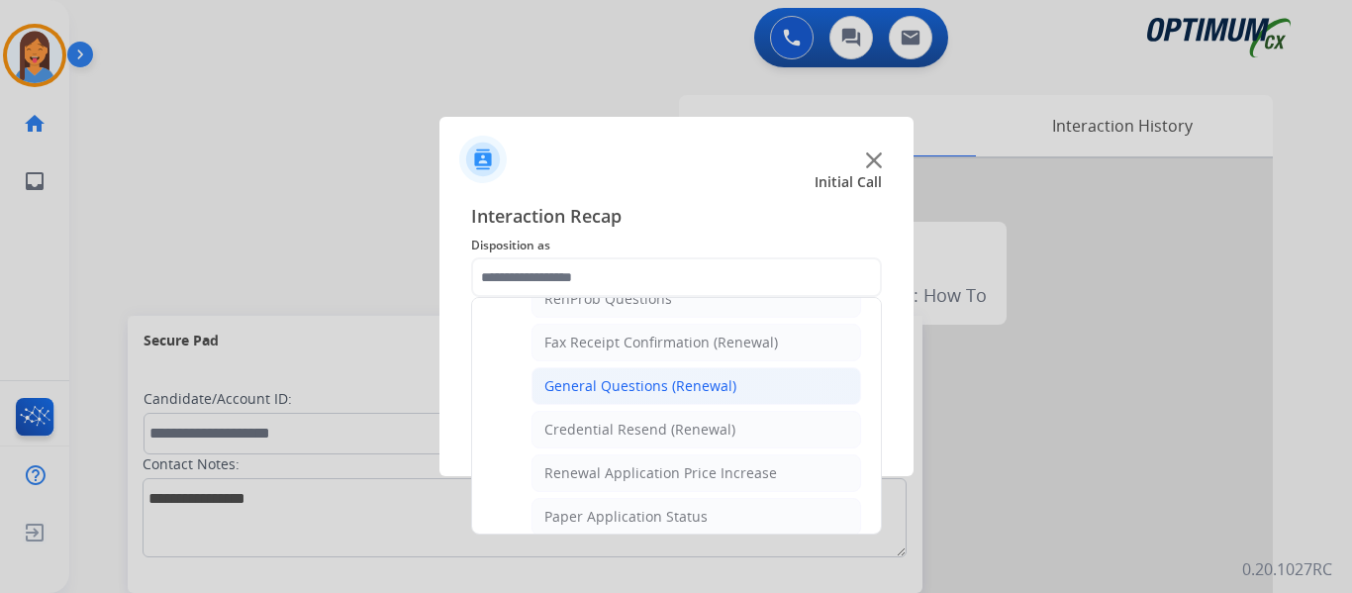
click at [601, 403] on li "General Questions (Renewal)" at bounding box center [697, 386] width 330 height 38
type input "**********"
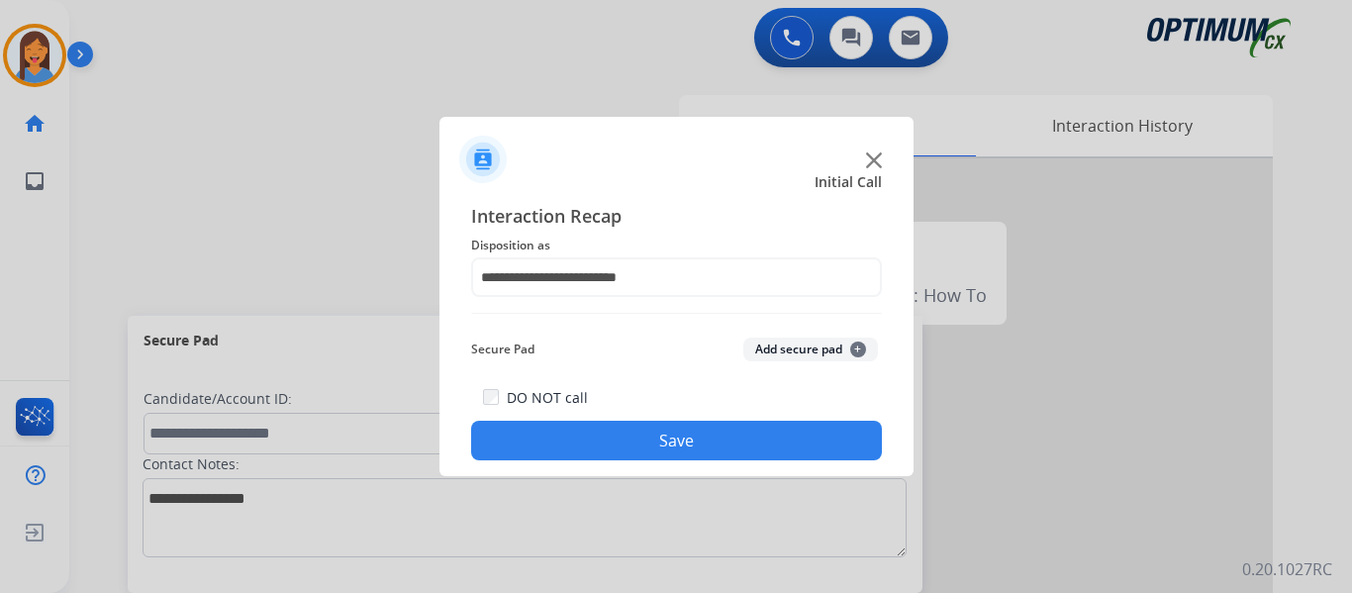
click at [645, 458] on button "Save" at bounding box center [676, 441] width 411 height 40
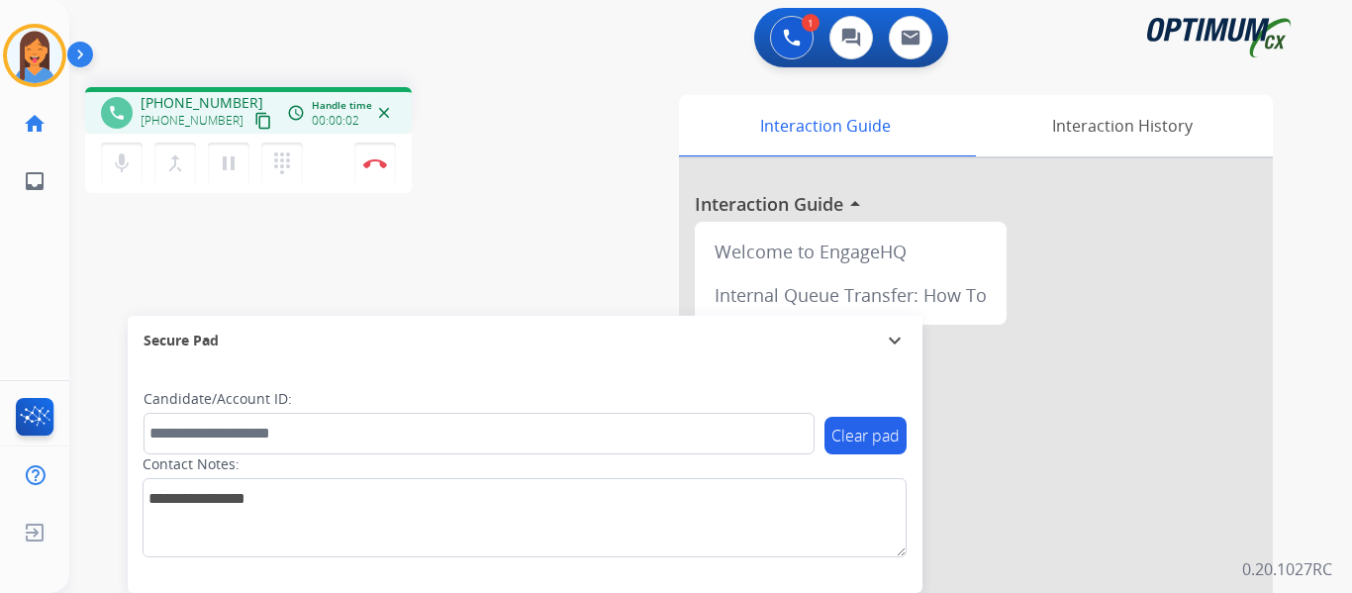
click at [254, 120] on mat-icon "content_copy" at bounding box center [263, 121] width 18 height 18
click at [538, 176] on div "phone [PHONE_NUMBER] [PHONE_NUMBER] content_copy access_time Call metrics Queue…" at bounding box center [329, 143] width 489 height 112
click at [379, 170] on button "Disconnect" at bounding box center [375, 164] width 42 height 42
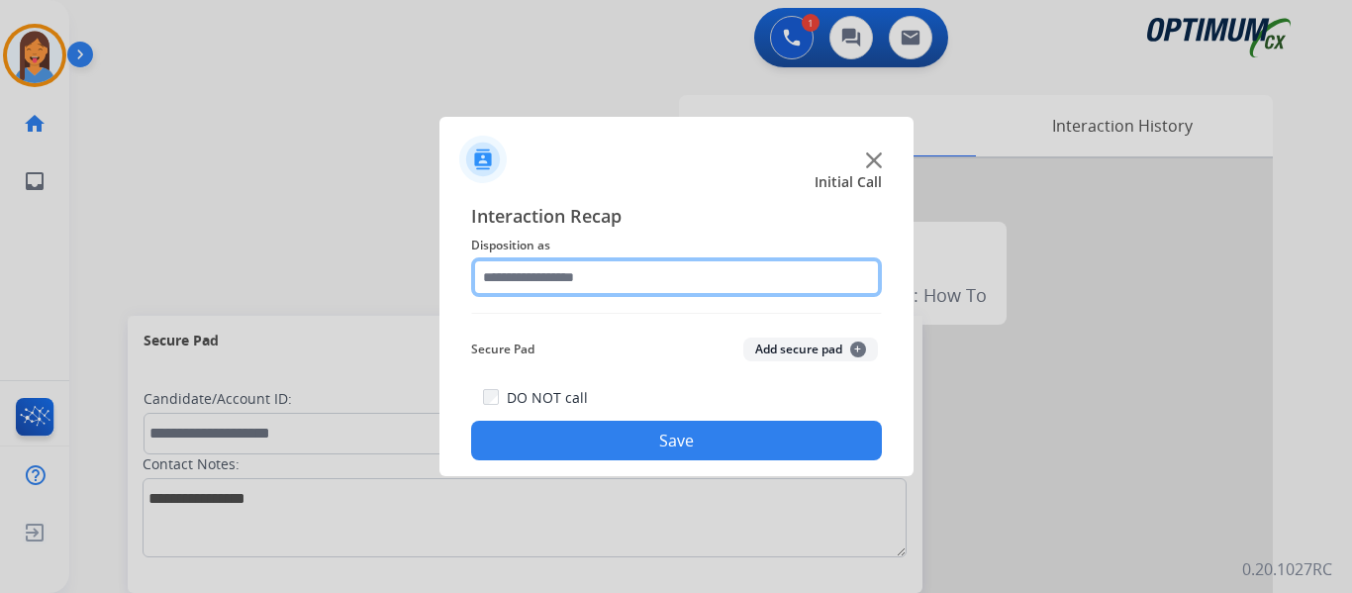
click at [563, 276] on input "text" at bounding box center [676, 277] width 411 height 40
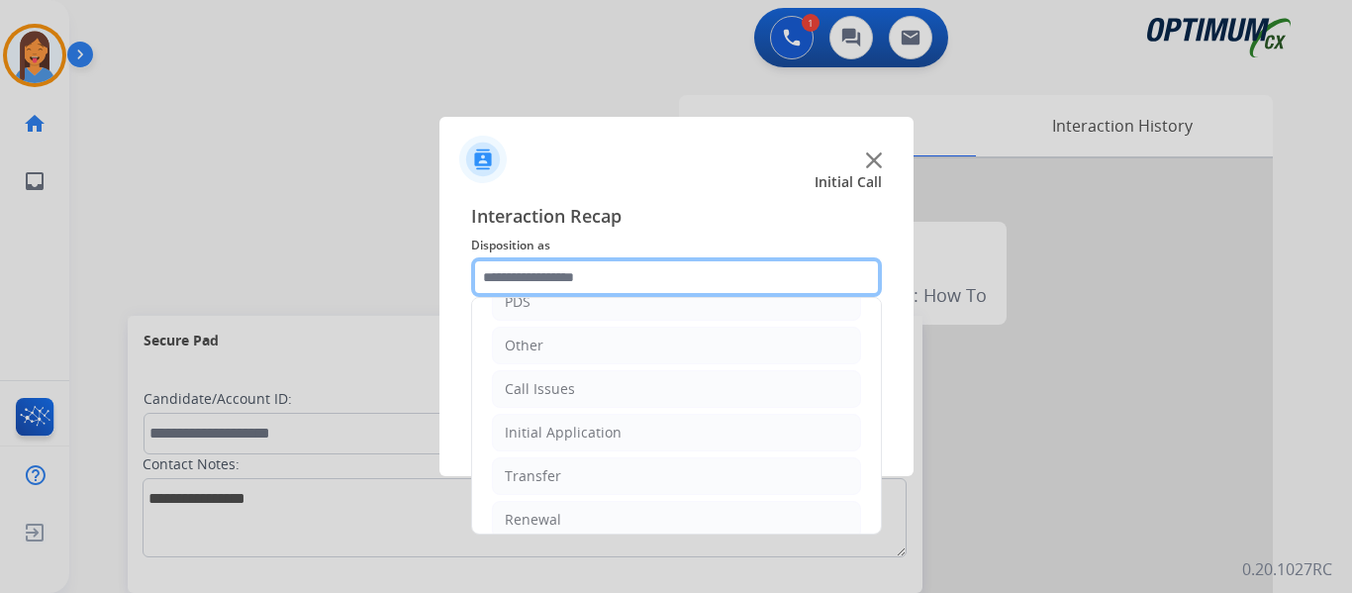
scroll to position [135, 0]
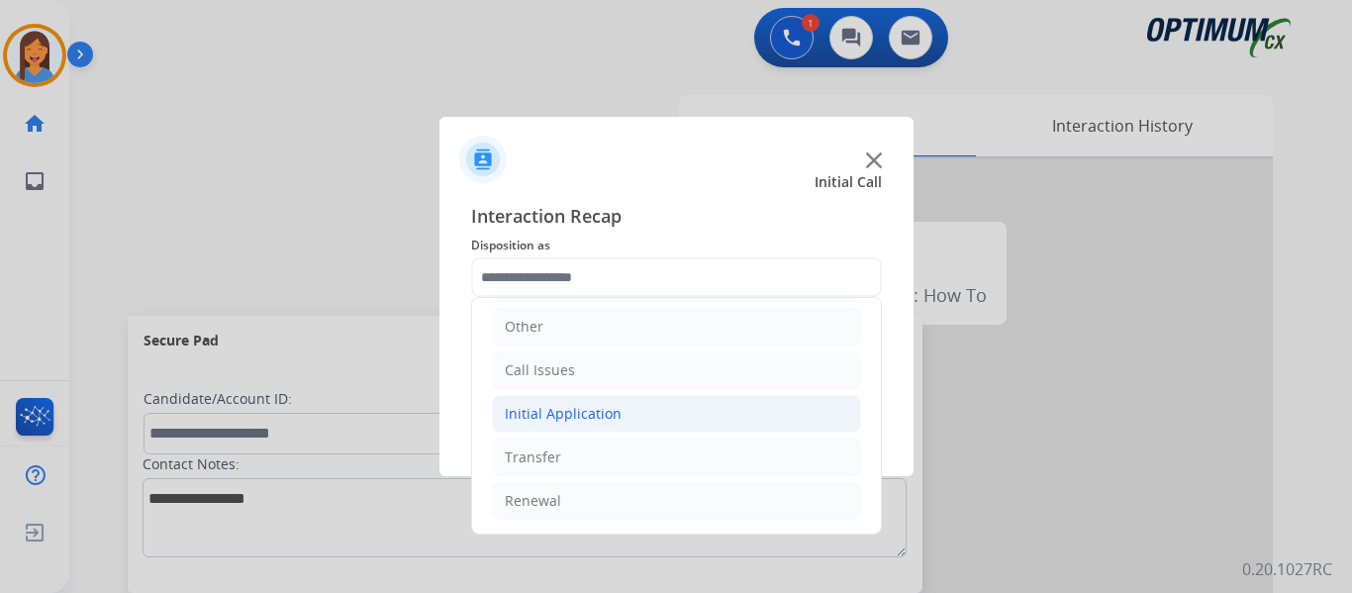
click at [586, 414] on div "Initial Application" at bounding box center [563, 414] width 117 height 20
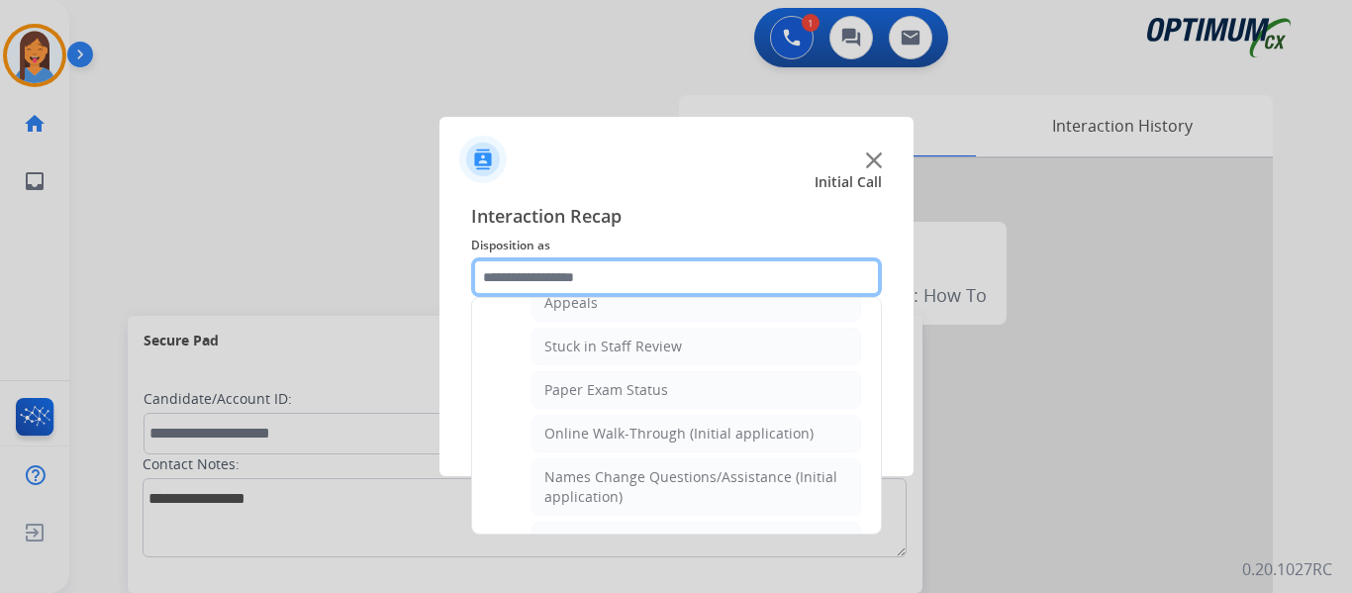
scroll to position [234, 0]
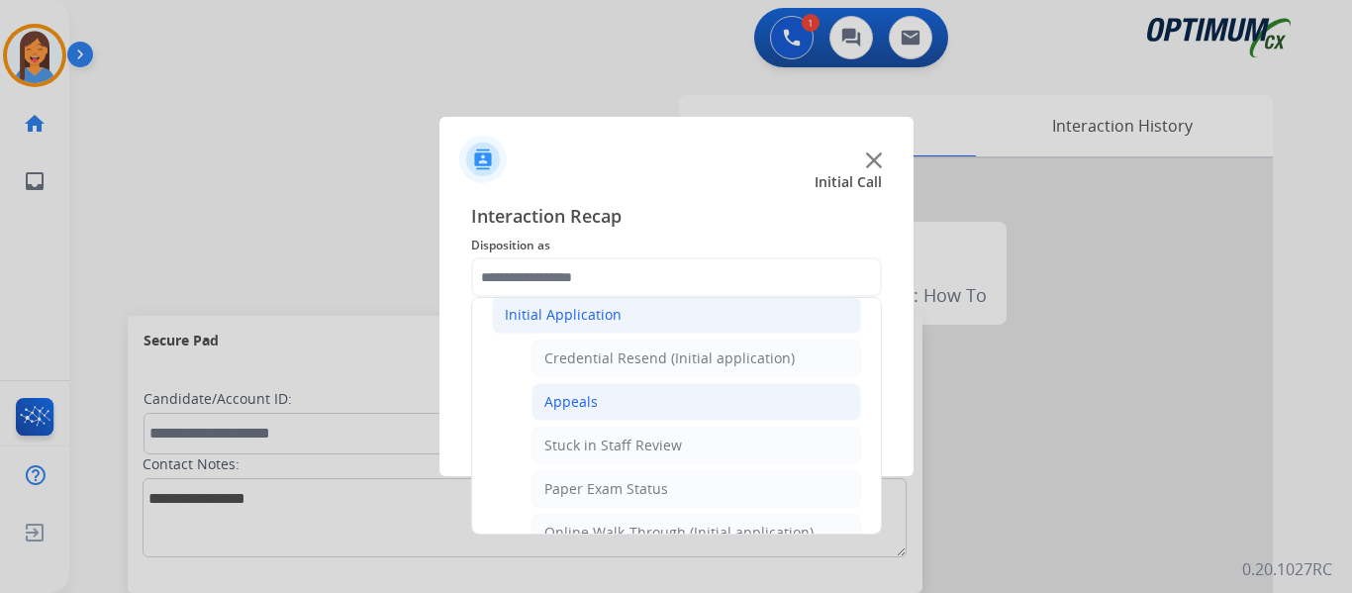
click at [589, 406] on div "Appeals" at bounding box center [570, 402] width 53 height 20
type input "*******"
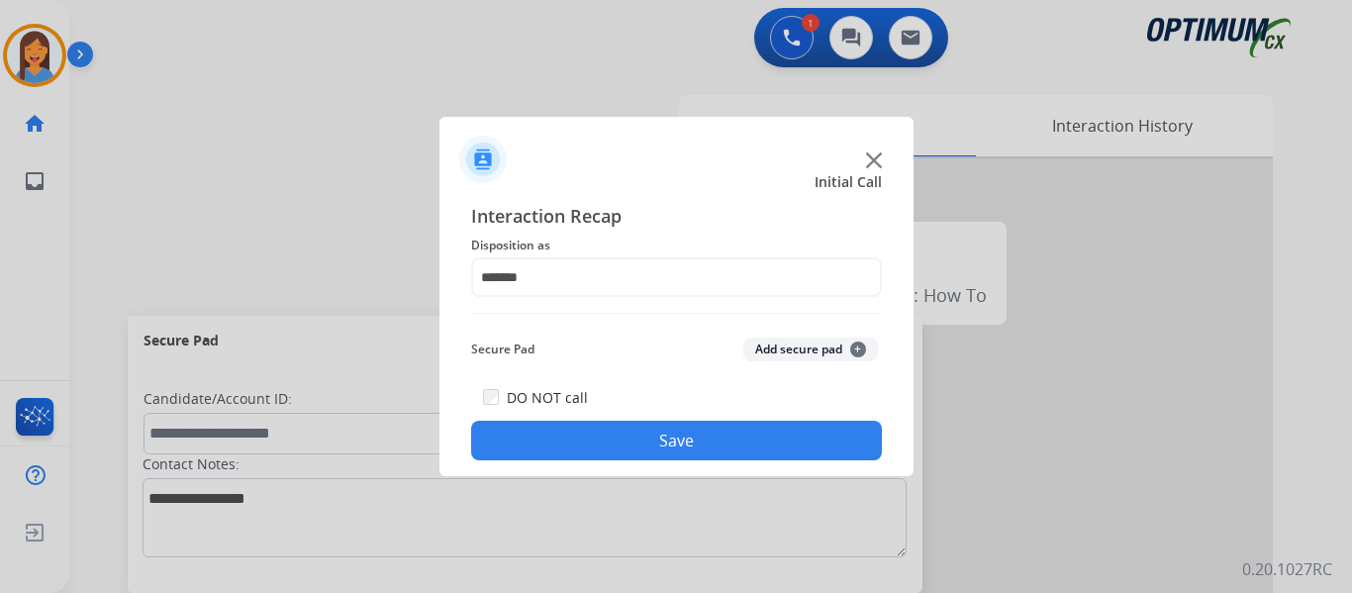
click at [622, 445] on button "Save" at bounding box center [676, 441] width 411 height 40
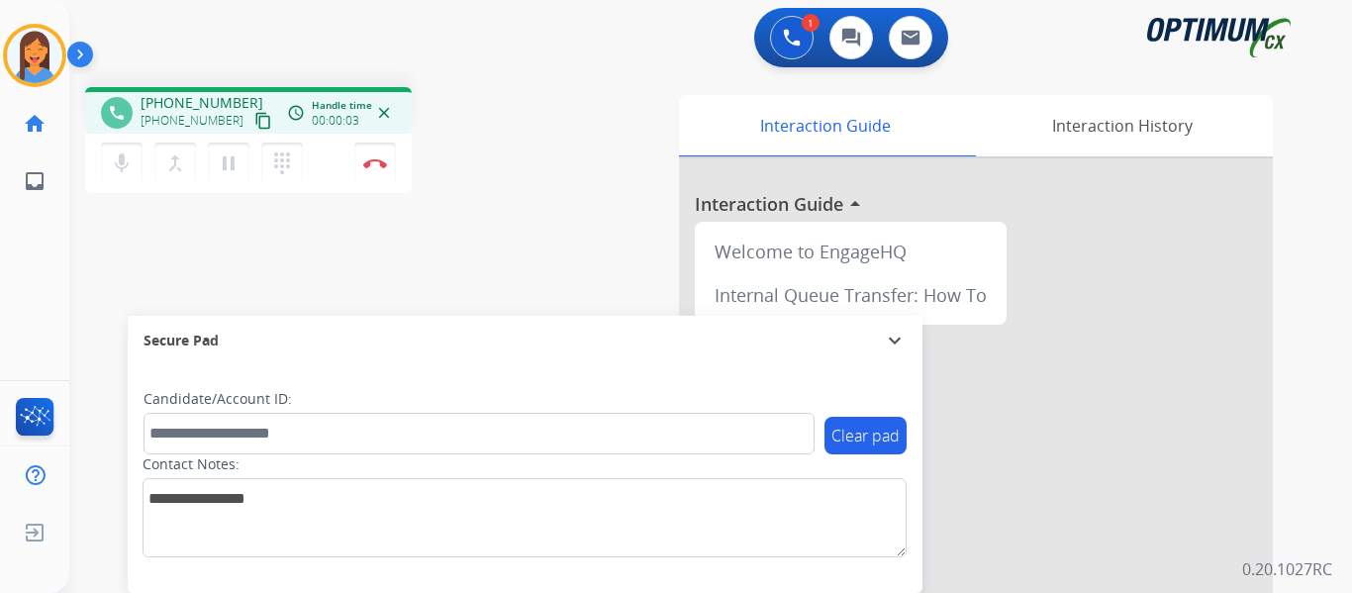
click at [254, 124] on mat-icon "content_copy" at bounding box center [263, 121] width 18 height 18
click at [382, 161] on img at bounding box center [375, 163] width 24 height 10
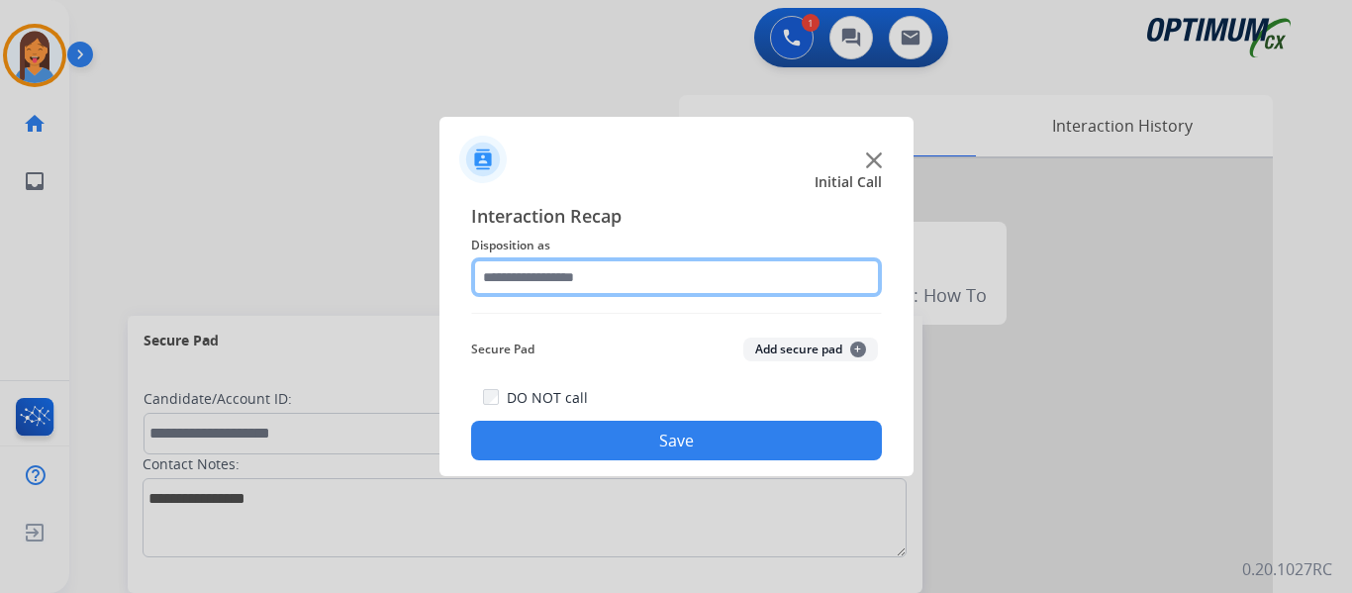
click at [600, 278] on input "text" at bounding box center [676, 277] width 411 height 40
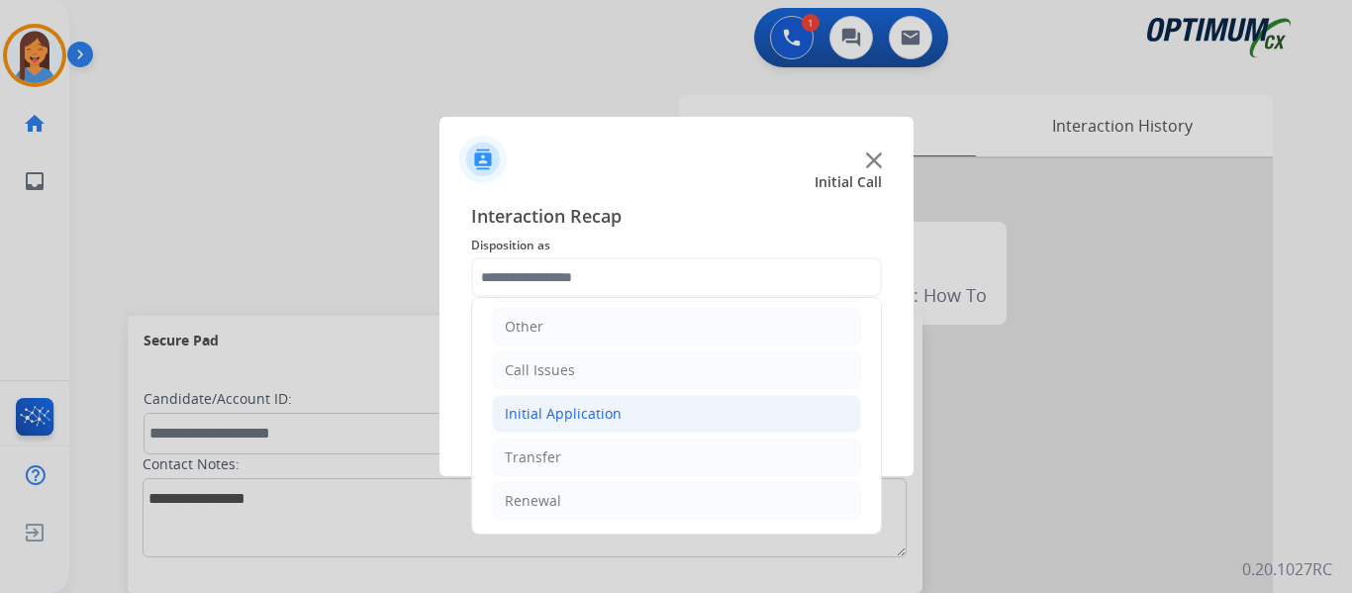
click at [560, 406] on div "Initial Application" at bounding box center [563, 414] width 117 height 20
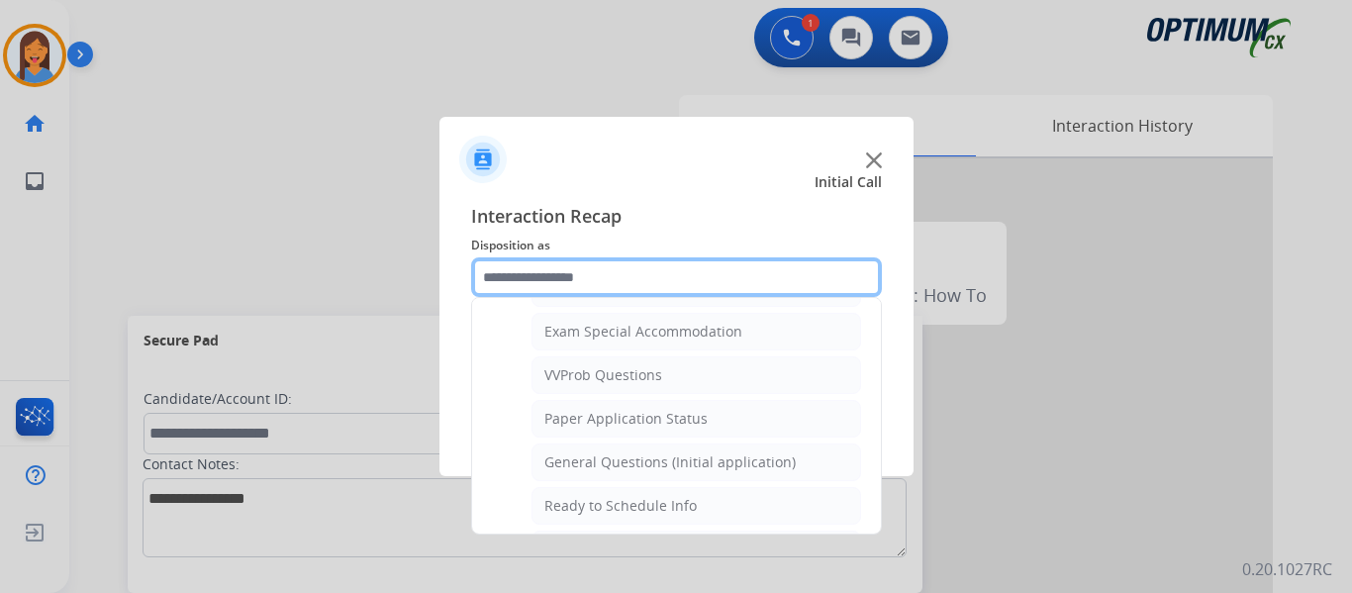
scroll to position [1026, 0]
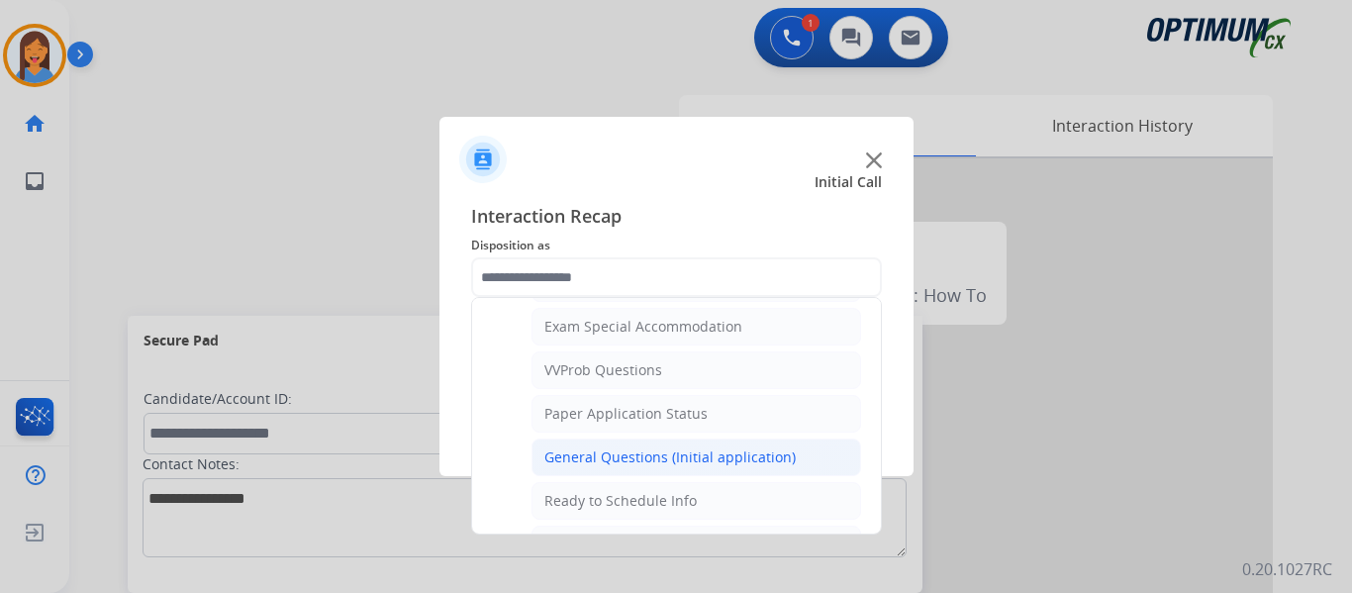
click at [646, 459] on div "General Questions (Initial application)" at bounding box center [669, 457] width 251 height 20
type input "**********"
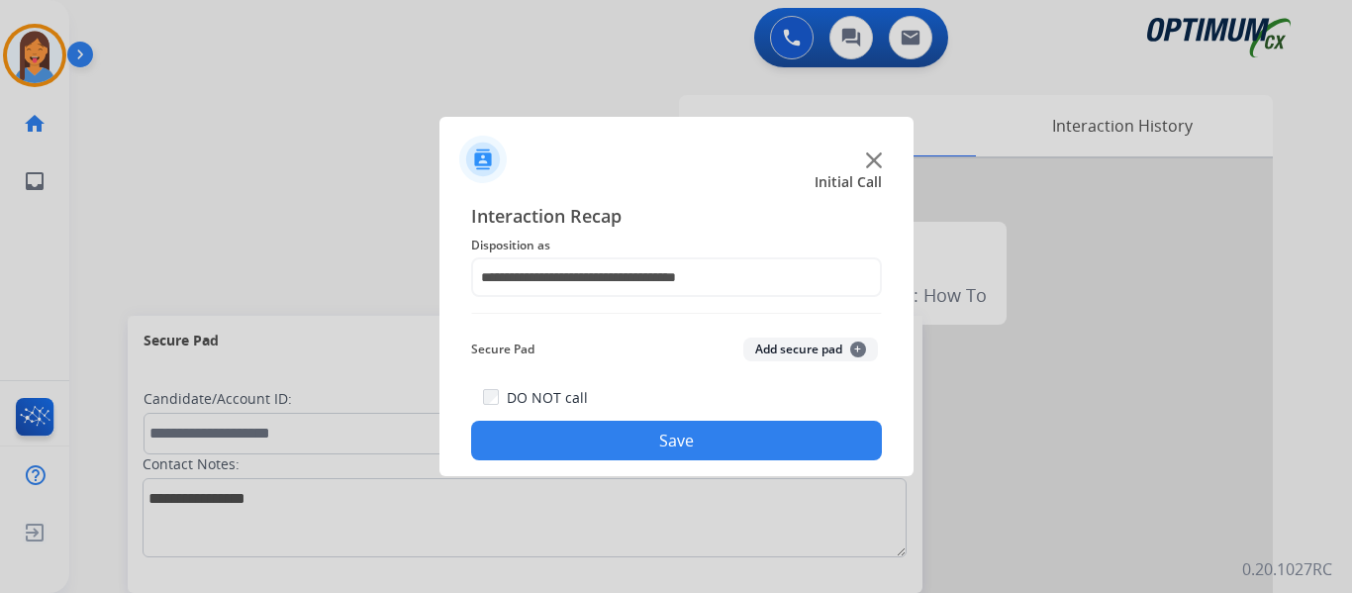
click at [661, 441] on button "Save" at bounding box center [676, 441] width 411 height 40
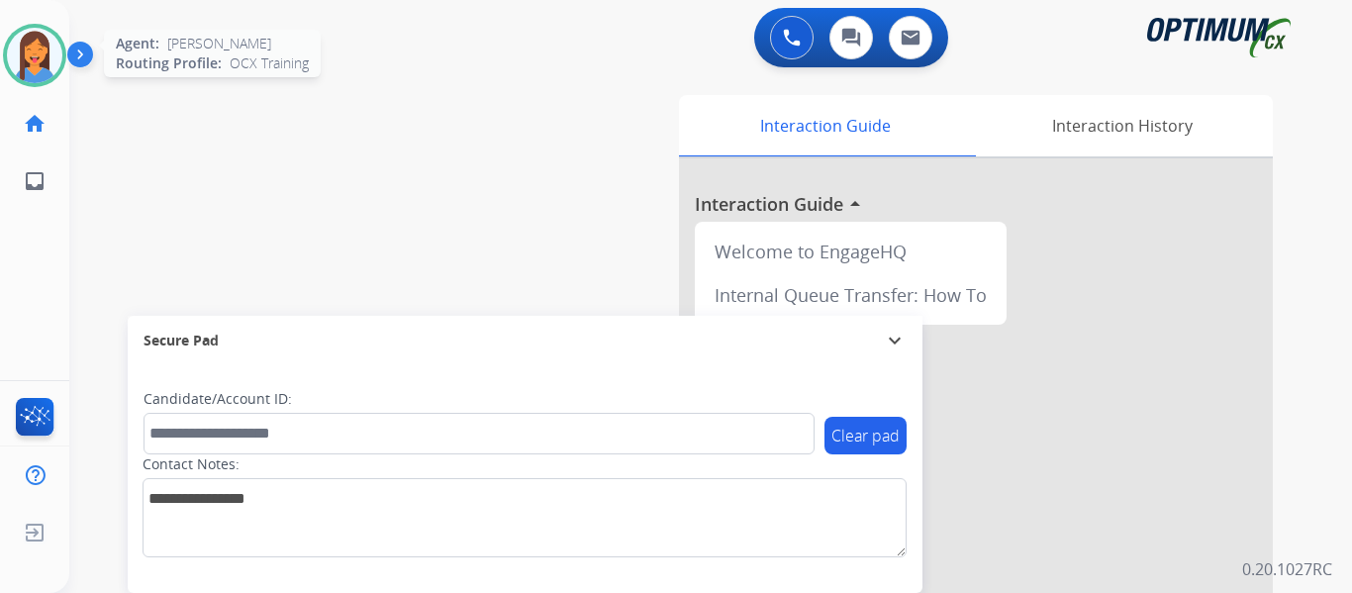
click at [39, 62] on img at bounding box center [34, 55] width 55 height 55
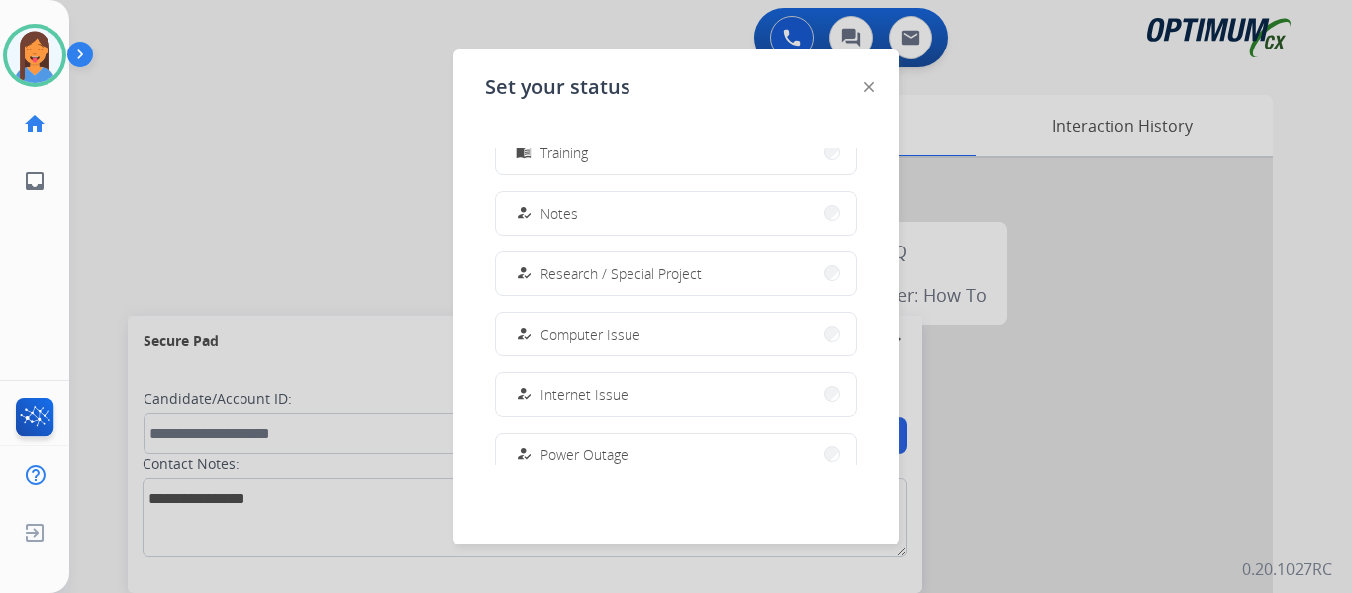
scroll to position [494, 0]
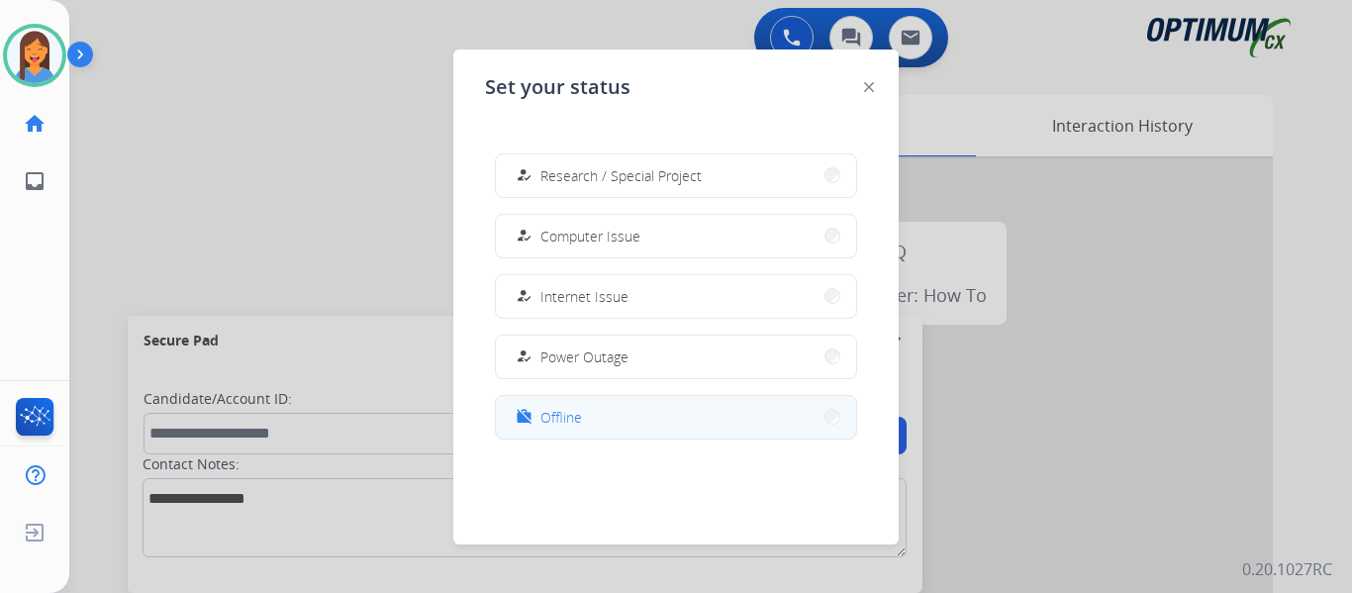
click at [594, 424] on button "work_off Offline" at bounding box center [676, 417] width 360 height 43
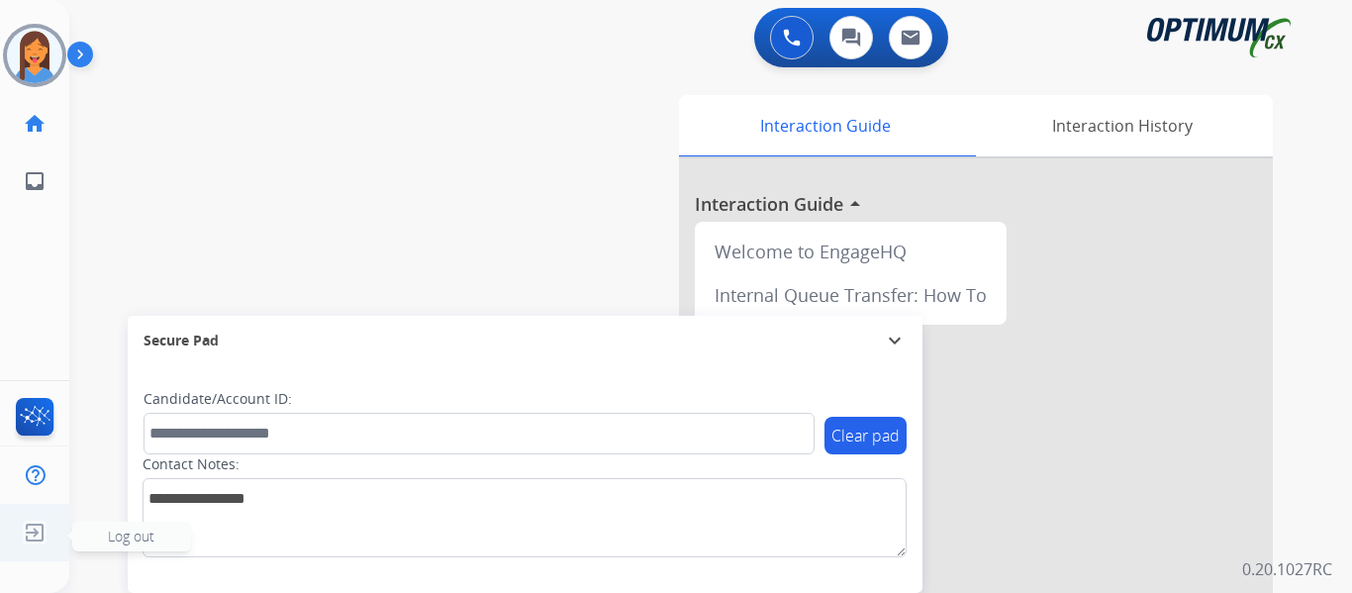
click at [38, 524] on img at bounding box center [35, 533] width 36 height 38
